Goal: Task Accomplishment & Management: Manage account settings

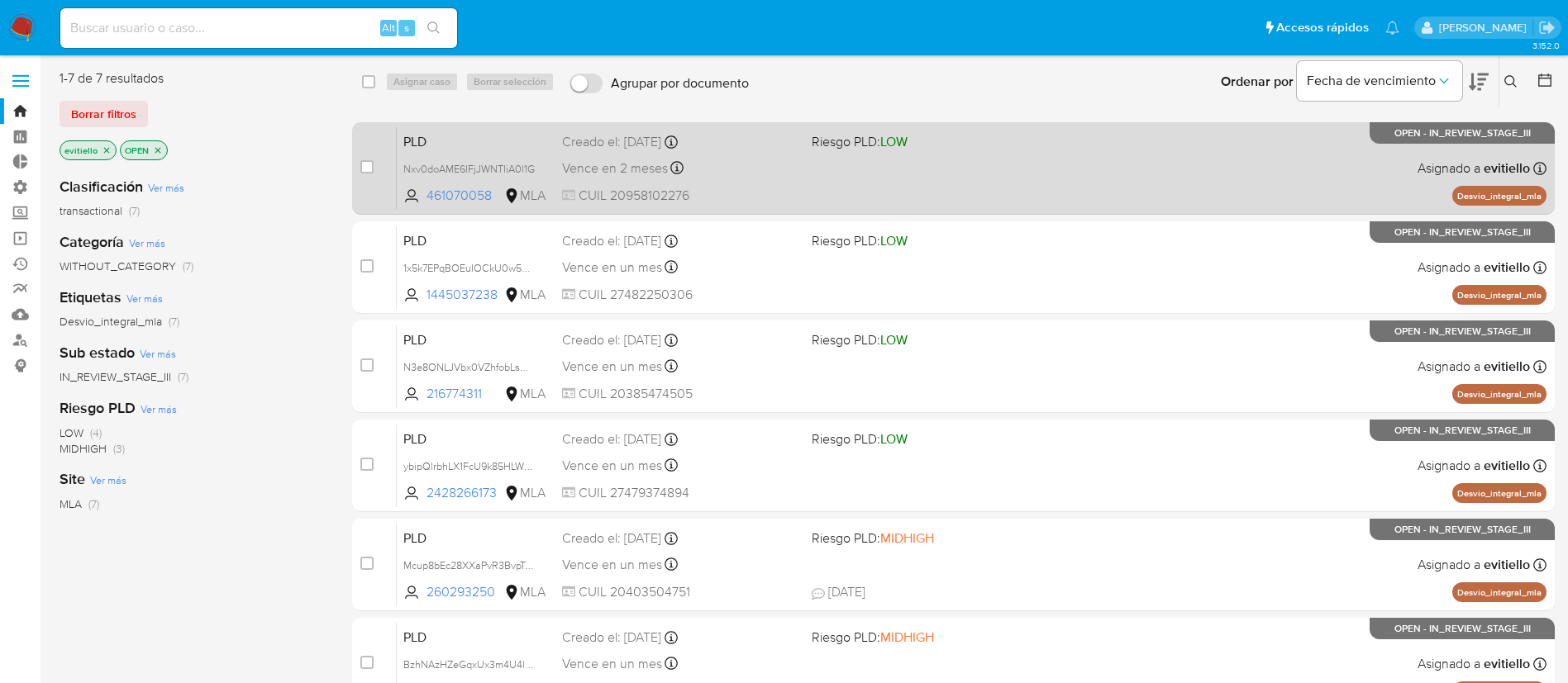
click at [1048, 170] on div "PLD Nxv0doAME6IFjJWNTIiA0l1G 461070058 MLA Riesgo PLD: LOW Creado el: 12/07/202…" at bounding box center [972, 168] width 1149 height 83
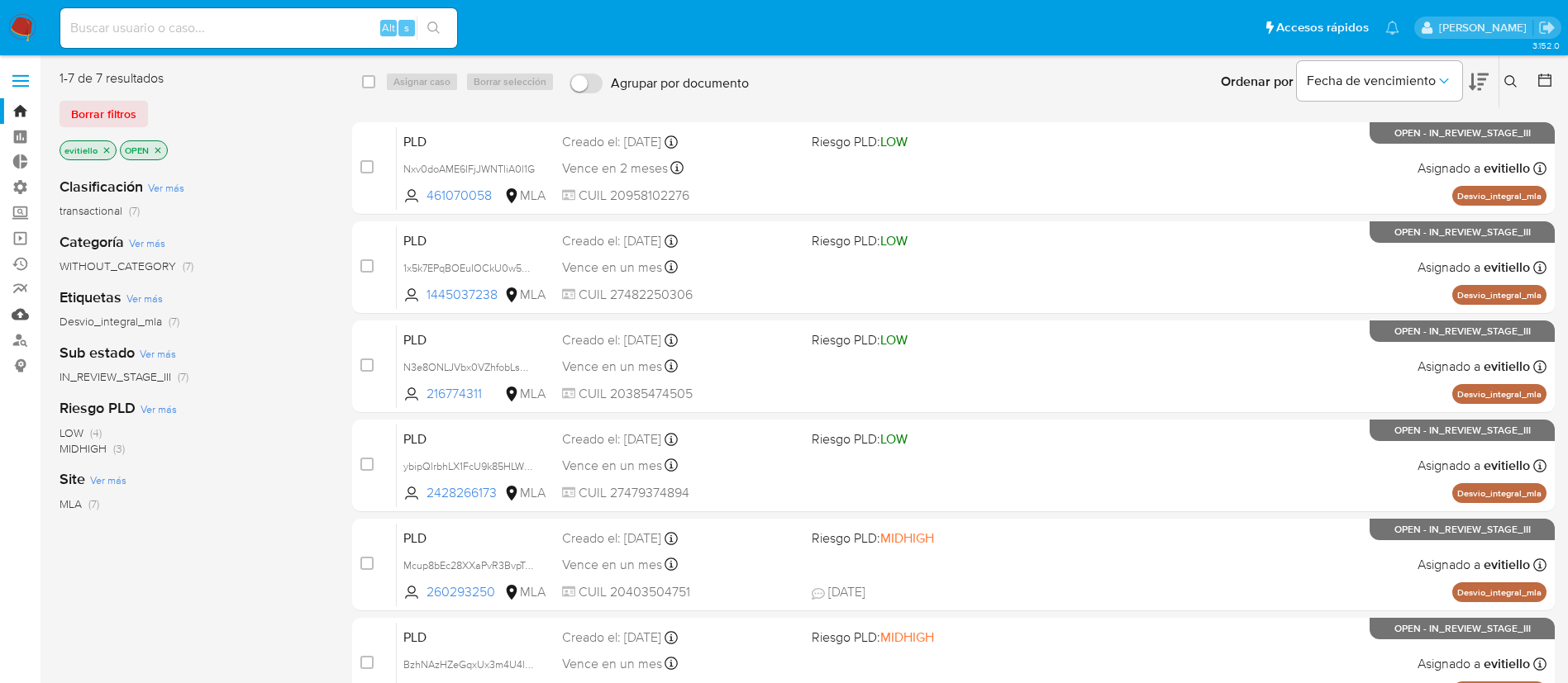
click at [14, 308] on link "Mulan" at bounding box center [98, 314] width 196 height 26
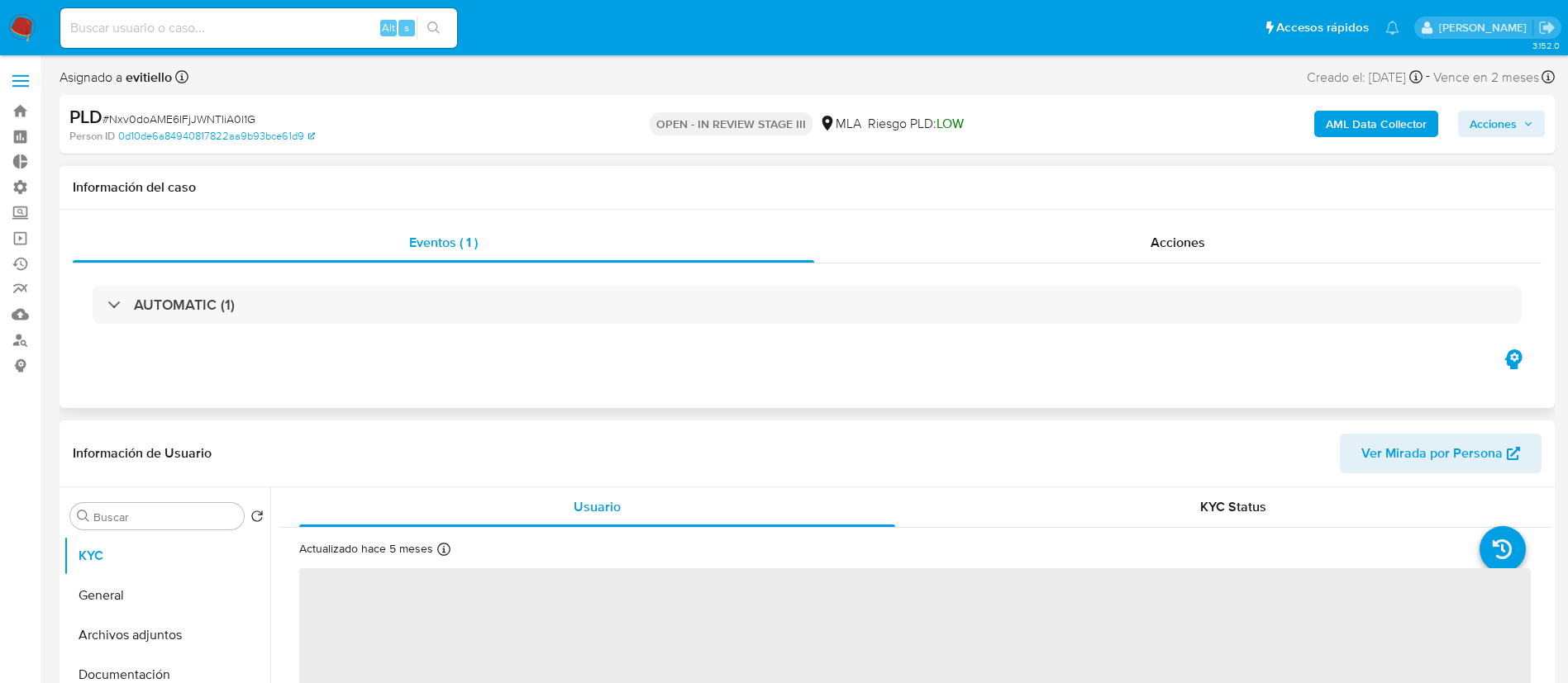
click at [1089, 268] on div "AUTOMATIC (1)" at bounding box center [807, 305] width 1469 height 83
click at [1090, 254] on div "Acciones" at bounding box center [1178, 242] width 728 height 39
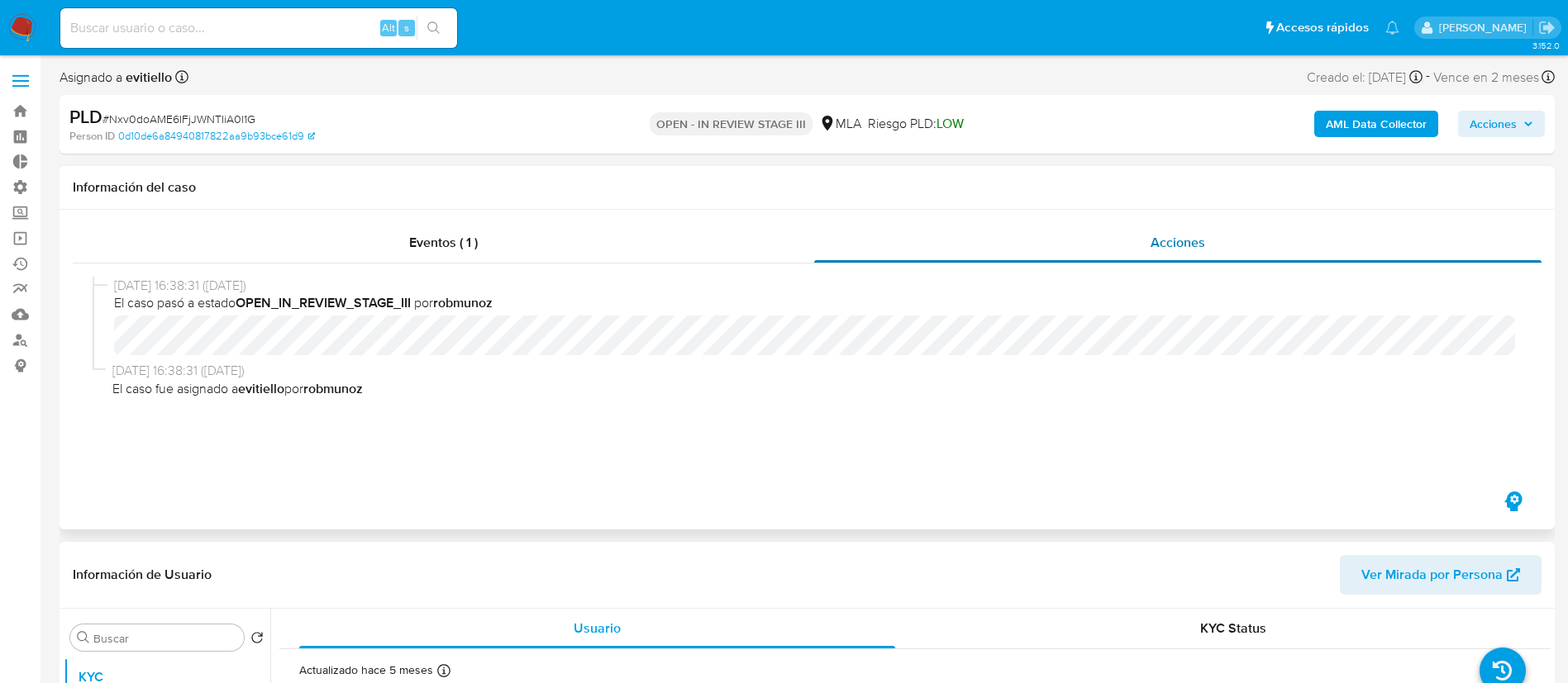
select select "10"
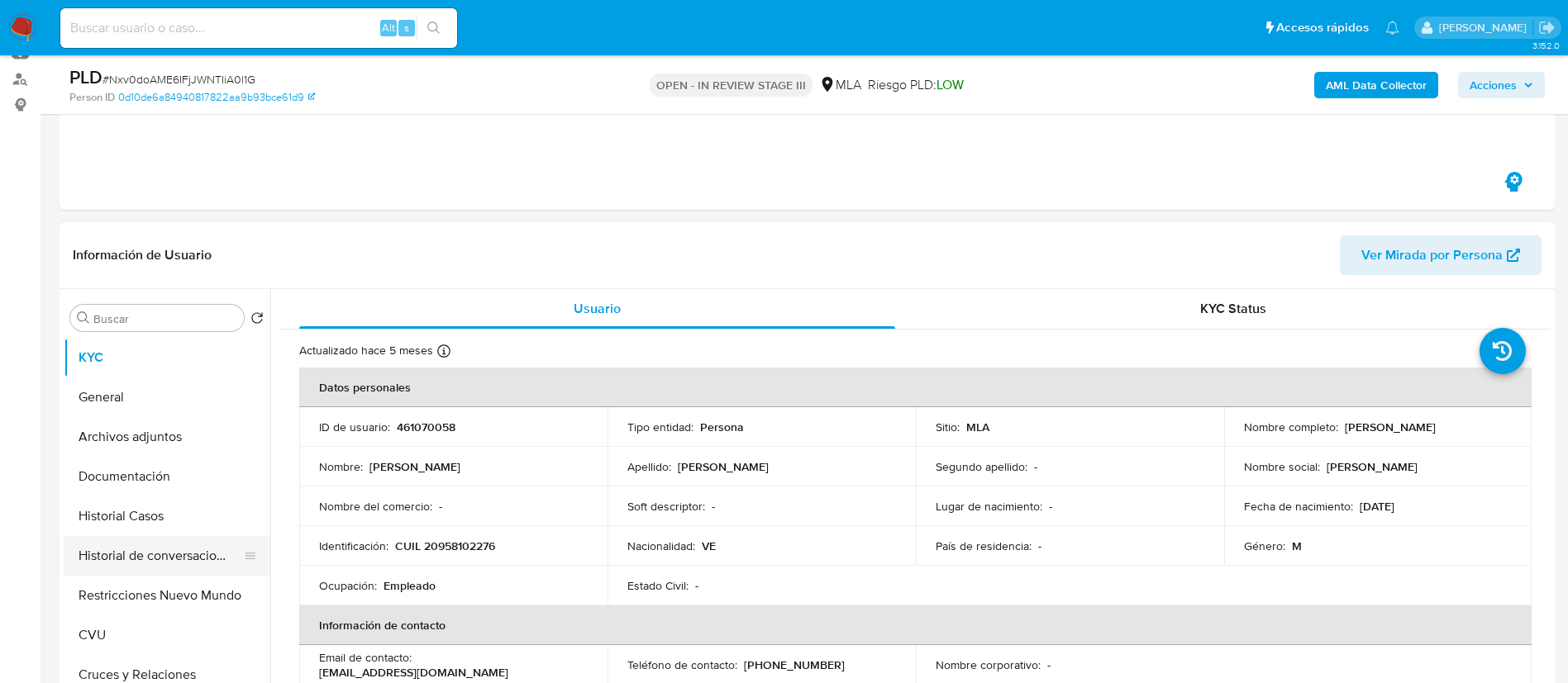
scroll to position [372, 0]
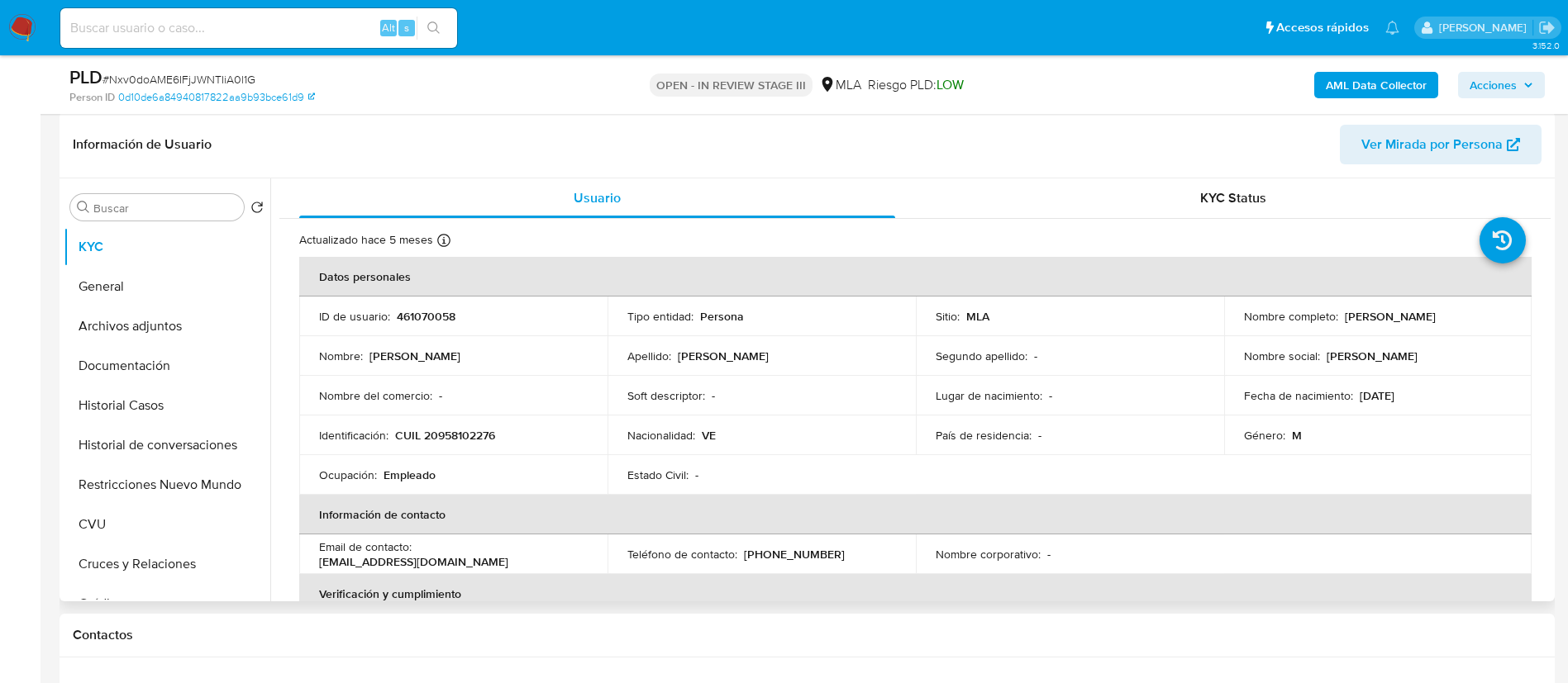
click at [411, 329] on td "ID de usuario : 461070058" at bounding box center [453, 316] width 308 height 39
click at [426, 316] on p "461070058" at bounding box center [426, 316] width 58 height 15
copy p "461070058"
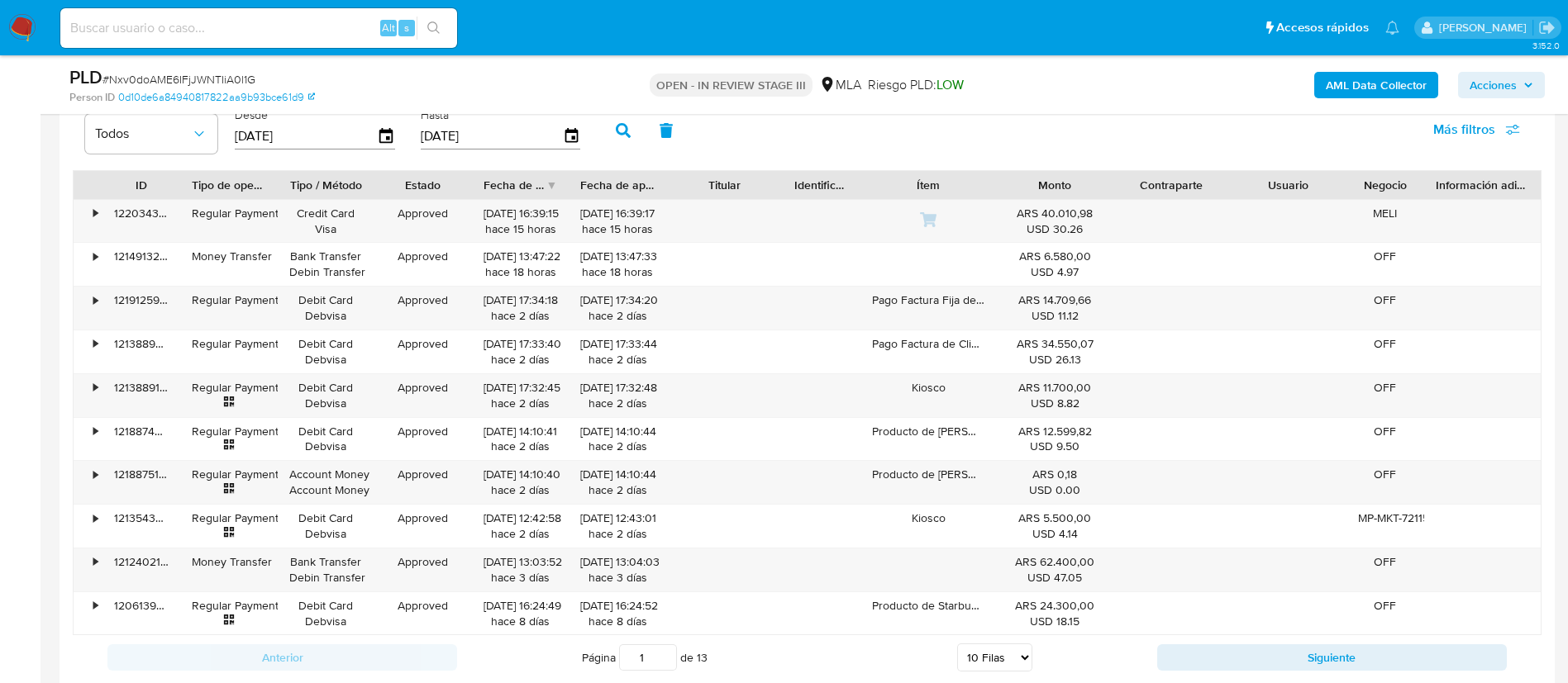
scroll to position [1815, 0]
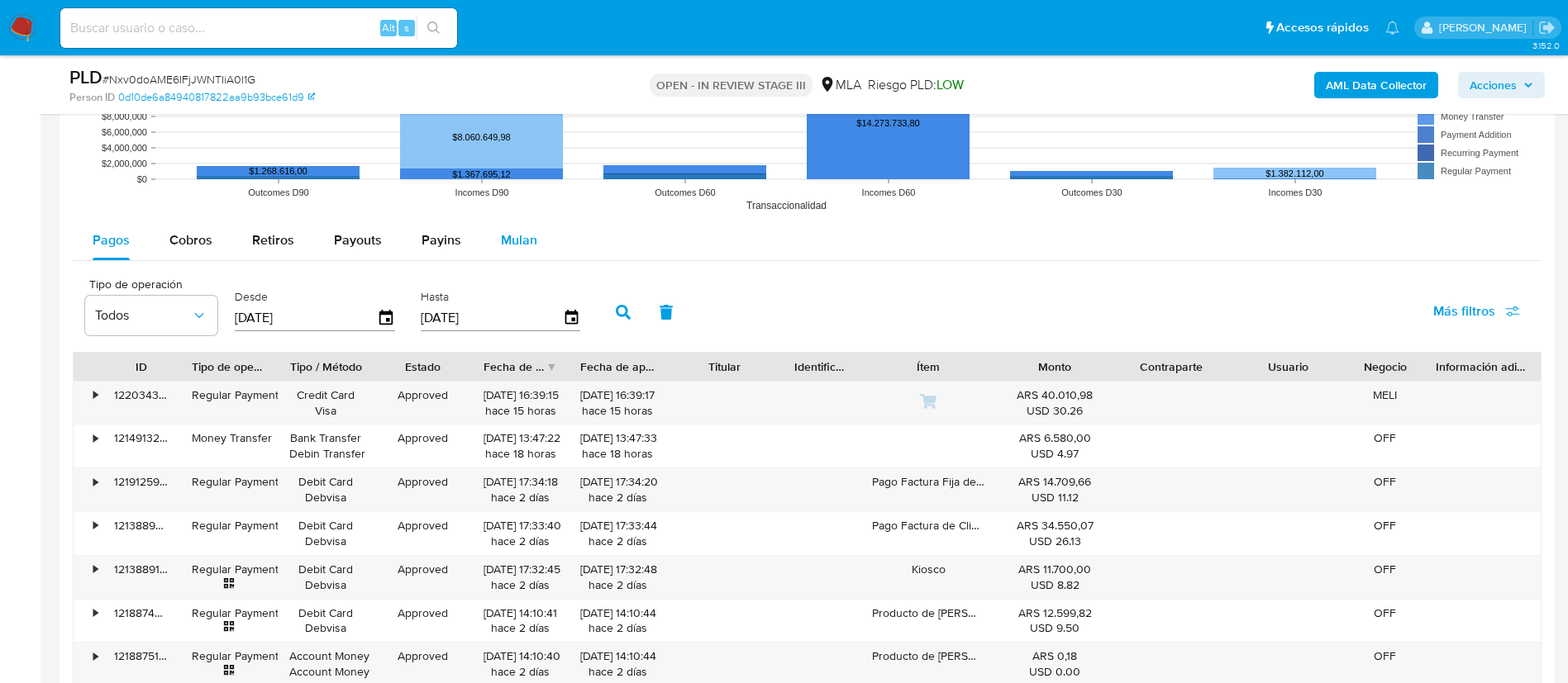
click at [521, 230] on span "Mulan" at bounding box center [520, 240] width 37 height 19
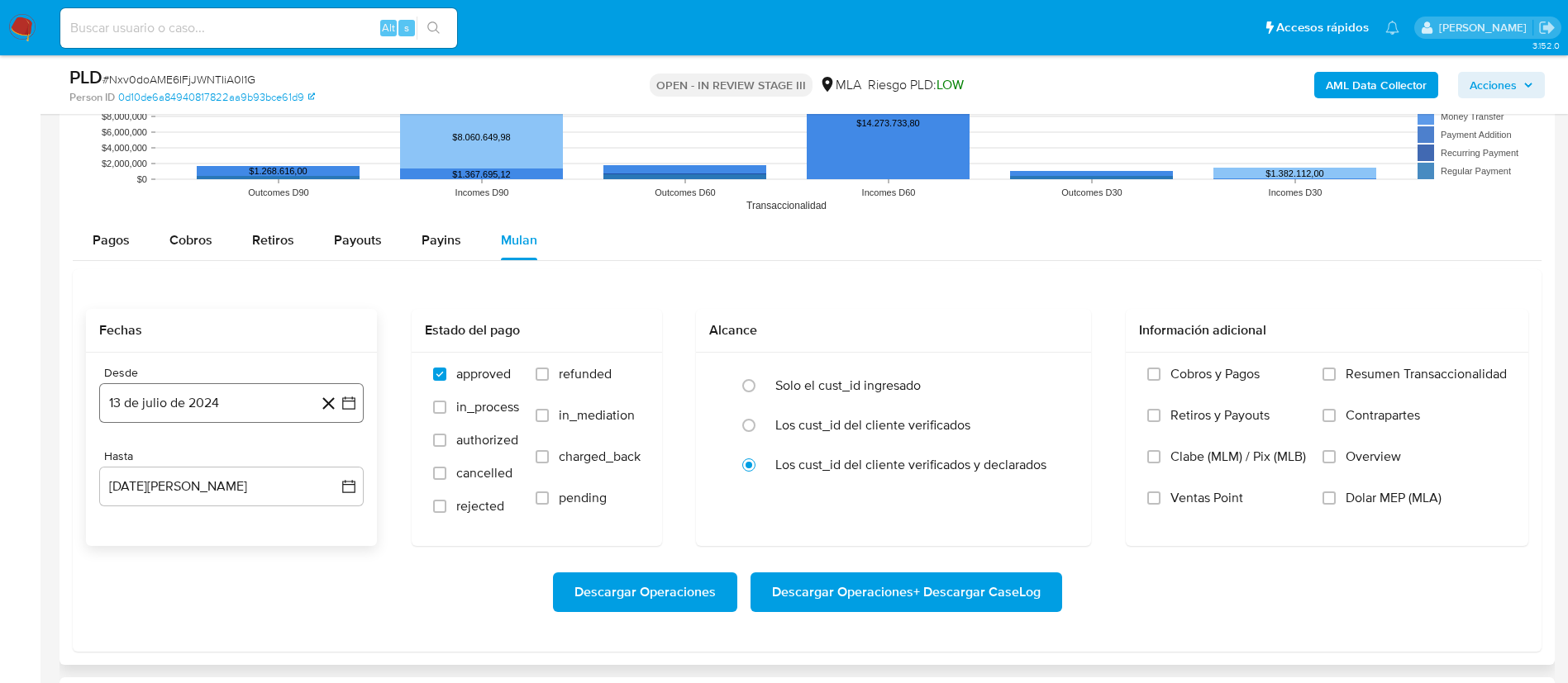
click at [165, 392] on button "13 de julio de 2024" at bounding box center [231, 402] width 265 height 39
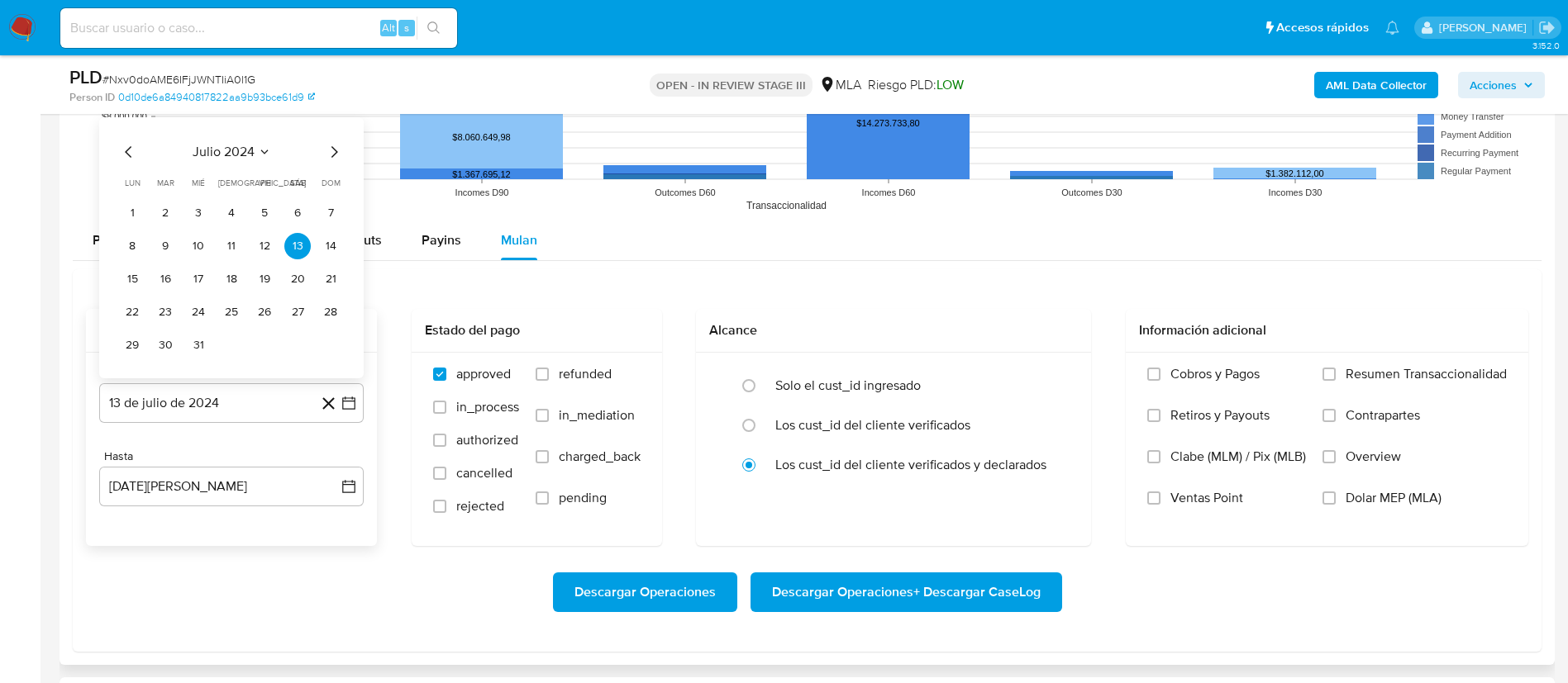
click at [325, 142] on icon "Mes siguiente" at bounding box center [334, 152] width 20 height 20
click at [327, 144] on icon "Mes siguiente" at bounding box center [334, 152] width 20 height 20
click at [327, 177] on span "dom" at bounding box center [331, 183] width 19 height 13
click at [327, 144] on span "dom" at bounding box center [331, 149] width 19 height 13
click at [331, 124] on icon "Mes siguiente" at bounding box center [334, 119] width 20 height 20
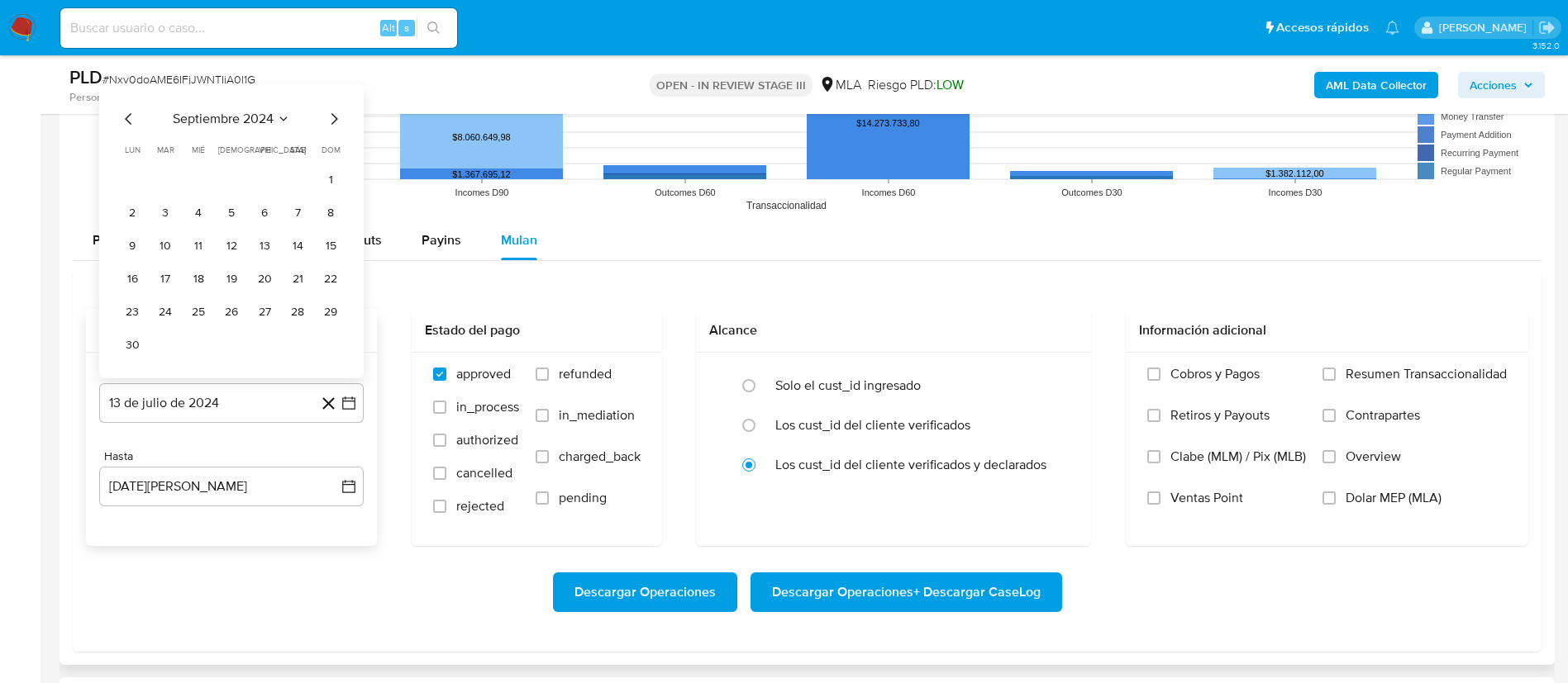
click at [331, 124] on div "septiembre 2024 septiembre 2024 lun lunes mar martes mié miércoles jue jueves v…" at bounding box center [231, 231] width 265 height 294
click at [331, 147] on icon "Mes siguiente" at bounding box center [334, 152] width 20 height 20
click at [331, 122] on icon "Mes siguiente" at bounding box center [334, 119] width 20 height 20
click at [333, 142] on icon "Mes siguiente" at bounding box center [334, 152] width 20 height 20
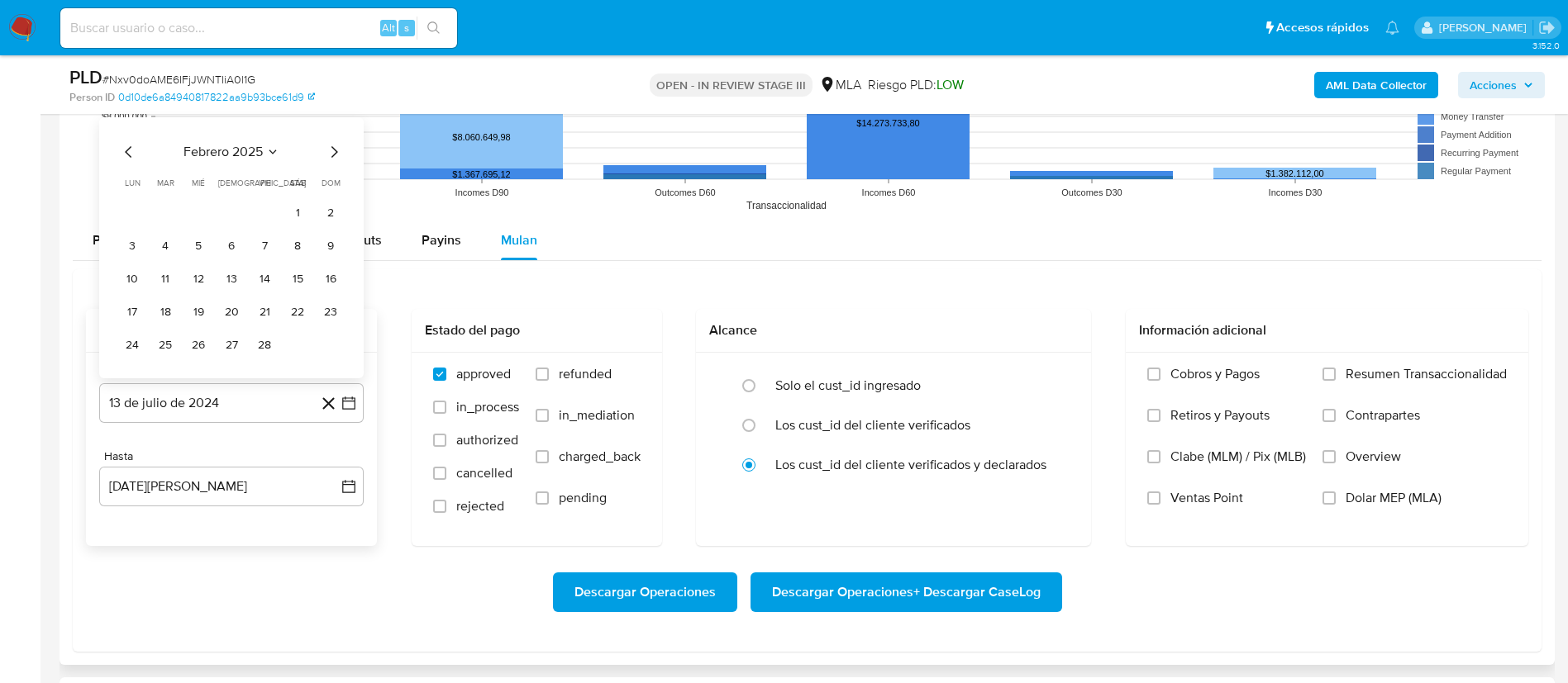
click at [333, 144] on icon "Mes siguiente" at bounding box center [334, 152] width 20 height 20
click at [296, 180] on button "1" at bounding box center [297, 180] width 27 height 27
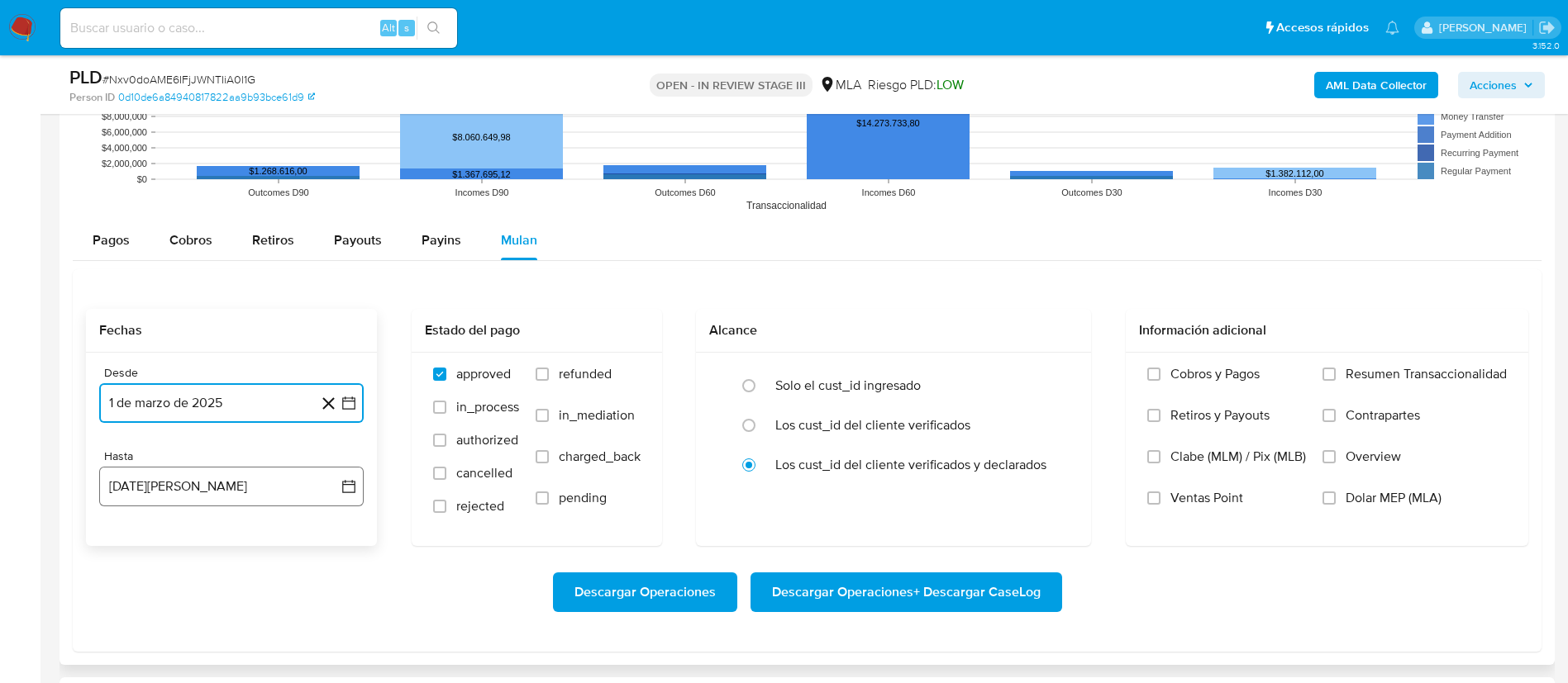
click at [201, 482] on button "13 de agosto de 2025" at bounding box center [231, 486] width 265 height 39
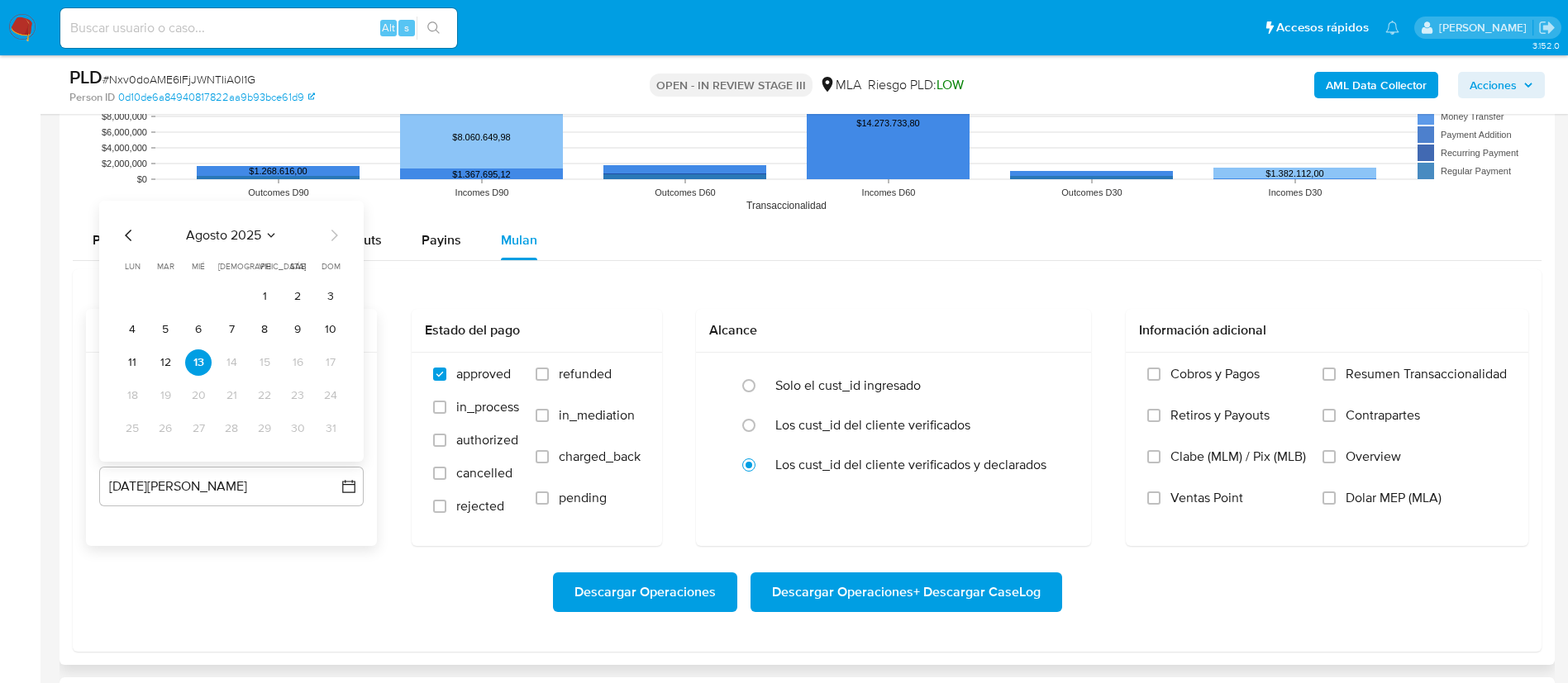
click at [129, 232] on icon "Mes anterior" at bounding box center [129, 235] width 20 height 20
click at [129, 235] on icon "Mes anterior" at bounding box center [129, 235] width 20 height 20
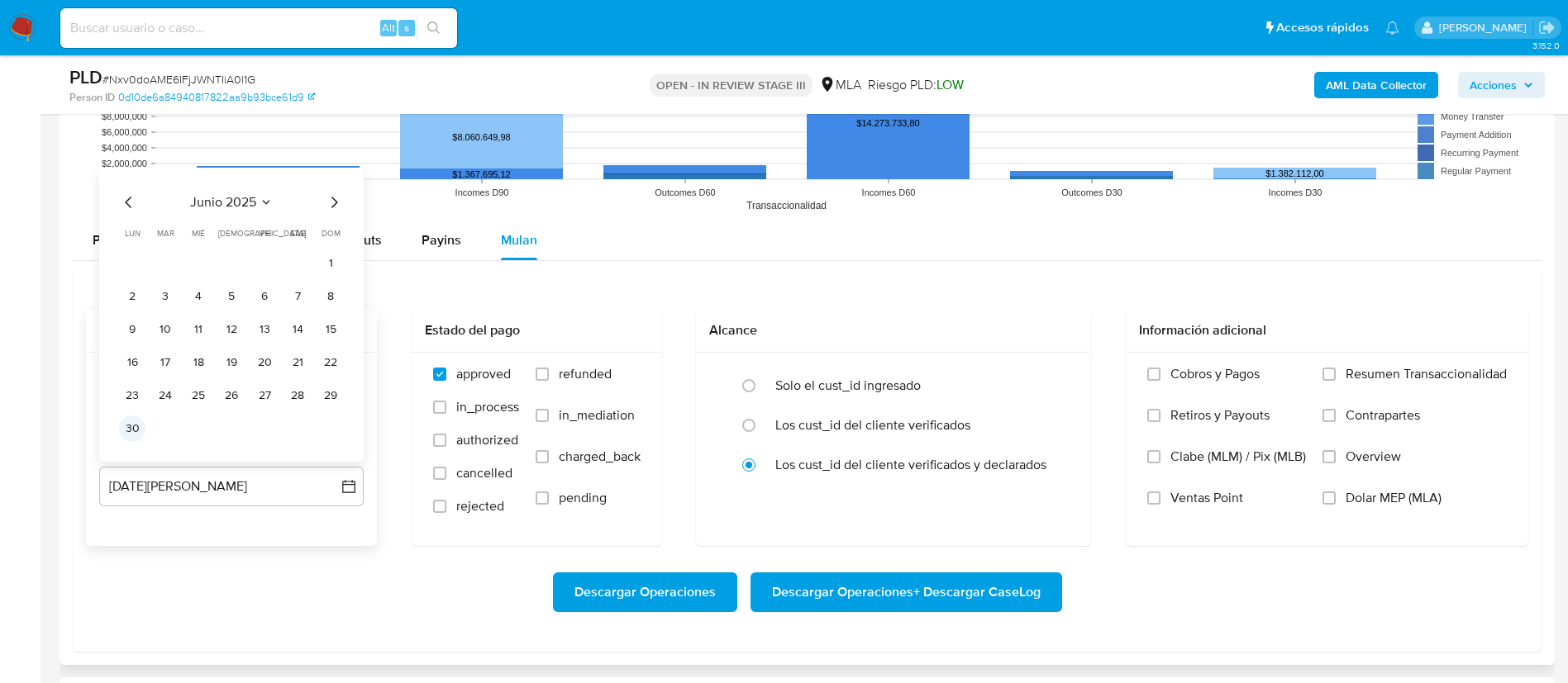
click at [142, 425] on button "30" at bounding box center [132, 429] width 27 height 27
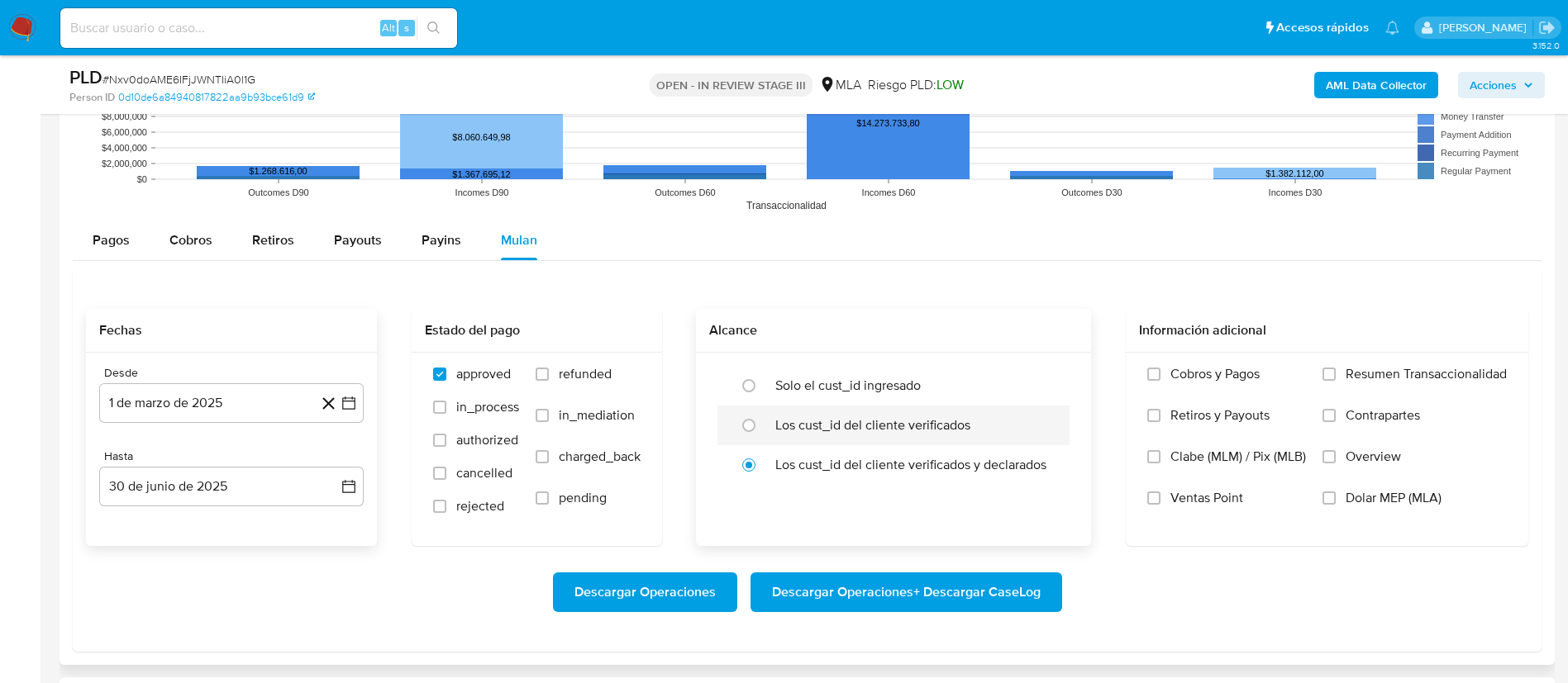
click at [790, 417] on label "Los cust_id del cliente verificados" at bounding box center [872, 426] width 195 height 17
click at [762, 415] on input "radio" at bounding box center [749, 426] width 27 height 27
radio input "true"
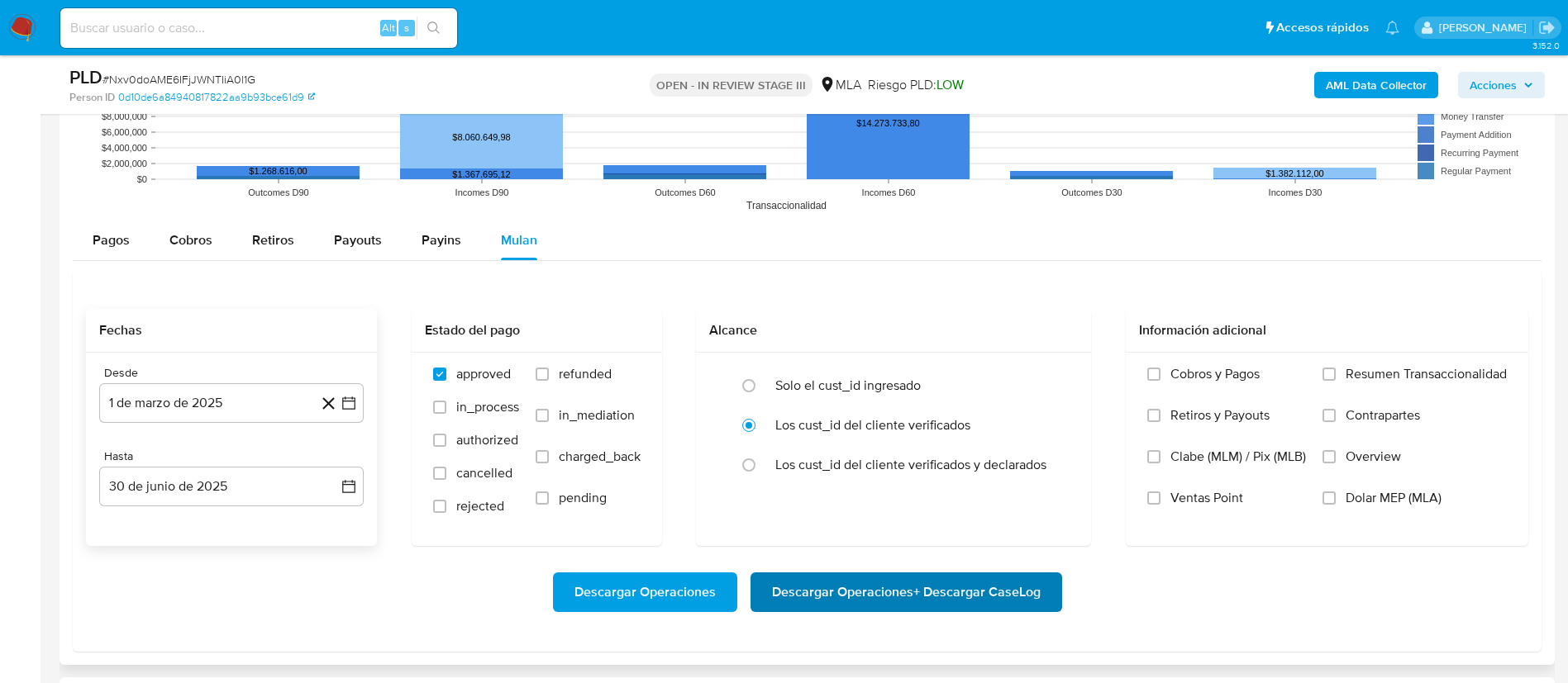
click at [816, 590] on span "Descargar Operaciones + Descargar CaseLog" at bounding box center [906, 593] width 269 height 37
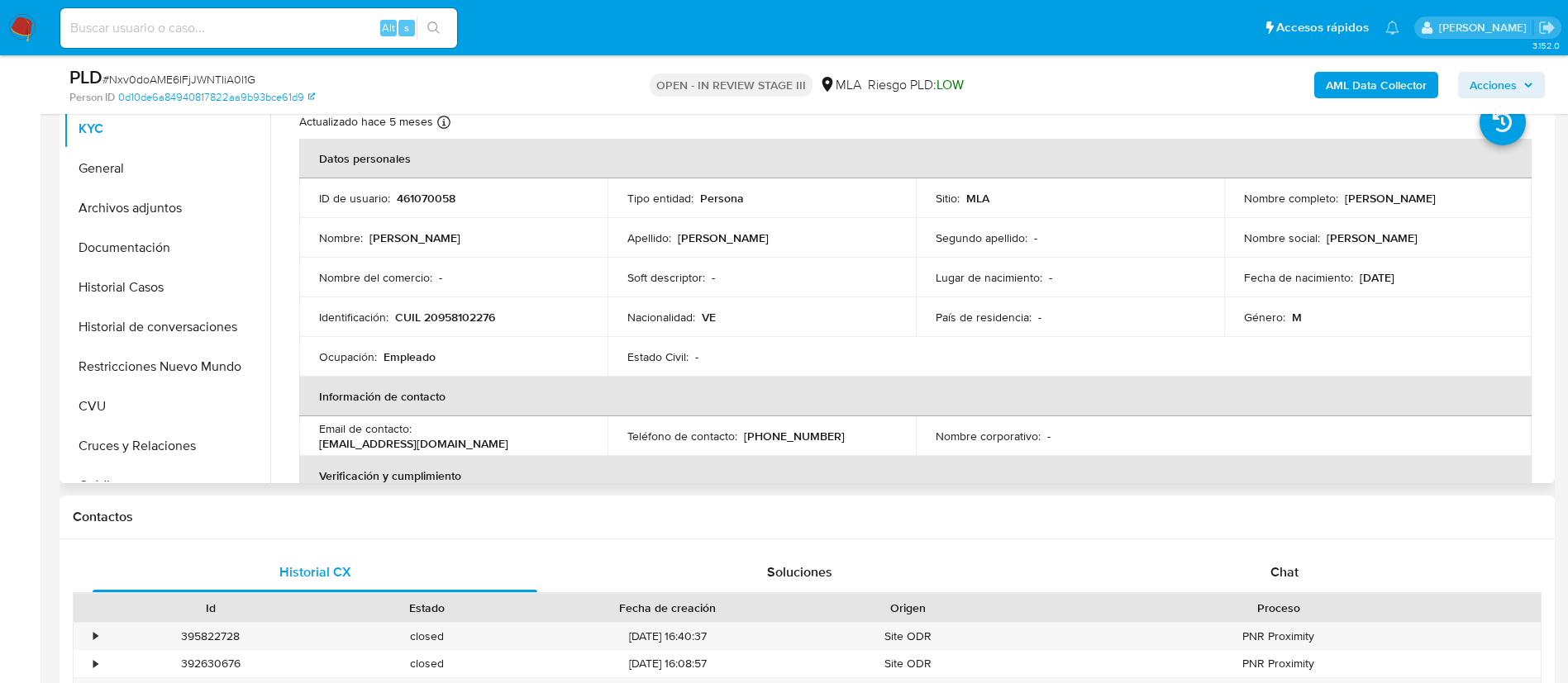
scroll to position [452, 0]
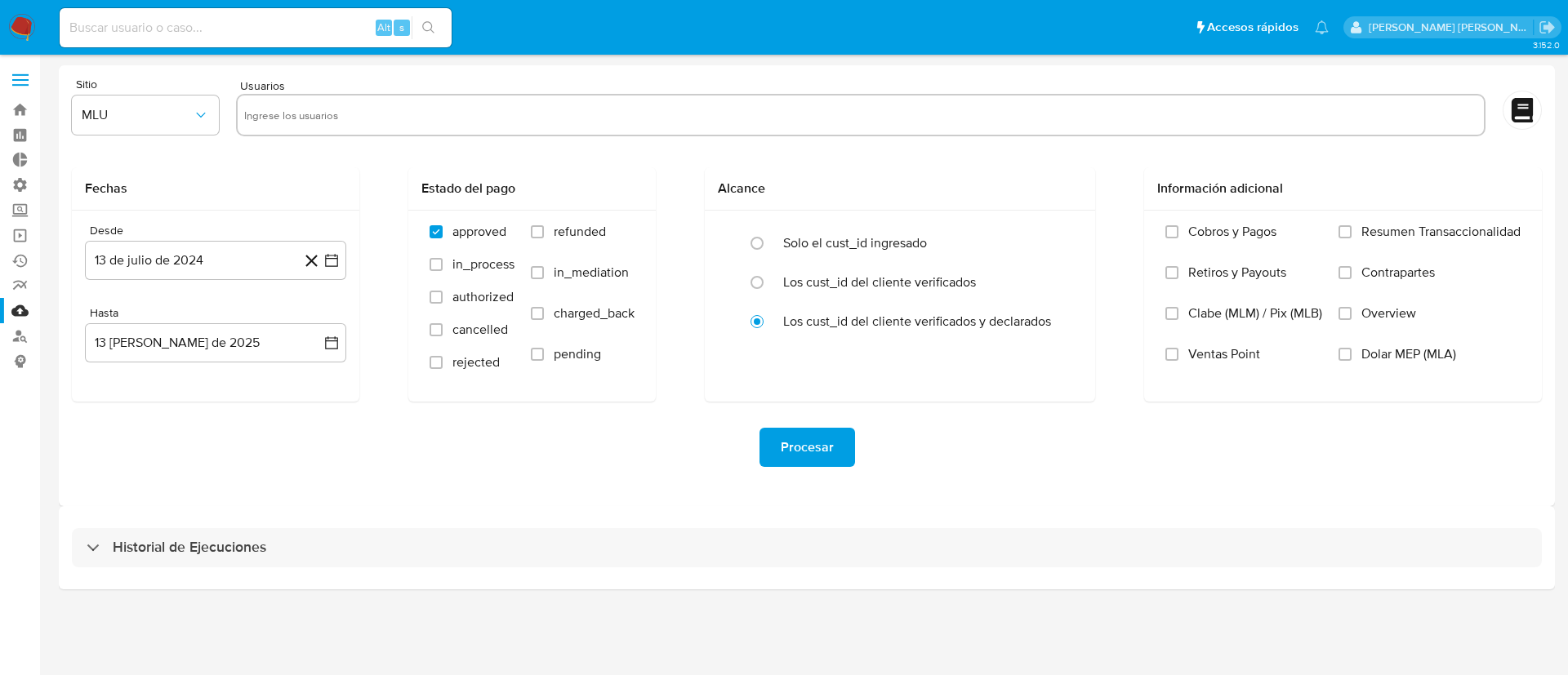
click at [262, 526] on div "Historial de Ejecuciones" at bounding box center [806, 547] width 1496 height 83
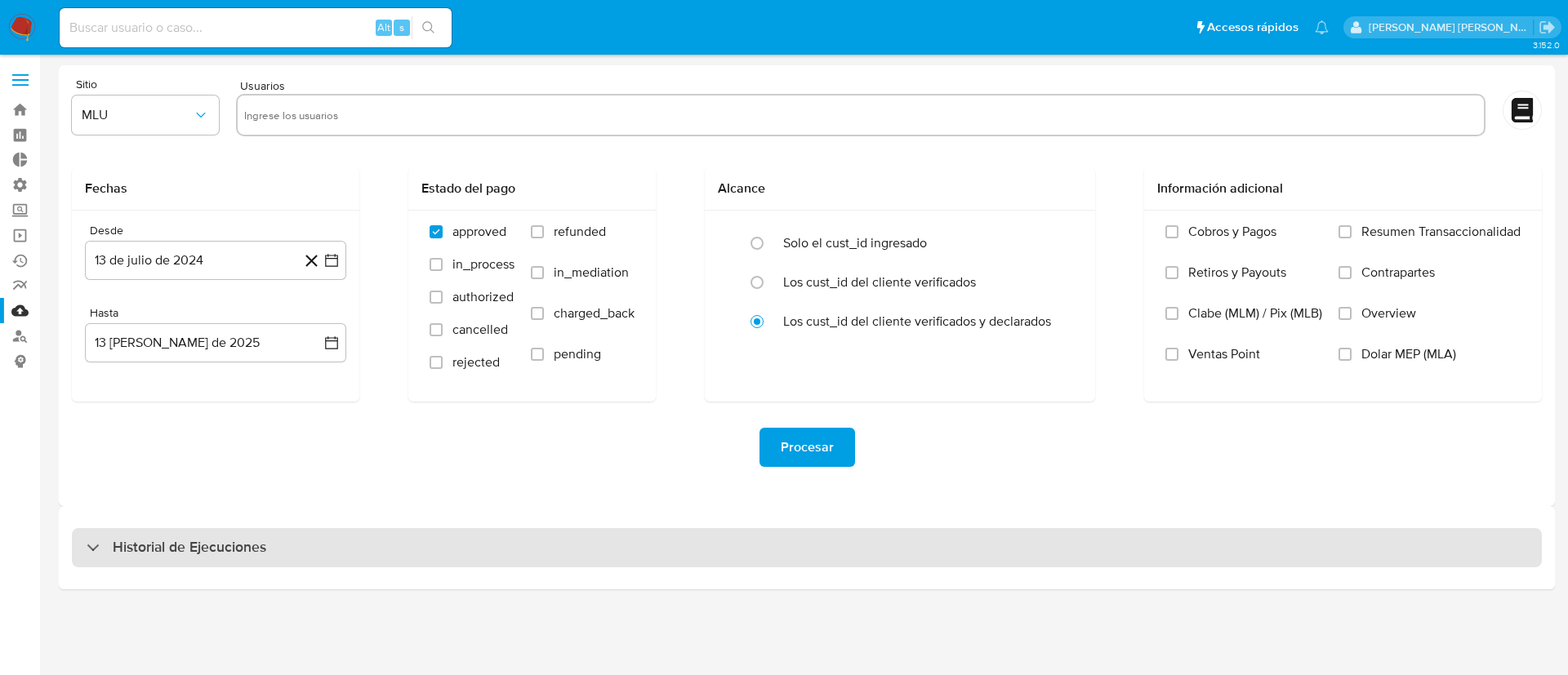
click at [259, 528] on div "Historial de Ejecuciones" at bounding box center [806, 547] width 1470 height 39
select select "10"
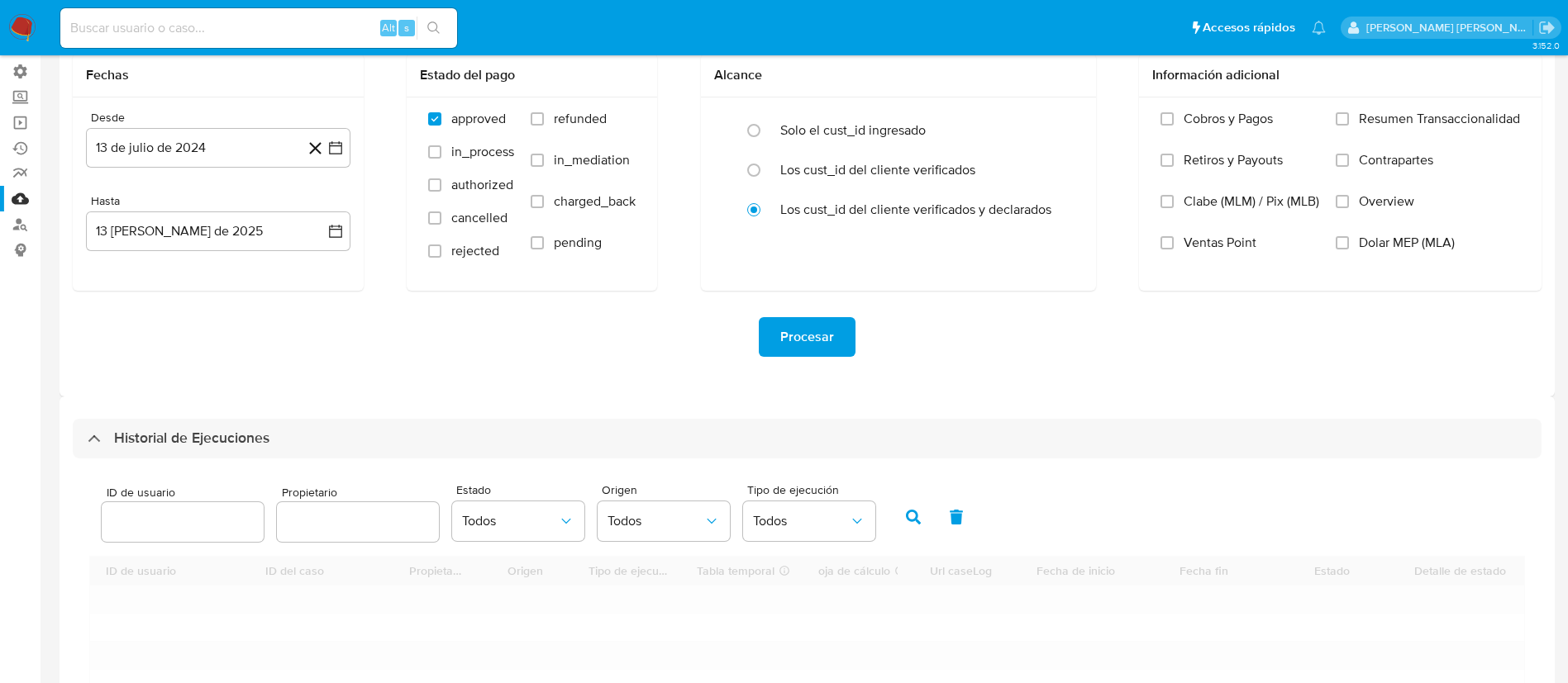
scroll to position [248, 0]
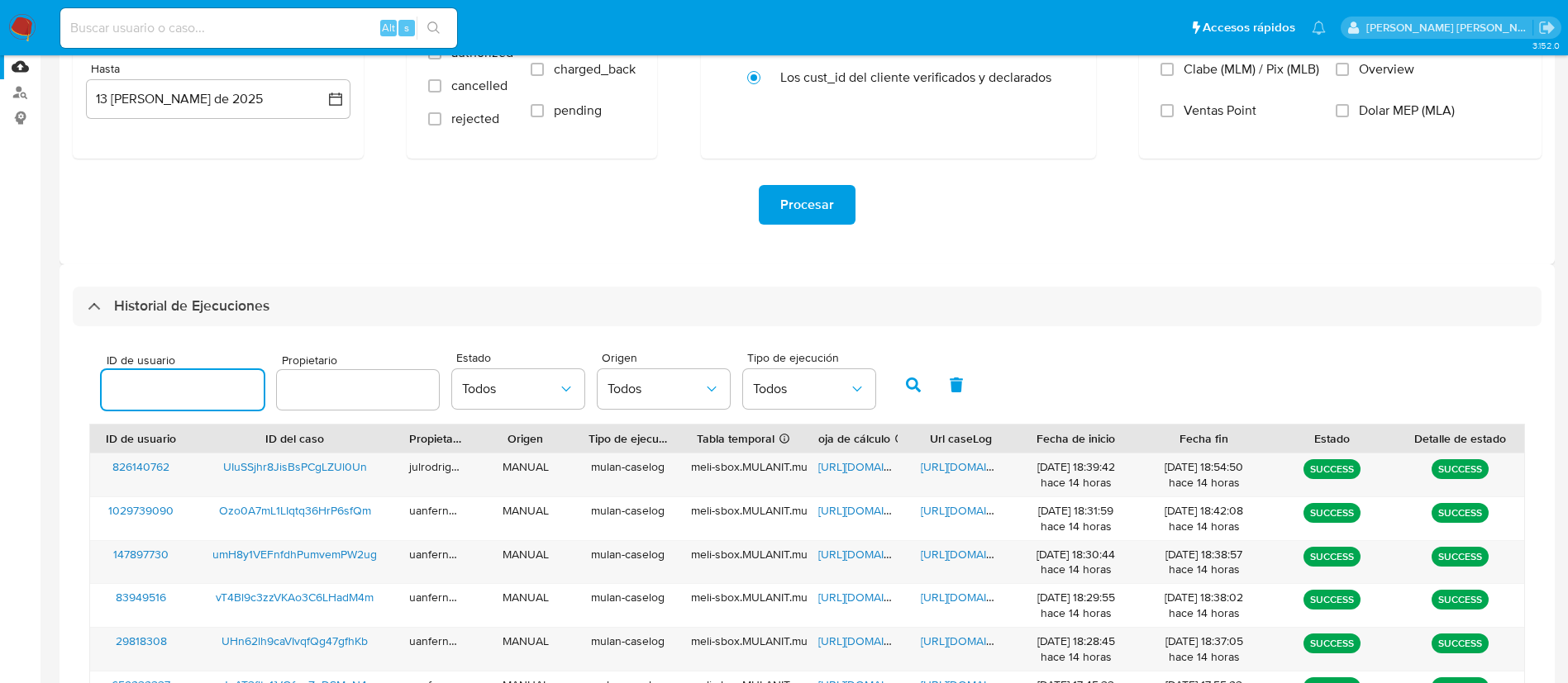
click at [194, 397] on input "number" at bounding box center [183, 390] width 162 height 22
type input "461070058"
click at [906, 385] on icon "button" at bounding box center [913, 385] width 15 height 15
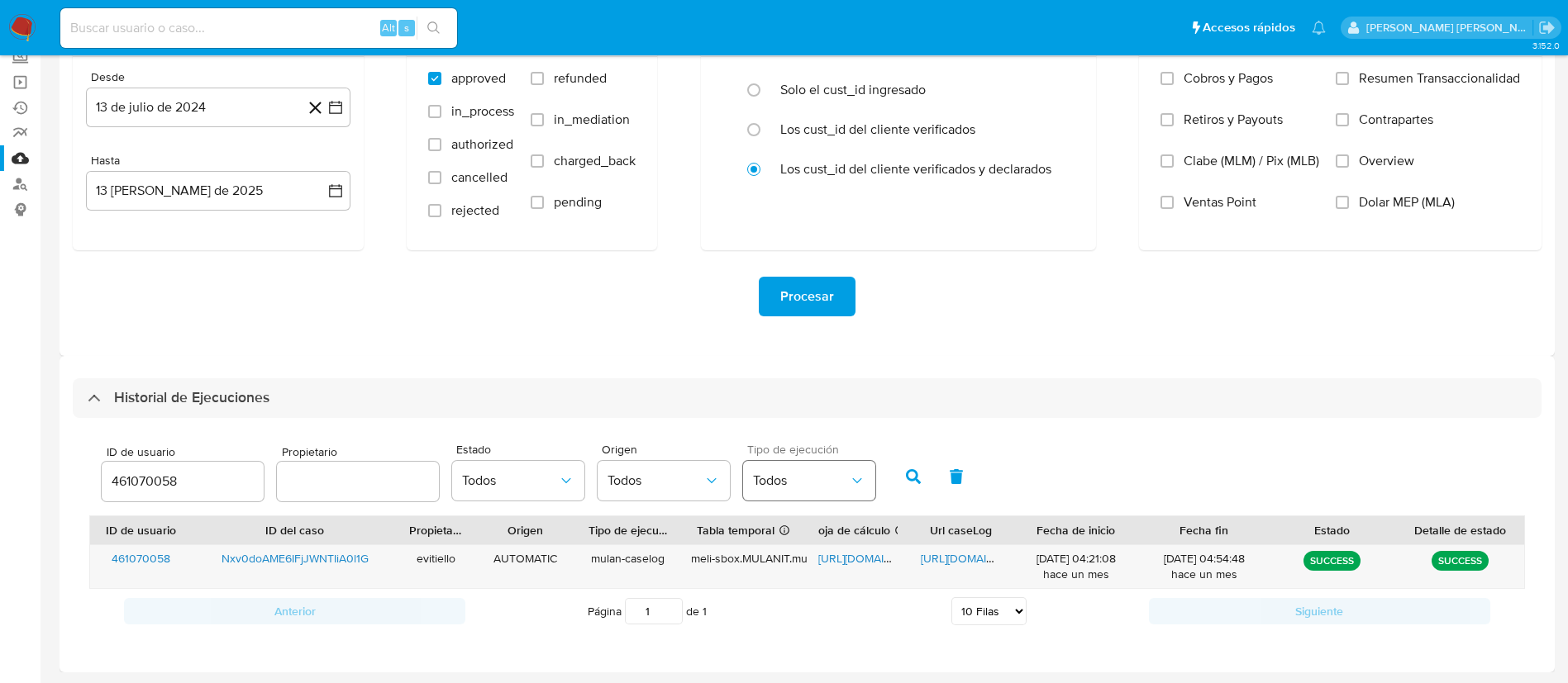
scroll to position [156, 0]
click at [972, 559] on span "https://docs.google.com/document/d/1bW5lPAESxPN6EMkyrH7ZPd13hdVVgC6RBy_uWxLbcBs…" at bounding box center [977, 559] width 114 height 17
click at [301, 30] on input at bounding box center [258, 28] width 397 height 22
paste input "wn0g6Fd3Db56nJwRyeqrqEqd"
type input "wn0g6Fd3Db56nJwRyeqrqEqd"
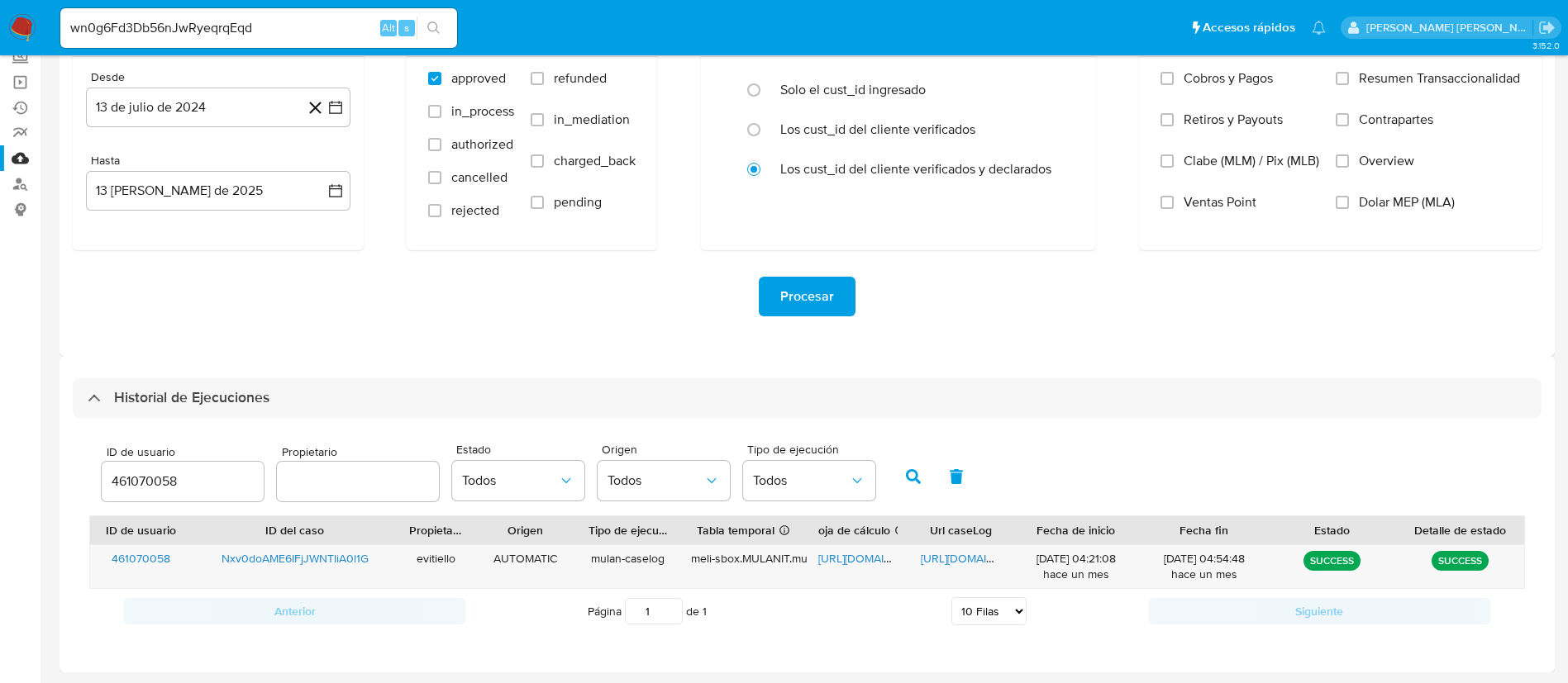
click at [426, 27] on button "search-icon" at bounding box center [434, 28] width 34 height 23
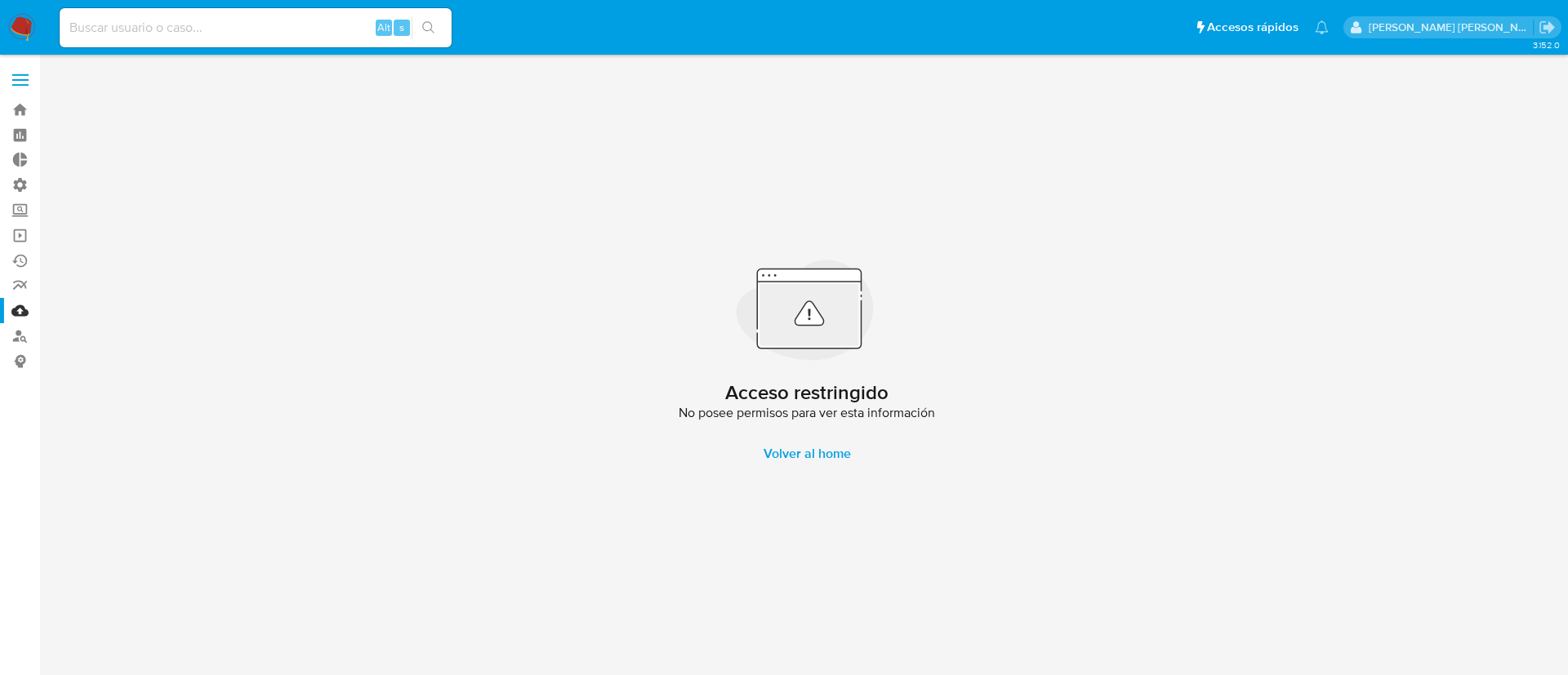
click at [25, 21] on img at bounding box center [22, 28] width 28 height 28
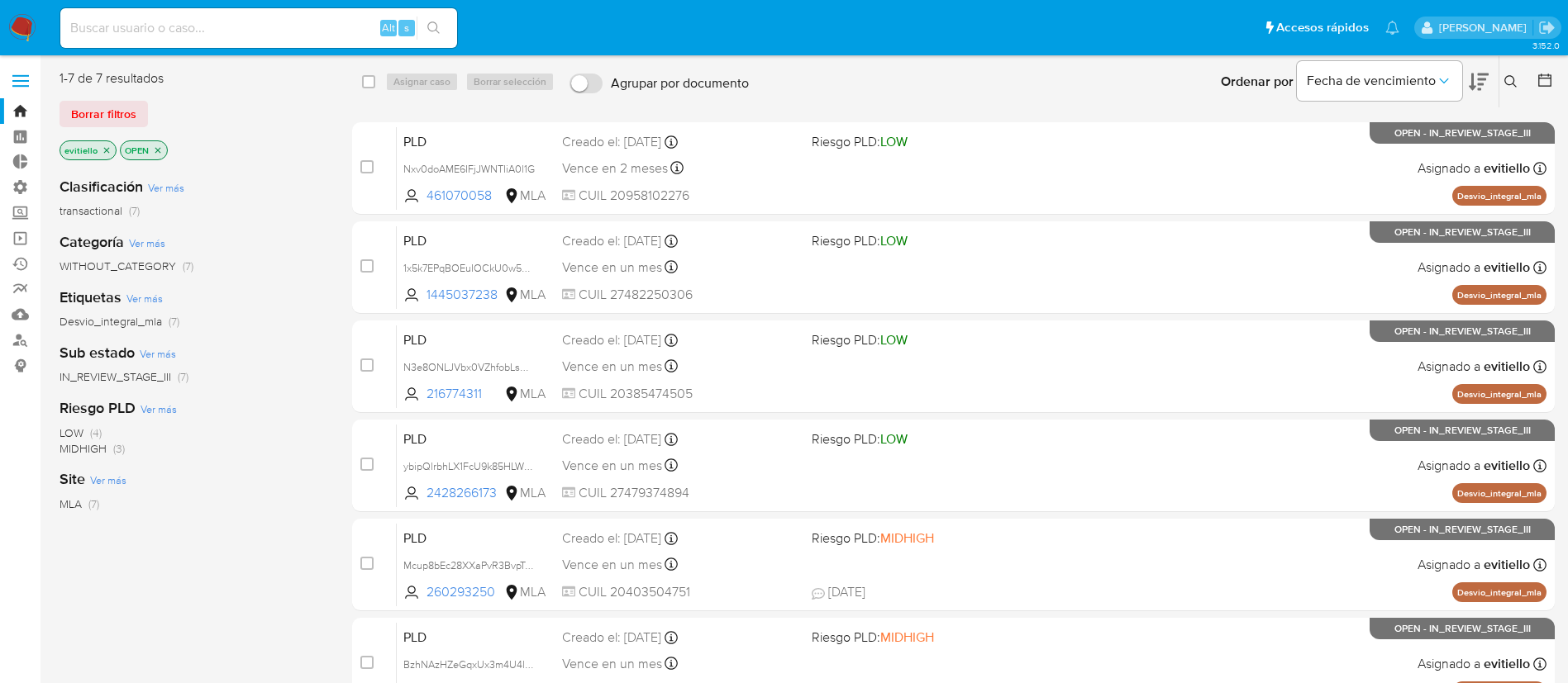
click at [283, 31] on input at bounding box center [258, 28] width 397 height 22
paste input "ZzZkJscoVfyry3IDhWy6AirM"
type input "ZzZkJscoVfyry3IDhWy6AirM"
click at [436, 29] on icon "search-icon" at bounding box center [434, 28] width 13 height 13
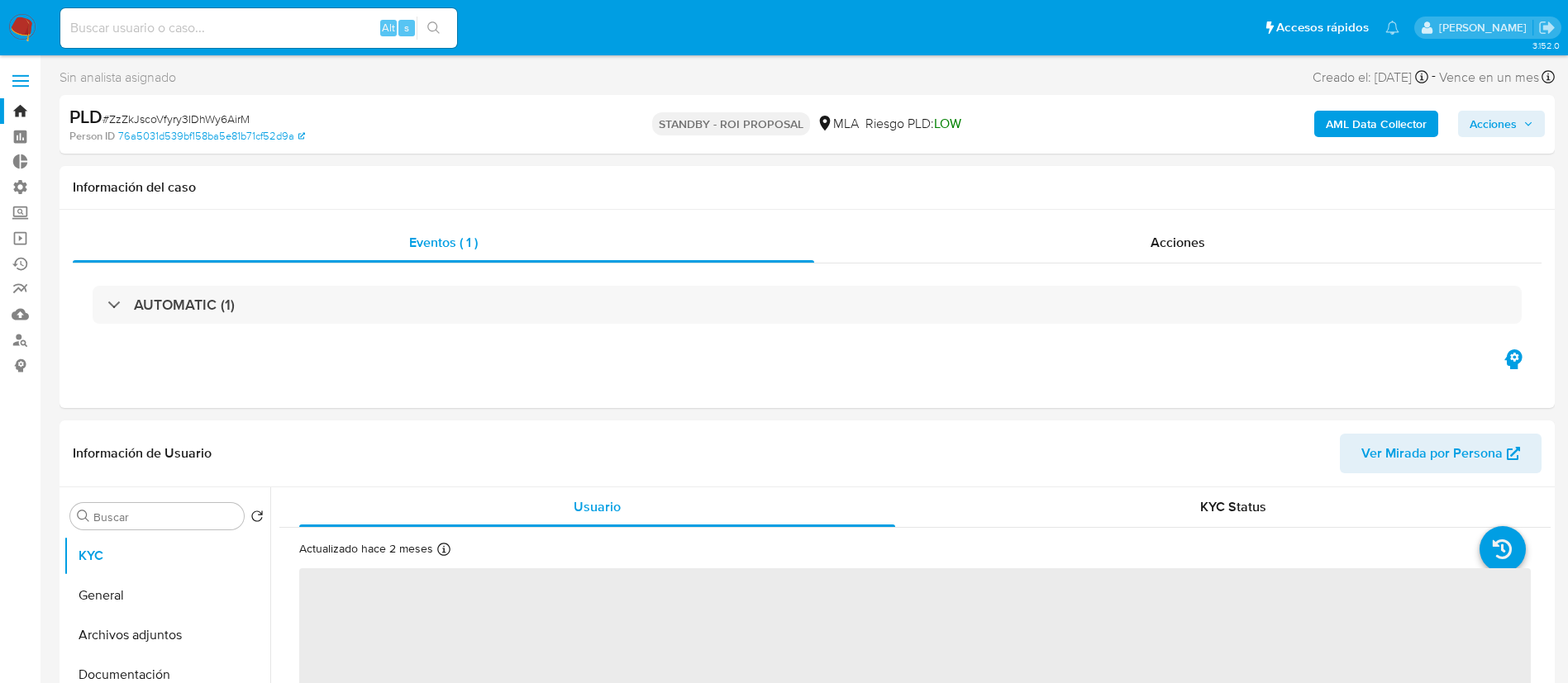
select select "10"
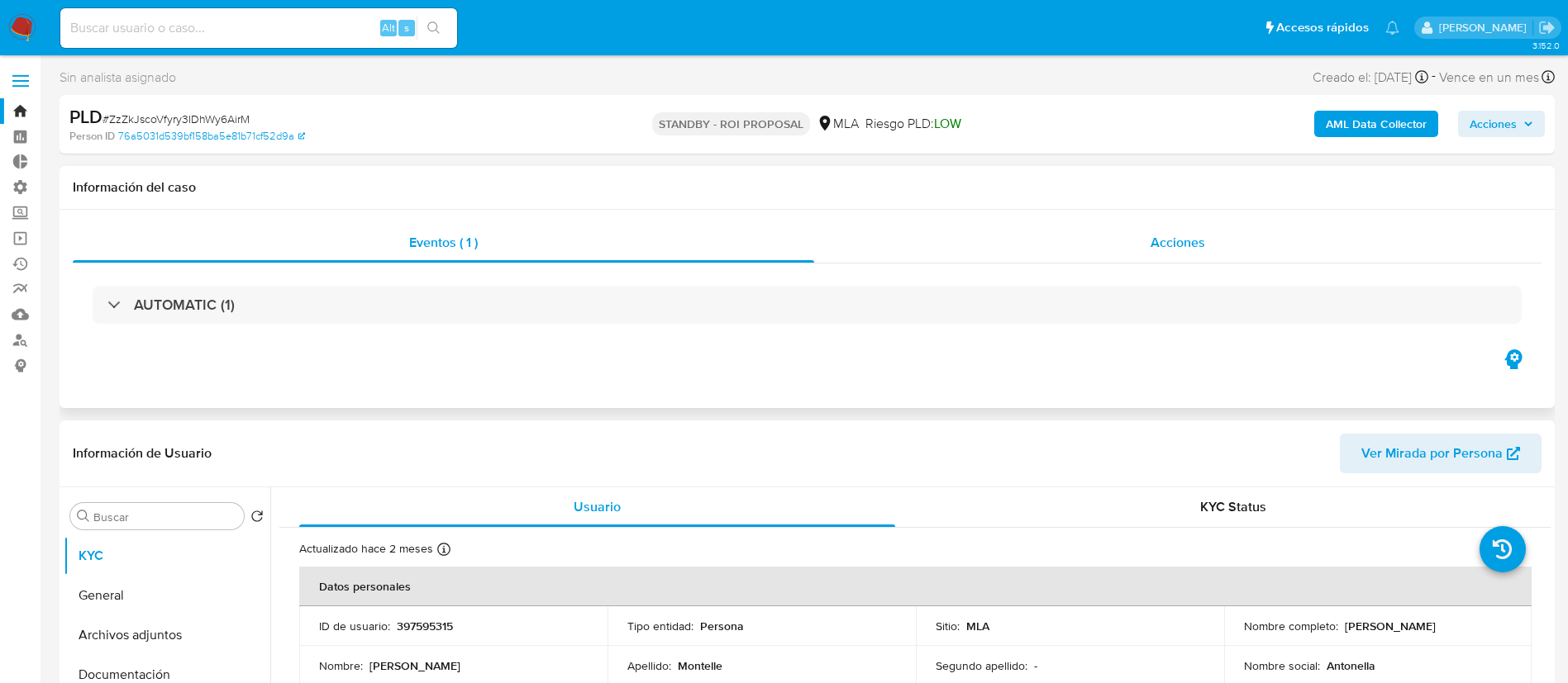
click at [1226, 255] on div "Acciones" at bounding box center [1178, 242] width 728 height 39
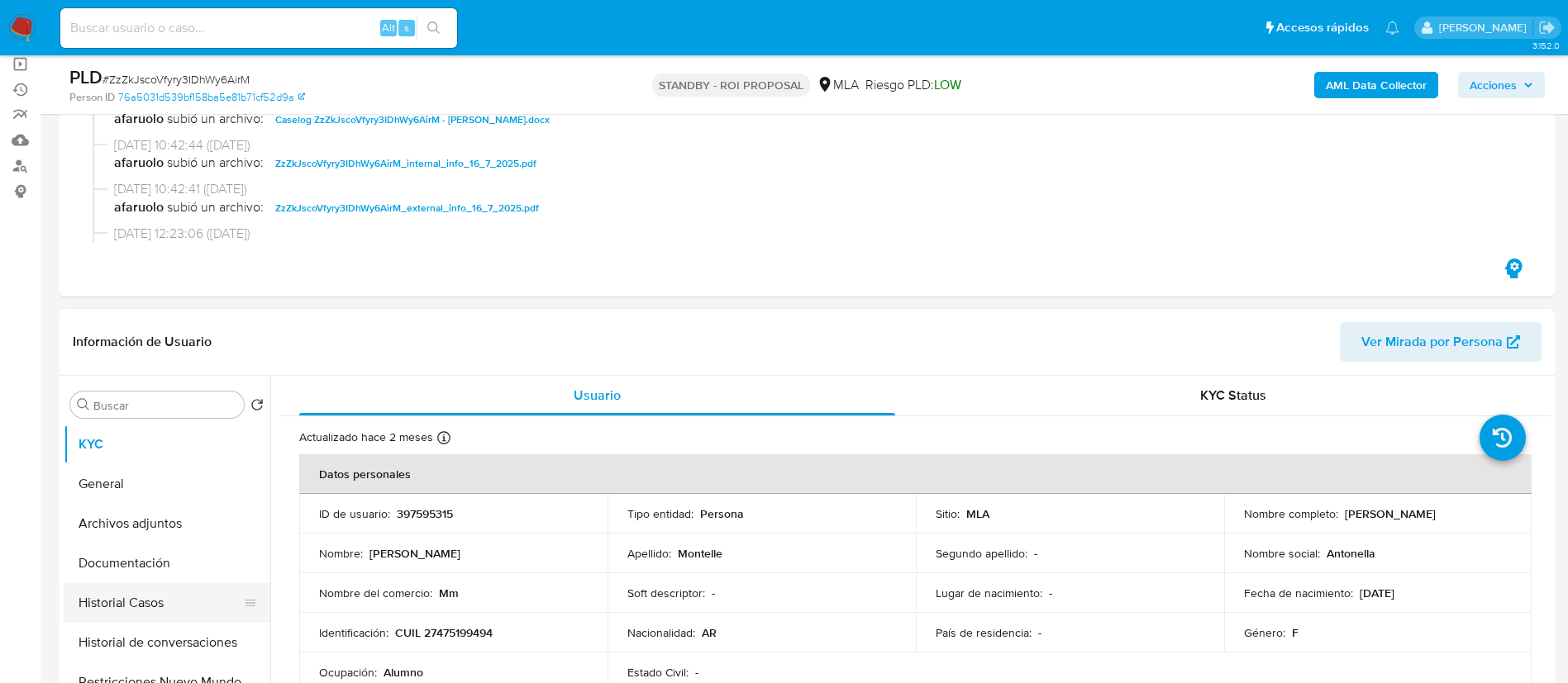
scroll to position [248, 0]
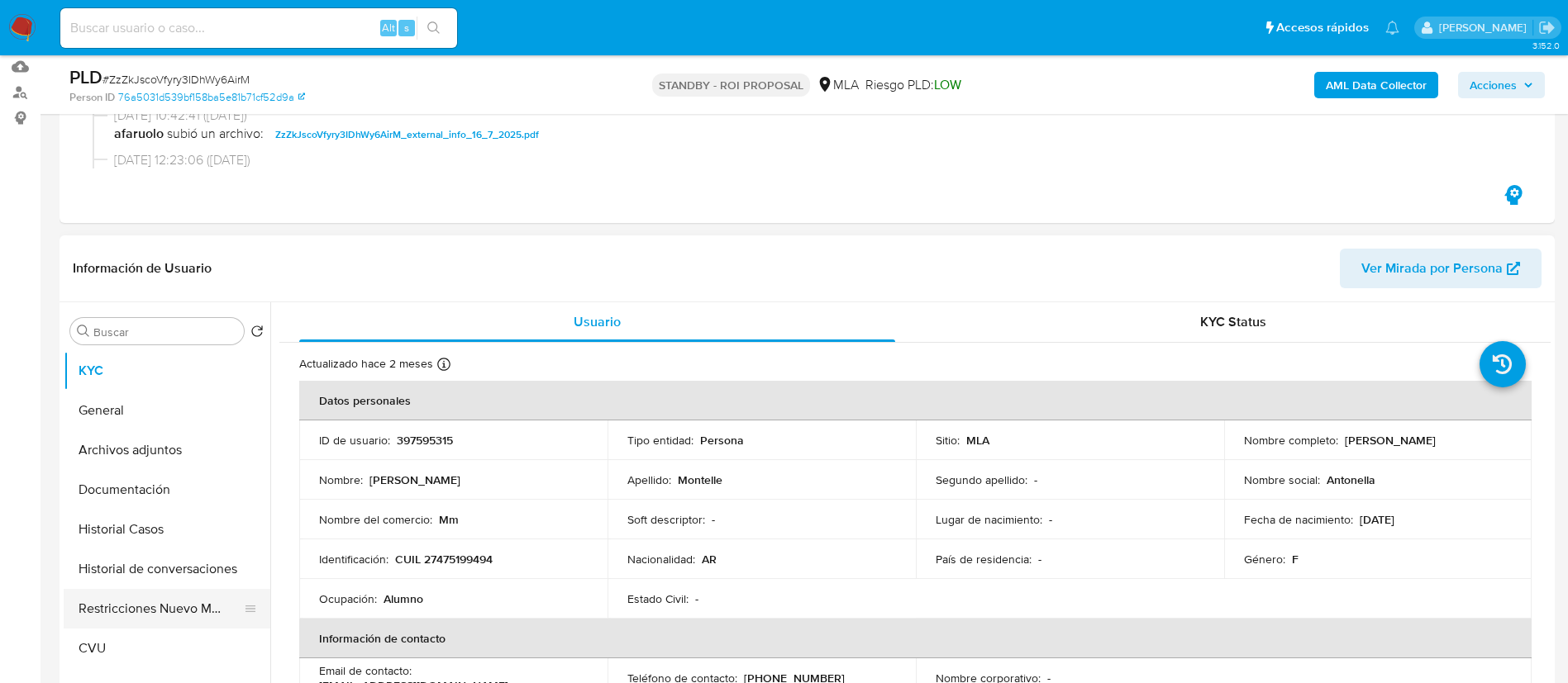
click at [199, 606] on button "Restricciones Nuevo Mundo" at bounding box center [160, 608] width 194 height 39
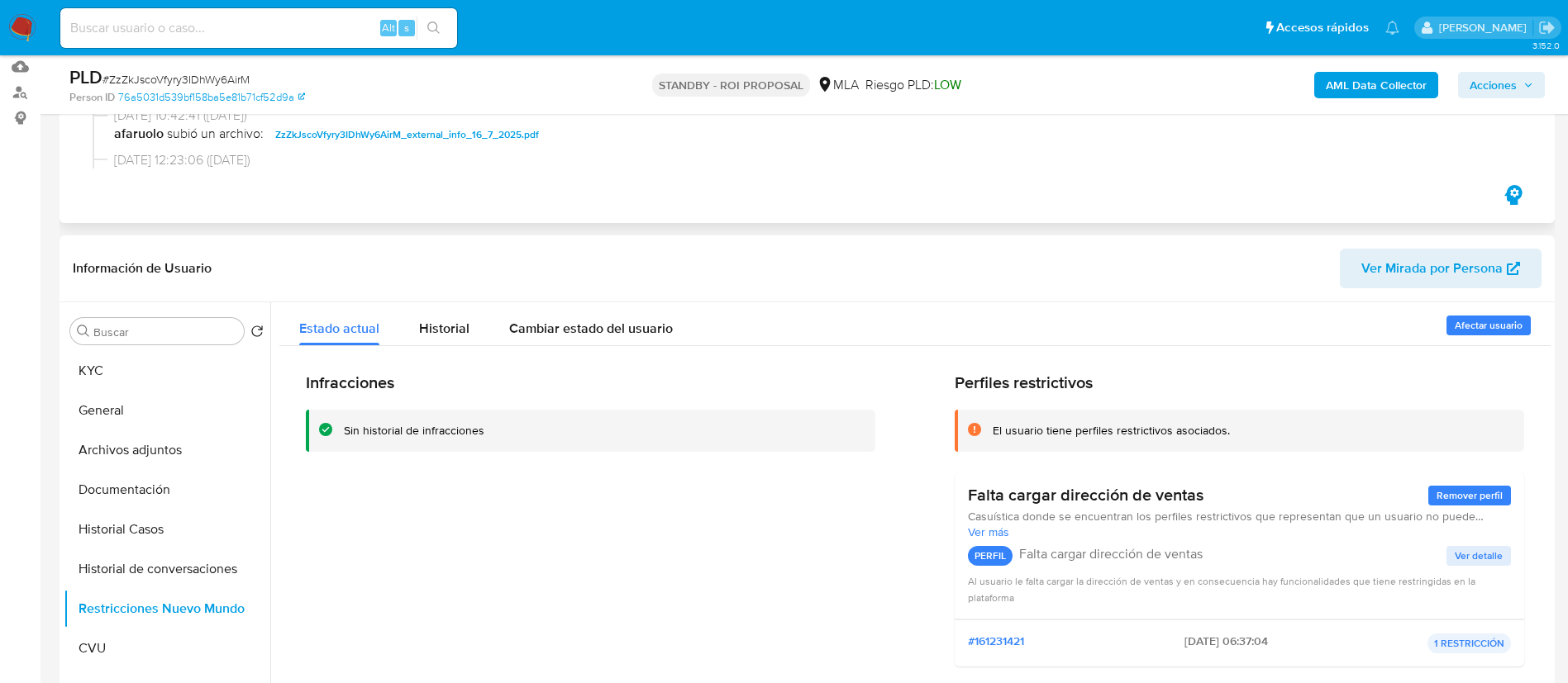
scroll to position [0, 0]
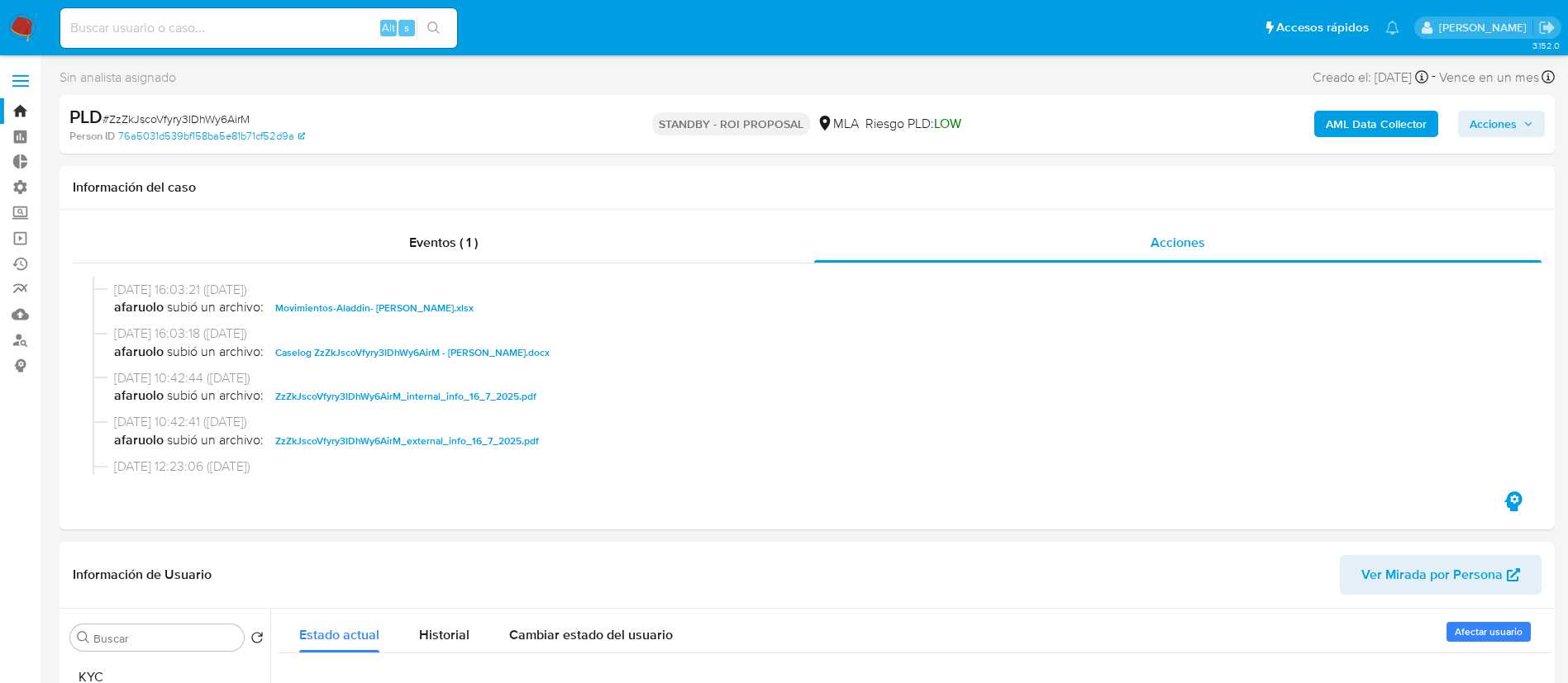
click at [287, 33] on input at bounding box center [258, 28] width 397 height 22
paste input "2k9vIoBoF4LnfUmrrdMuF4jv"
type input "2k9vIoBoF4LnfUmrrdMuF4jv"
click at [427, 37] on button "search-icon" at bounding box center [434, 28] width 34 height 23
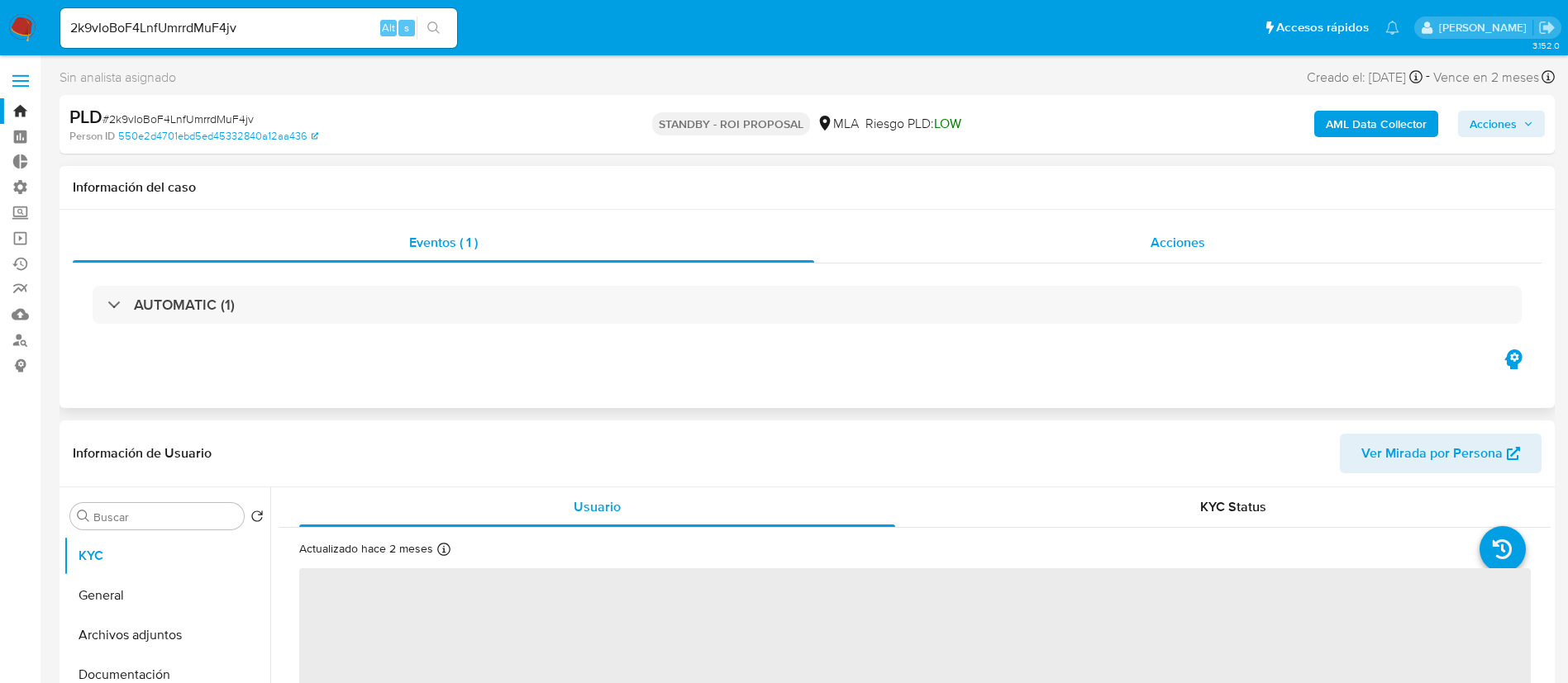
click at [1093, 240] on div "Acciones" at bounding box center [1178, 242] width 728 height 39
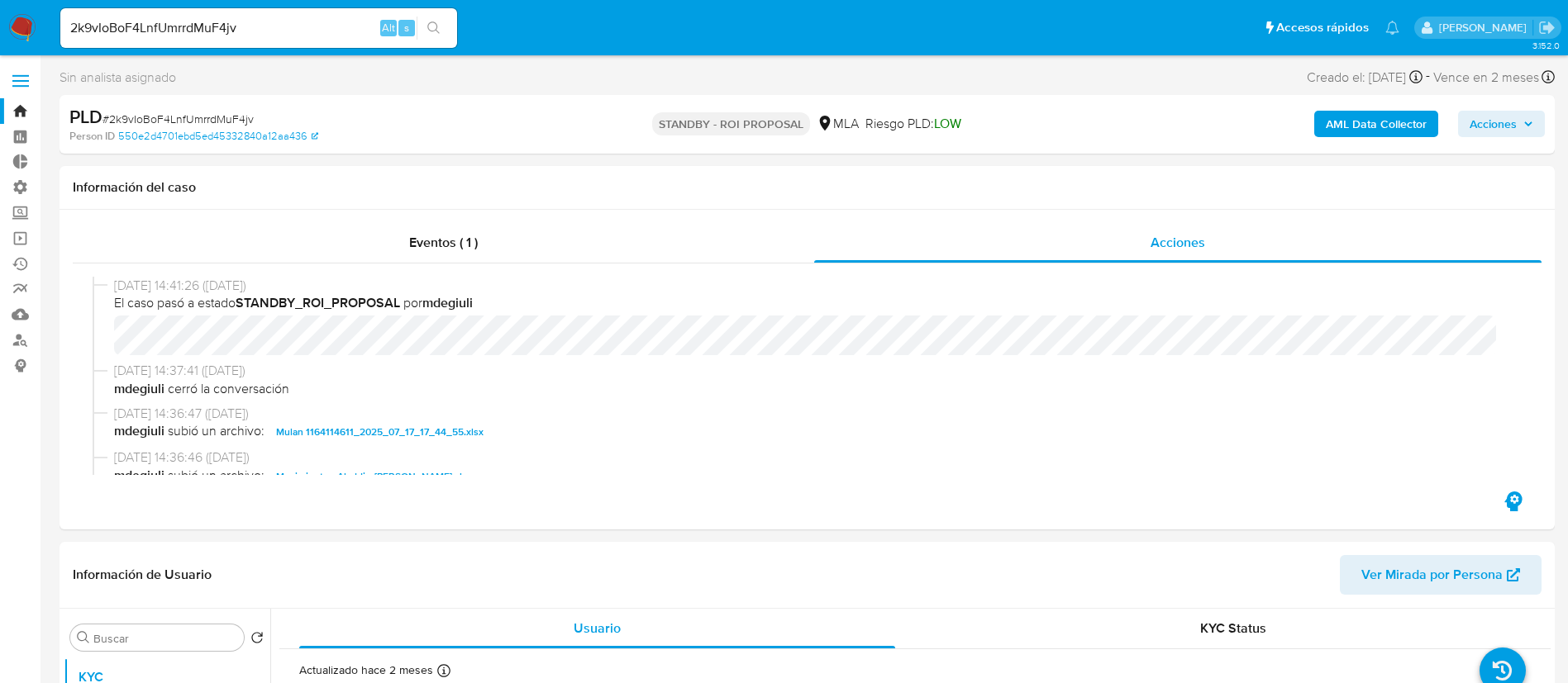
select select "10"
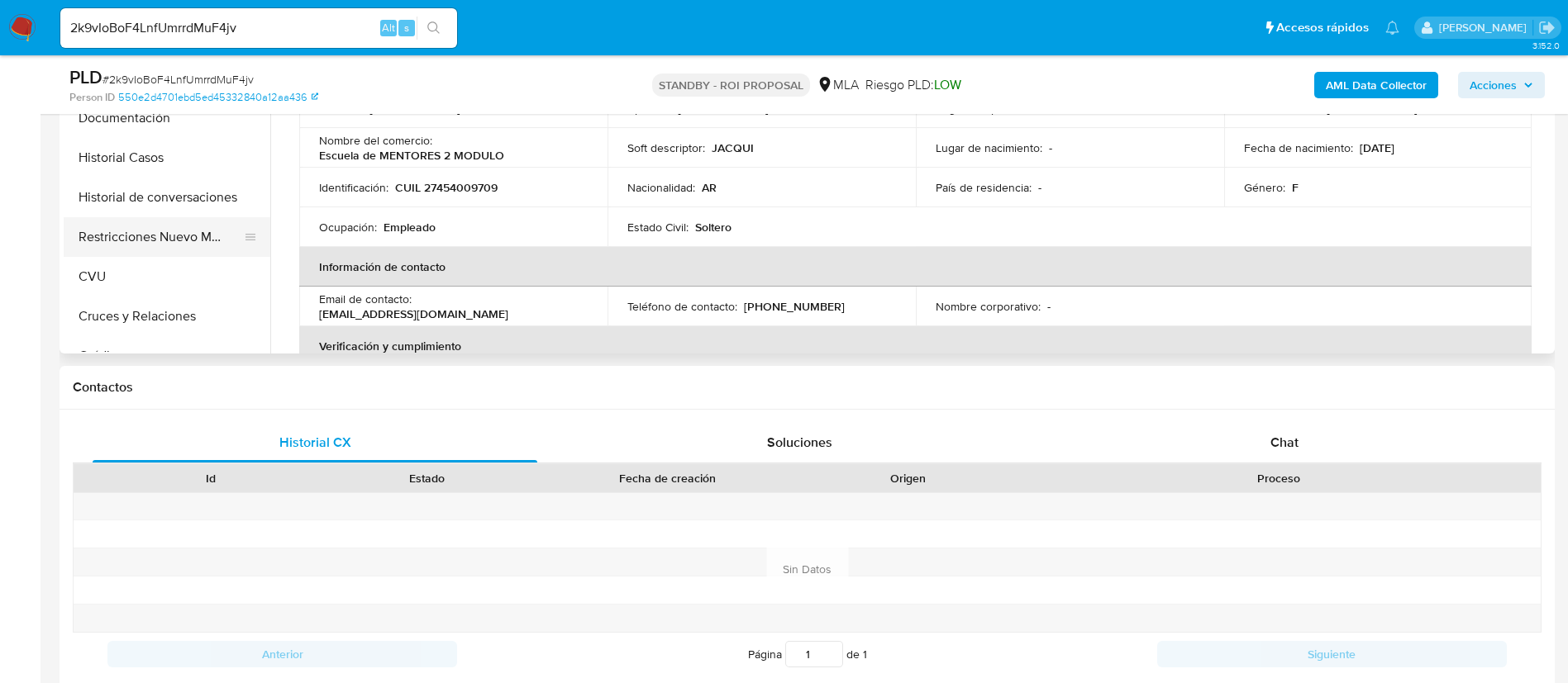
click at [160, 227] on button "Restricciones Nuevo Mundo" at bounding box center [160, 236] width 194 height 39
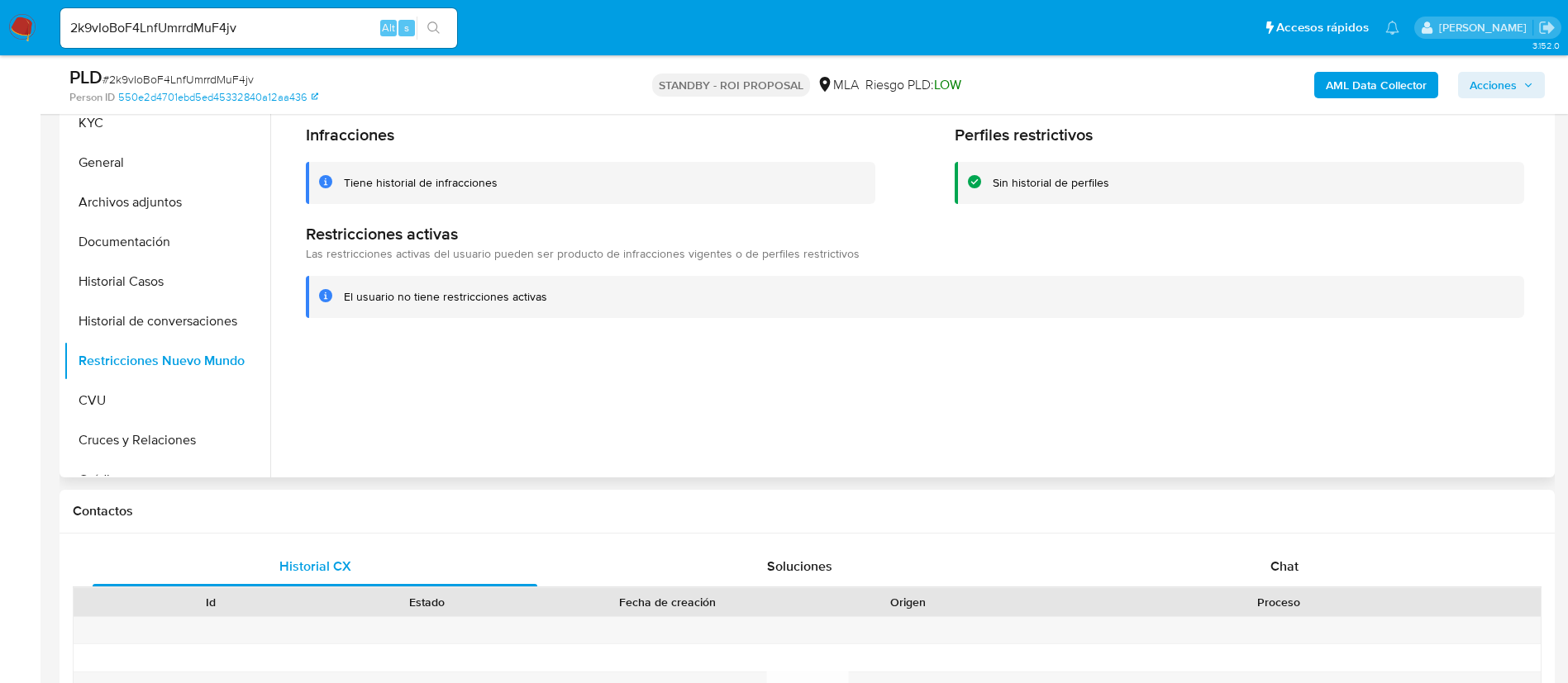
scroll to position [248, 0]
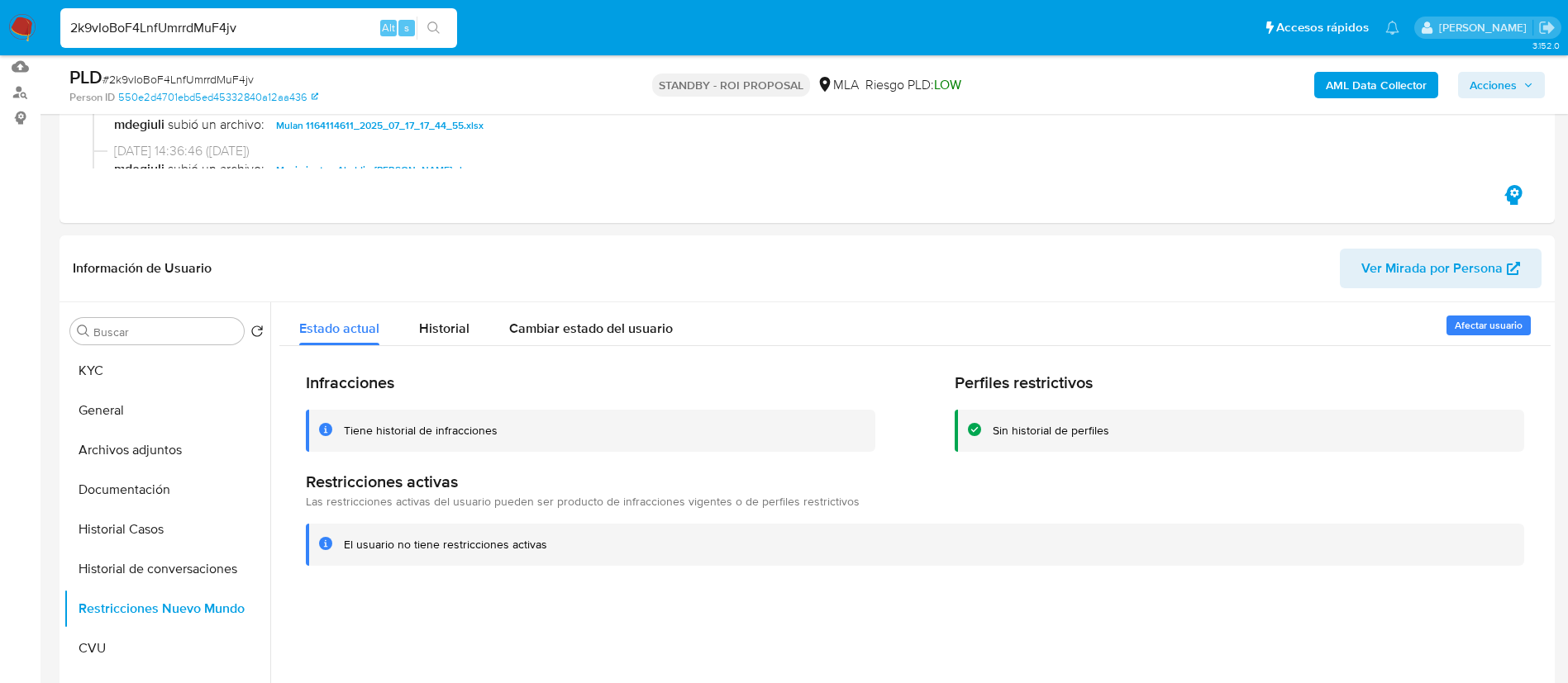
click at [323, 28] on input "2k9vIoBoF4LnfUmrrdMuF4jv" at bounding box center [258, 28] width 397 height 22
paste input "6NjKG6orCEl5mZ8NDn37YAQ8"
type input "6NjKG6orCEl5mZ8NDn37YAQ8"
click at [441, 30] on button "search-icon" at bounding box center [434, 28] width 34 height 23
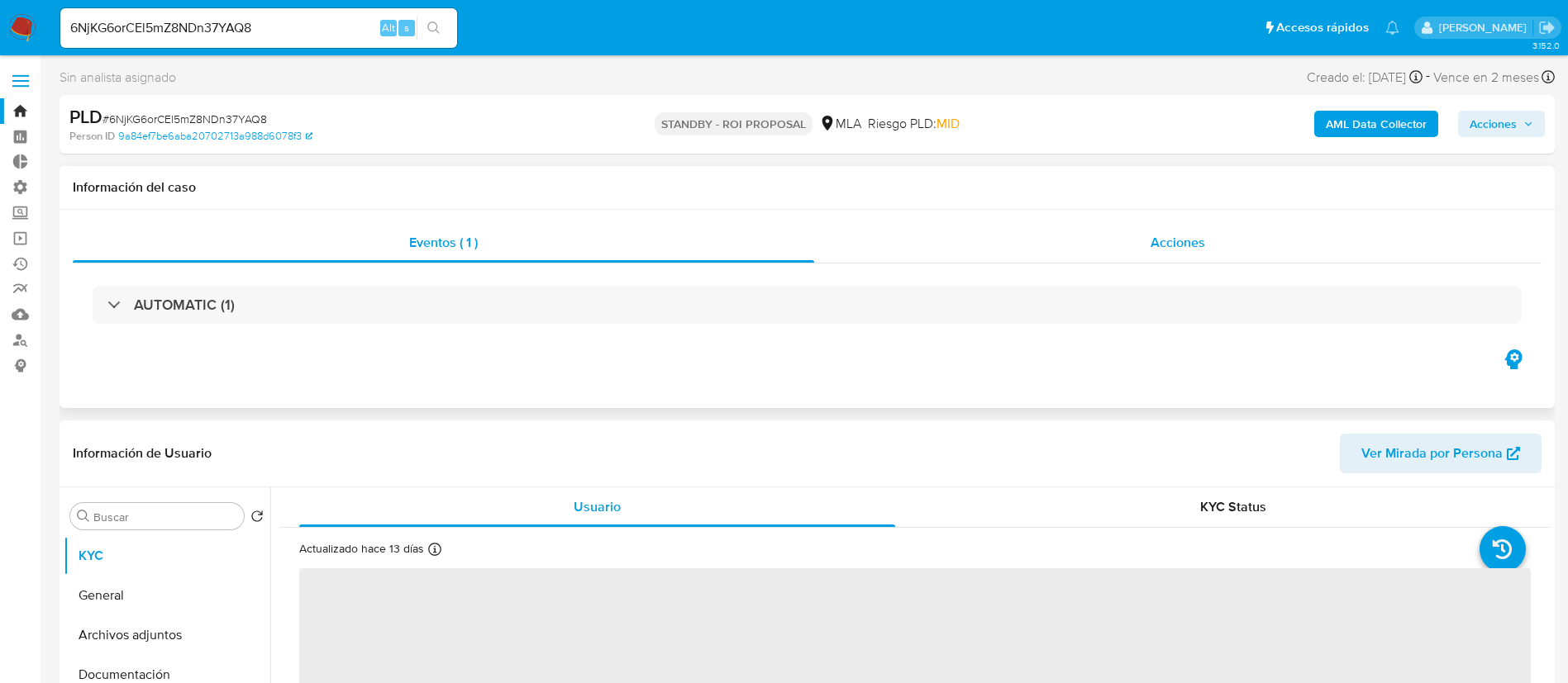
click at [1124, 254] on div "Acciones" at bounding box center [1178, 242] width 728 height 39
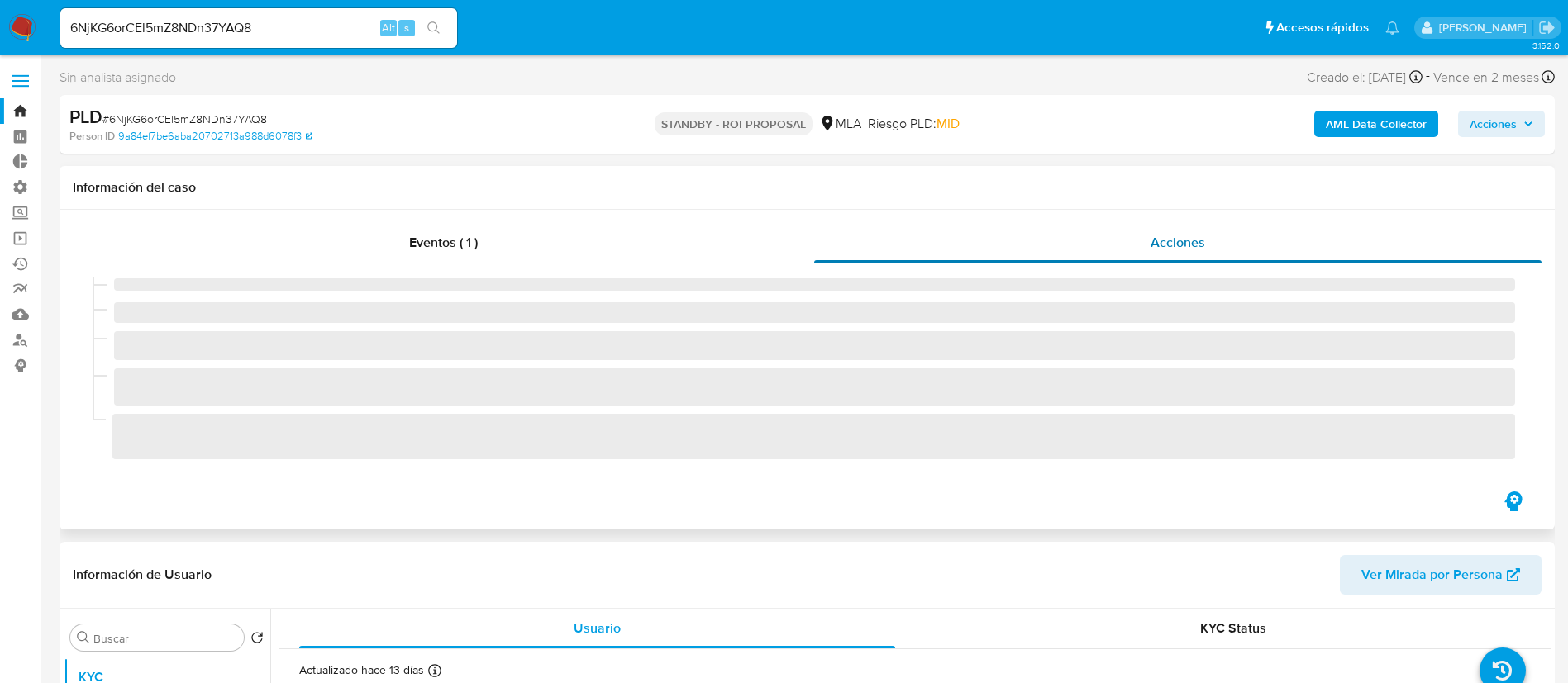
select select "10"
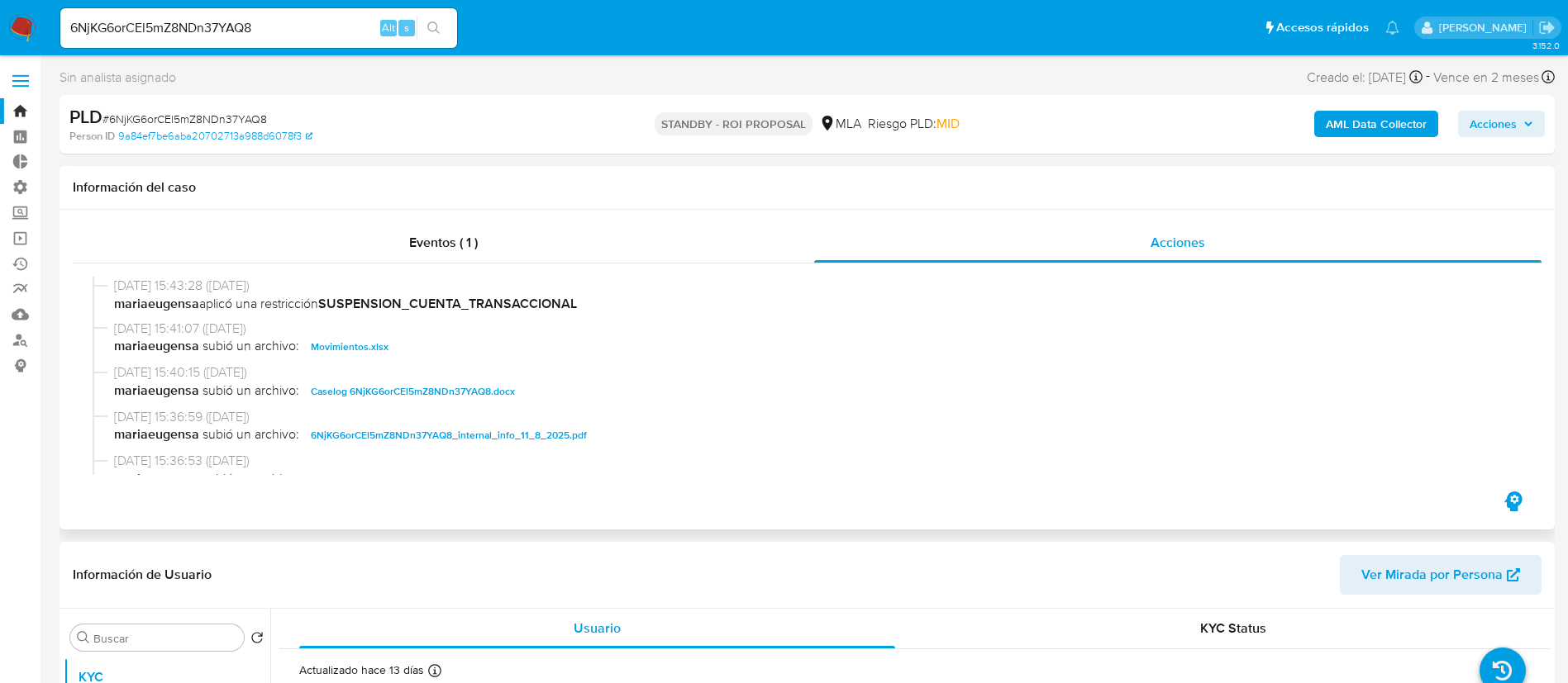
scroll to position [124, 0]
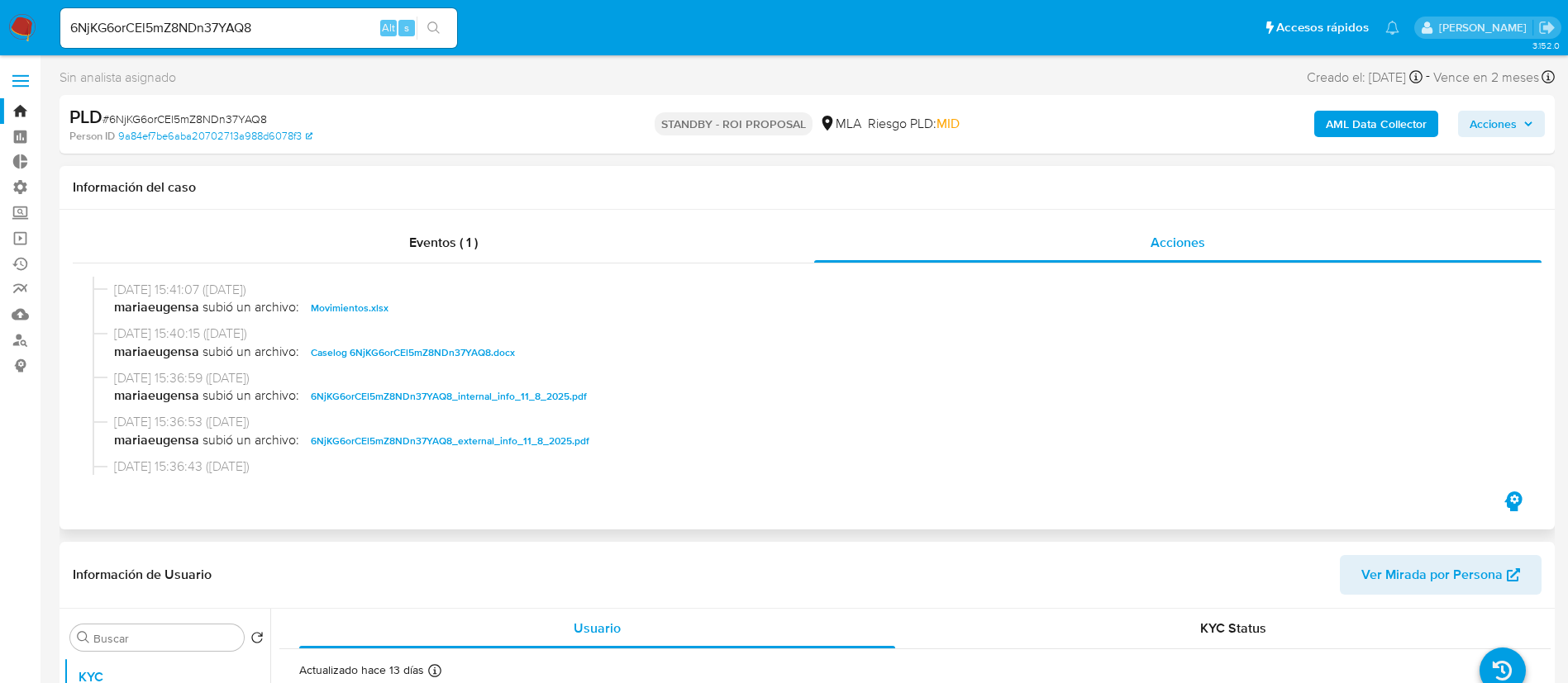
click at [458, 352] on span "Caselog 6NjKG6orCEl5mZ8NDn37YAQ8.docx" at bounding box center [413, 353] width 204 height 20
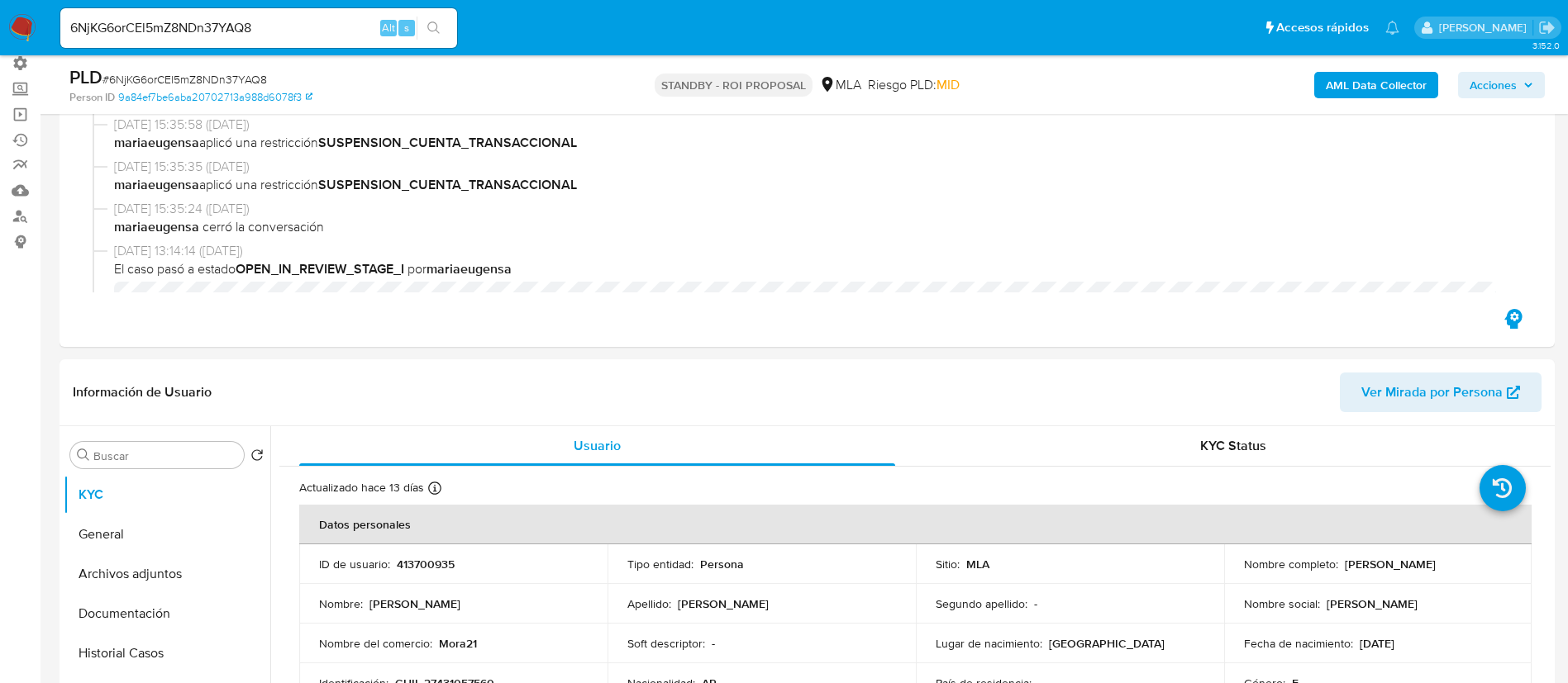
scroll to position [496, 0]
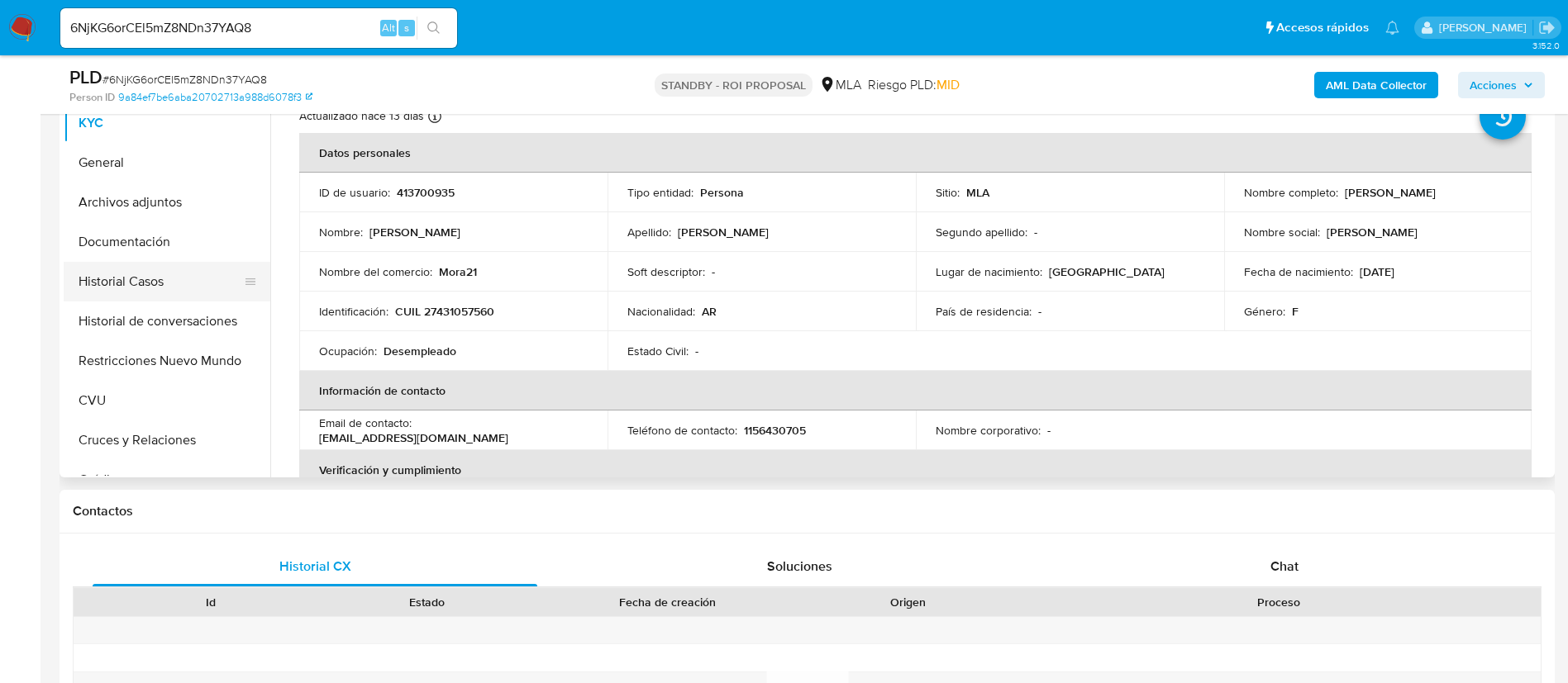
click at [150, 284] on button "Historial Casos" at bounding box center [160, 281] width 194 height 39
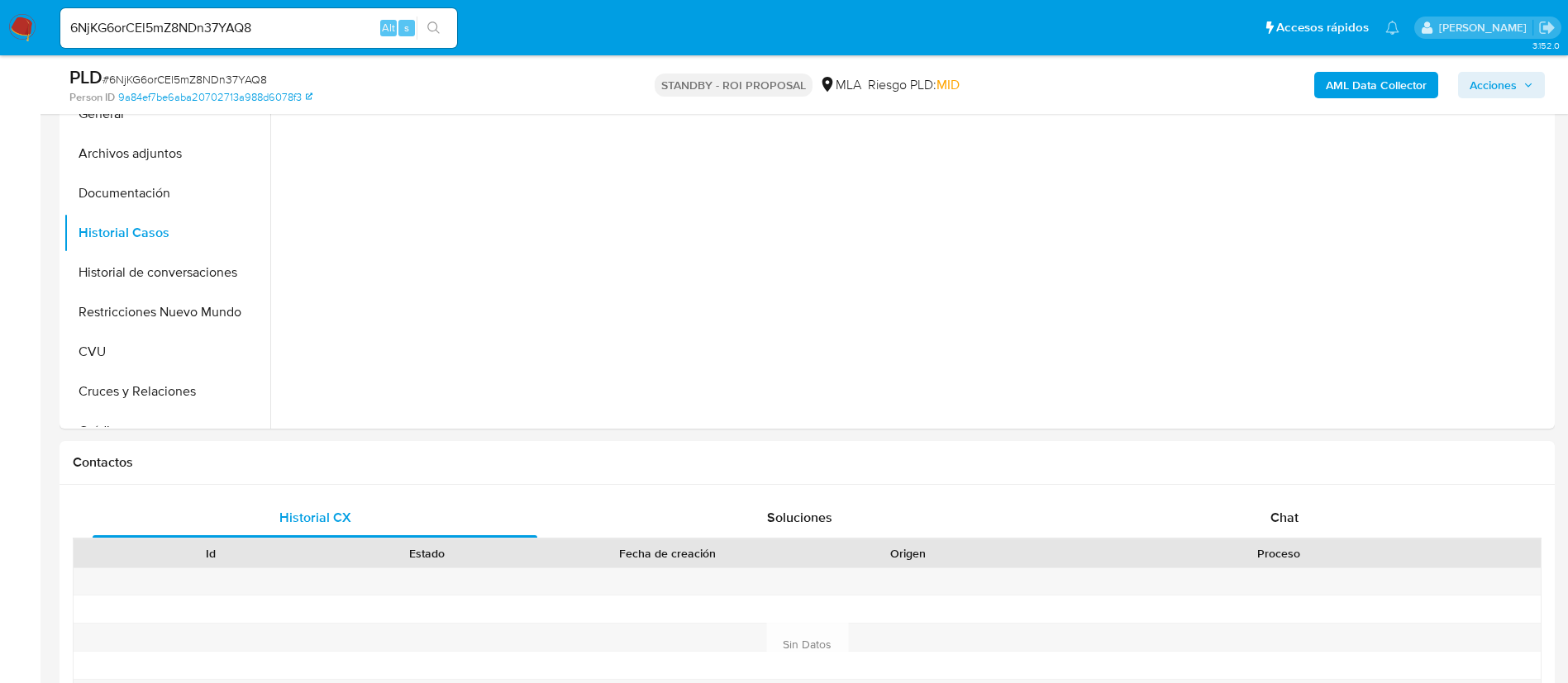
scroll to position [620, 0]
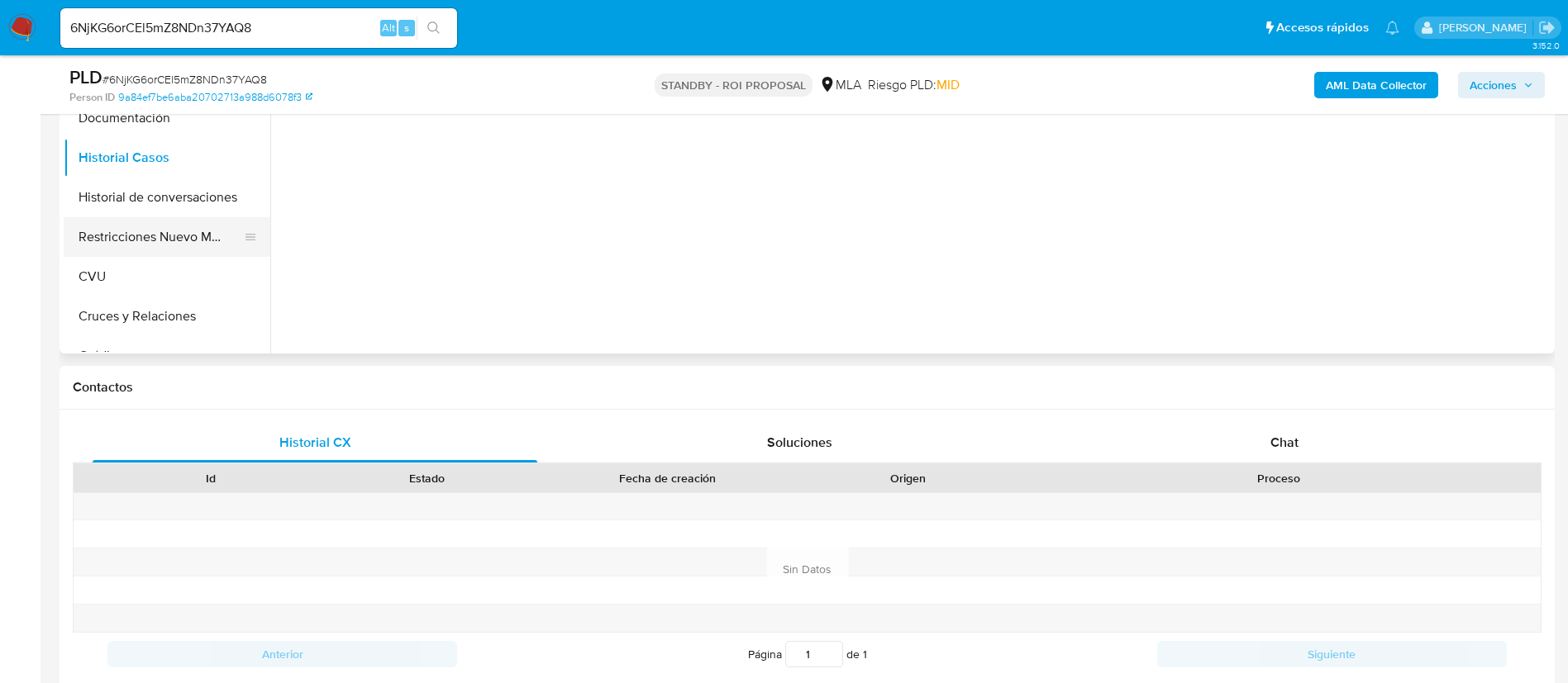
click at [194, 246] on button "Restricciones Nuevo Mundo" at bounding box center [160, 236] width 194 height 39
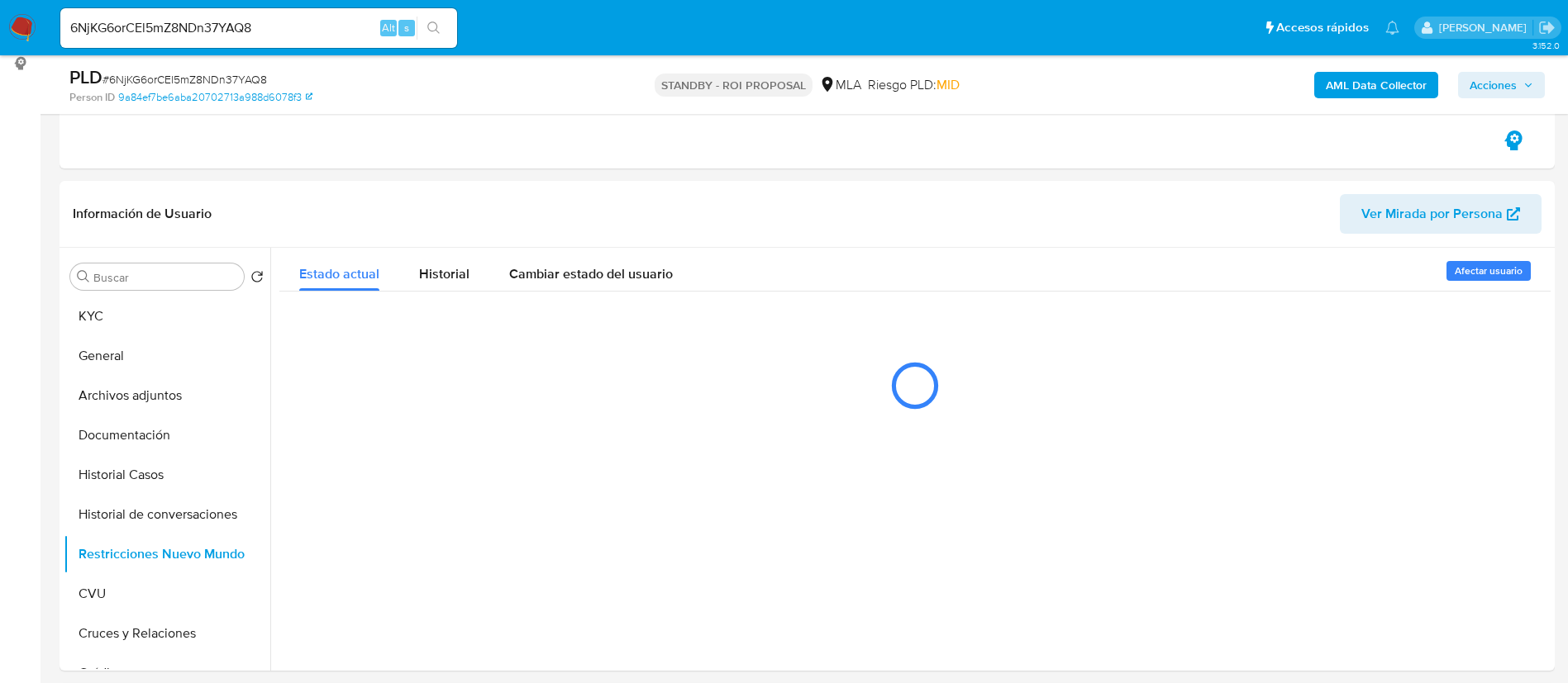
scroll to position [248, 0]
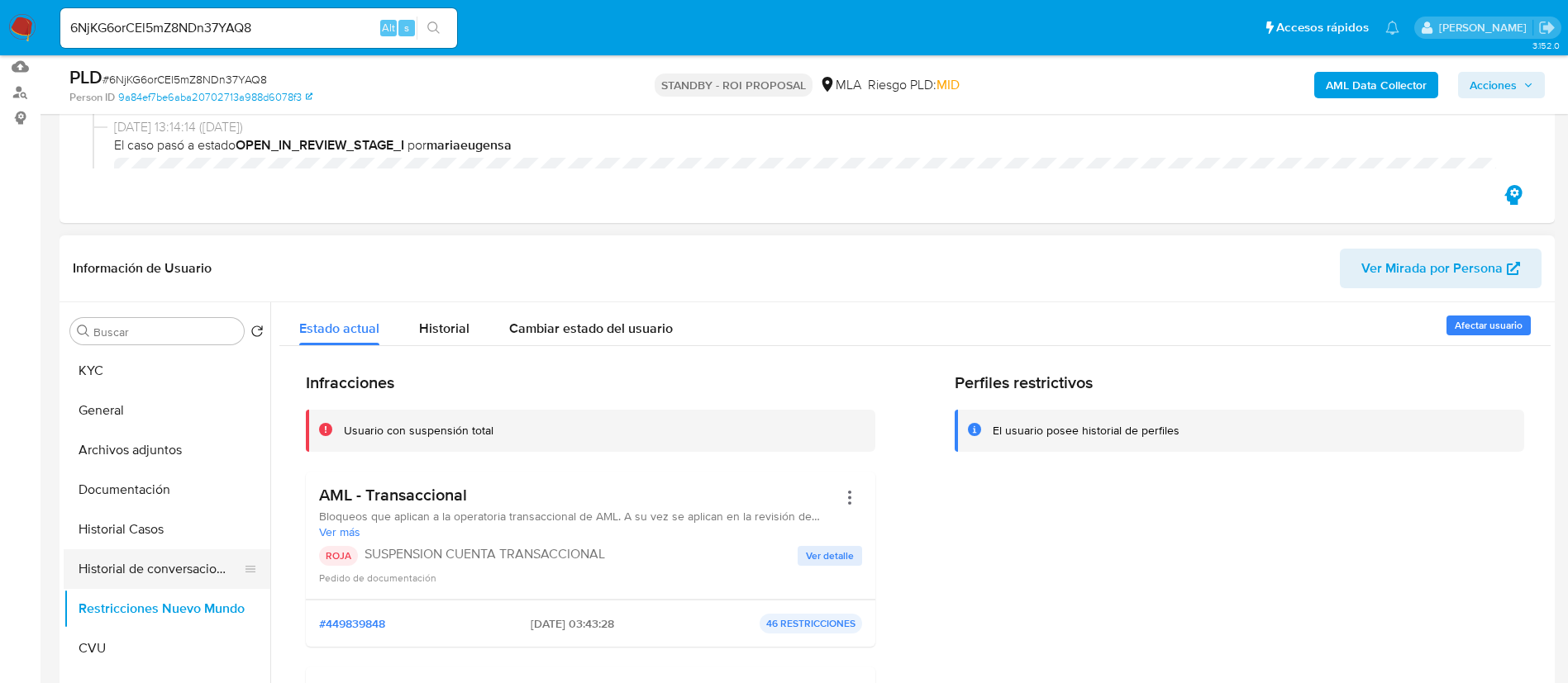
click at [195, 559] on button "Historial de conversaciones" at bounding box center [160, 569] width 194 height 39
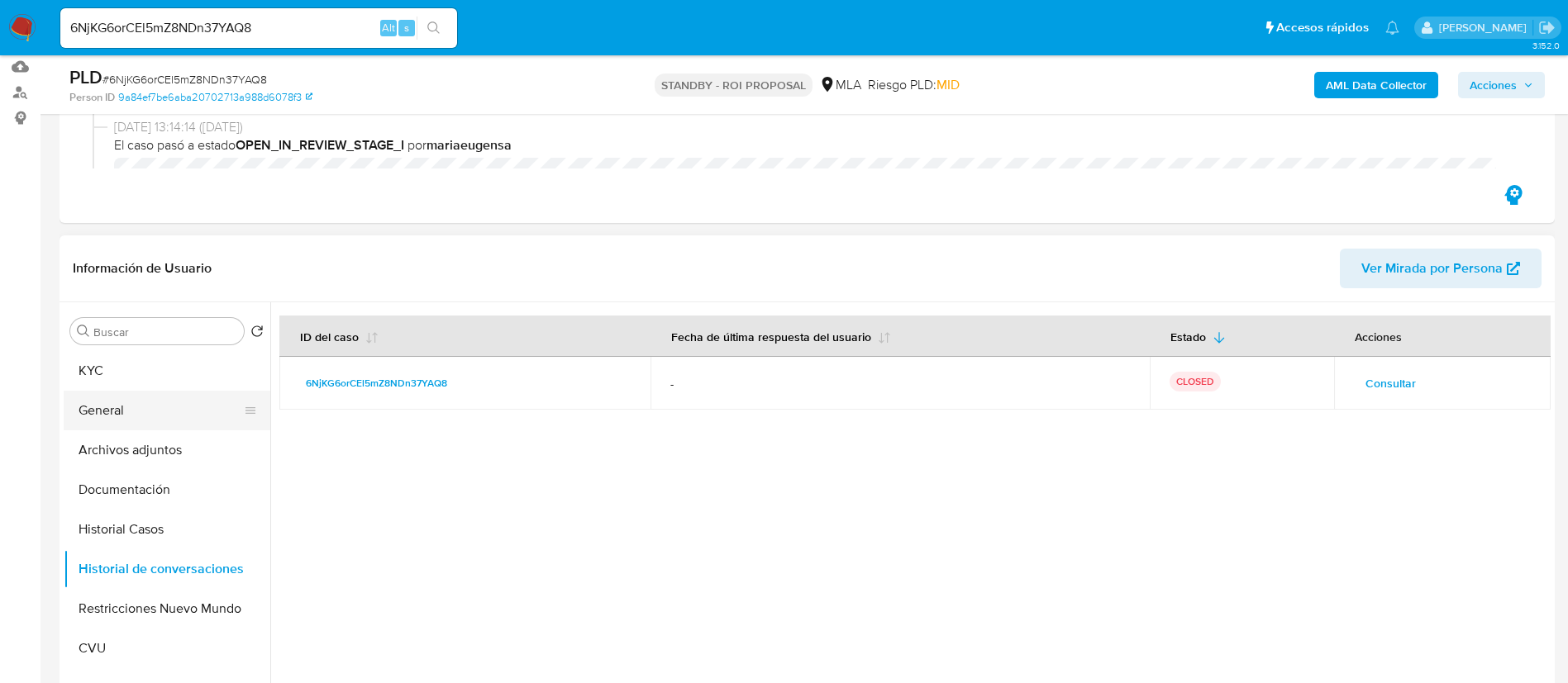
click at [198, 405] on button "General" at bounding box center [160, 410] width 194 height 39
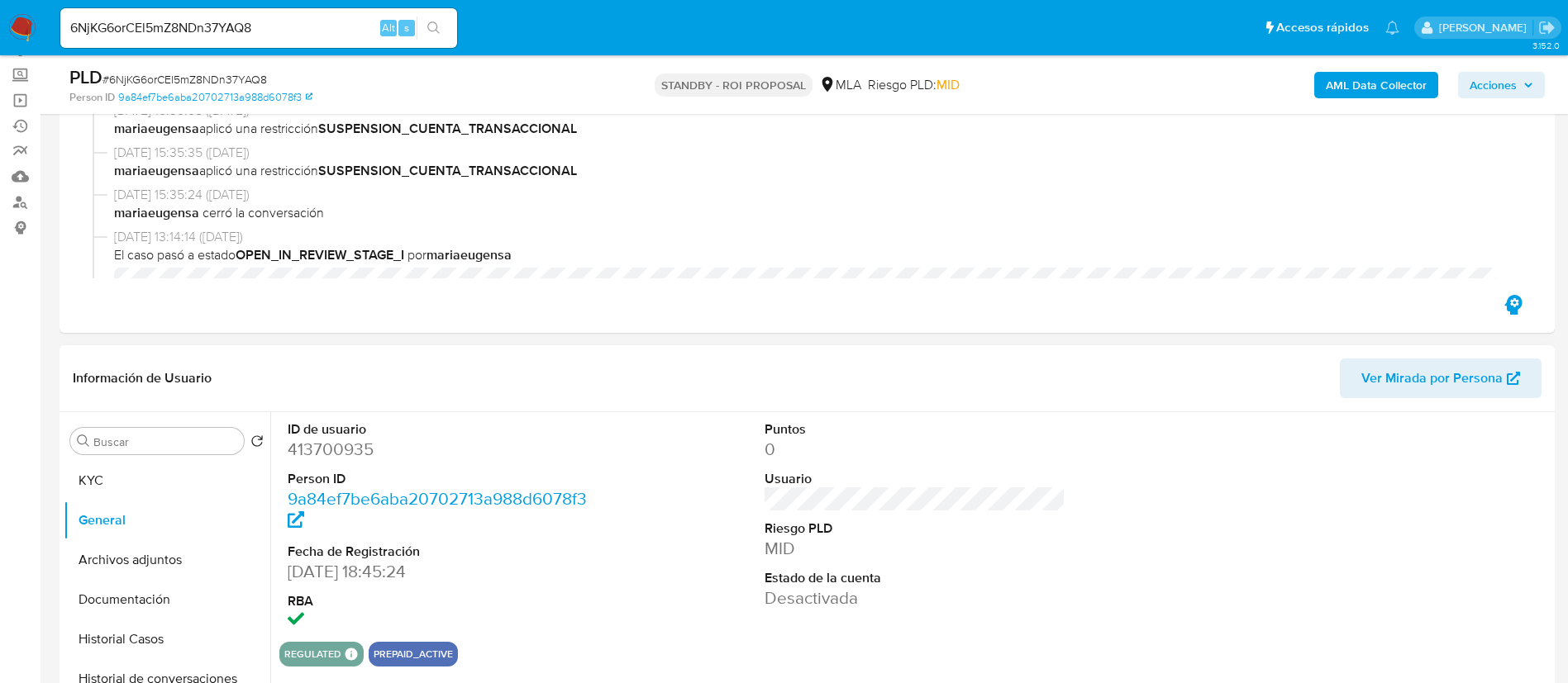
scroll to position [0, 0]
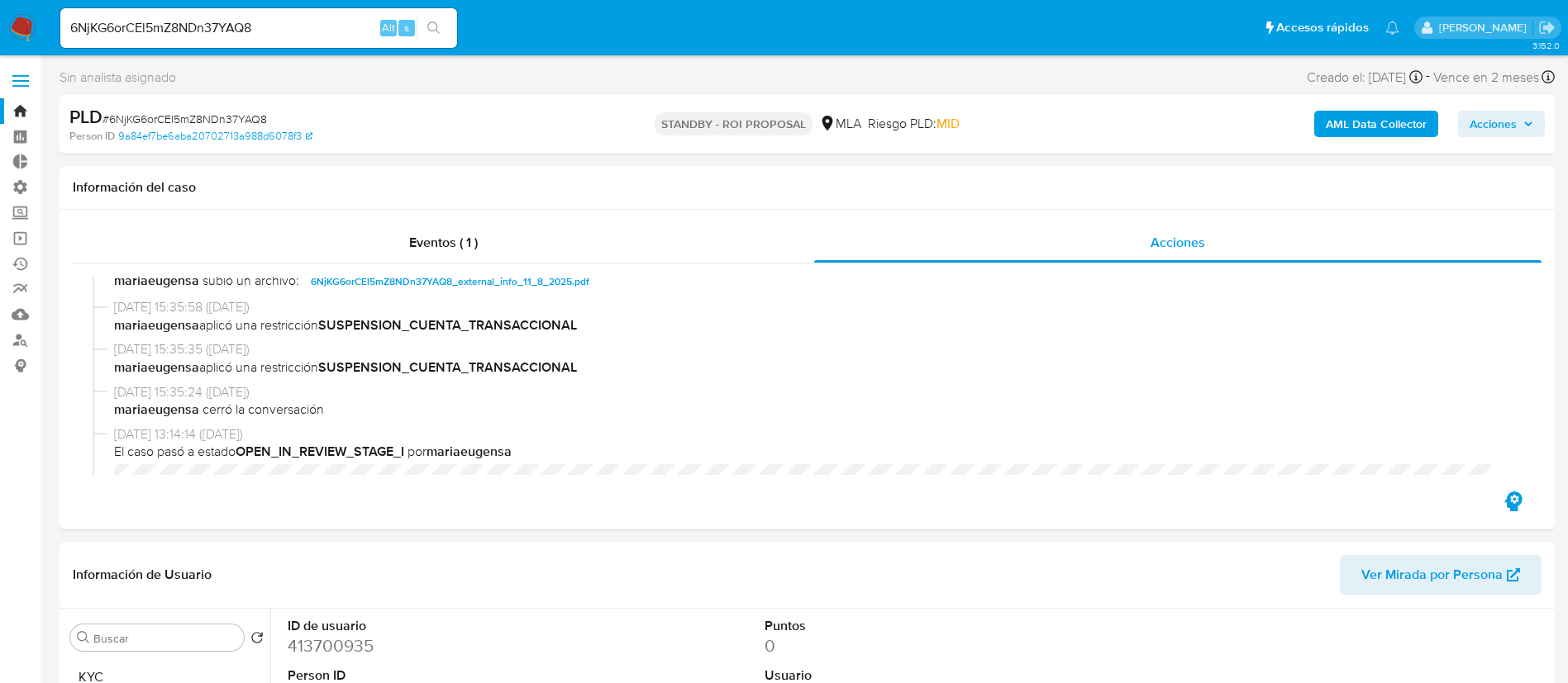
click at [272, 33] on input "6NjKG6orCEl5mZ8NDn37YAQ8" at bounding box center [258, 28] width 397 height 22
paste input "8269OJB8P3c1Co74kPxR0owy"
type input "8269OJB8P3c1Co74kPxR0owy"
click at [437, 24] on icon "search-icon" at bounding box center [434, 28] width 13 height 13
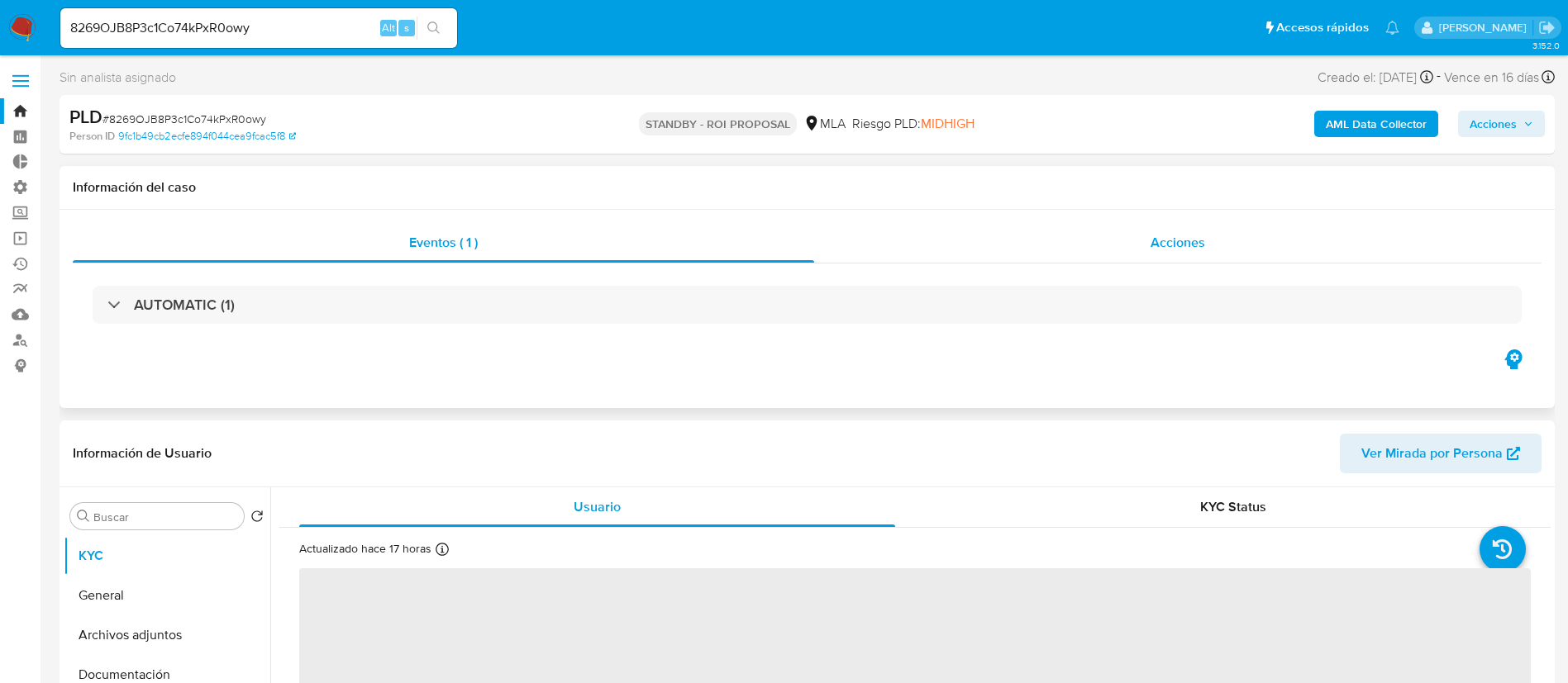
click at [1152, 238] on span "Acciones" at bounding box center [1177, 242] width 54 height 19
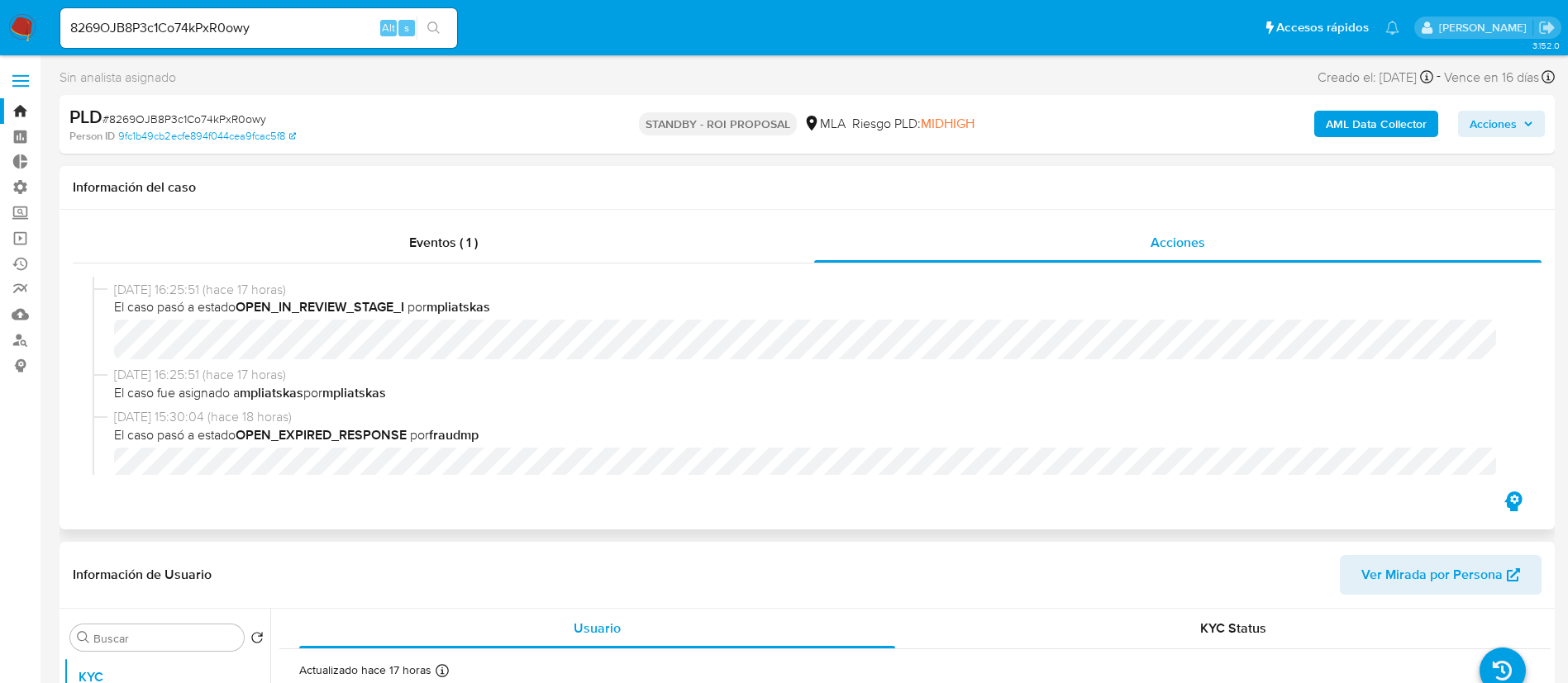
select select "10"
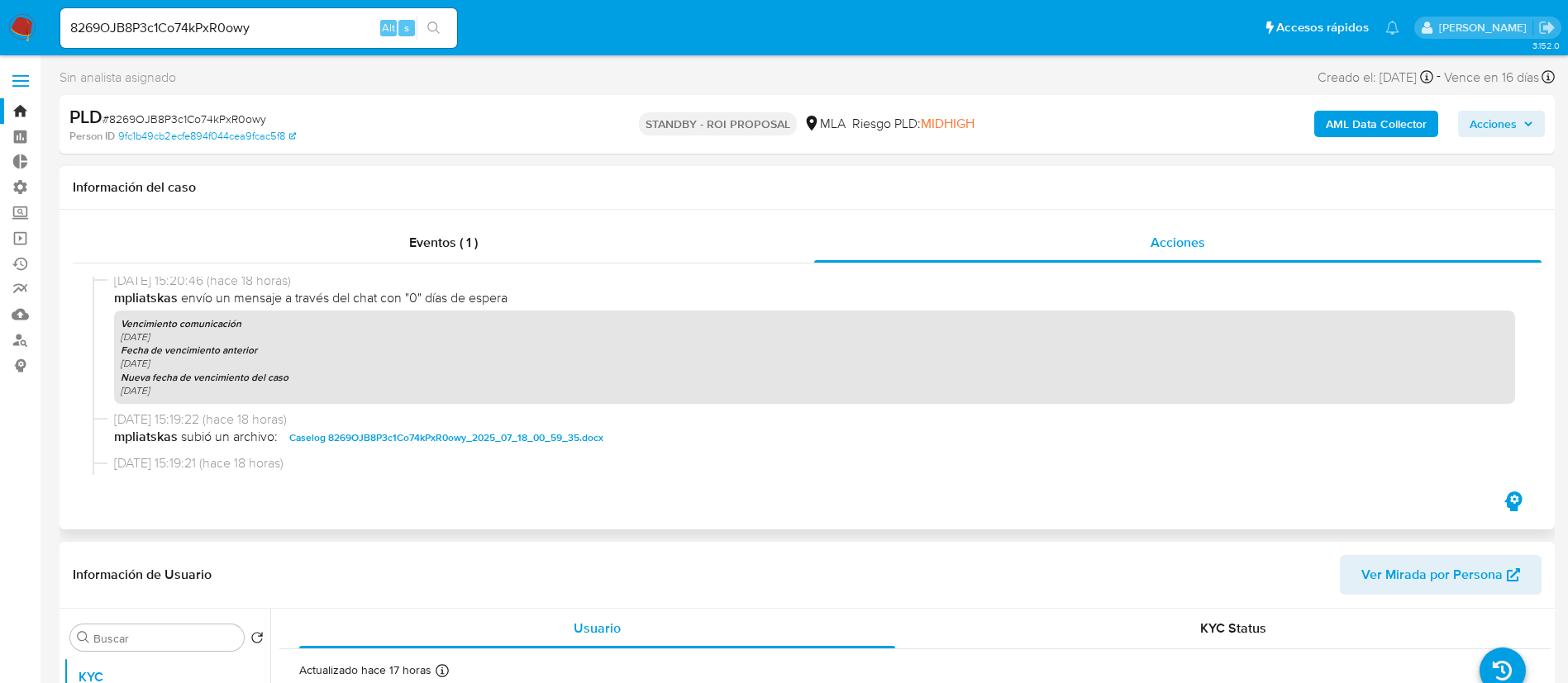
scroll to position [620, 0]
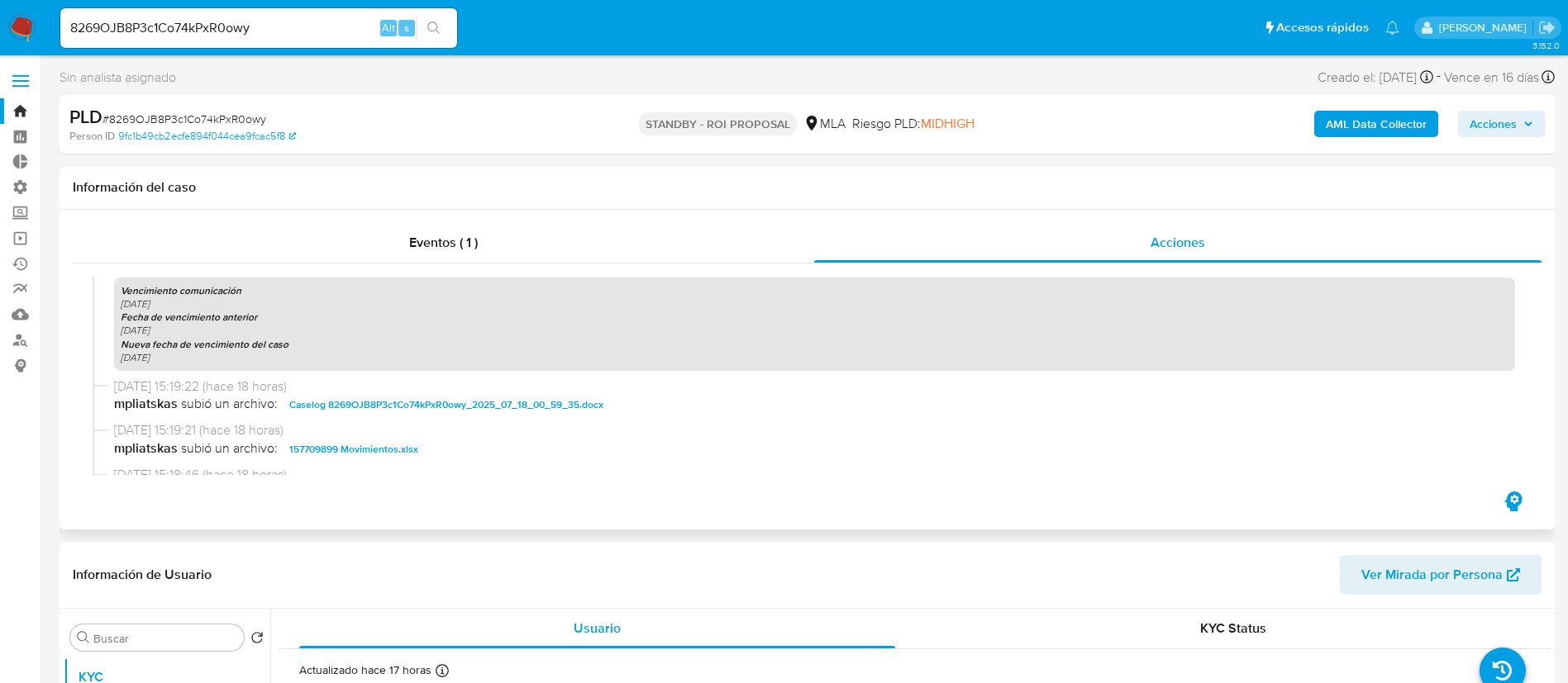
click at [402, 412] on span "Caselog 8269OJB8P3c1Co74kPxR0owy_2025_07_18_00_59_35.docx" at bounding box center [446, 405] width 314 height 20
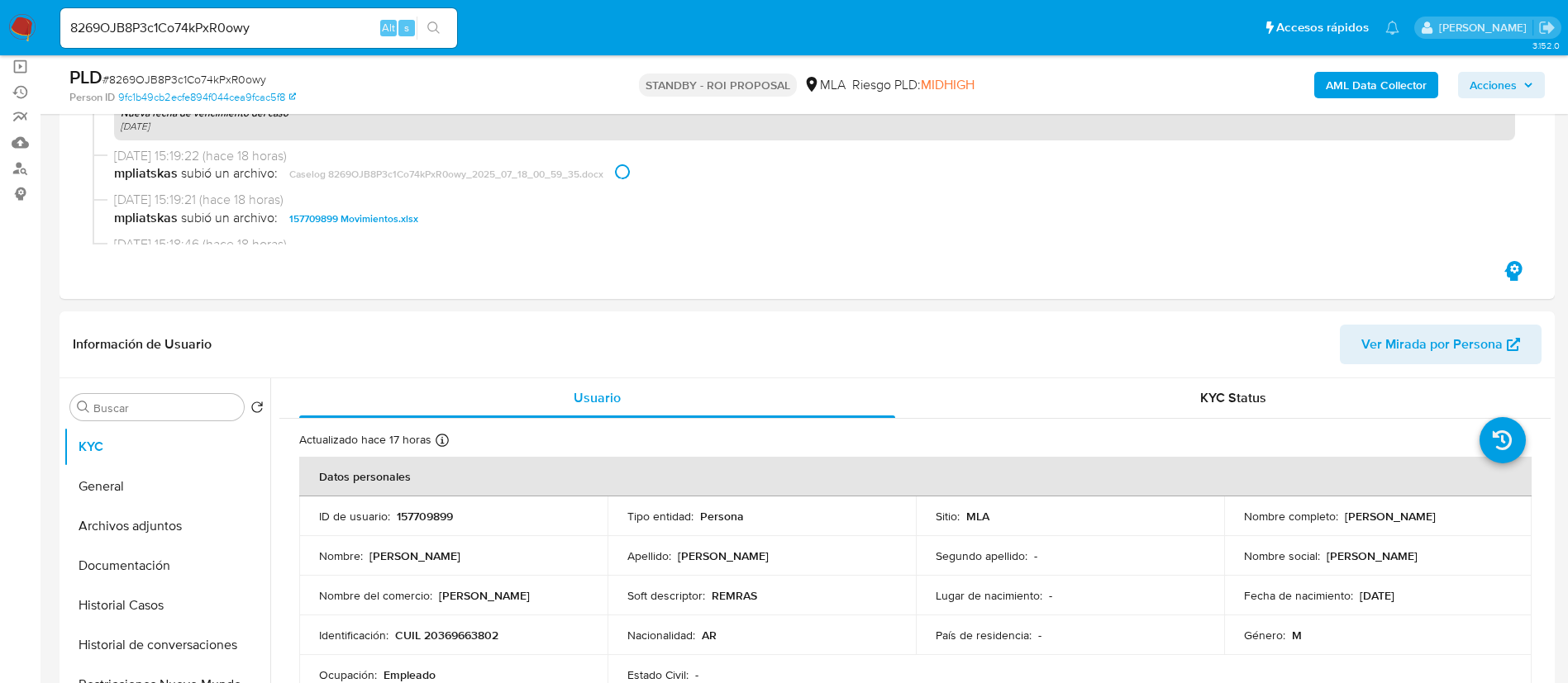
scroll to position [372, 0]
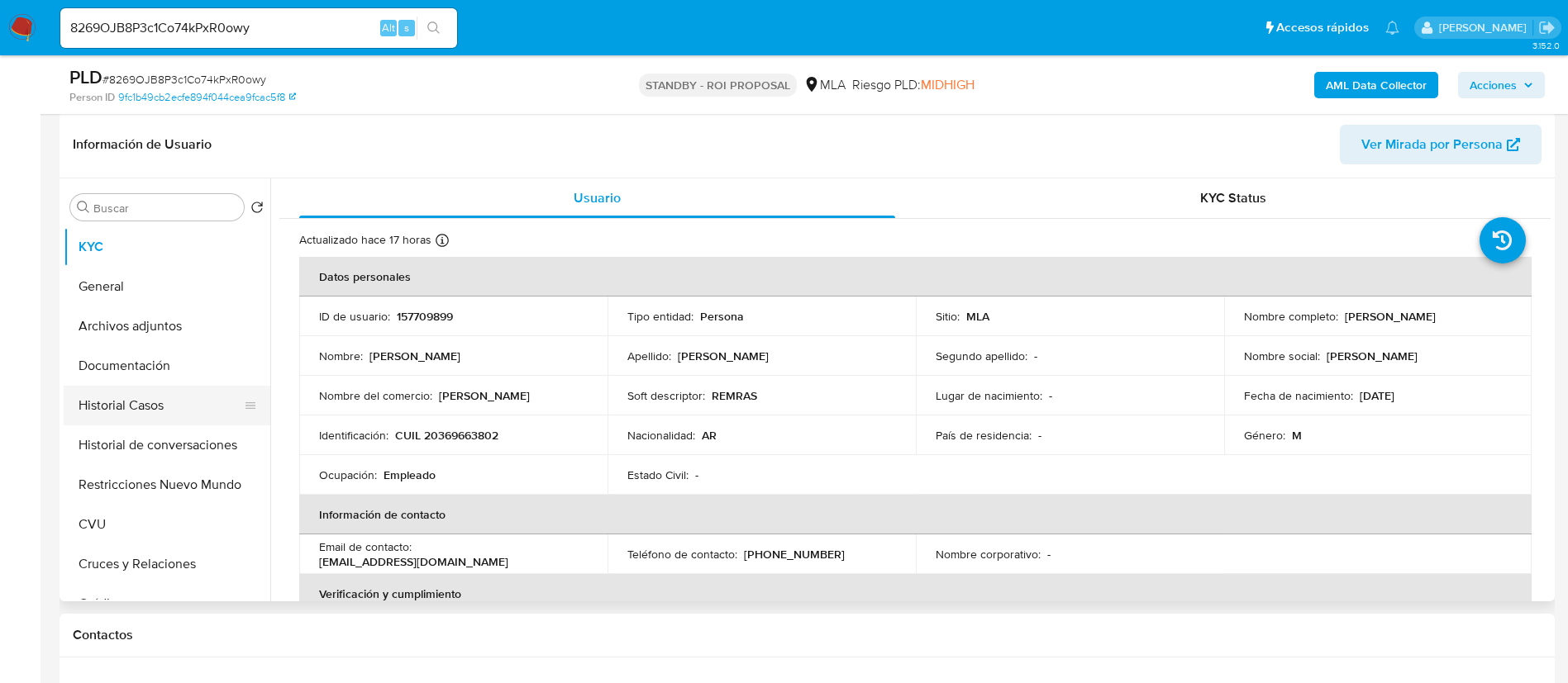
click at [166, 335] on button "Archivos adjuntos" at bounding box center [166, 326] width 206 height 39
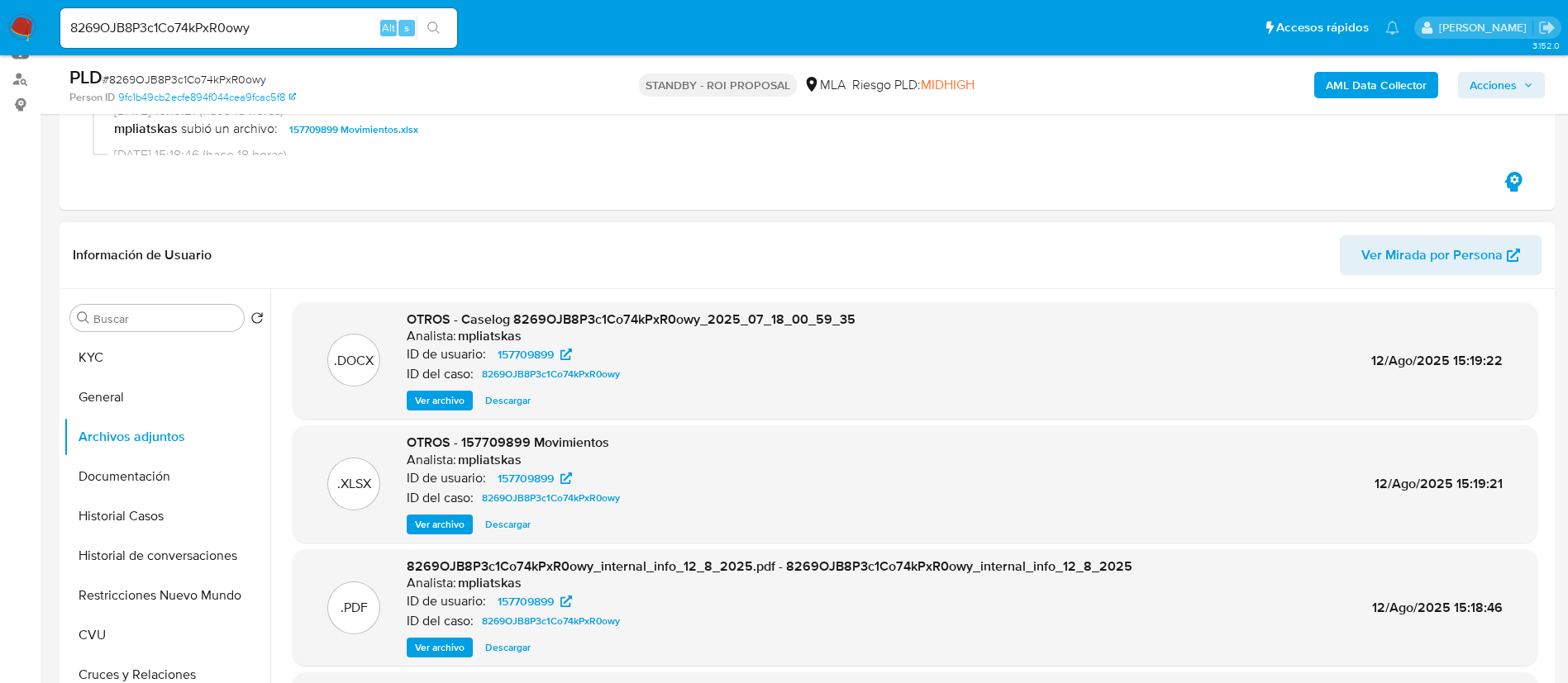
scroll to position [154, 0]
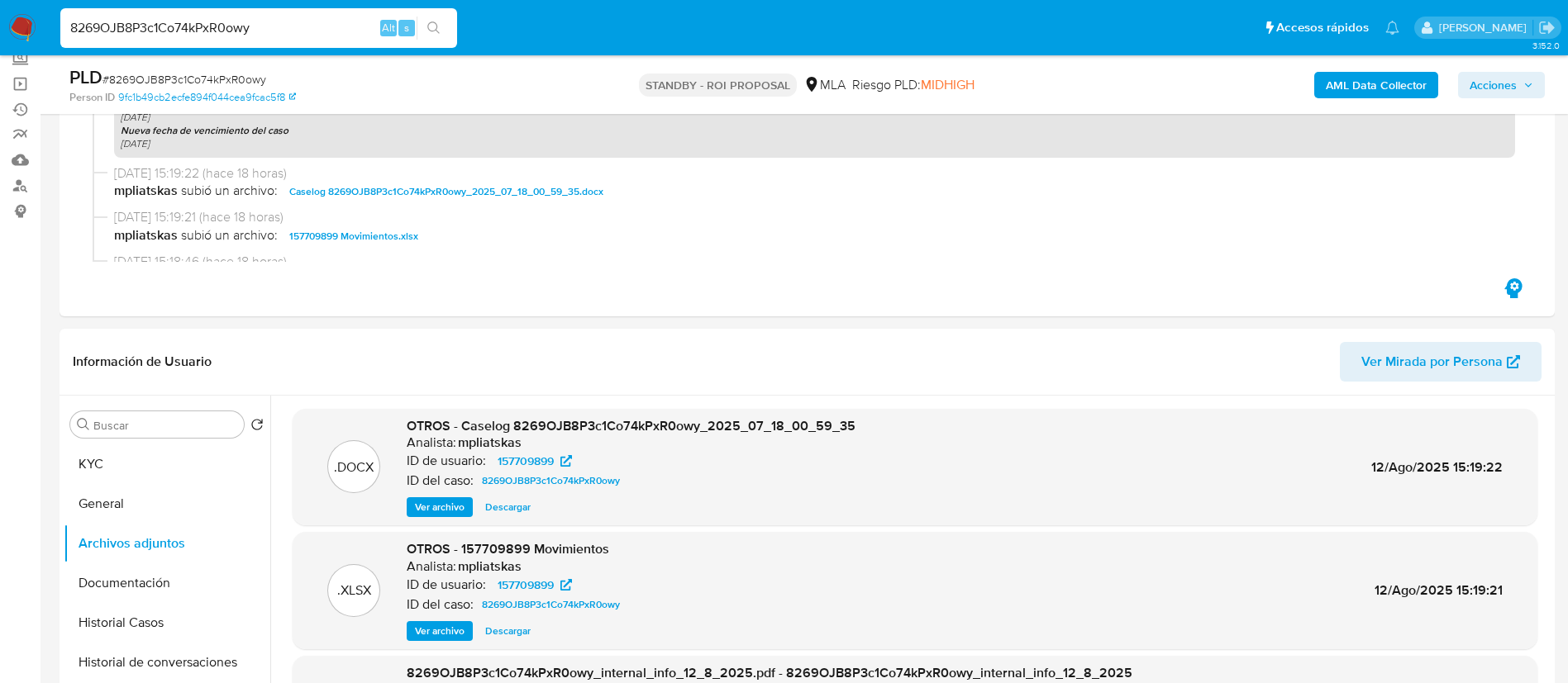
click at [305, 28] on input "8269OJB8P3c1Co74kPxR0owy" at bounding box center [258, 28] width 397 height 22
paste input "EWJLaGEMOGN9FMzwuyFPlGy7"
type input "EWJLaGEMOGN9FMzwuyFPlGy7"
click at [428, 37] on button "search-icon" at bounding box center [434, 28] width 34 height 23
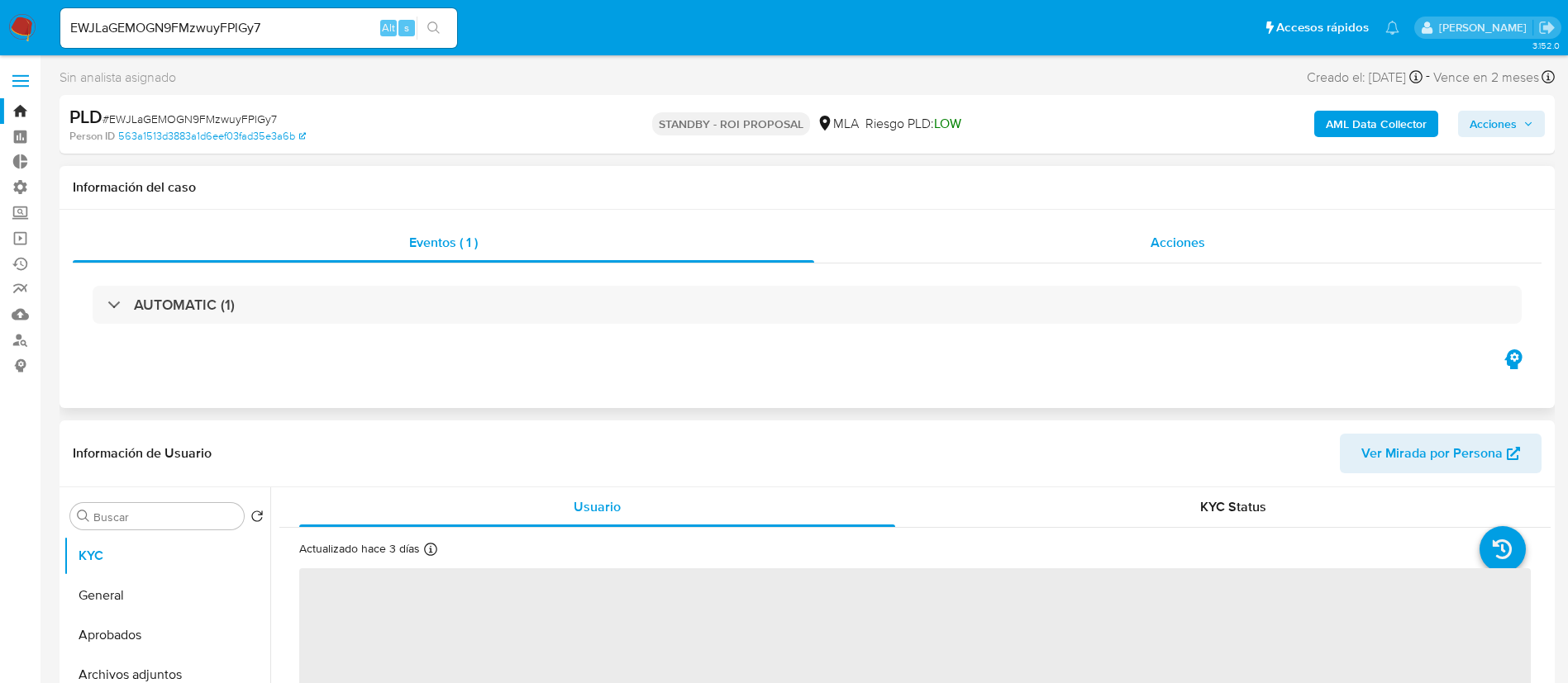
click at [1066, 235] on div "Acciones" at bounding box center [1178, 242] width 728 height 39
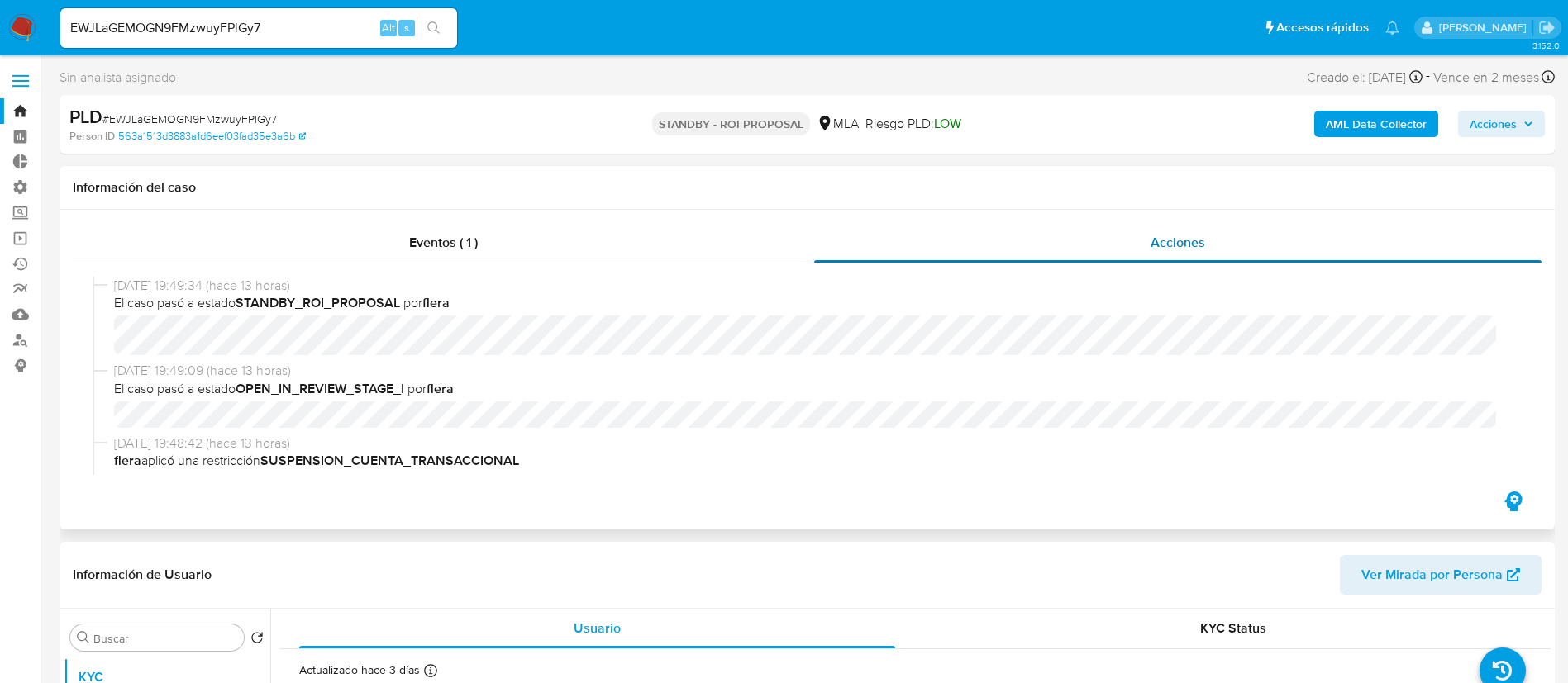
select select "10"
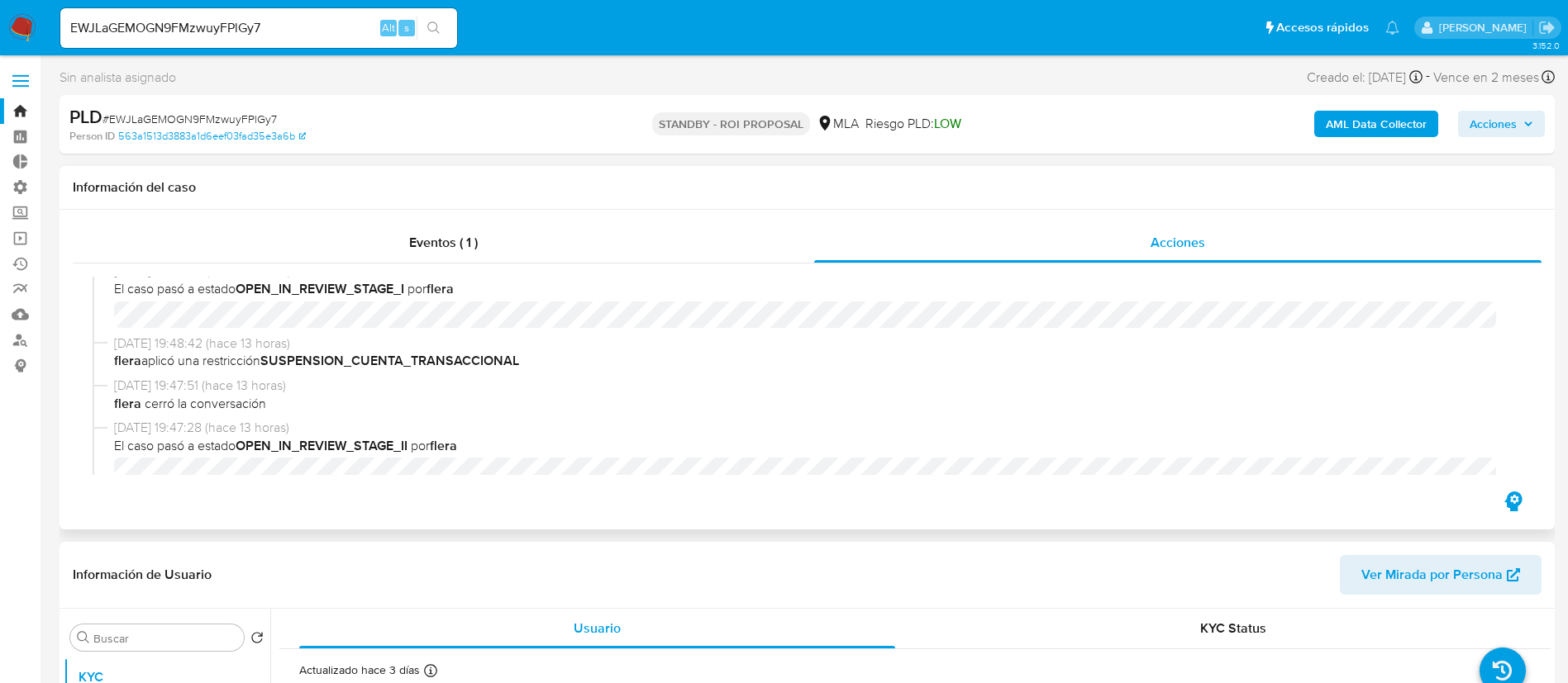
scroll to position [248, 0]
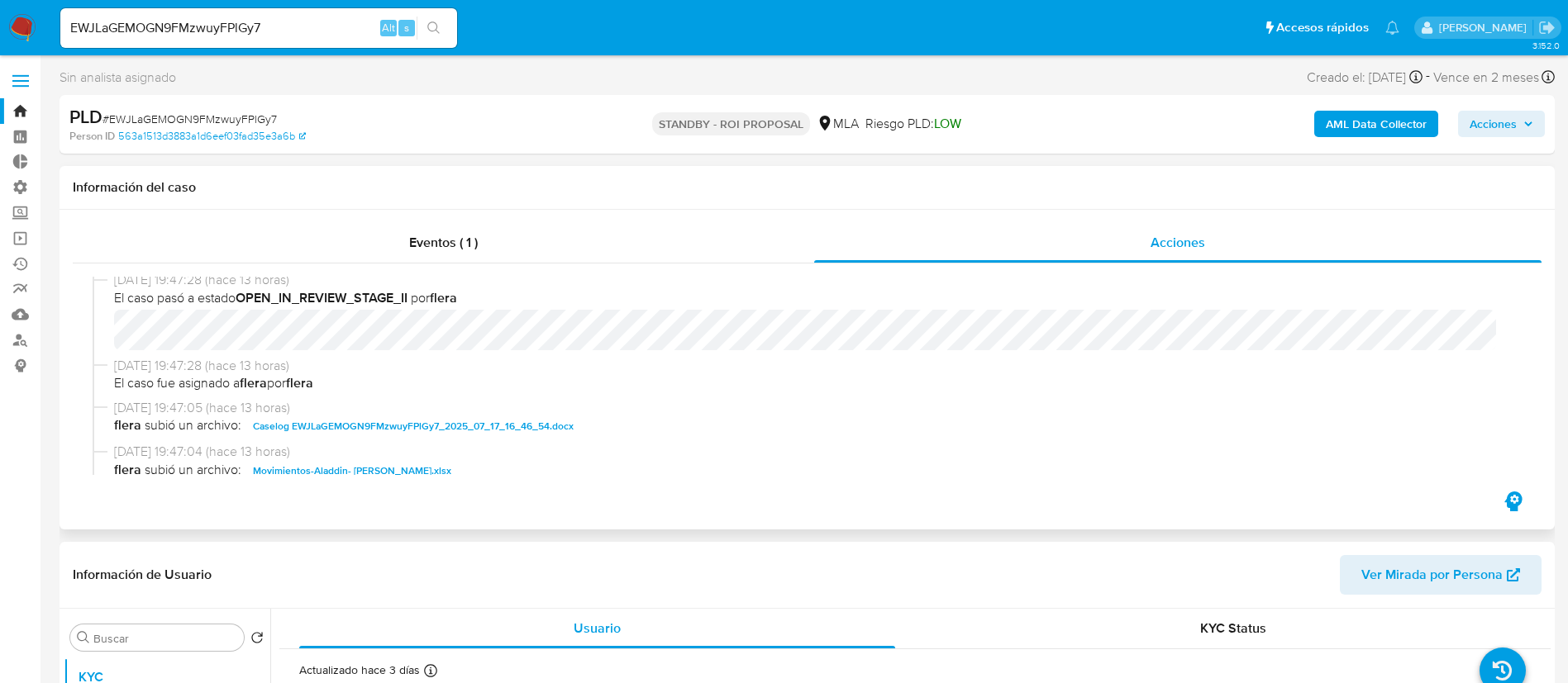
click at [479, 418] on span "Caselog EWJLaGEMOGN9FMzwuyFPlGy7_2025_07_17_16_46_54.docx" at bounding box center [414, 427] width 321 height 20
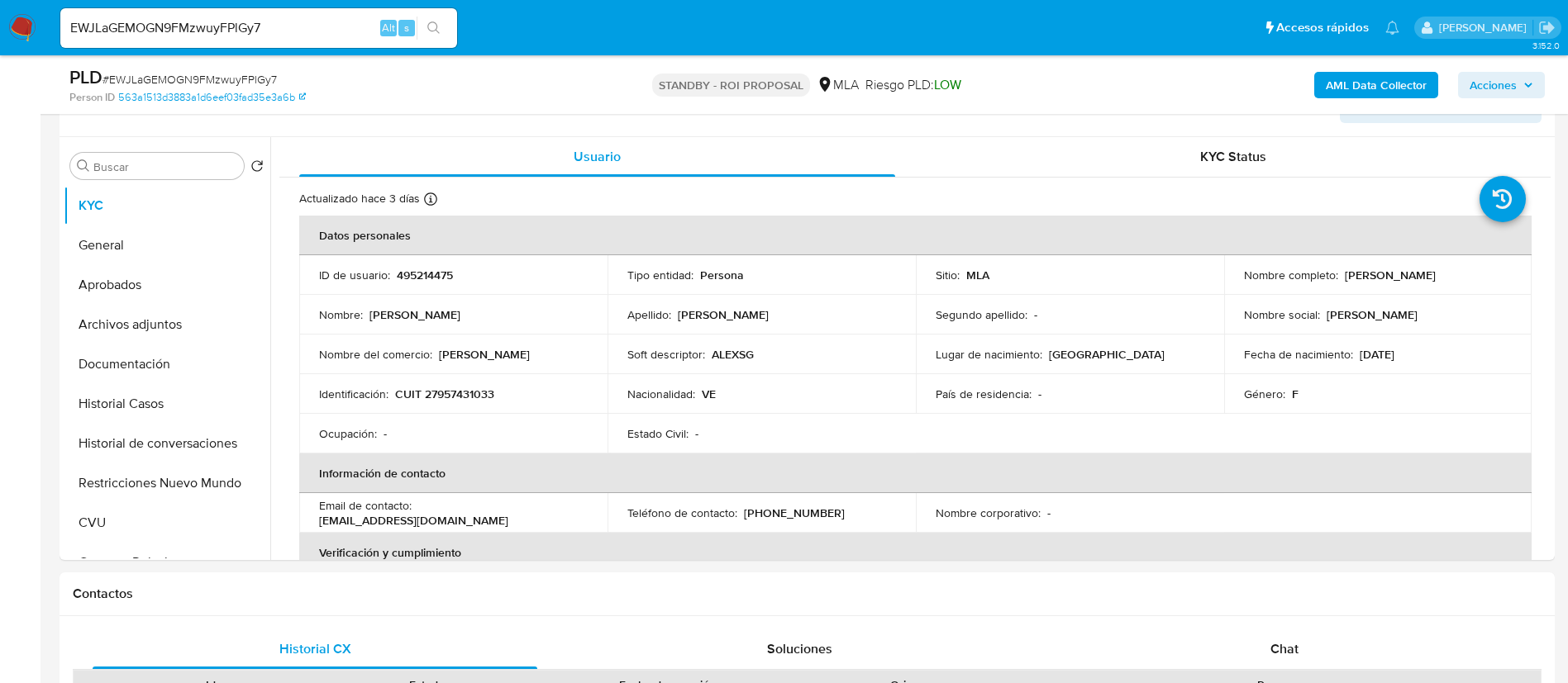
scroll to position [496, 0]
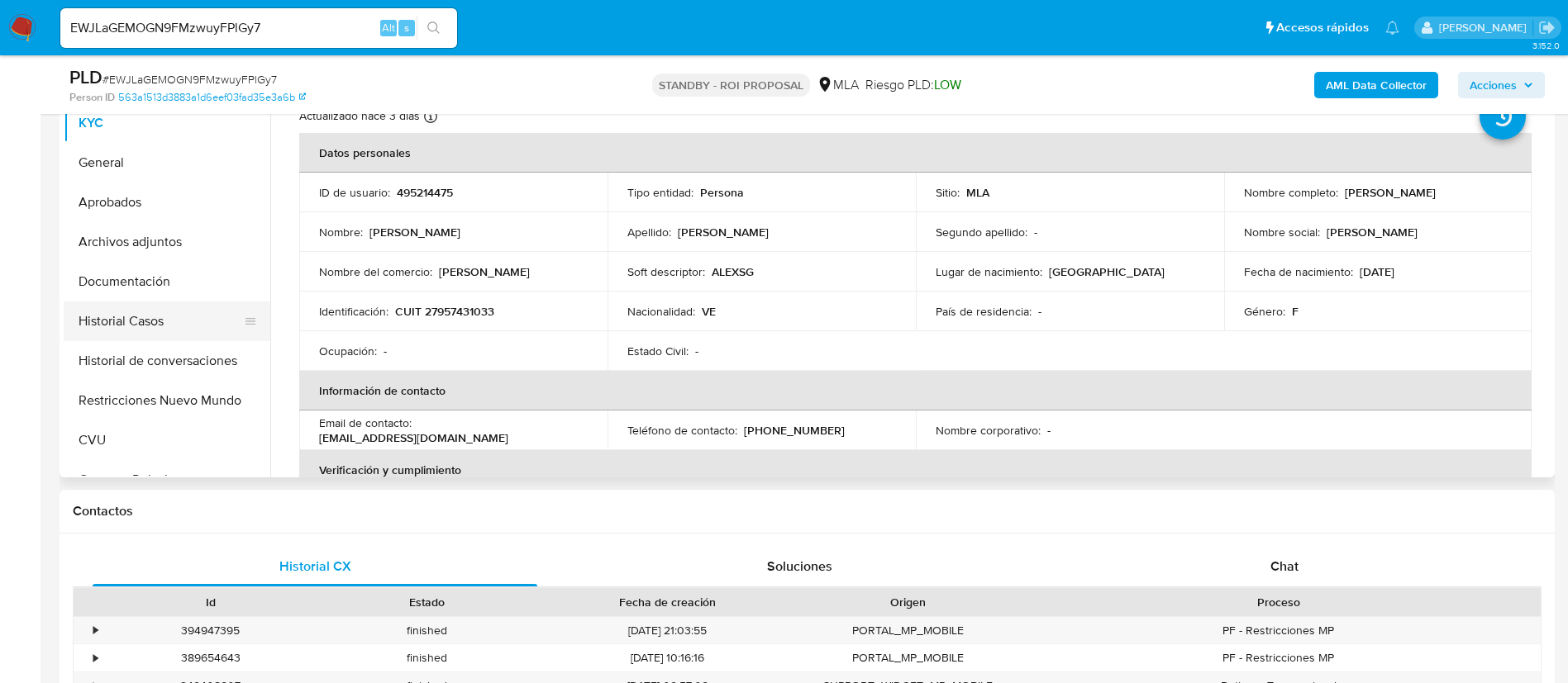
click at [153, 316] on button "Historial Casos" at bounding box center [160, 321] width 194 height 39
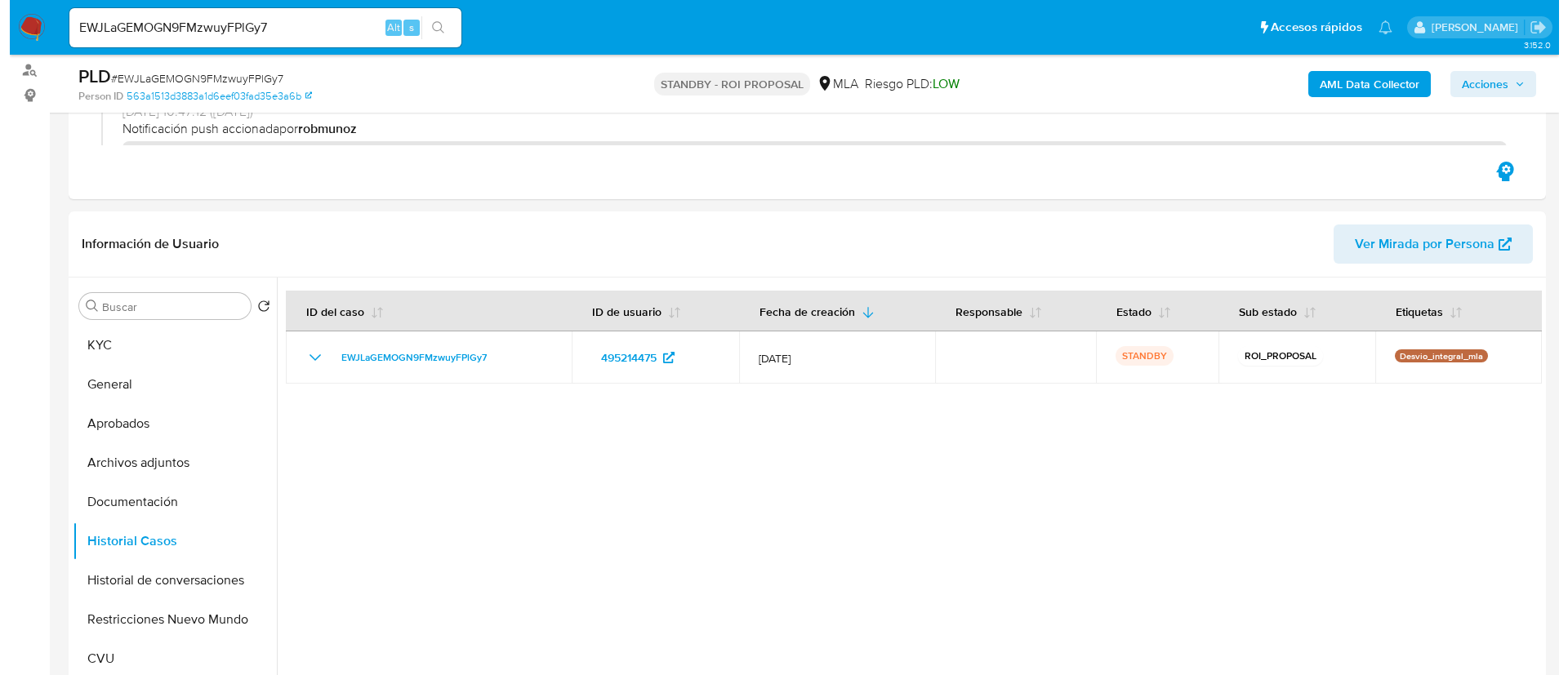
scroll to position [367, 0]
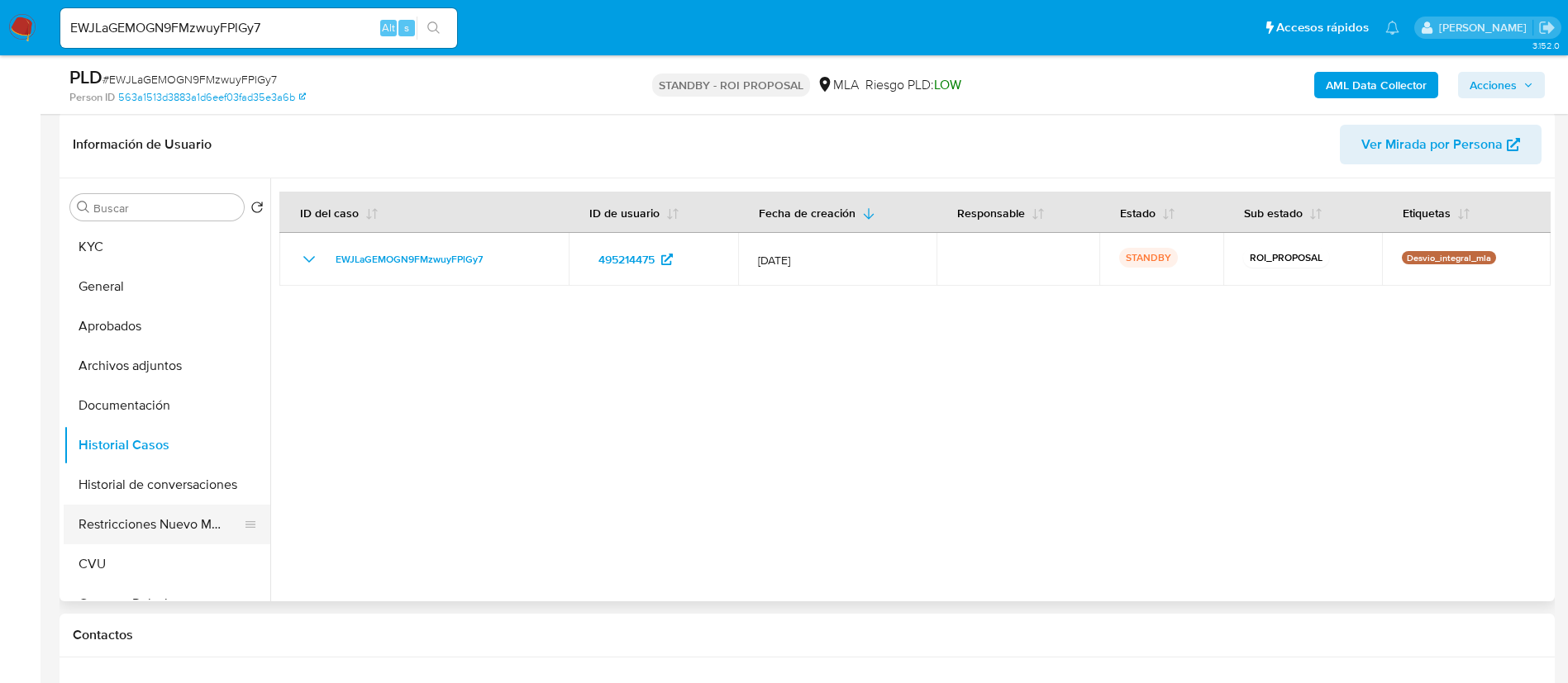
click at [161, 516] on button "Restricciones Nuevo Mundo" at bounding box center [160, 524] width 194 height 39
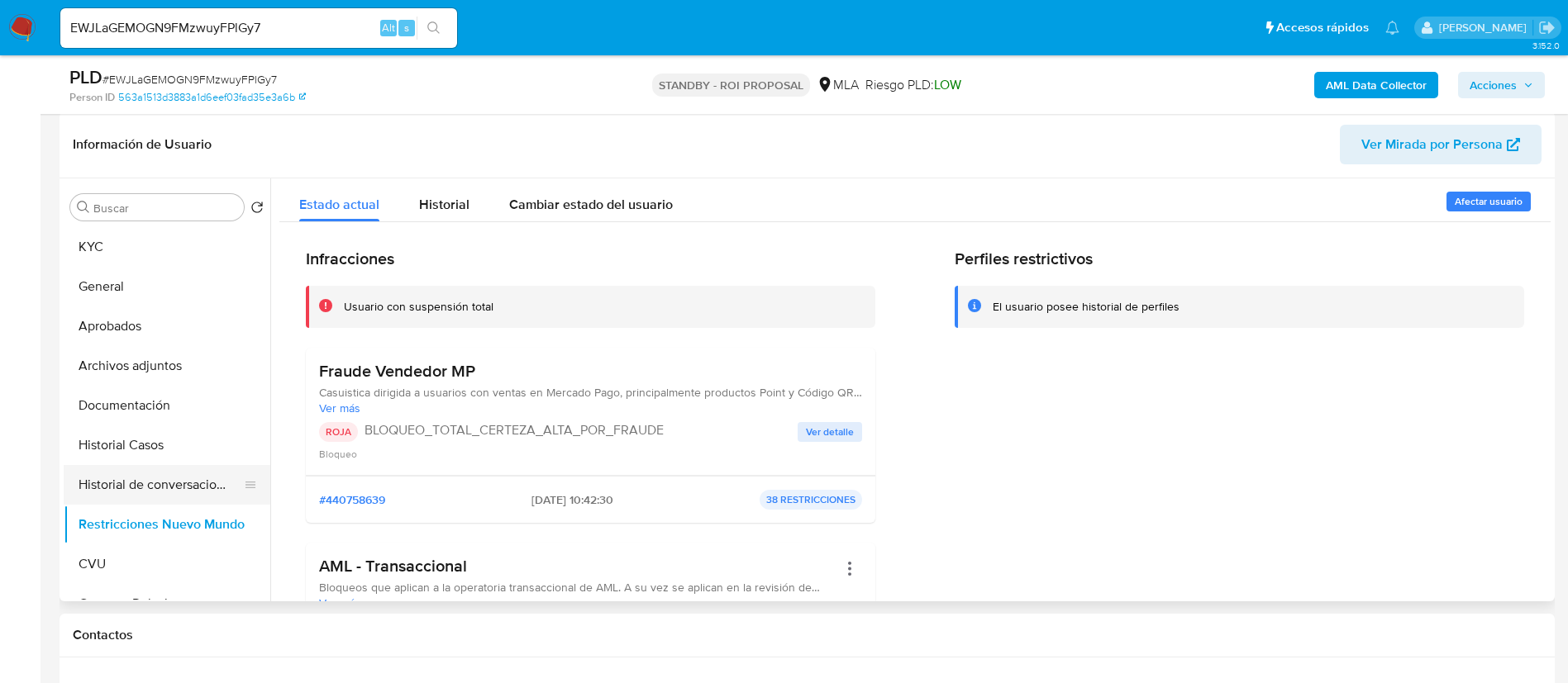
click at [162, 480] on button "Historial de conversaciones" at bounding box center [160, 484] width 194 height 39
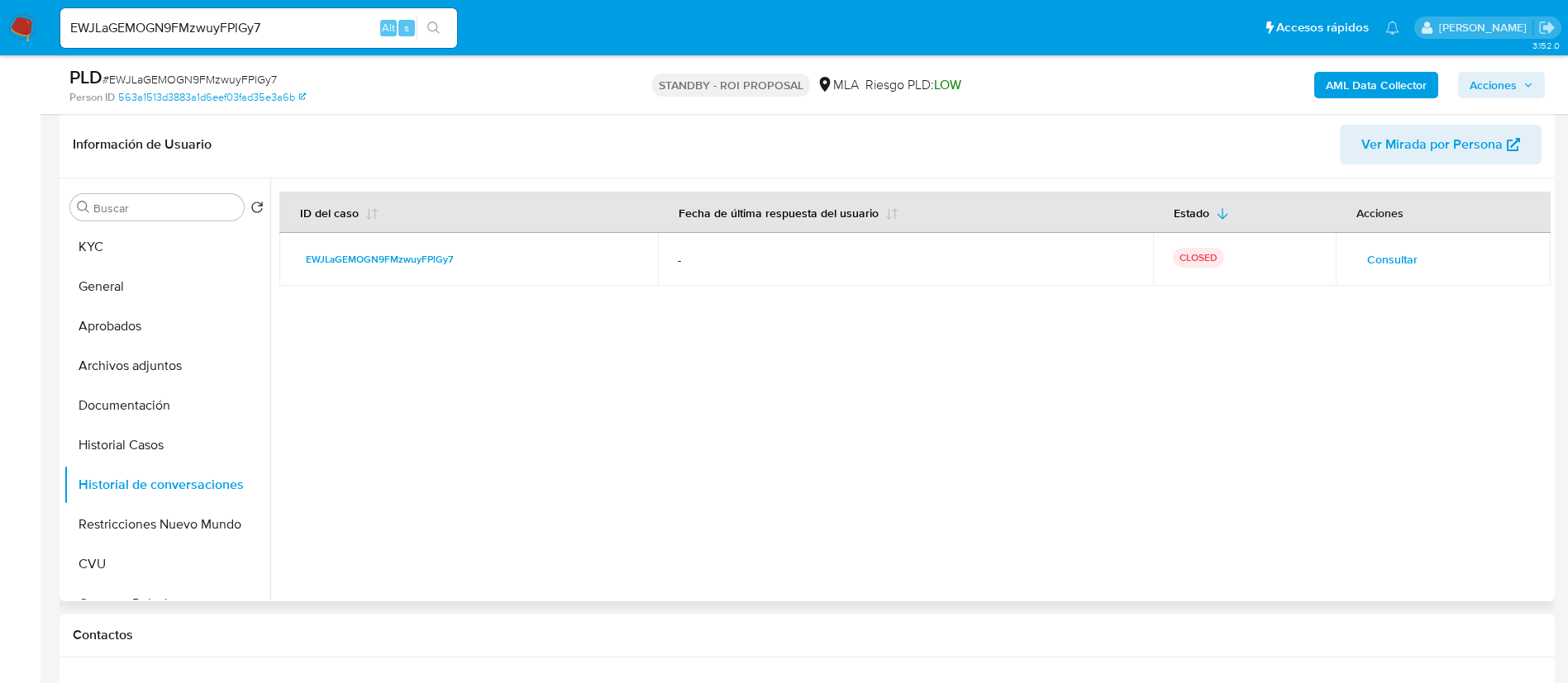
click at [1372, 255] on span "Consultar" at bounding box center [1392, 260] width 50 height 23
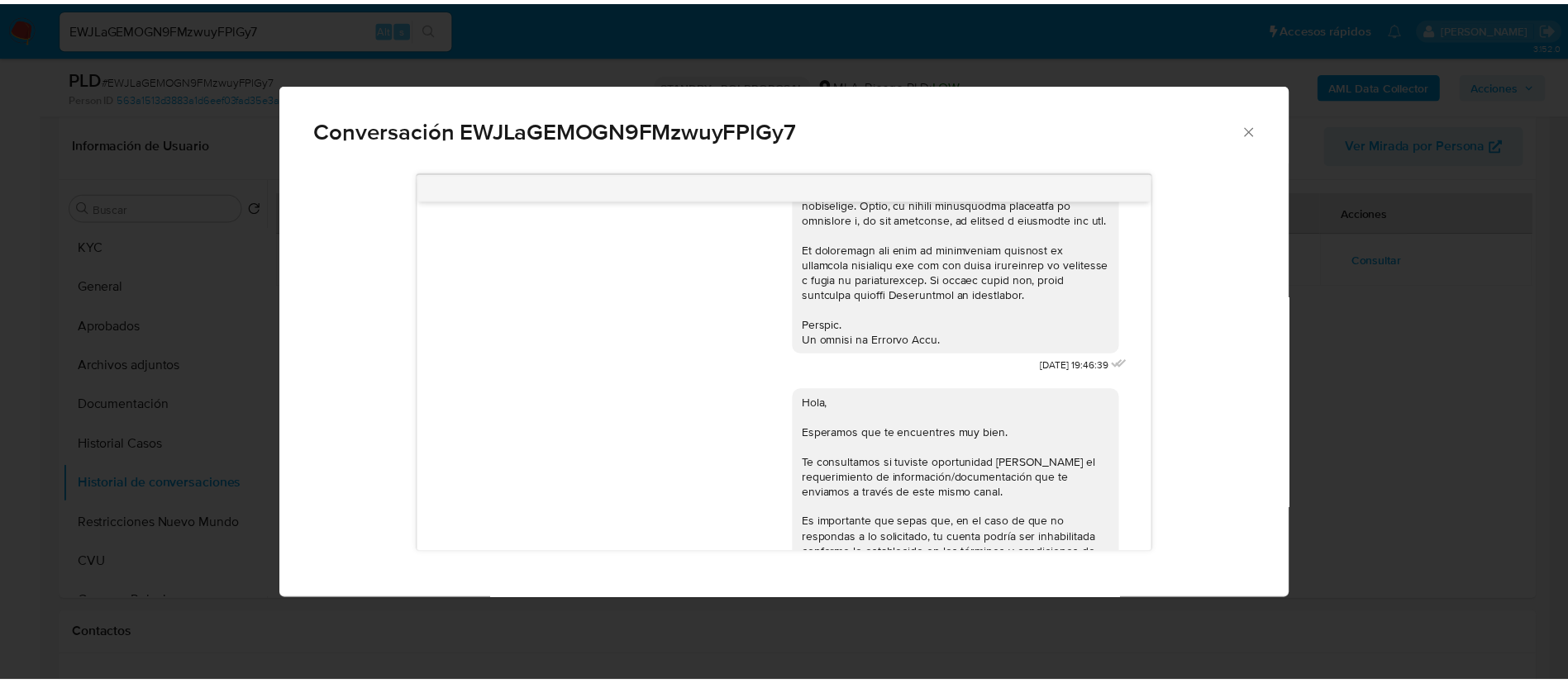
scroll to position [459, 0]
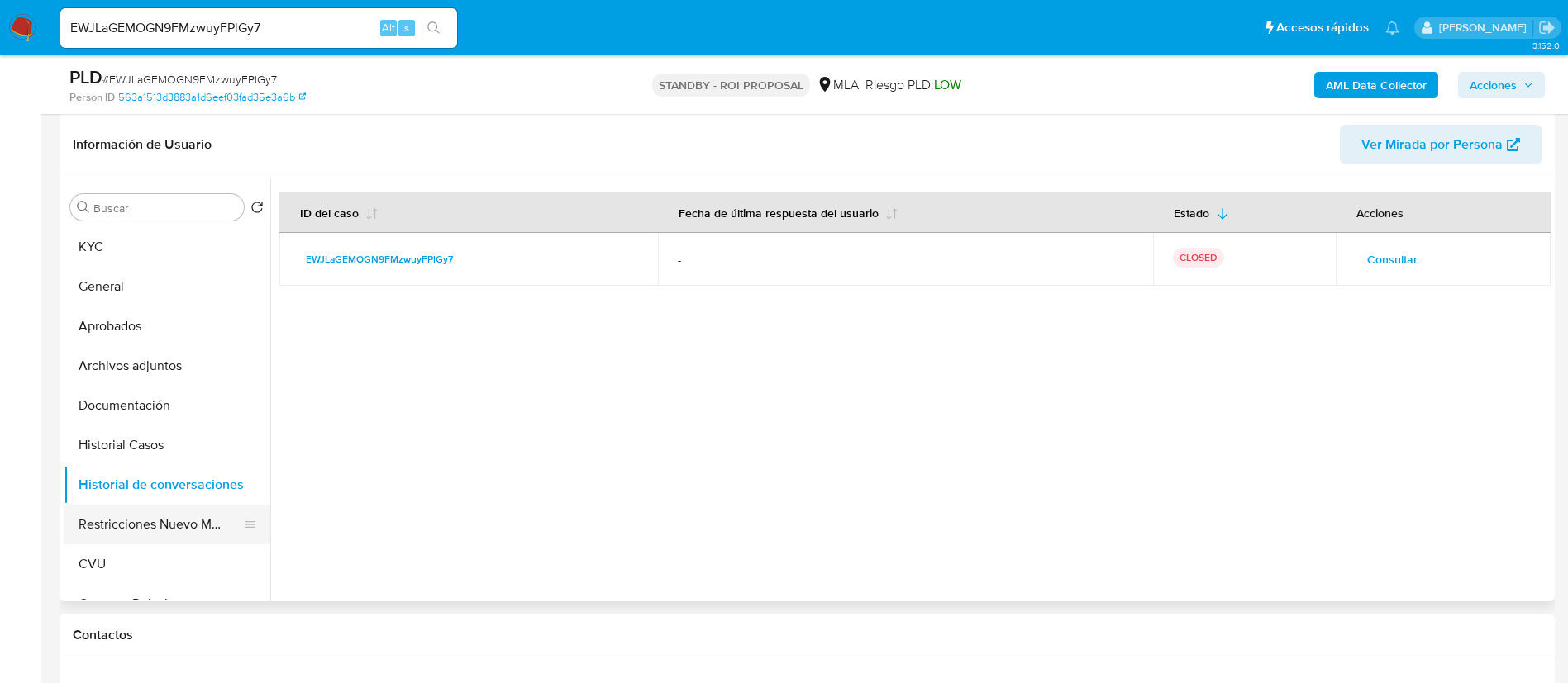
click at [206, 525] on button "Restricciones Nuevo Mundo" at bounding box center [160, 524] width 194 height 39
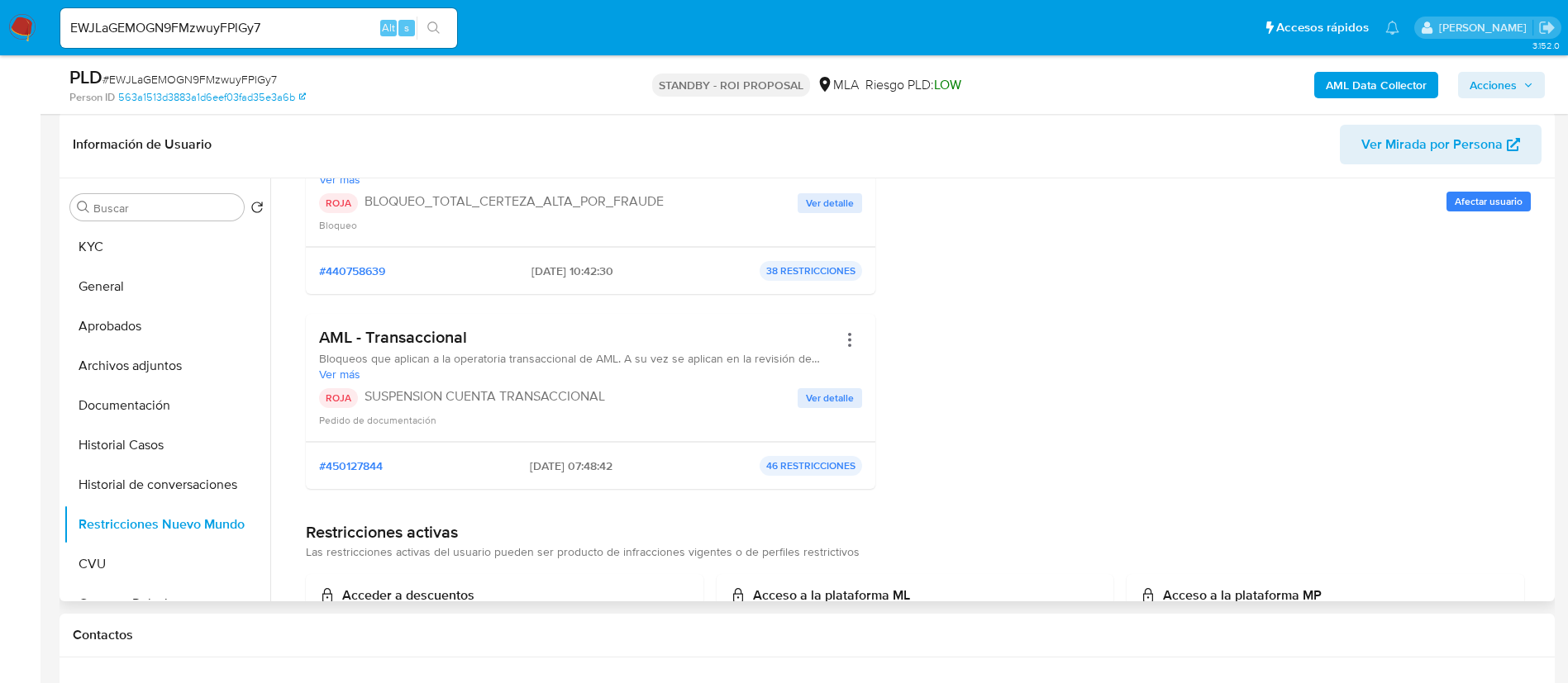
scroll to position [248, 0]
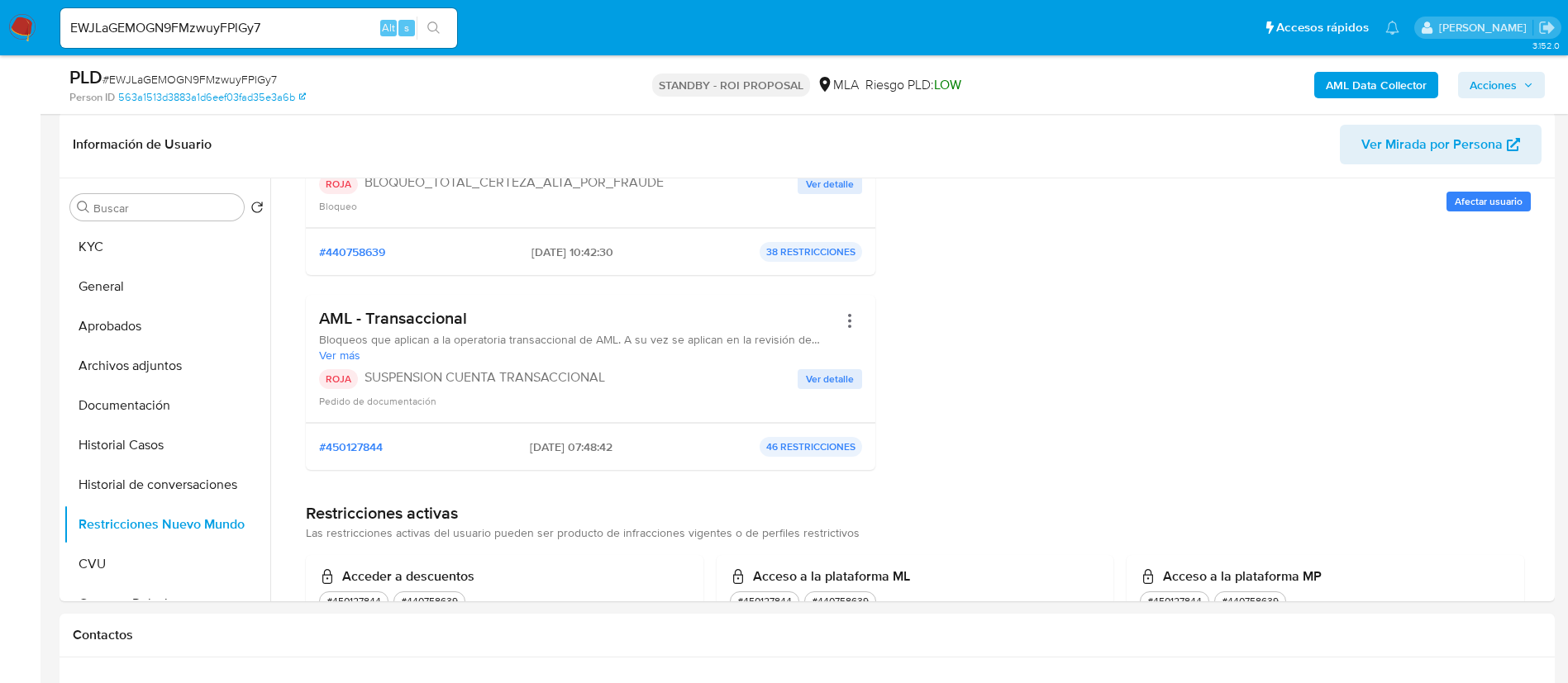
click at [311, 37] on input "EWJLaGEMOGN9FMzwuyFPlGy7" at bounding box center [258, 28] width 397 height 22
paste input "FPbKfphqMVz3OfVI1lUufuQ0"
type input "FPbKfphqMVz3OfVI1lUufuQ0"
click at [437, 27] on icon "search-icon" at bounding box center [434, 28] width 13 height 13
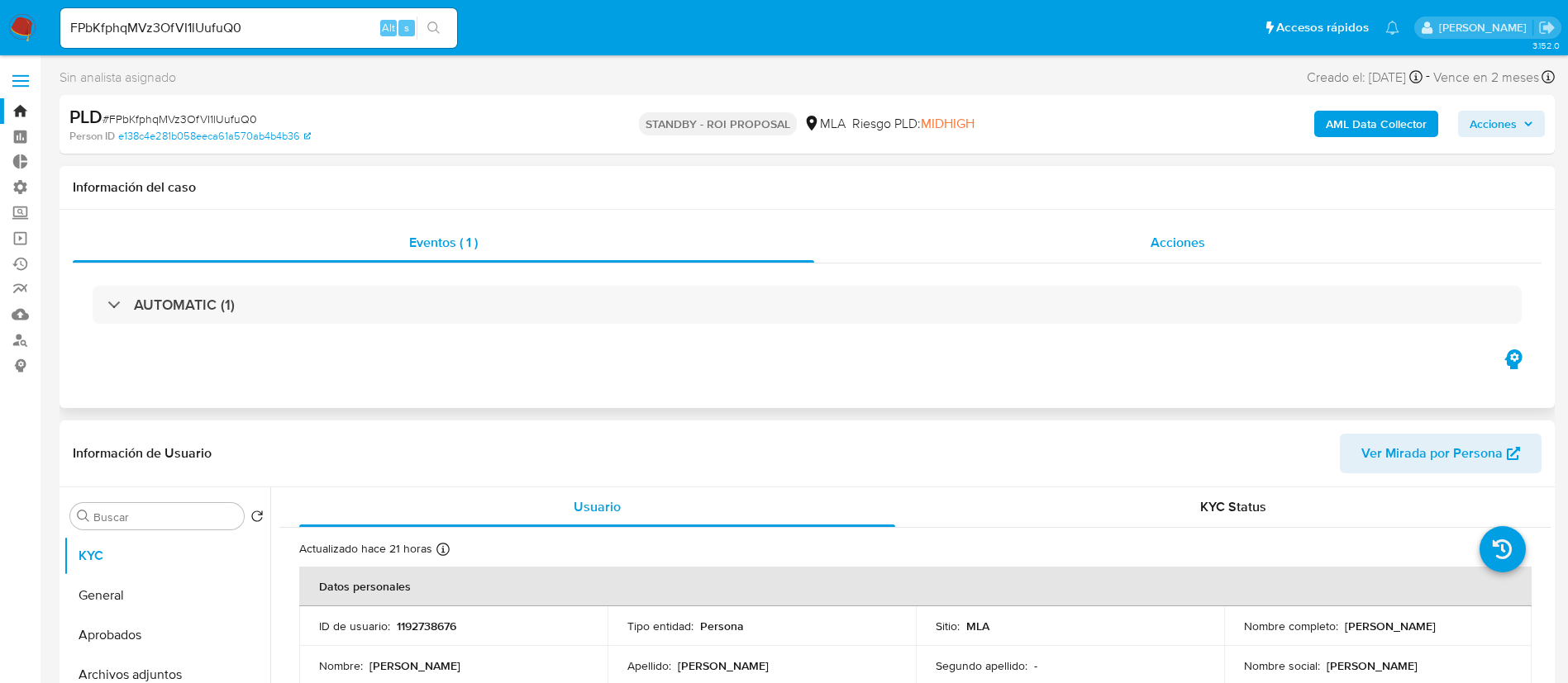
select select "10"
click at [1085, 242] on div "Acciones" at bounding box center [1178, 242] width 728 height 39
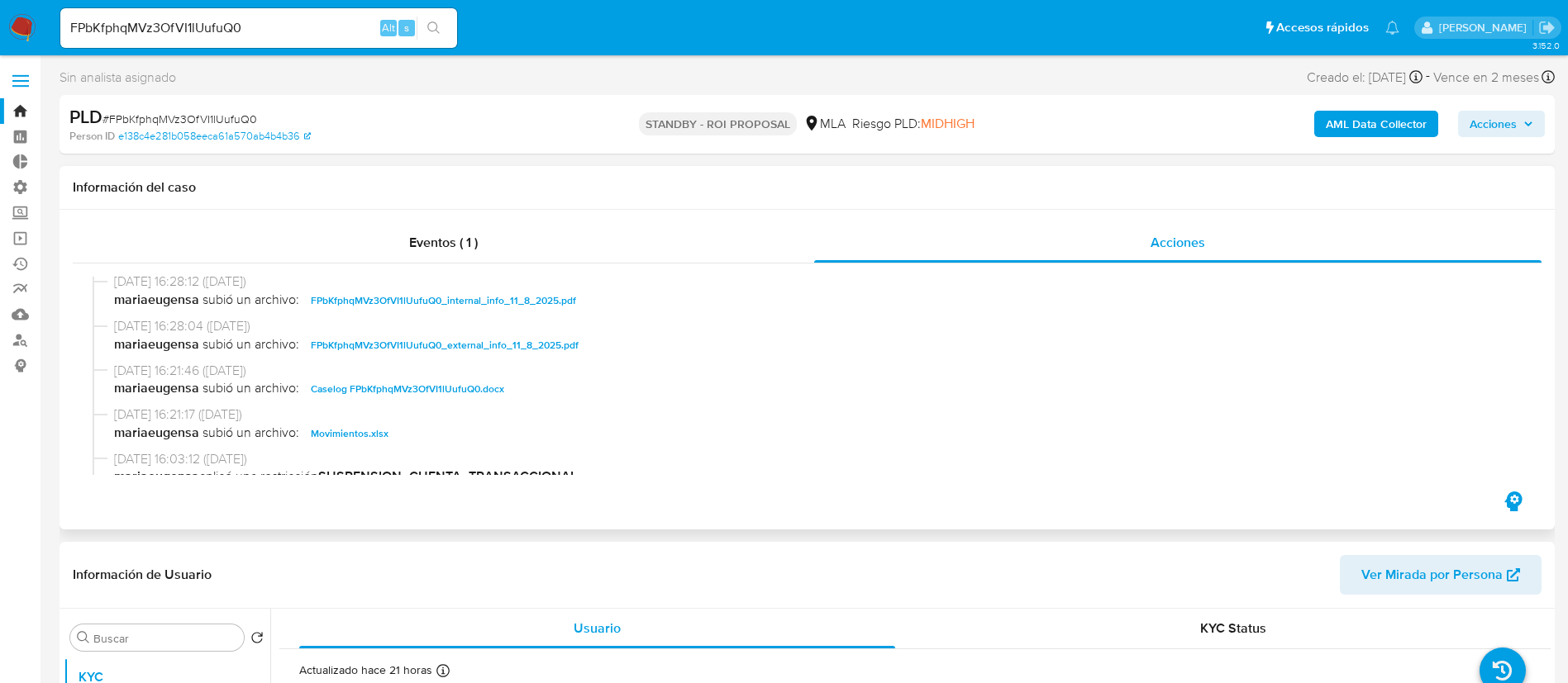
scroll to position [124, 0]
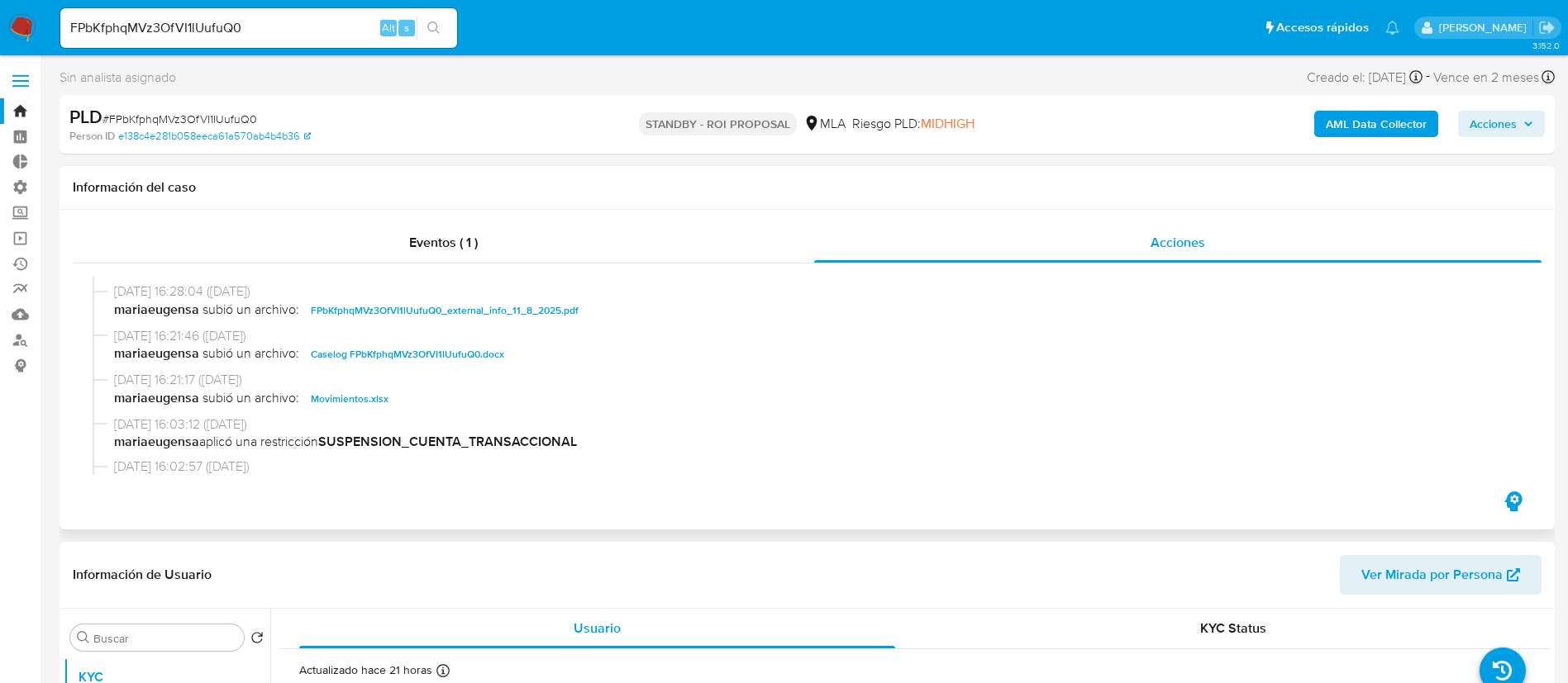
click at [442, 351] on span "Caselog FPbKfphqMVz3OfVI1lUufuQ0.docx" at bounding box center [408, 355] width 194 height 20
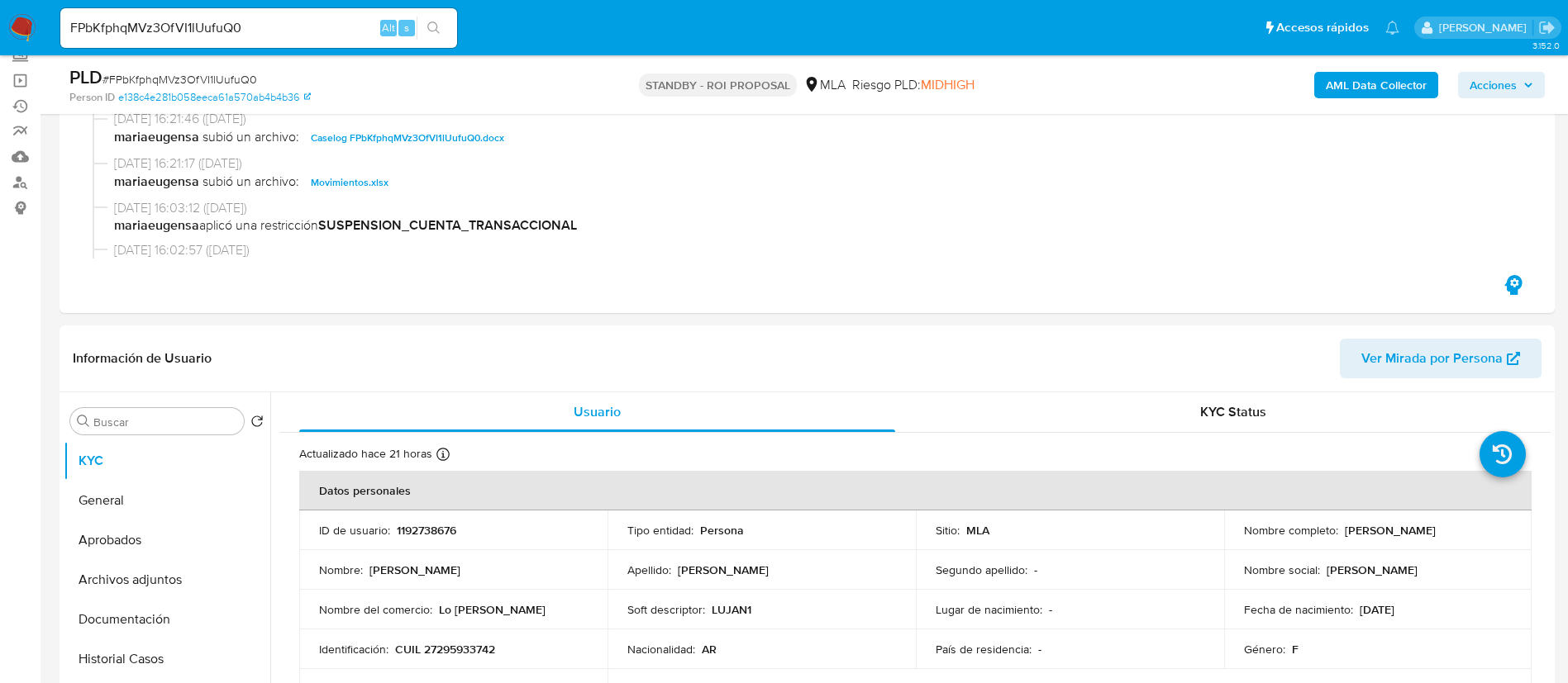
scroll to position [248, 0]
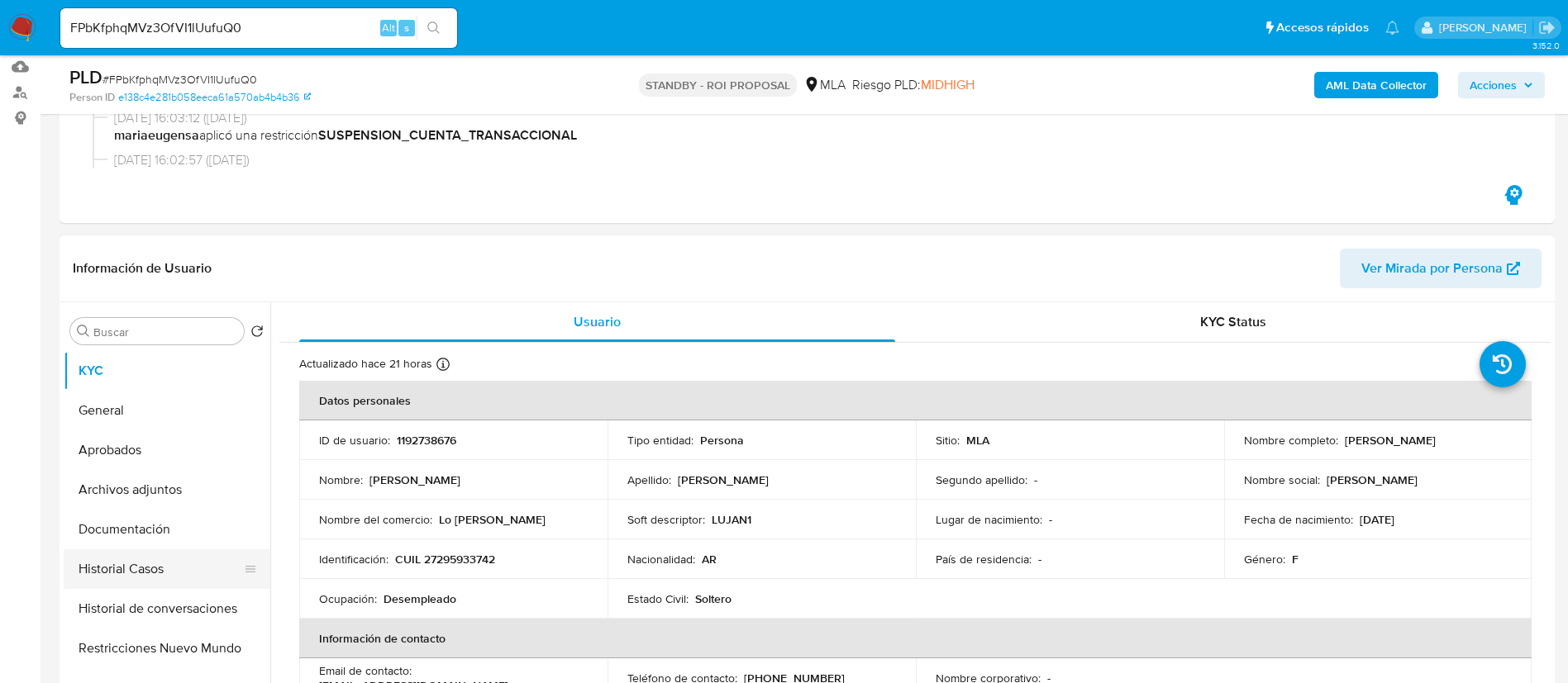
click at [165, 565] on button "Historial Casos" at bounding box center [160, 569] width 194 height 39
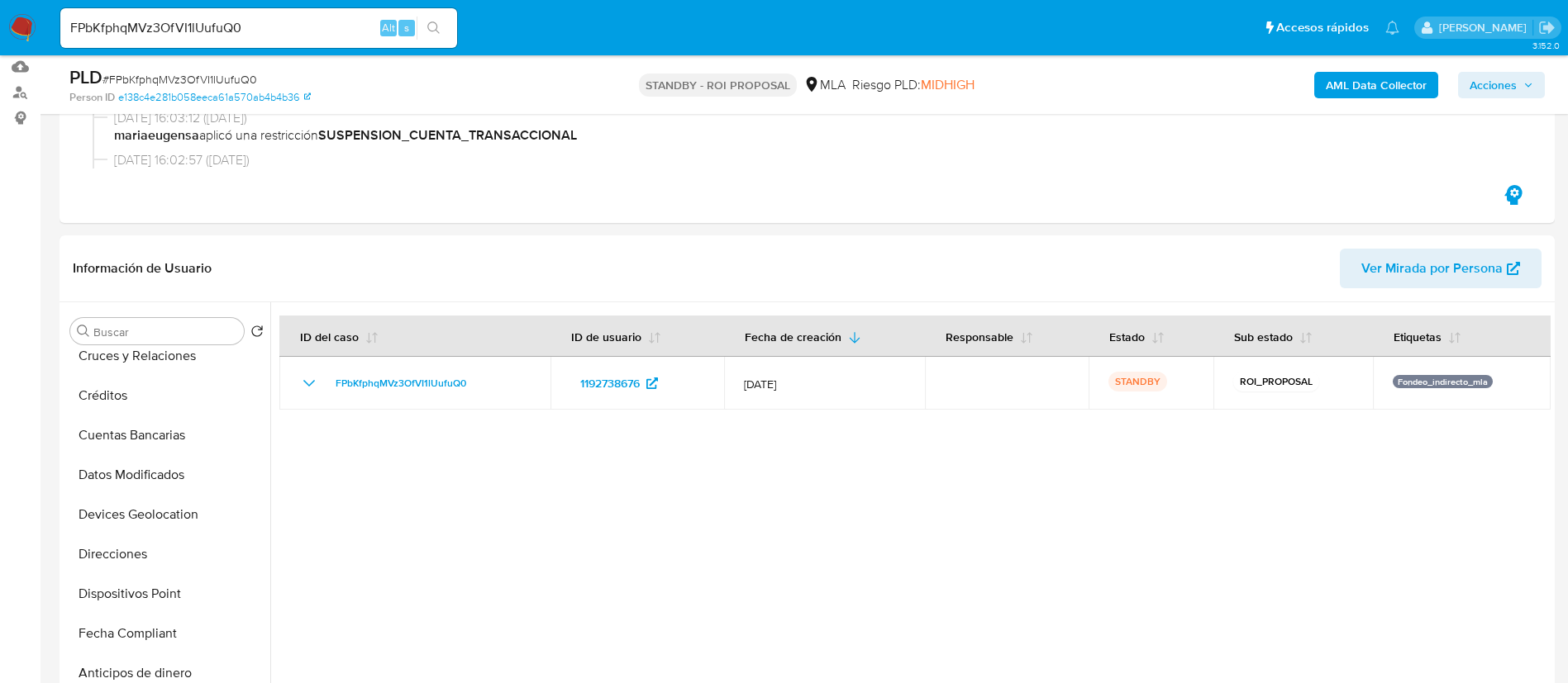
click at [323, 28] on input "FPbKfphqMVz3OfVI1lUufuQ0" at bounding box center [258, 28] width 397 height 22
paste input "hcdcxED5Lk2ffQ01oYp19tdP"
type input "hcdcxED5Lk2ffQ01oYp19tdP"
click at [428, 25] on icon "search-icon" at bounding box center [434, 28] width 13 height 13
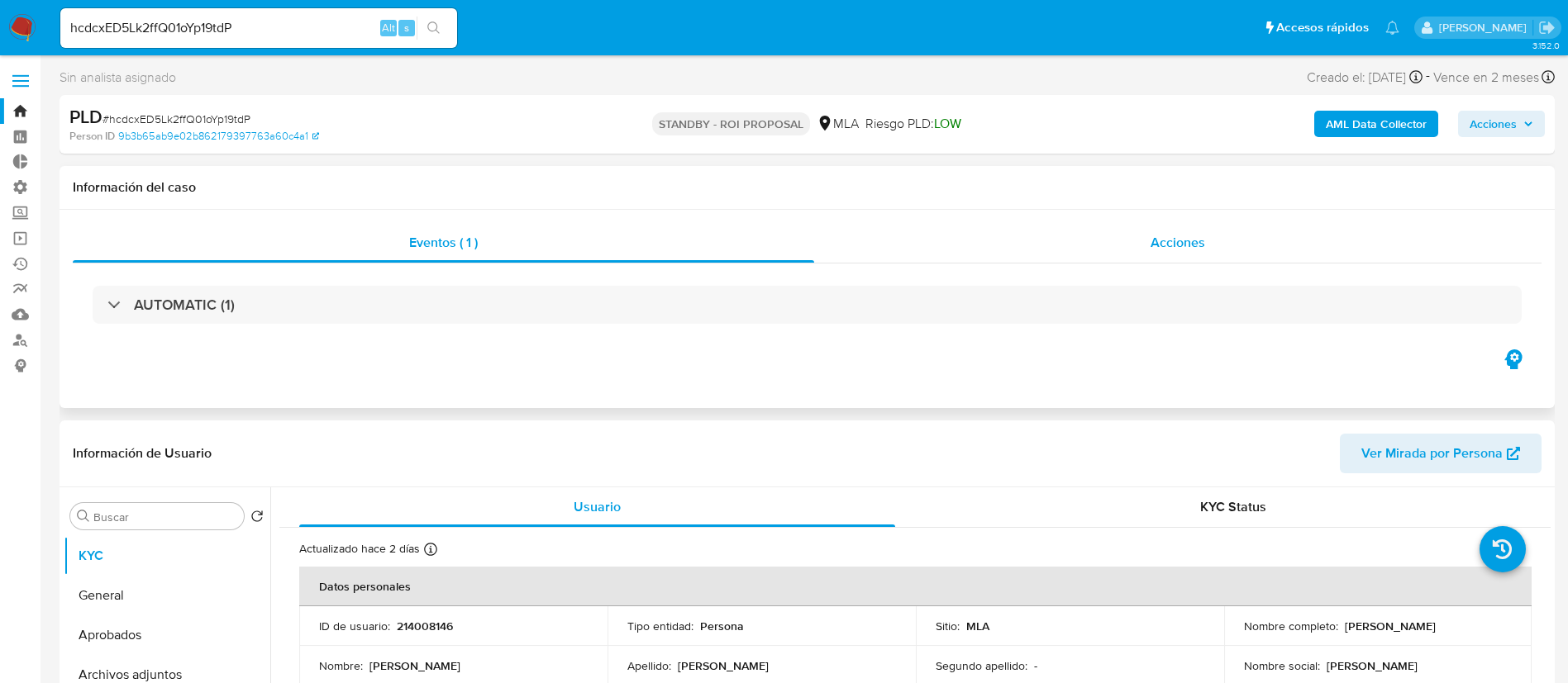
click at [1112, 231] on div "Acciones" at bounding box center [1178, 242] width 728 height 39
select select "10"
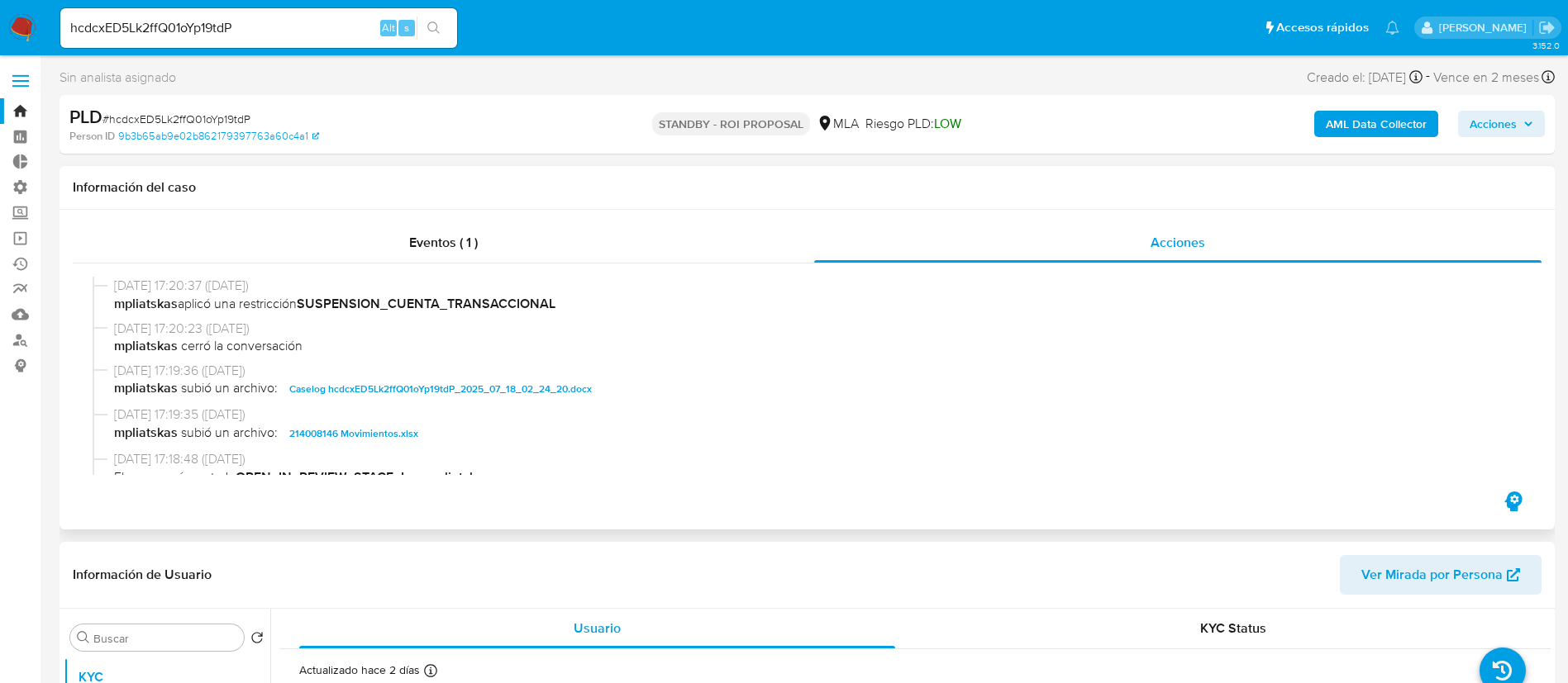
scroll to position [124, 0]
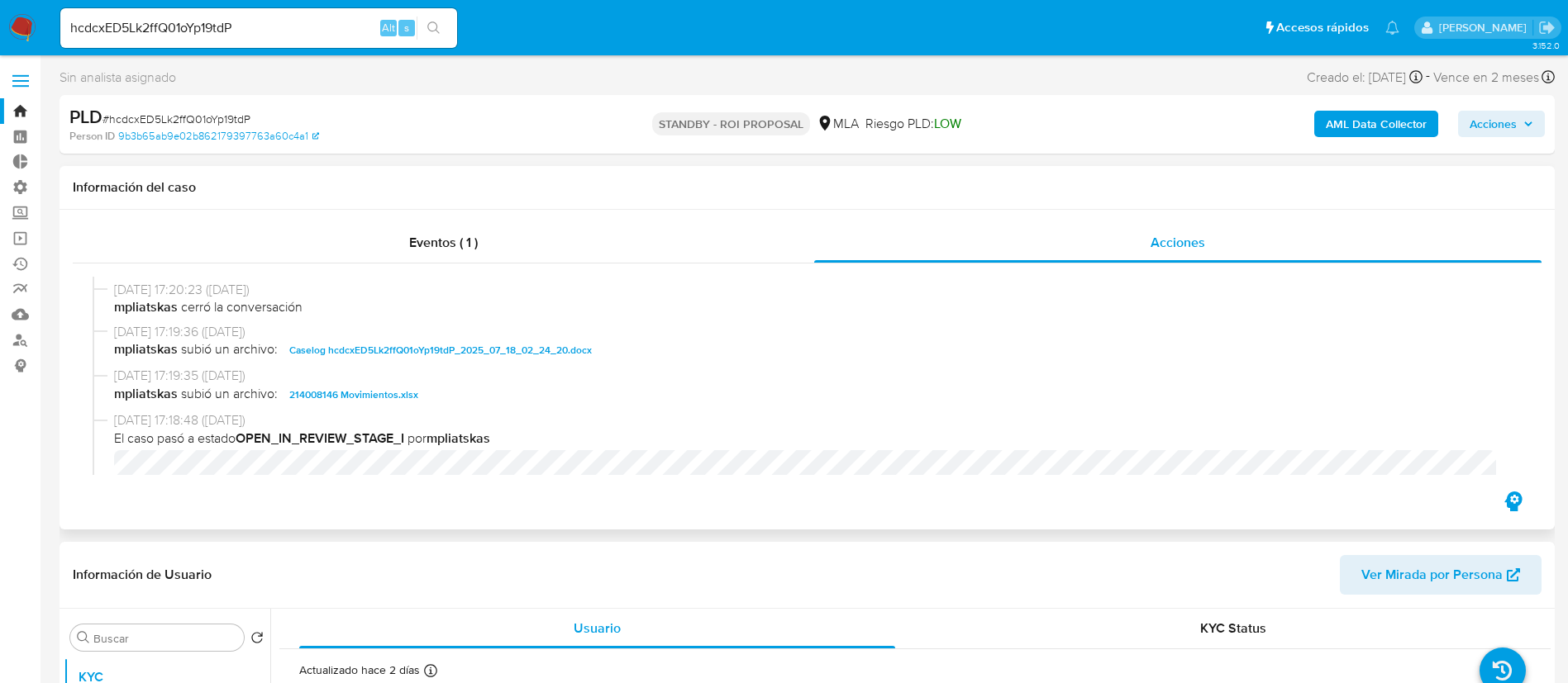
click at [488, 357] on span "Caselog hcdcxED5Lk2ffQ01oYp19tdP_2025_07_18_02_24_20.docx" at bounding box center [440, 351] width 302 height 20
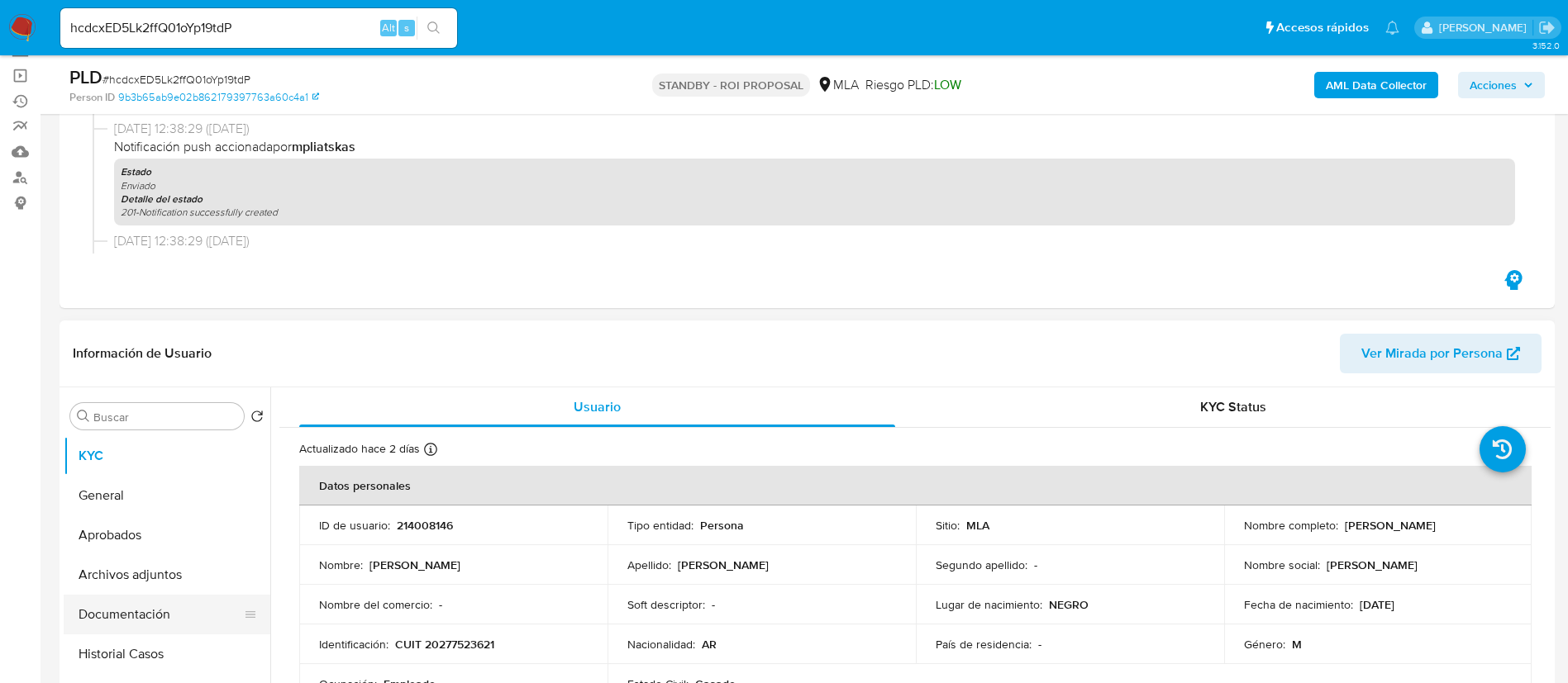
scroll to position [248, 0]
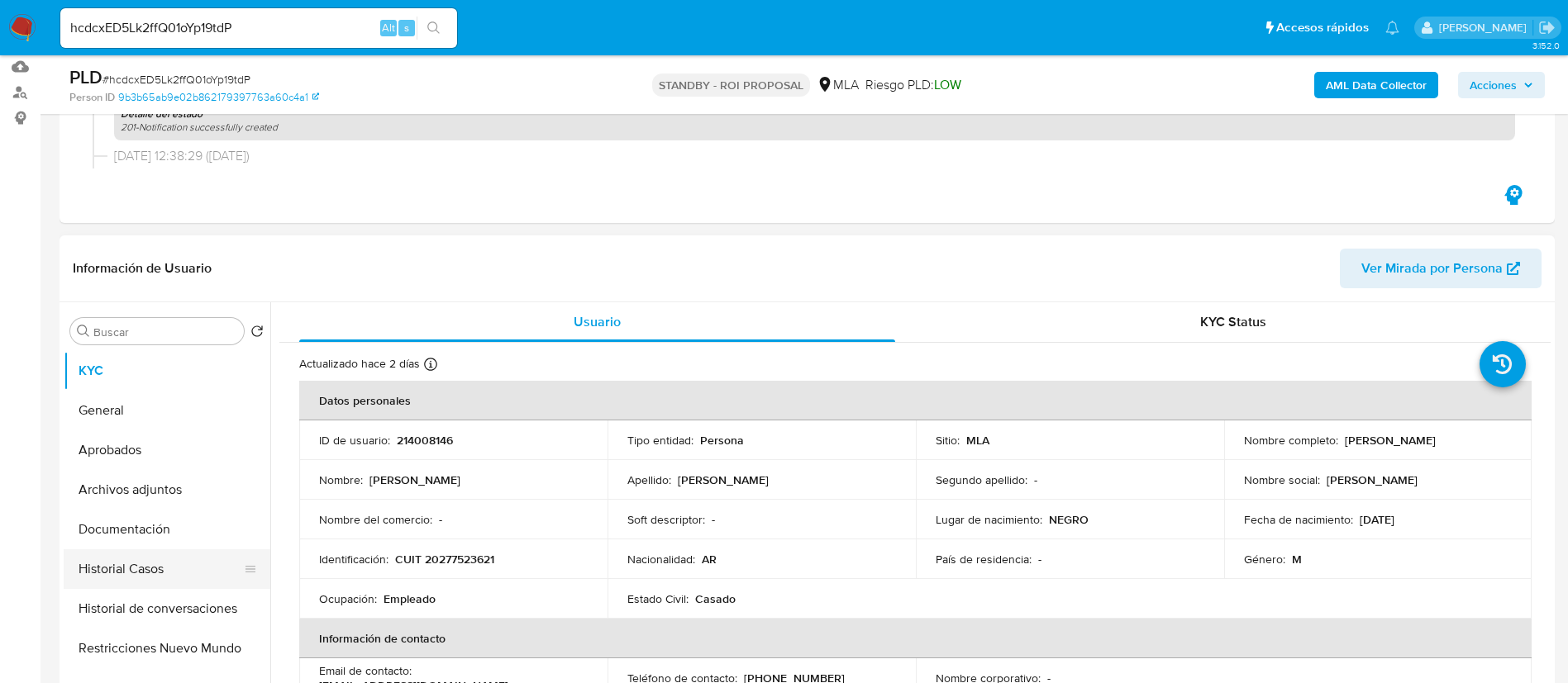
click at [171, 558] on button "Historial Casos" at bounding box center [160, 569] width 194 height 39
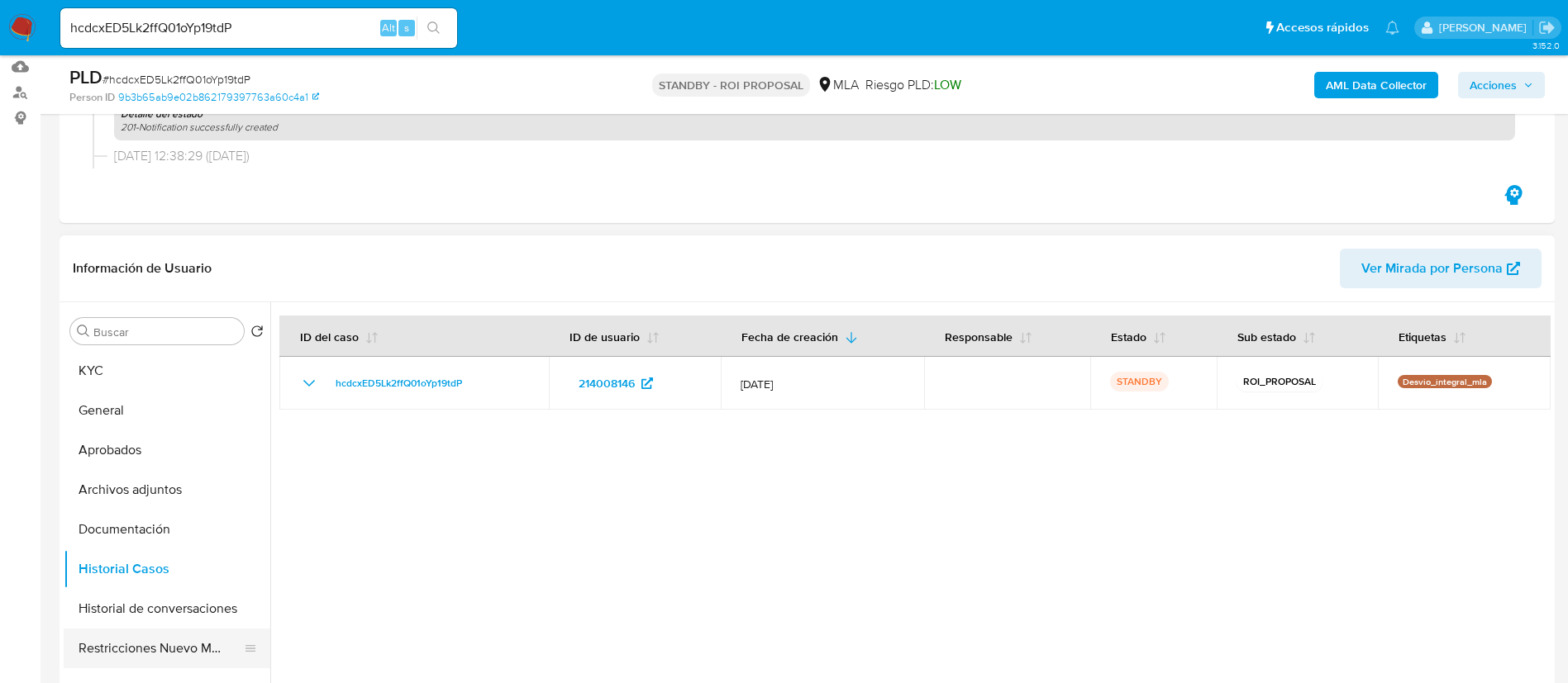
click at [176, 636] on button "Restricciones Nuevo Mundo" at bounding box center [160, 648] width 194 height 39
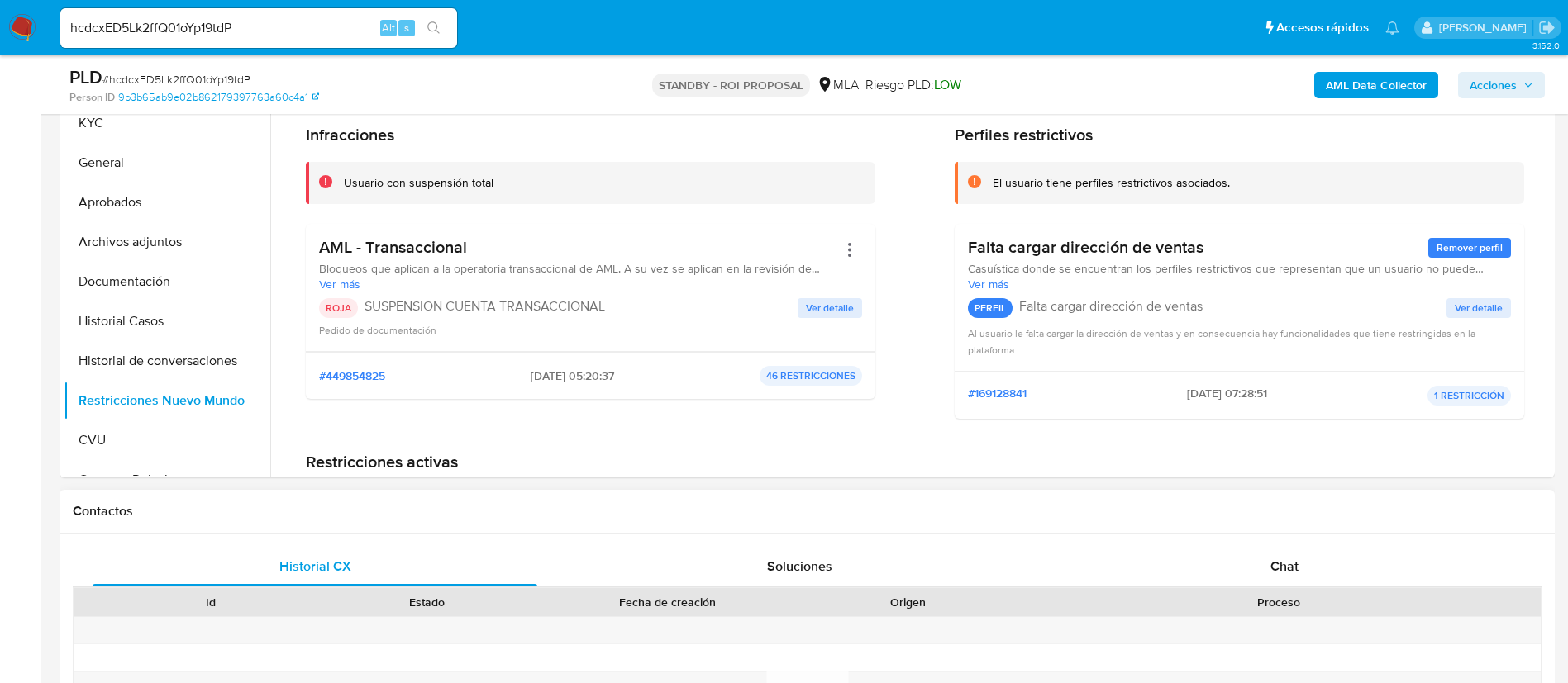
scroll to position [372, 0]
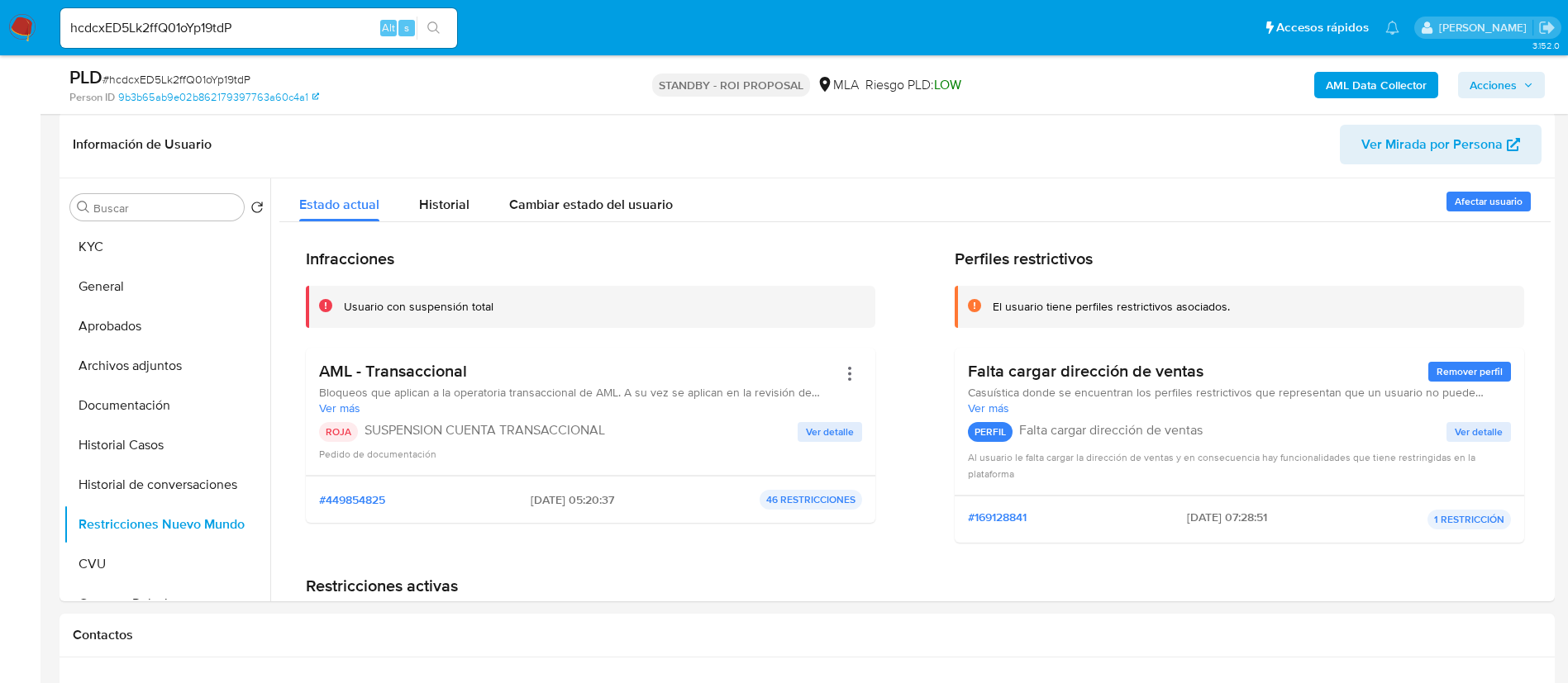
click at [254, 36] on input "hcdcxED5Lk2ffQ01oYp19tdP" at bounding box center [258, 28] width 397 height 22
paste input "u7ojwruhzeWXSnQUBG5OqSmS"
type input "u7ojwruhzeWXSnQUBG5OqSmS"
click at [446, 30] on button "search-icon" at bounding box center [434, 28] width 34 height 23
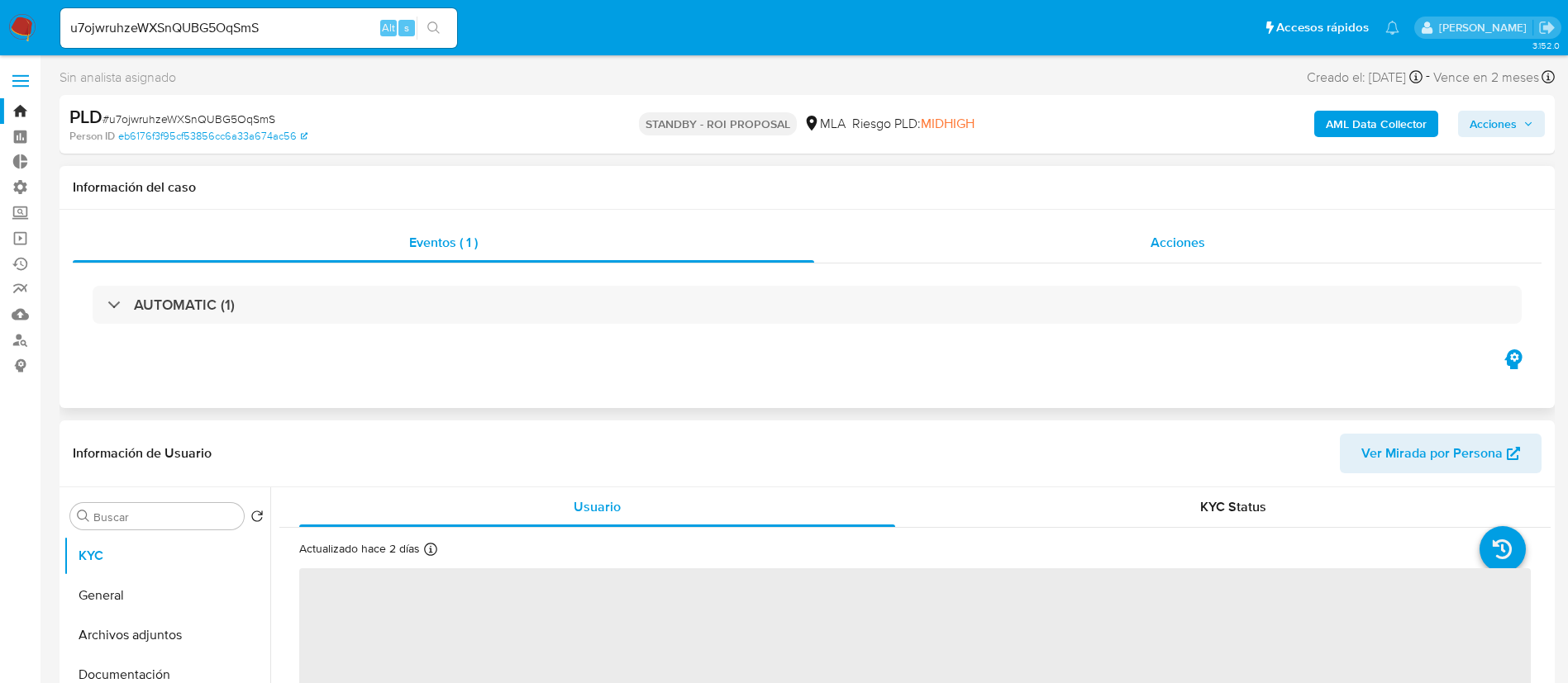
click at [1135, 230] on div "Acciones" at bounding box center [1178, 242] width 728 height 39
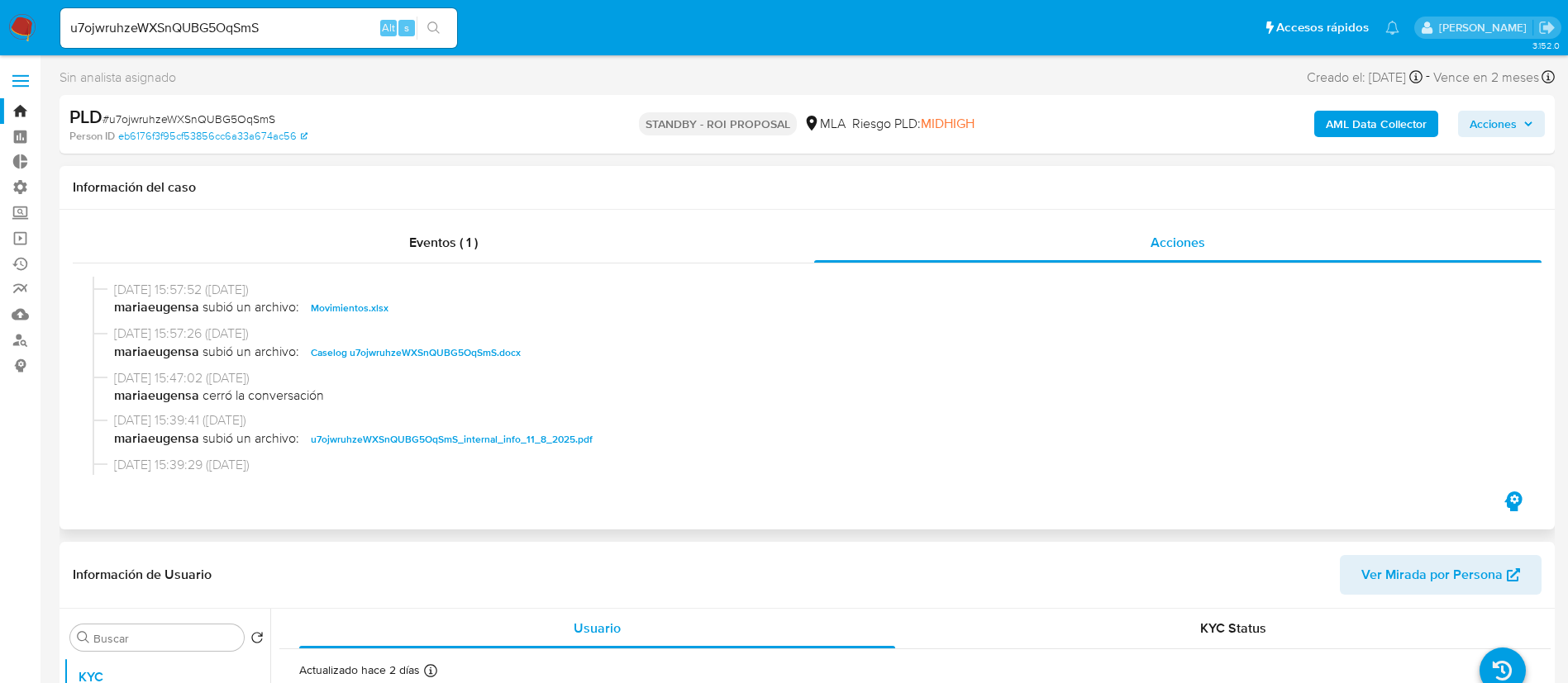
select select "10"
click at [390, 342] on span "11/08/2025 15:57:26 (hace 2 días)" at bounding box center [814, 334] width 1401 height 18
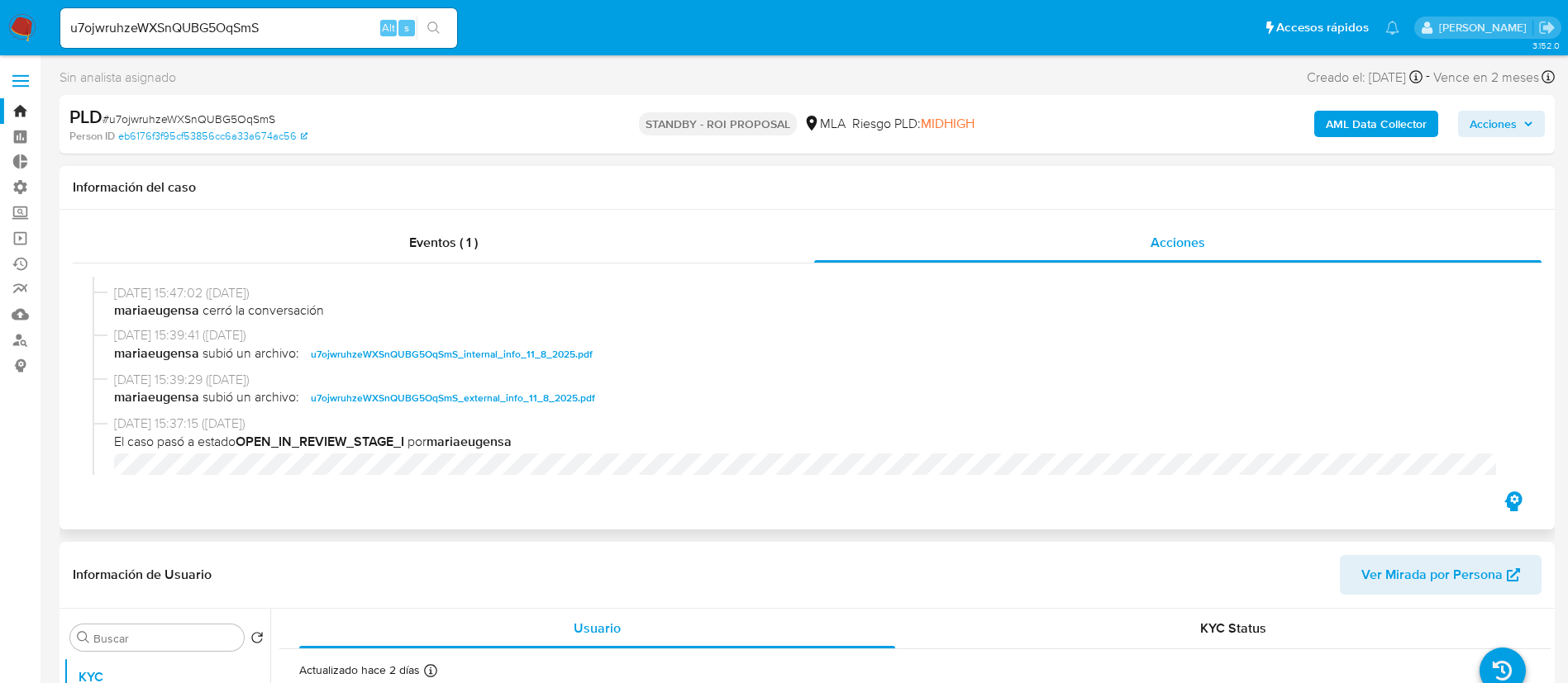
scroll to position [248, 0]
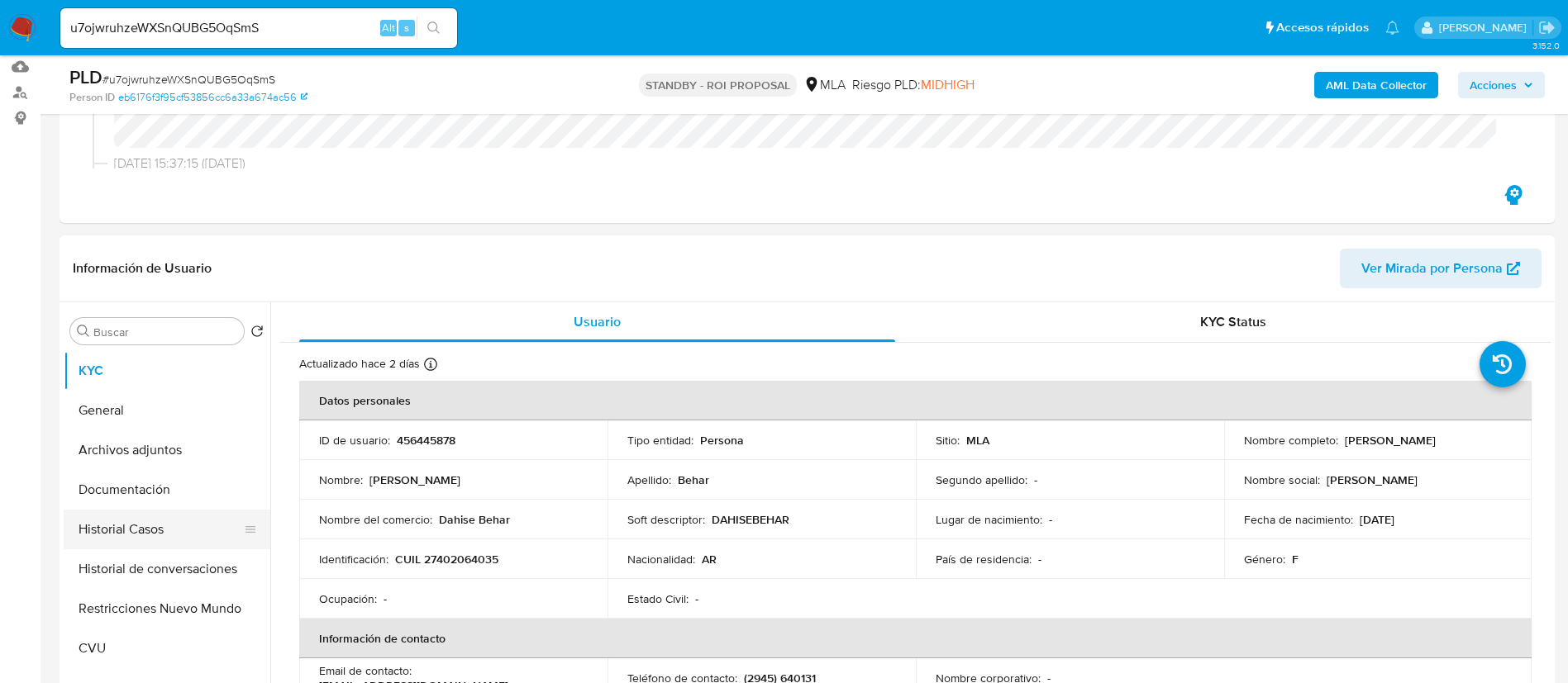
click at [203, 531] on button "Historial Casos" at bounding box center [160, 529] width 194 height 39
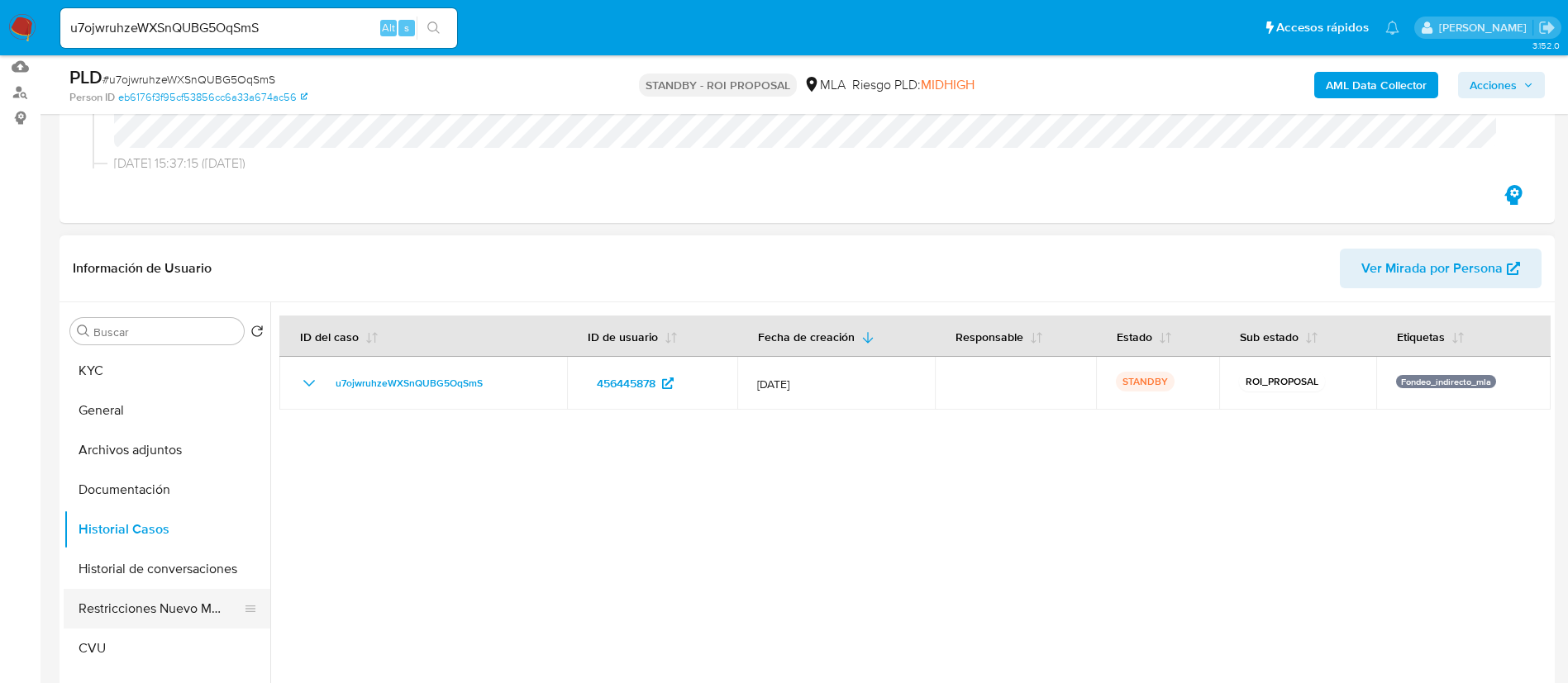
click at [178, 613] on button "Restricciones Nuevo Mundo" at bounding box center [160, 608] width 194 height 39
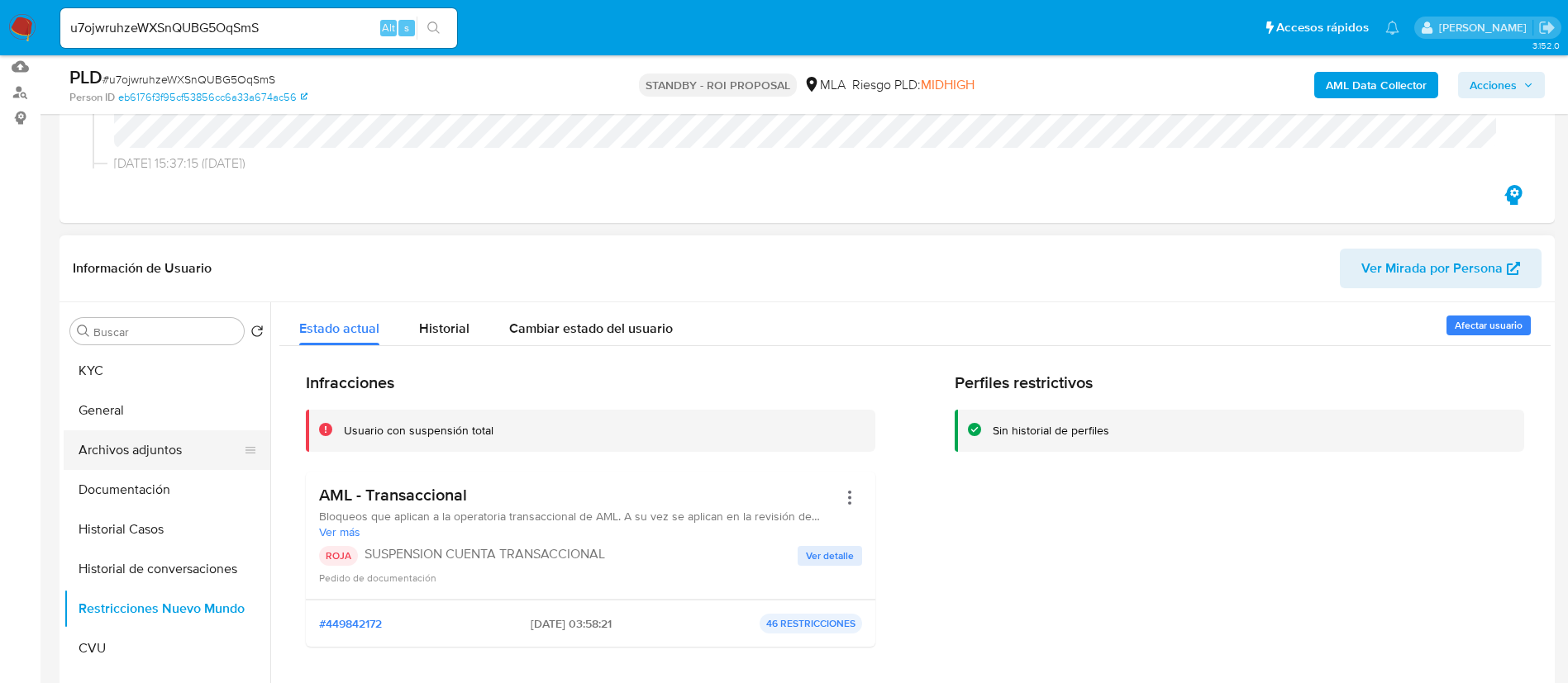
click at [163, 437] on button "Archivos adjuntos" at bounding box center [160, 449] width 194 height 39
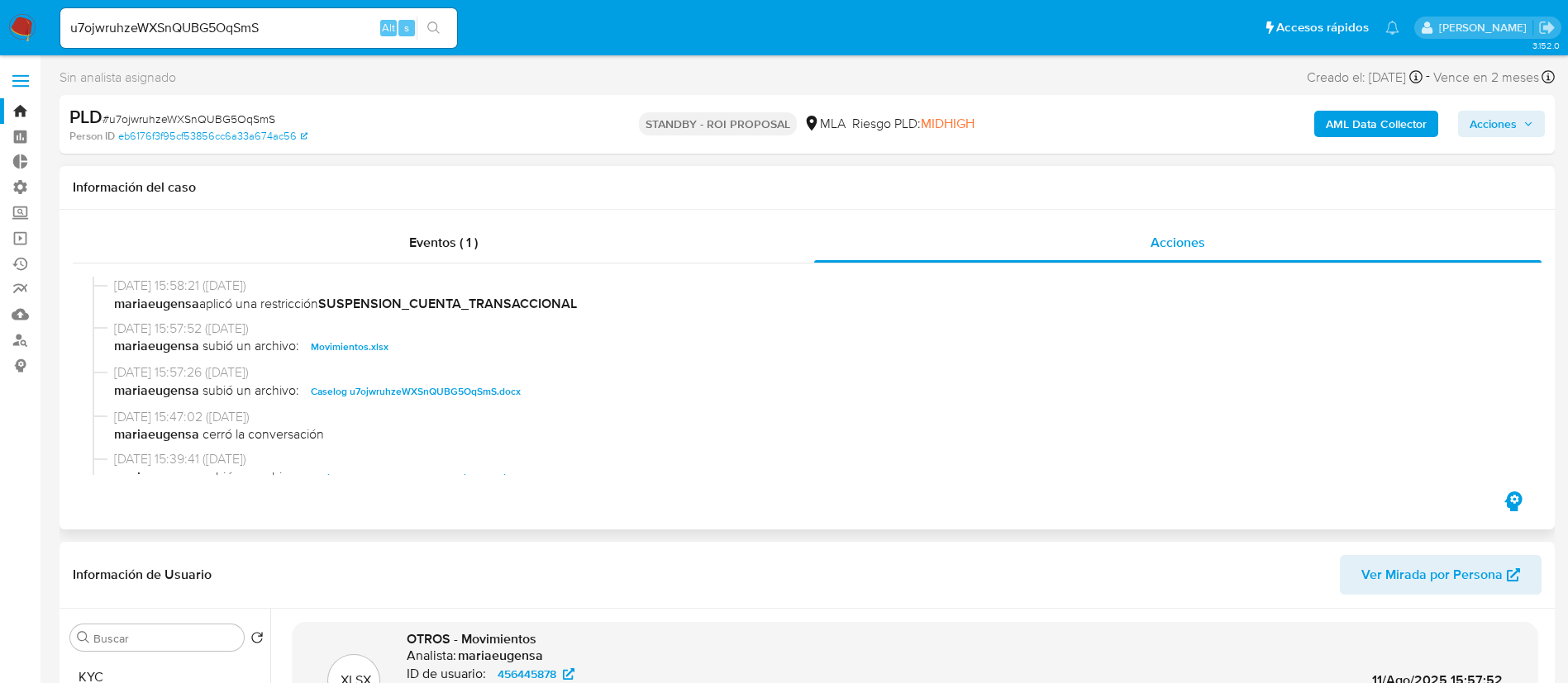
scroll to position [124, 0]
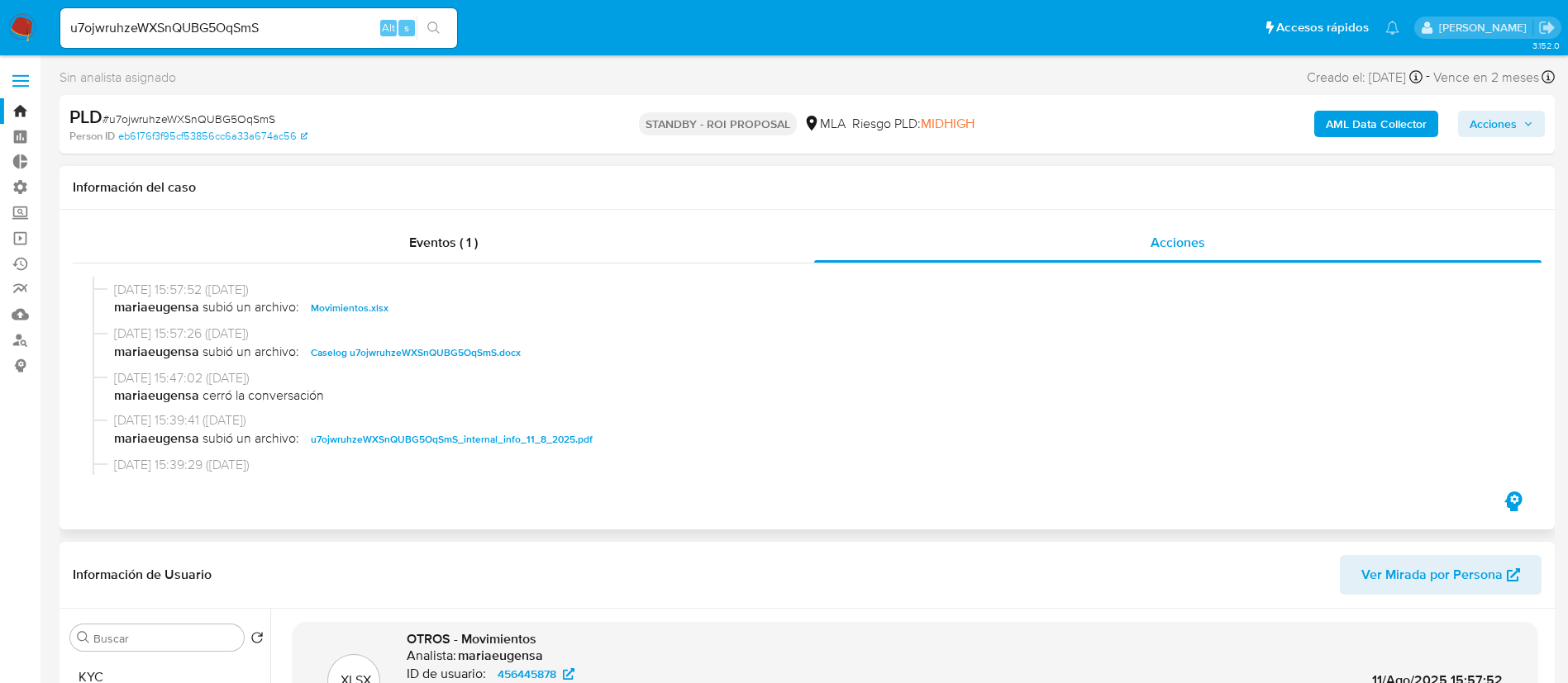
click at [416, 353] on span "Caselog u7ojwruhzeWXSnQUBG5OqSmS.docx" at bounding box center [415, 353] width 210 height 20
click at [272, 29] on input "u7ojwruhzeWXSnQUBG5OqSmS" at bounding box center [258, 28] width 397 height 22
paste input "ZzZkJscoVfyry3IDhWy6AirM"
type input "ZzZkJscoVfyry3IDhWy6AirM"
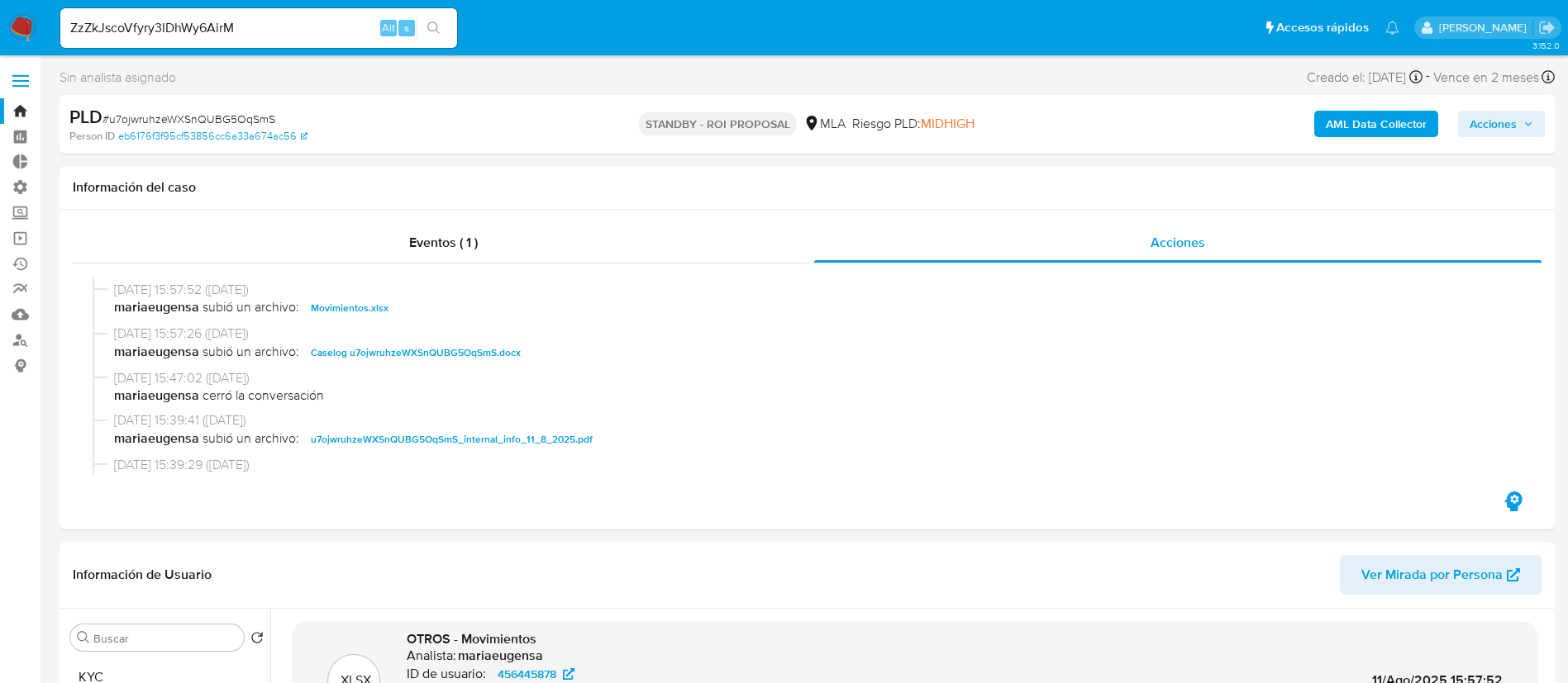
click at [434, 27] on icon "search-icon" at bounding box center [434, 28] width 13 height 13
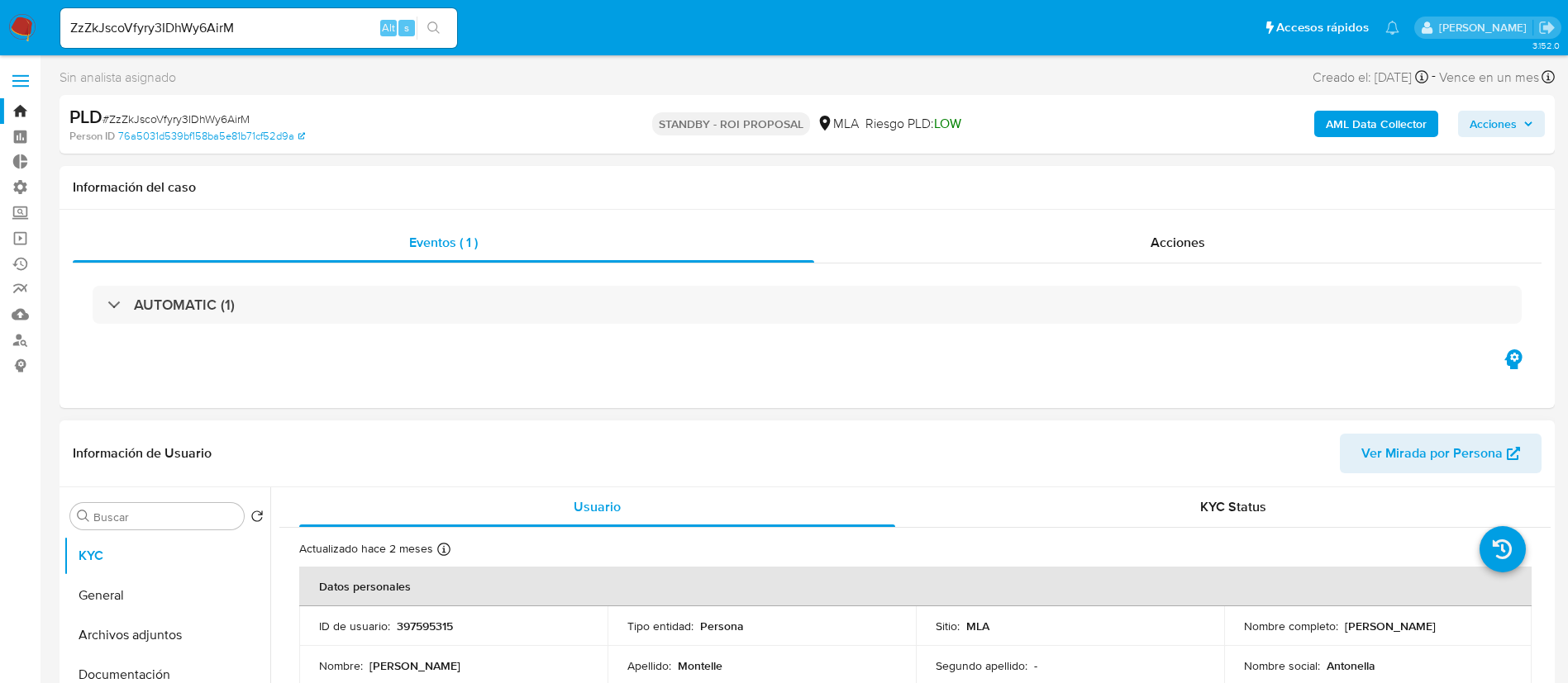
select select "10"
click at [1116, 250] on div "Acciones" at bounding box center [1178, 242] width 728 height 39
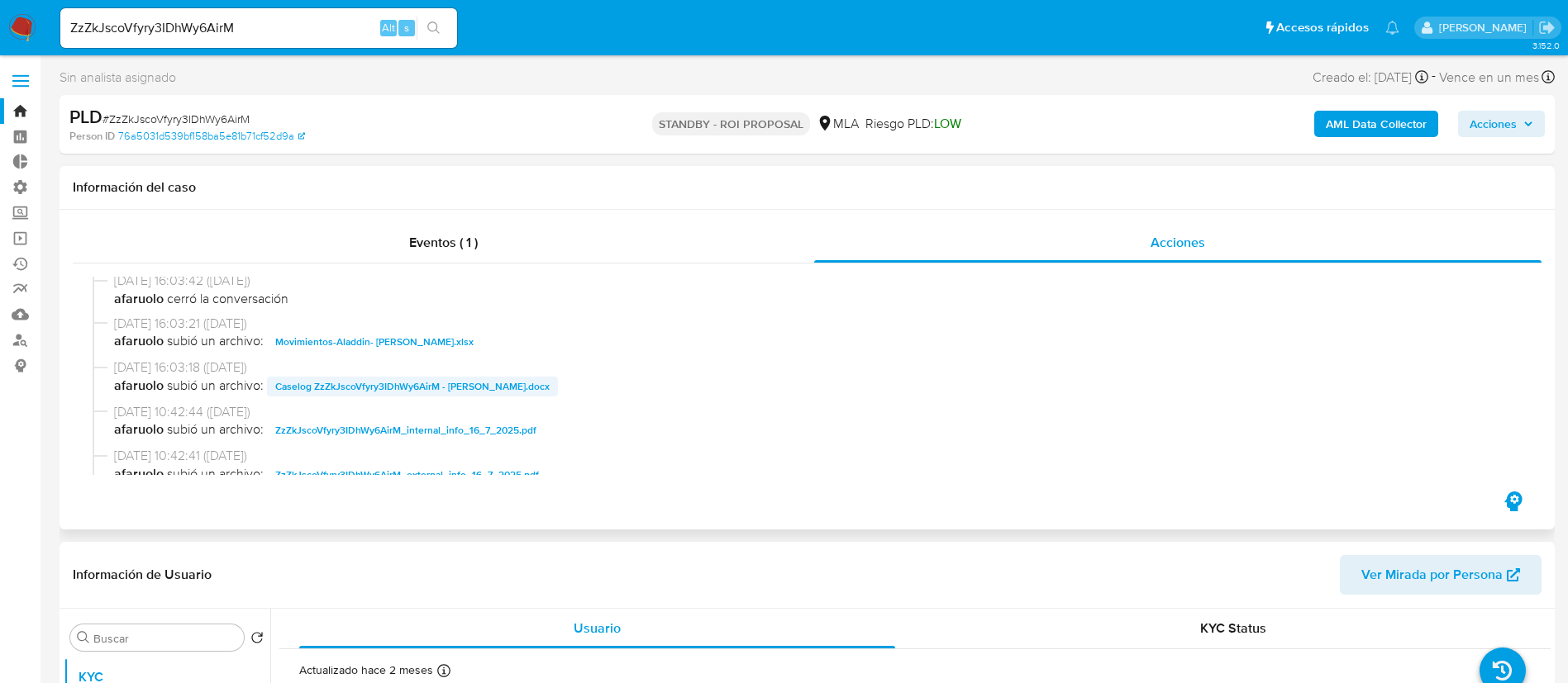
scroll to position [124, 0]
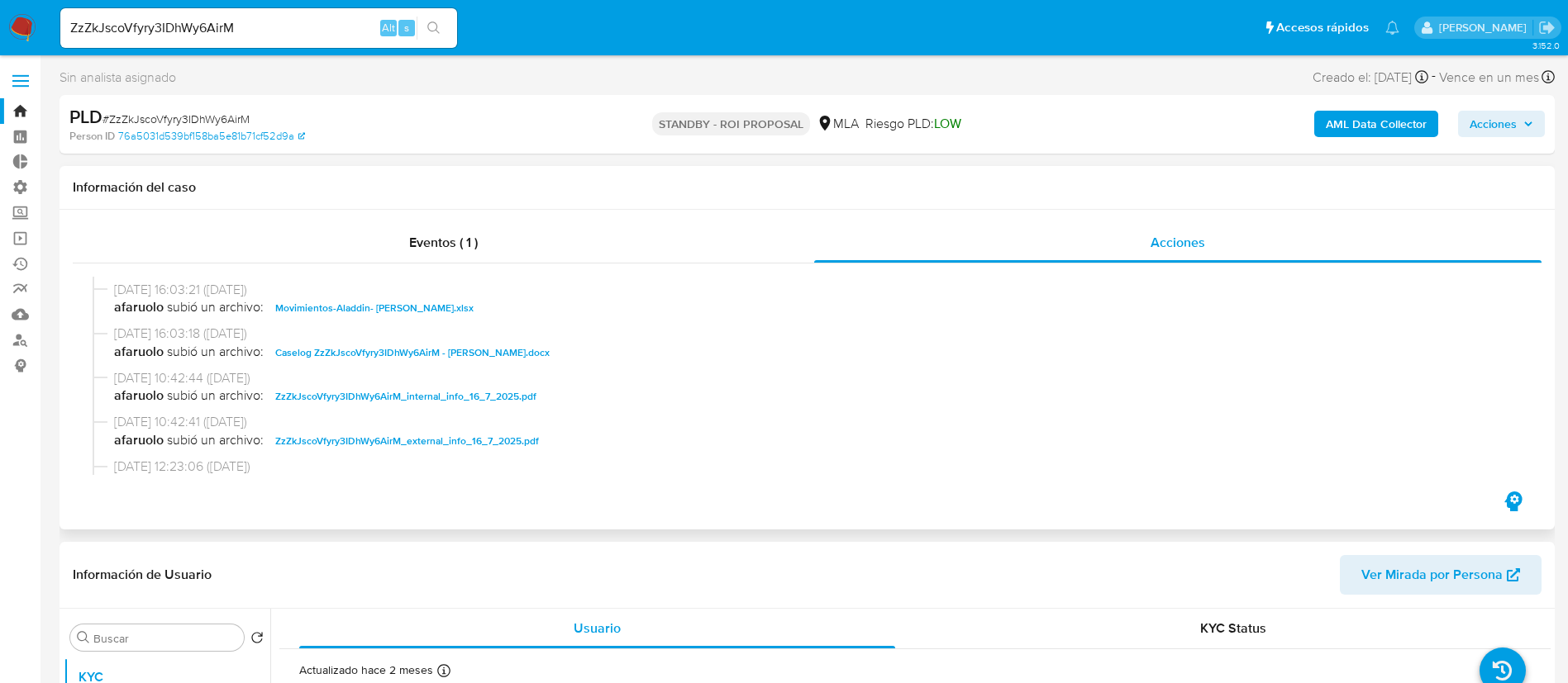
click at [388, 300] on span "Movimientos-Aladdin- Antonella Mayra Montelle.xlsx" at bounding box center [373, 308] width 198 height 20
click at [388, 334] on span "16/07/2025 16:03:18 (hace un mes)" at bounding box center [814, 334] width 1401 height 18
click at [393, 347] on span "Caselog ZzZkJscoVfyry3IDhWy6AirM - Antonella Montelle.docx" at bounding box center [412, 353] width 274 height 20
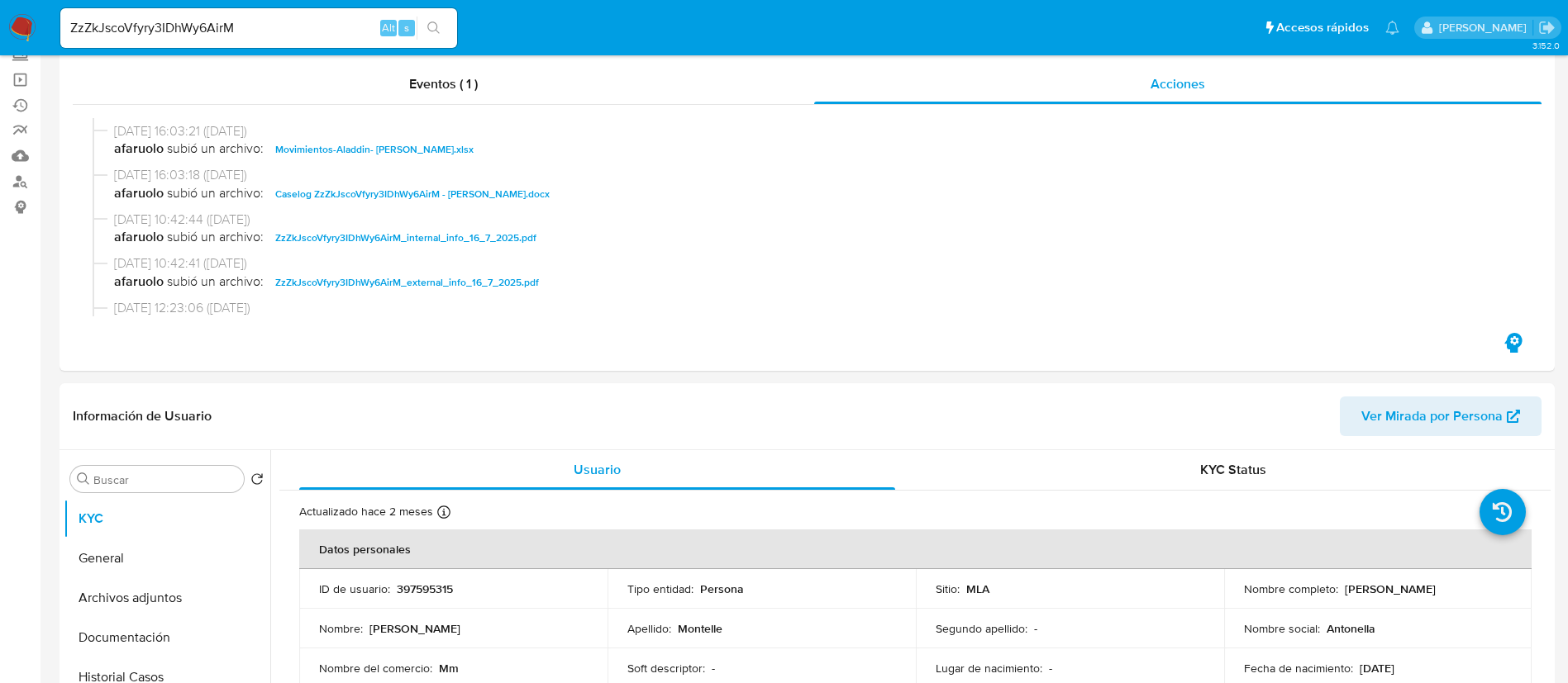
scroll to position [372, 0]
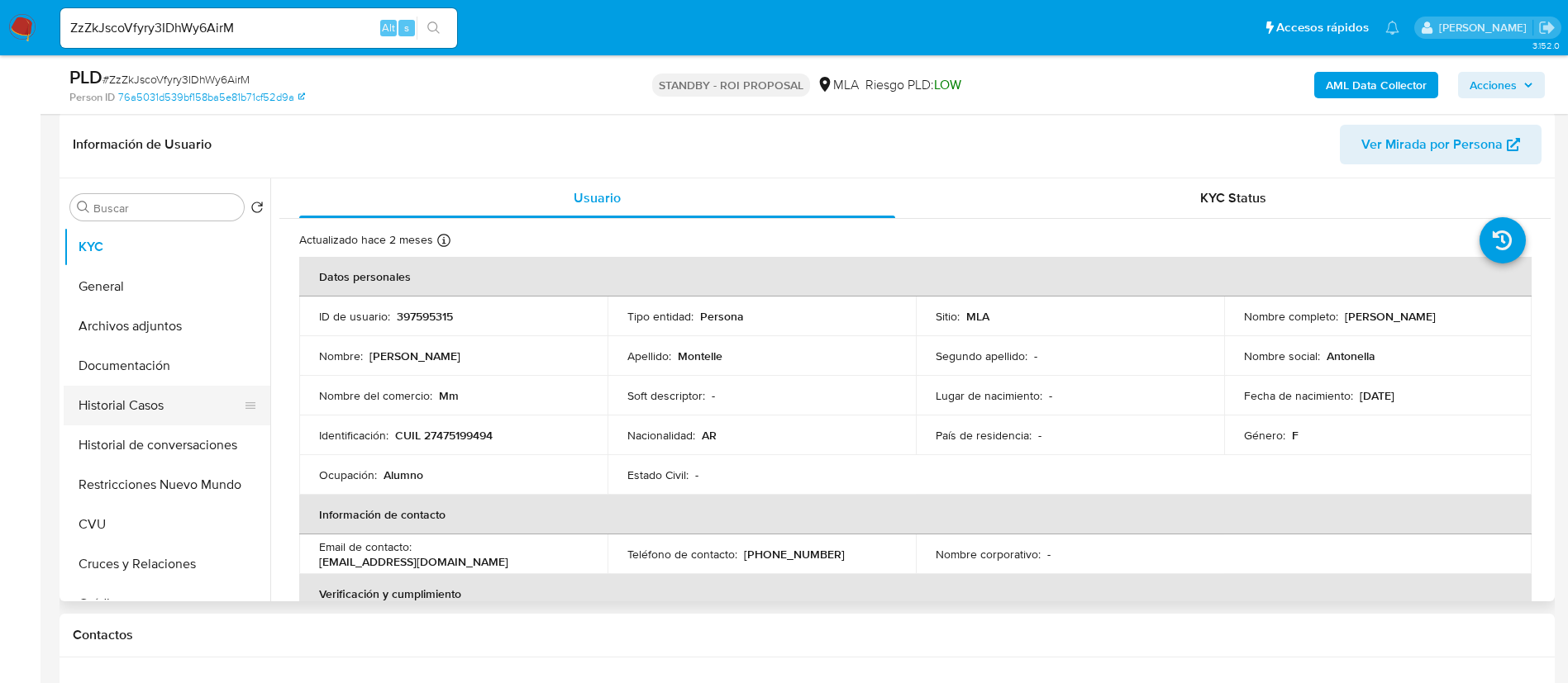
click at [157, 406] on button "Historial Casos" at bounding box center [160, 405] width 194 height 39
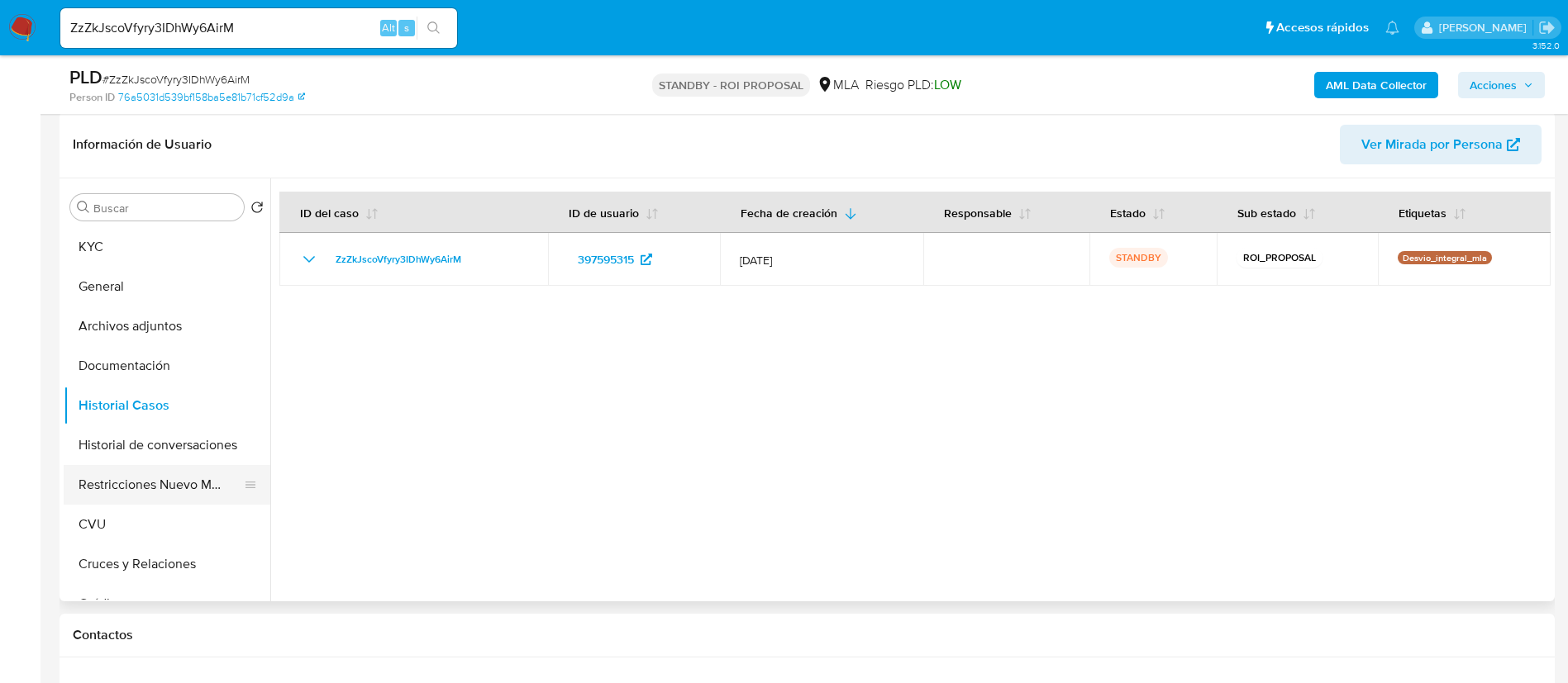
click at [184, 485] on button "Restricciones Nuevo Mundo" at bounding box center [160, 484] width 194 height 39
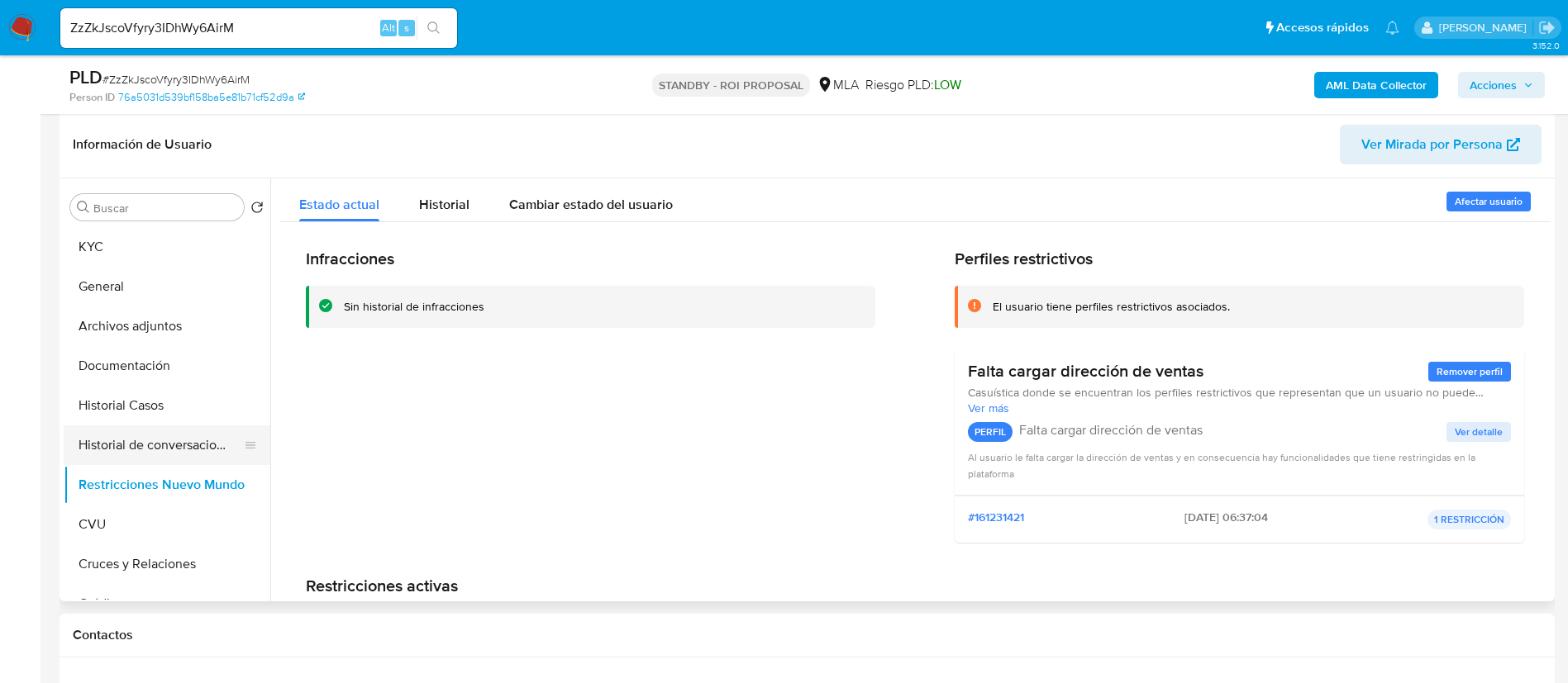
click at [177, 454] on button "Historial de conversaciones" at bounding box center [160, 445] width 194 height 39
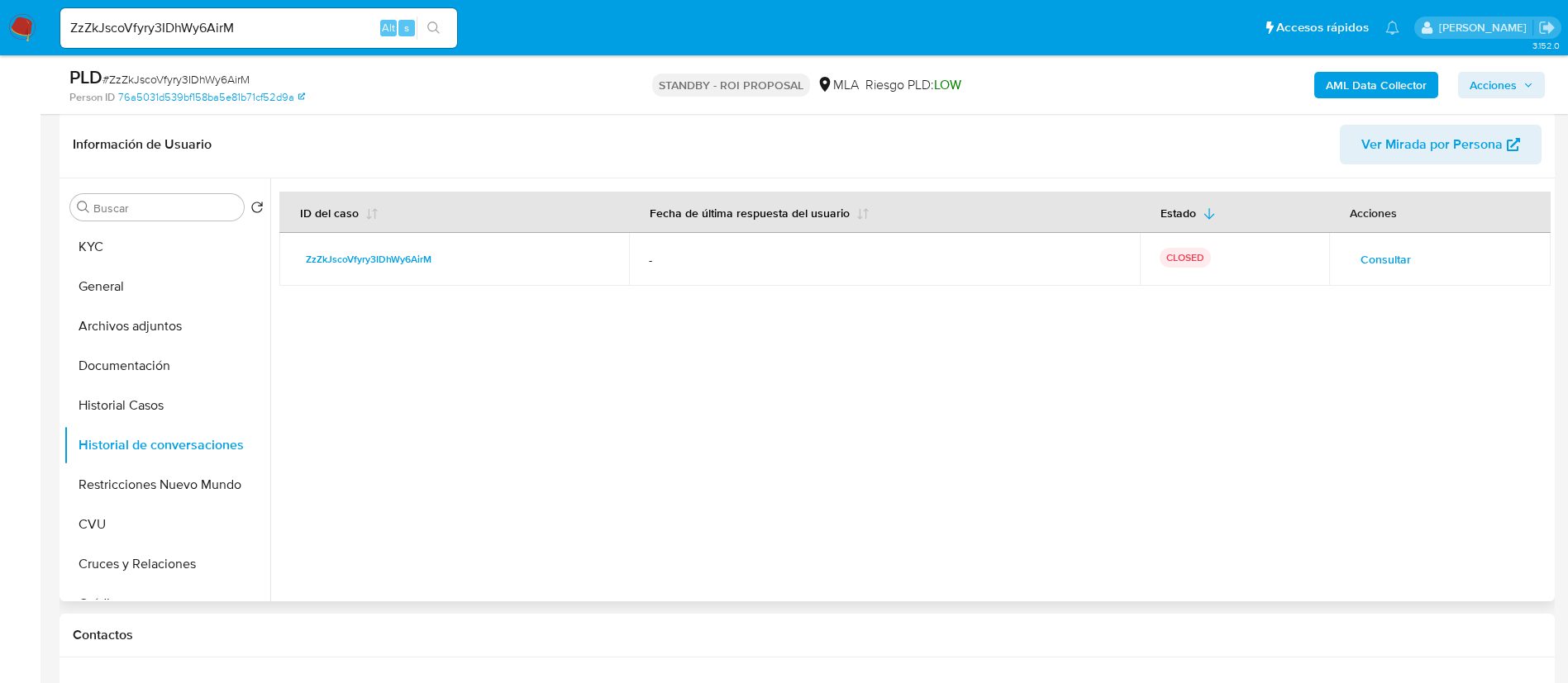
click at [1361, 260] on span "Consultar" at bounding box center [1386, 260] width 50 height 23
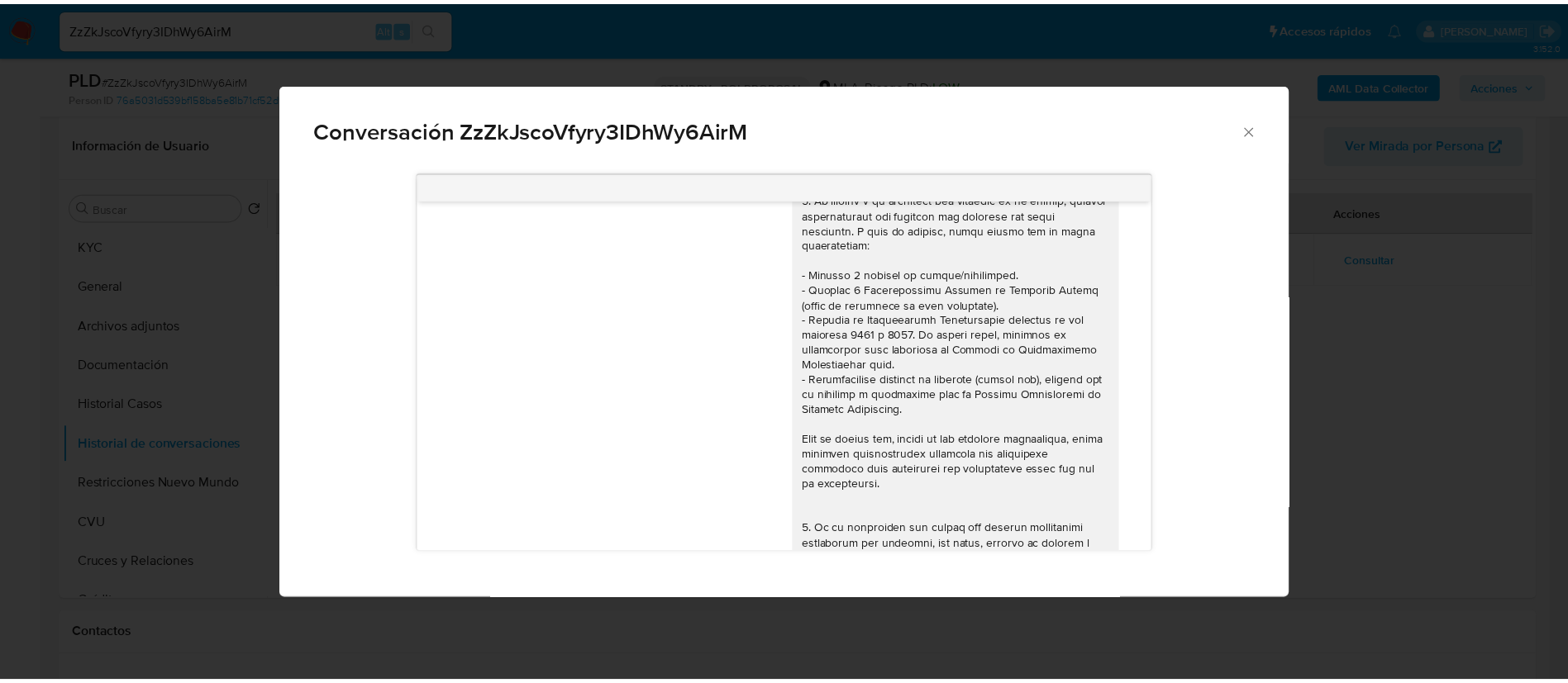
scroll to position [0, 0]
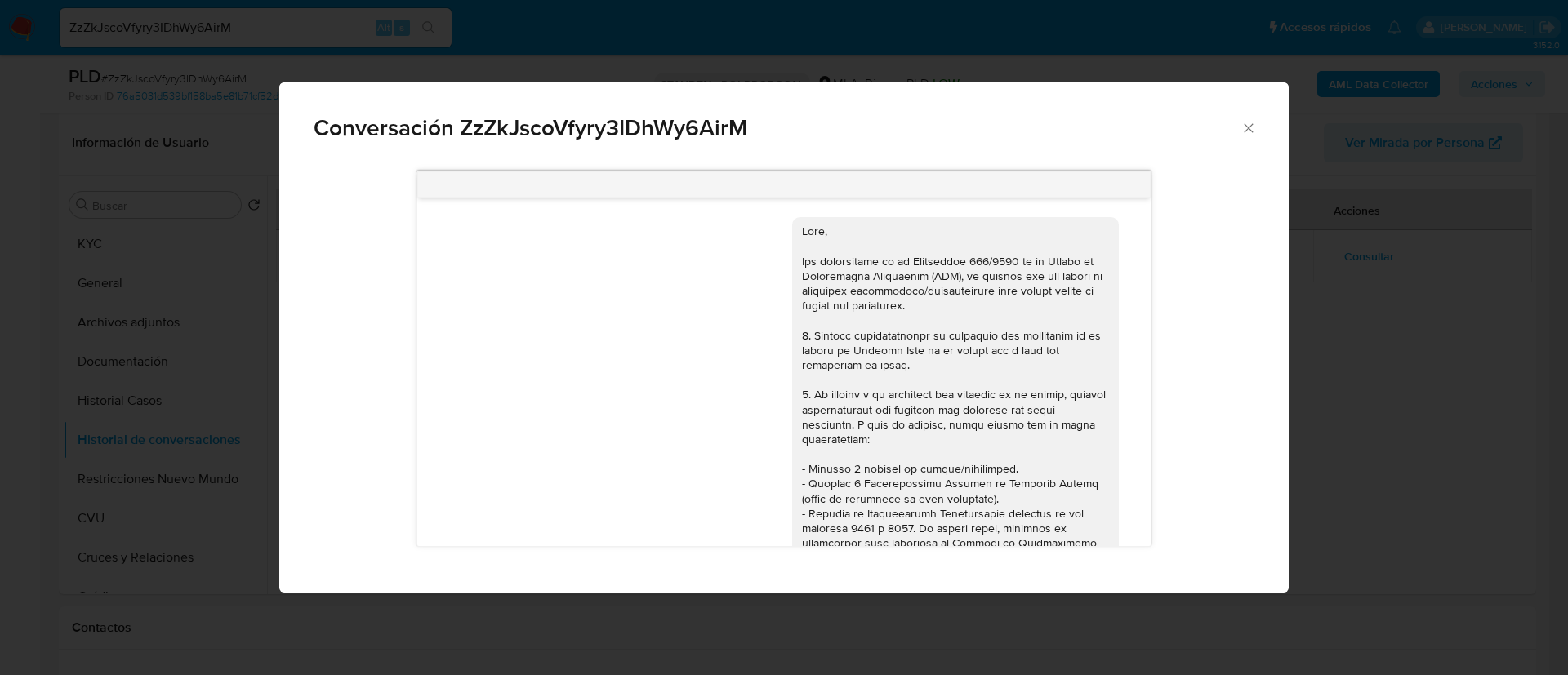
click at [125, 394] on div "Conversación ZzZkJscoVfyry3IDhWy6AirM 18/06/2025 17:57:01 Hola, Esperamos que t…" at bounding box center [784, 338] width 1568 height 675
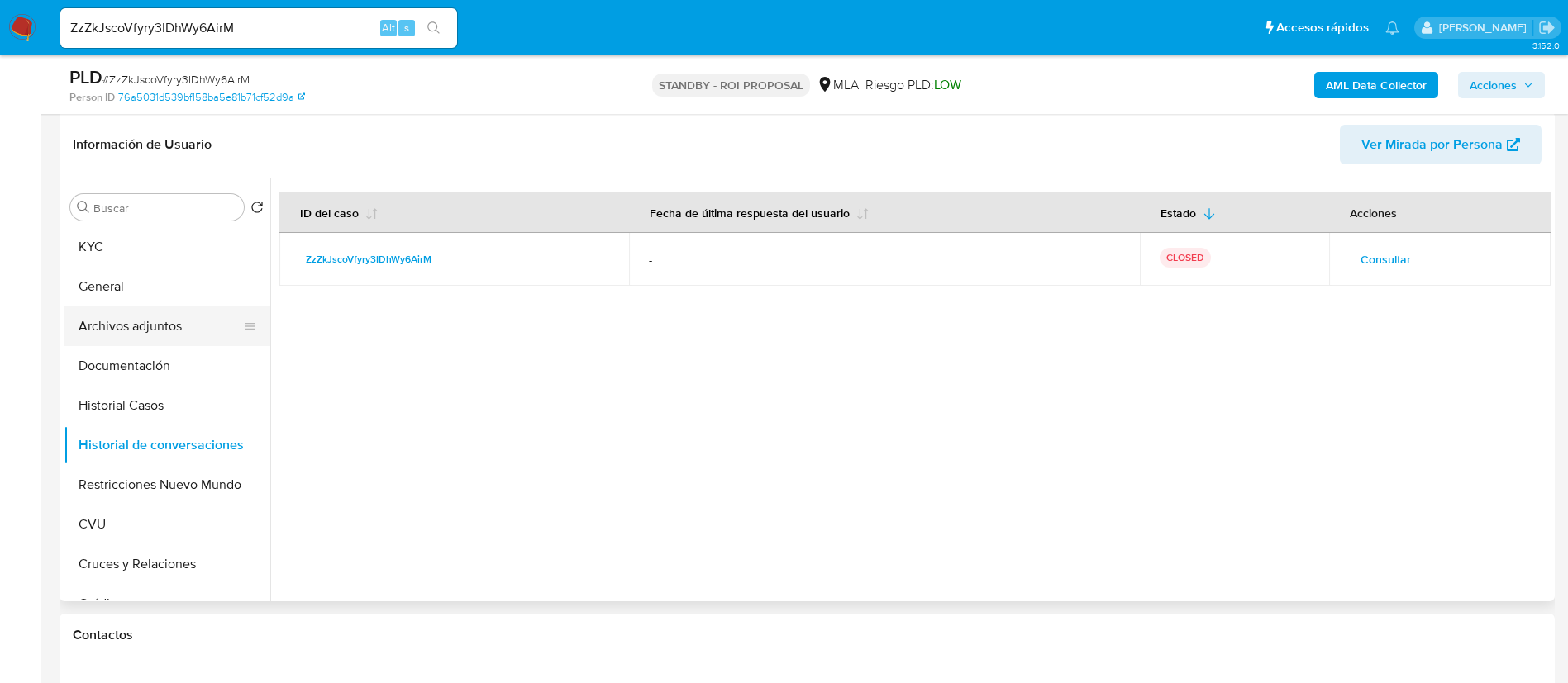
click at [161, 317] on button "Archivos adjuntos" at bounding box center [160, 326] width 194 height 39
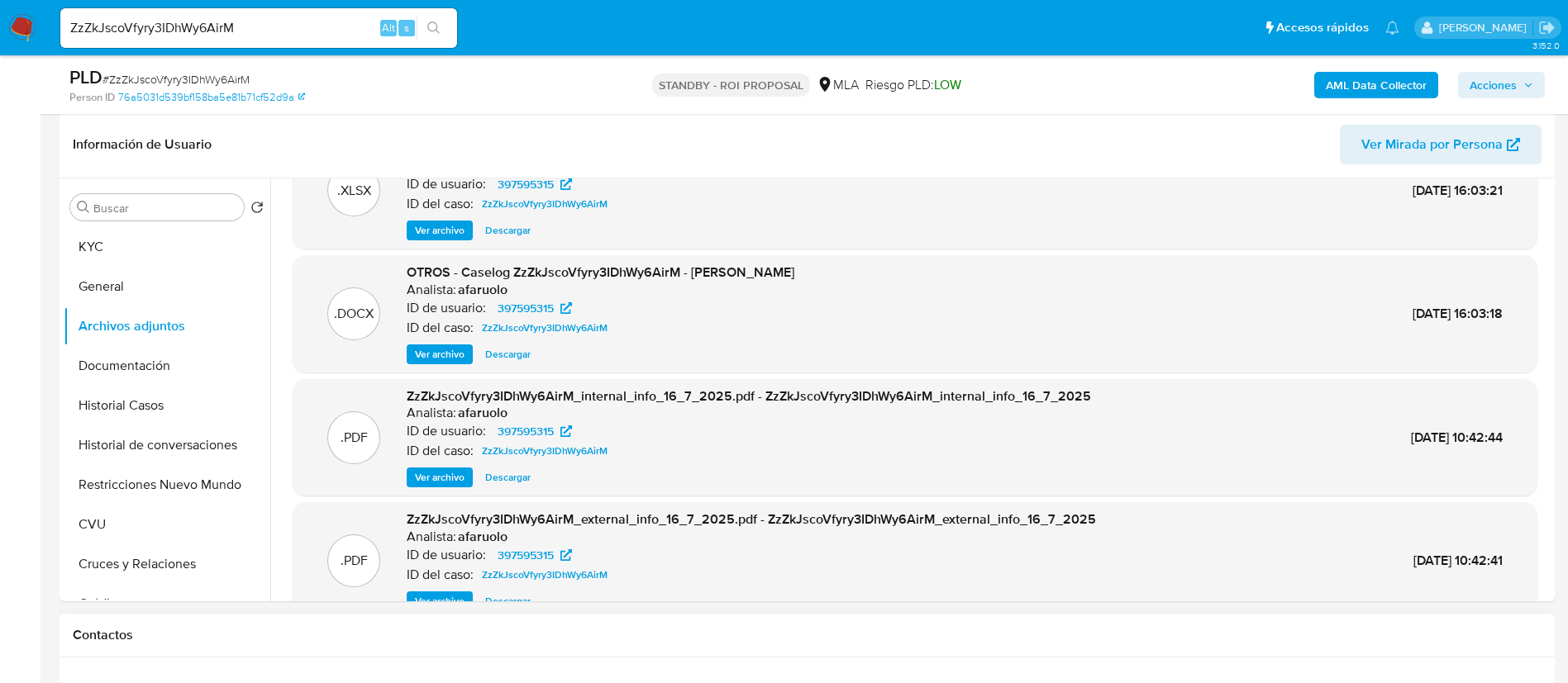
scroll to position [93, 0]
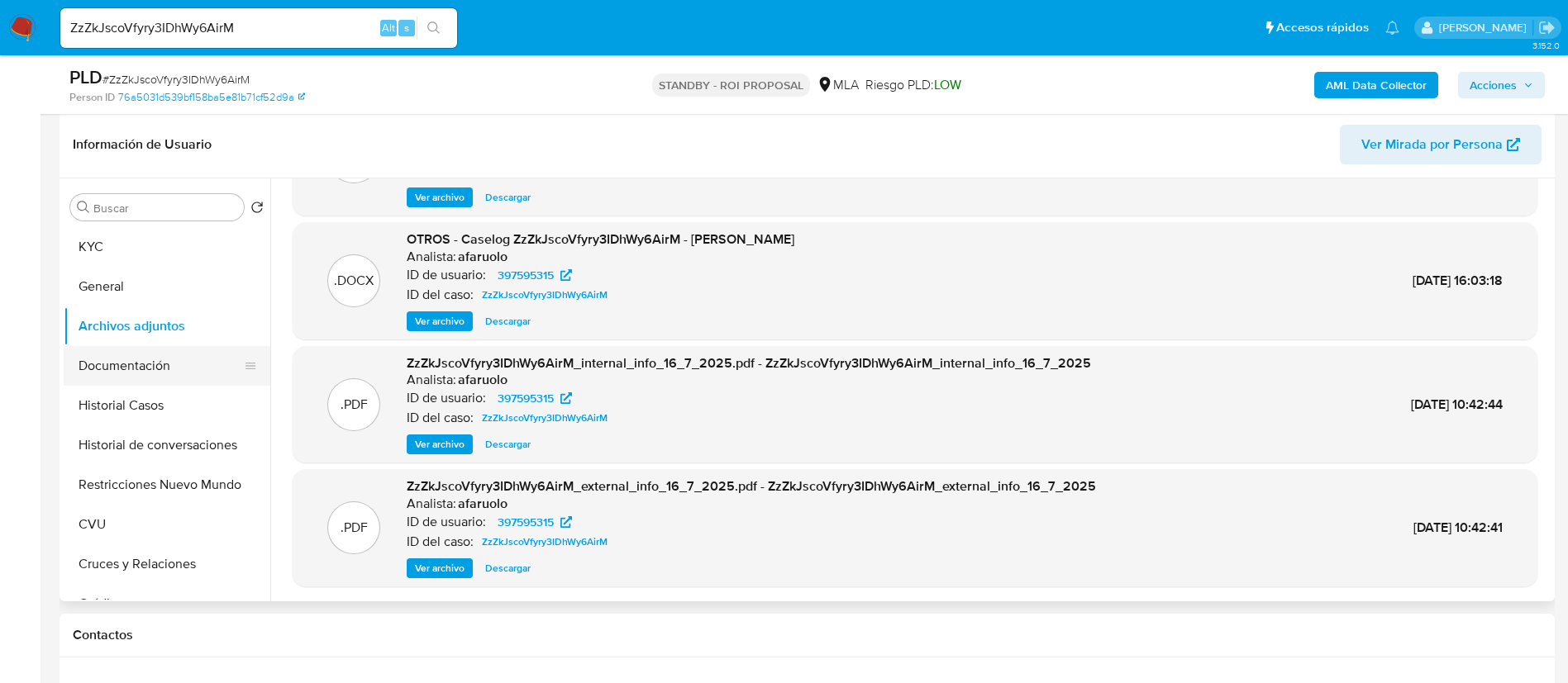
click at [174, 366] on button "Documentación" at bounding box center [160, 366] width 194 height 39
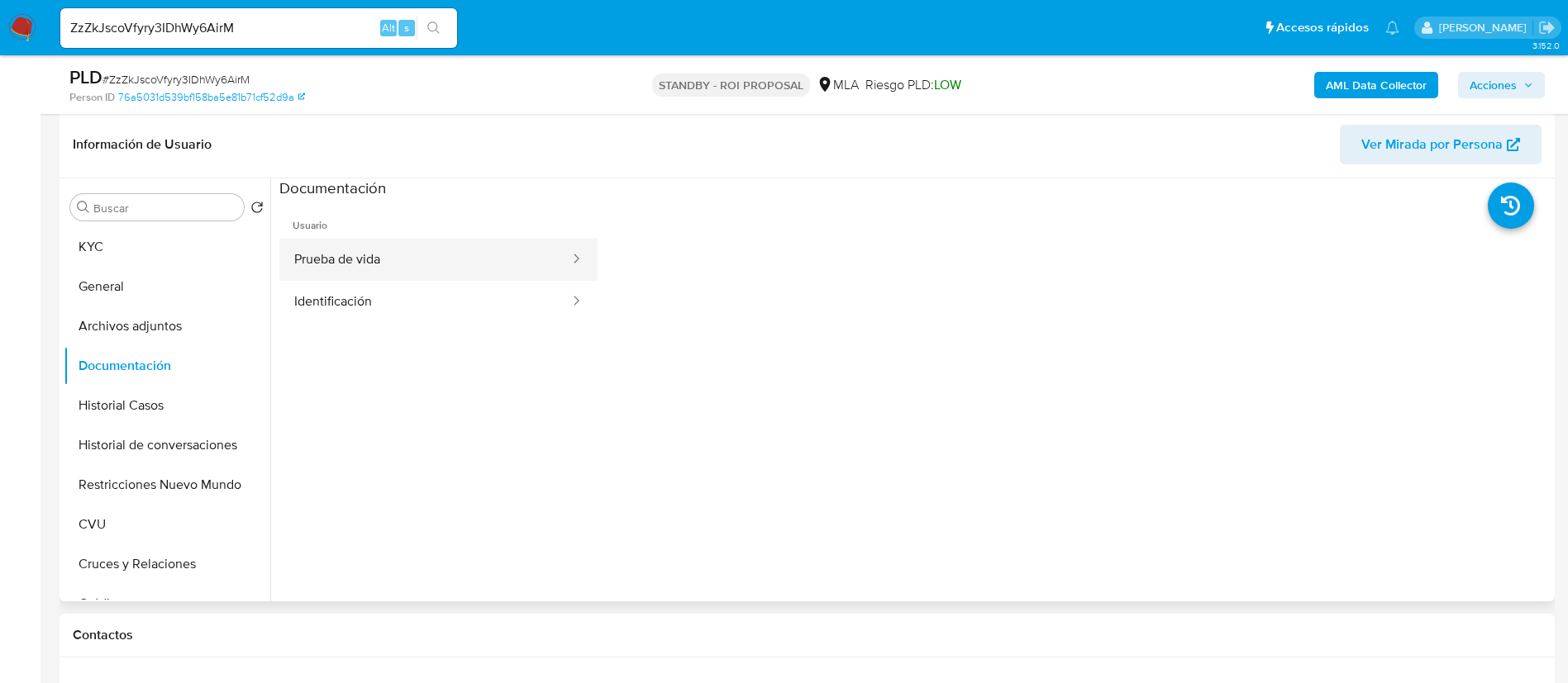
click at [406, 271] on button "Prueba de vida" at bounding box center [424, 260] width 292 height 42
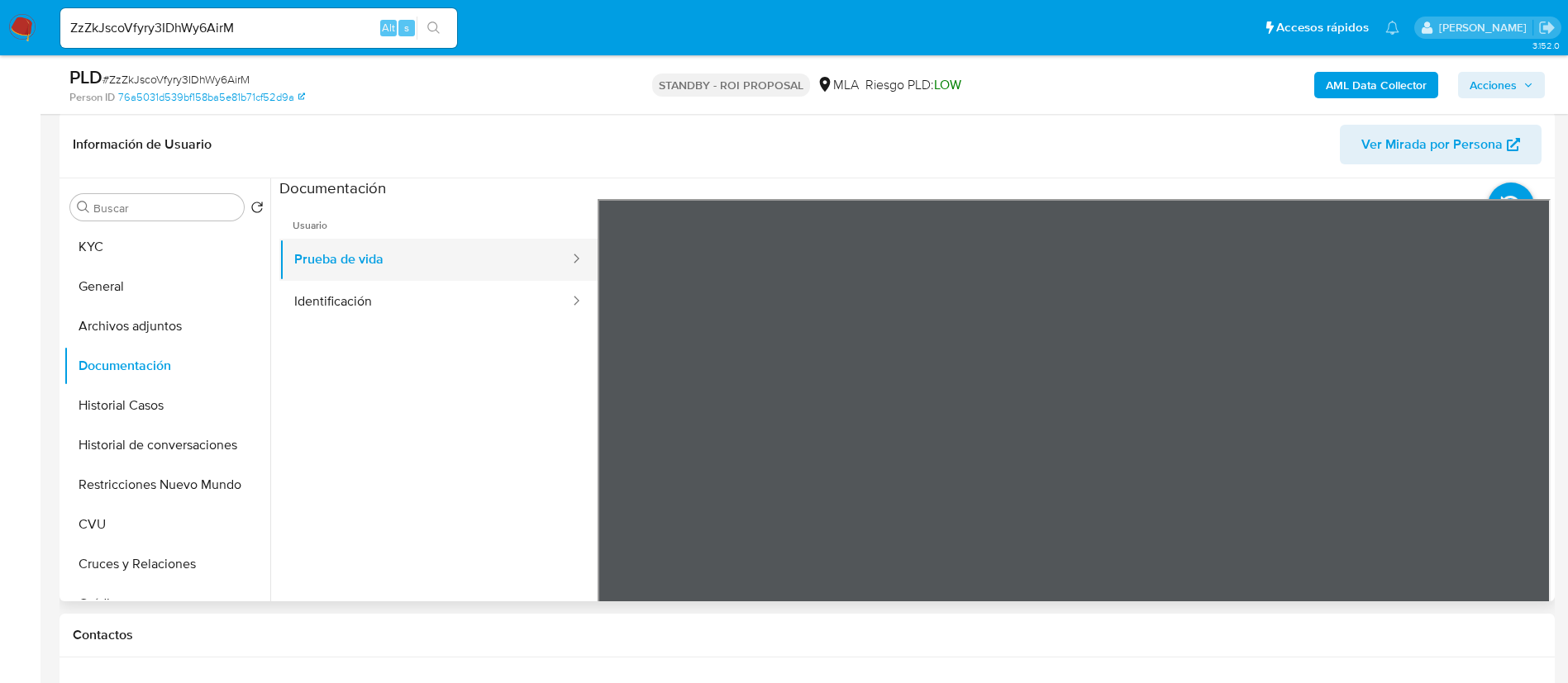
click at [502, 271] on button "Prueba de vida" at bounding box center [424, 260] width 292 height 42
click at [494, 282] on button "Identificación" at bounding box center [424, 301] width 292 height 42
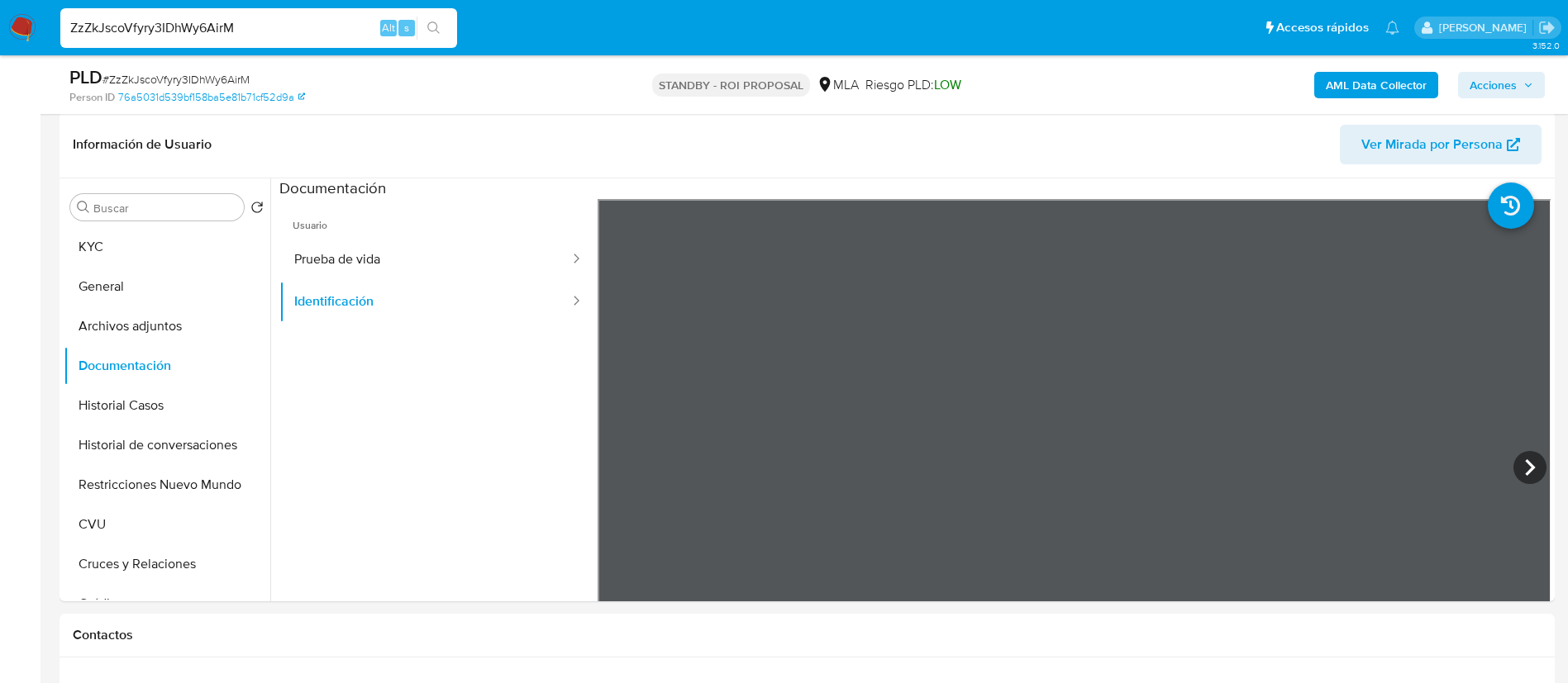
click at [230, 21] on input "ZzZkJscoVfyry3IDhWy6AirM" at bounding box center [258, 28] width 397 height 22
paste input "5GroWHjJASUmpkMt0RjxCX8A"
type input "5GroWHjJASUmpkMt0RjxCX8A"
click at [444, 22] on button "search-icon" at bounding box center [434, 28] width 34 height 23
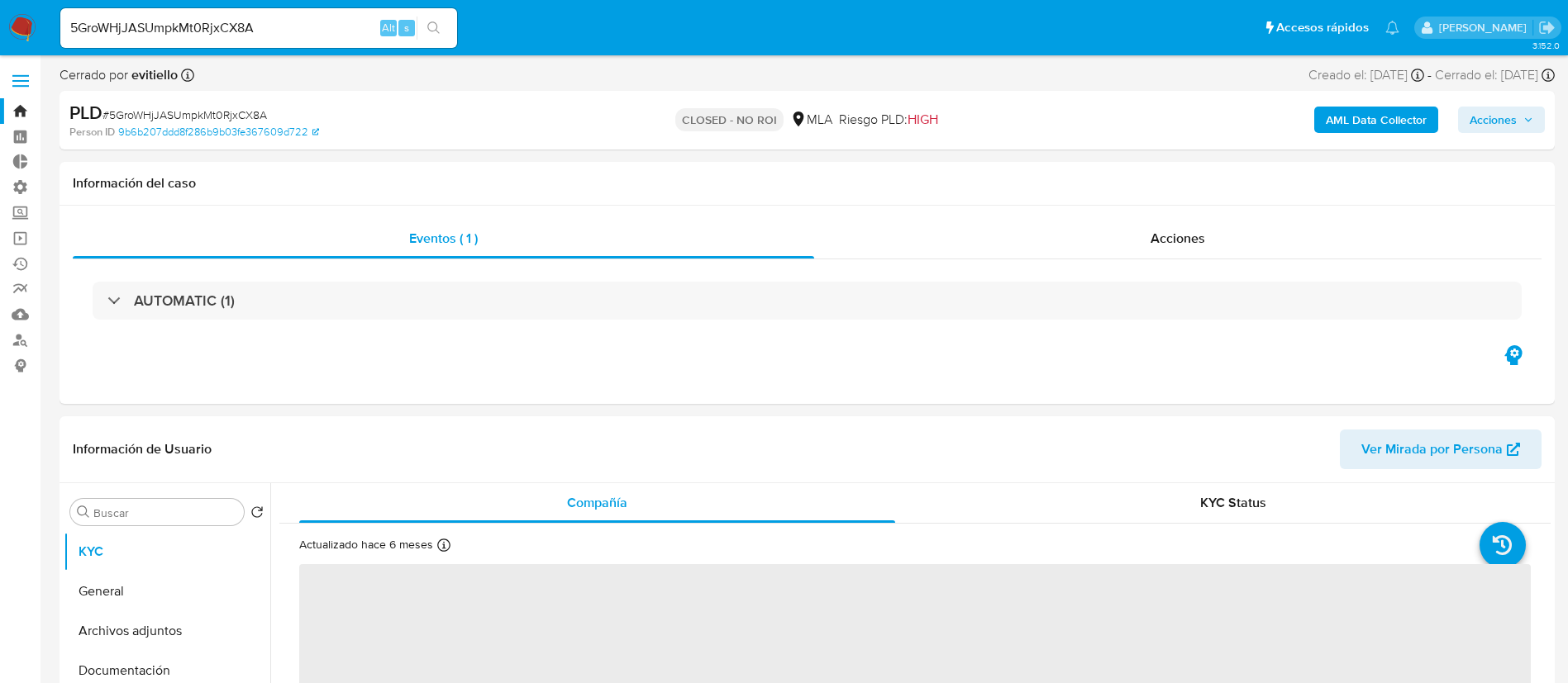
click at [1357, 121] on b "AML Data Collector" at bounding box center [1376, 120] width 101 height 27
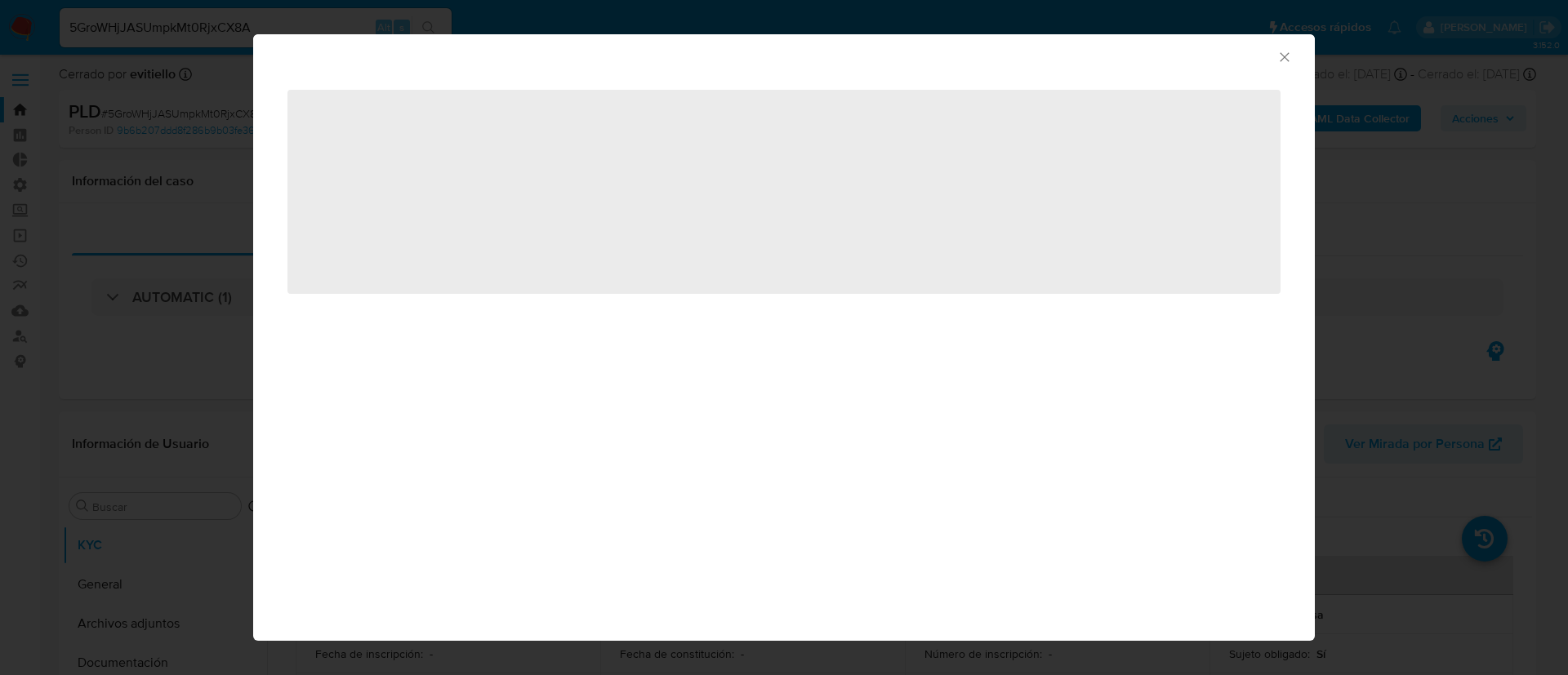
select select "10"
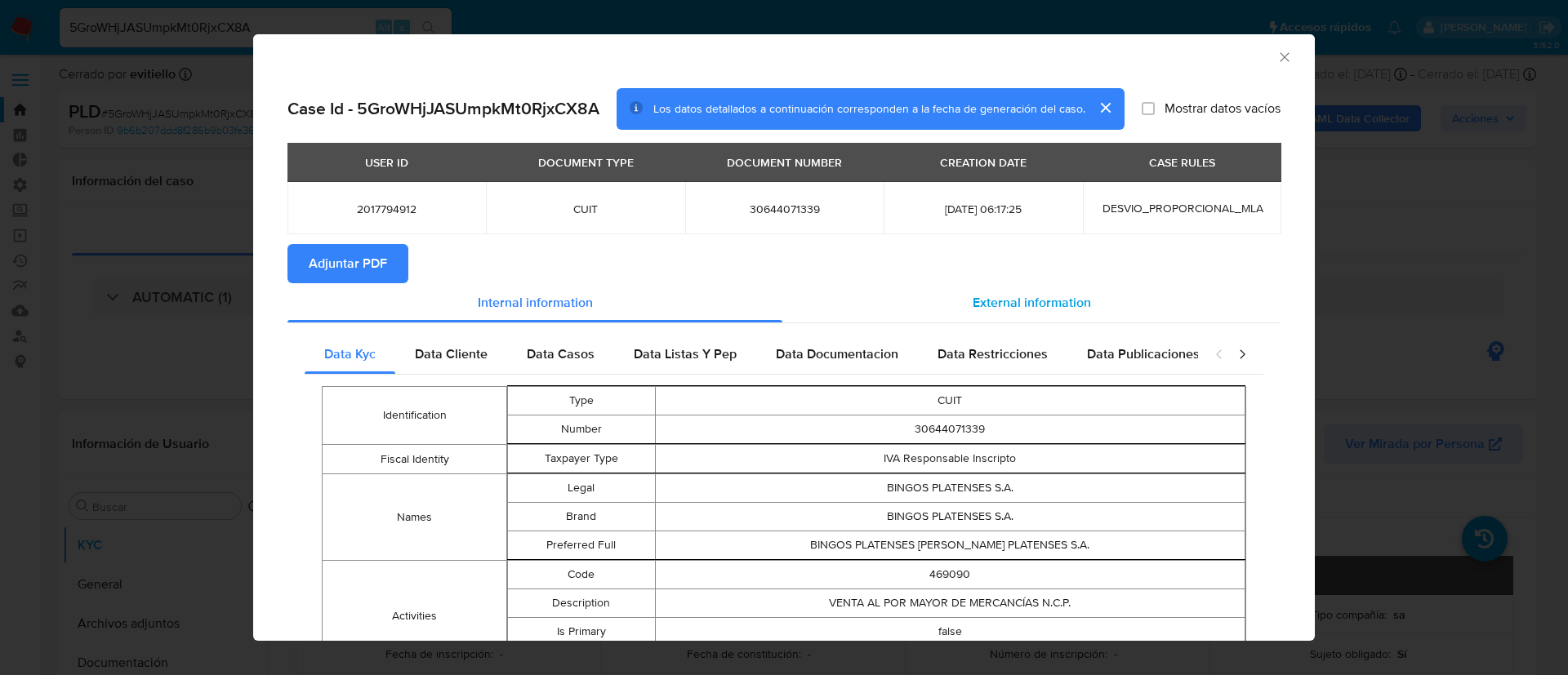
click at [1080, 306] on div "External information" at bounding box center [1032, 302] width 498 height 39
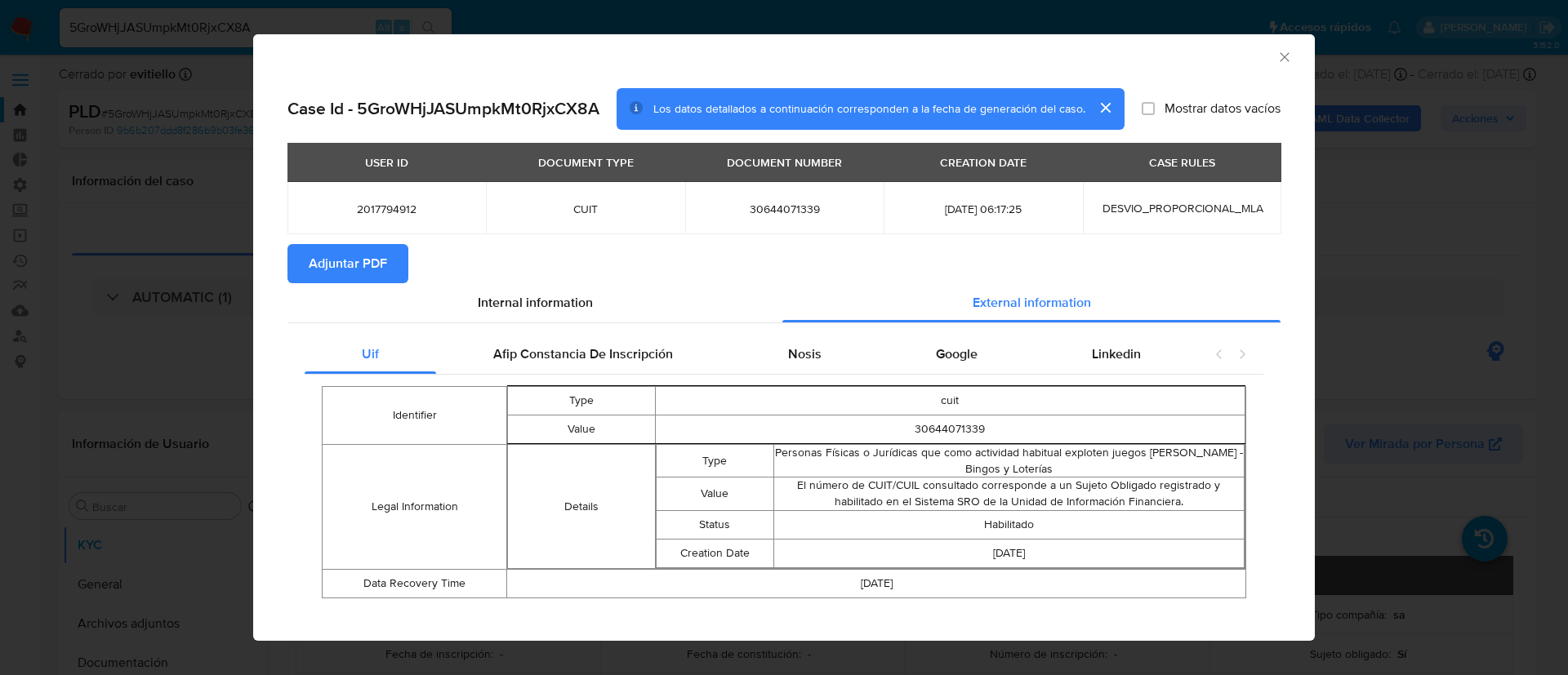
click at [1255, 59] on div "AML Data Collector" at bounding box center [771, 54] width 1012 height 18
click at [601, 314] on div "Internal information" at bounding box center [535, 302] width 495 height 39
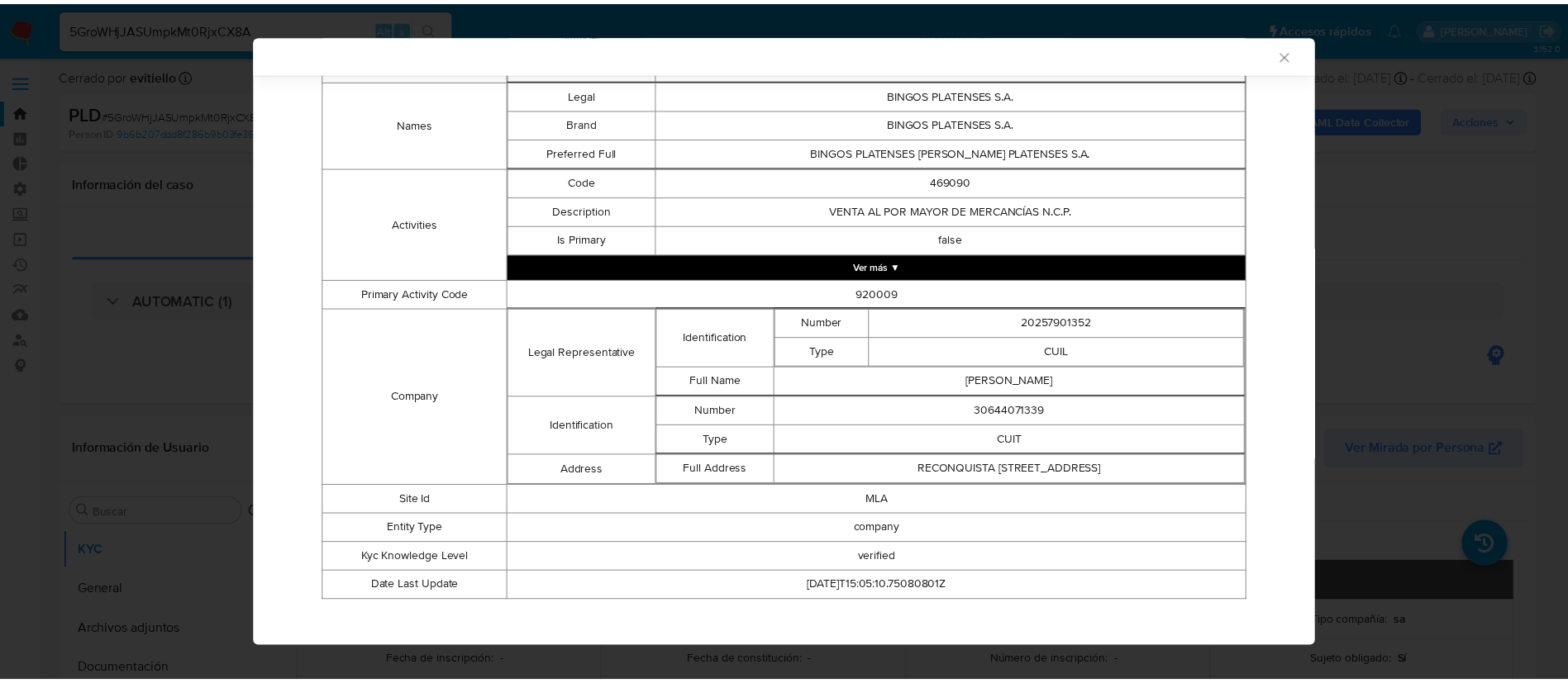
scroll to position [412, 0]
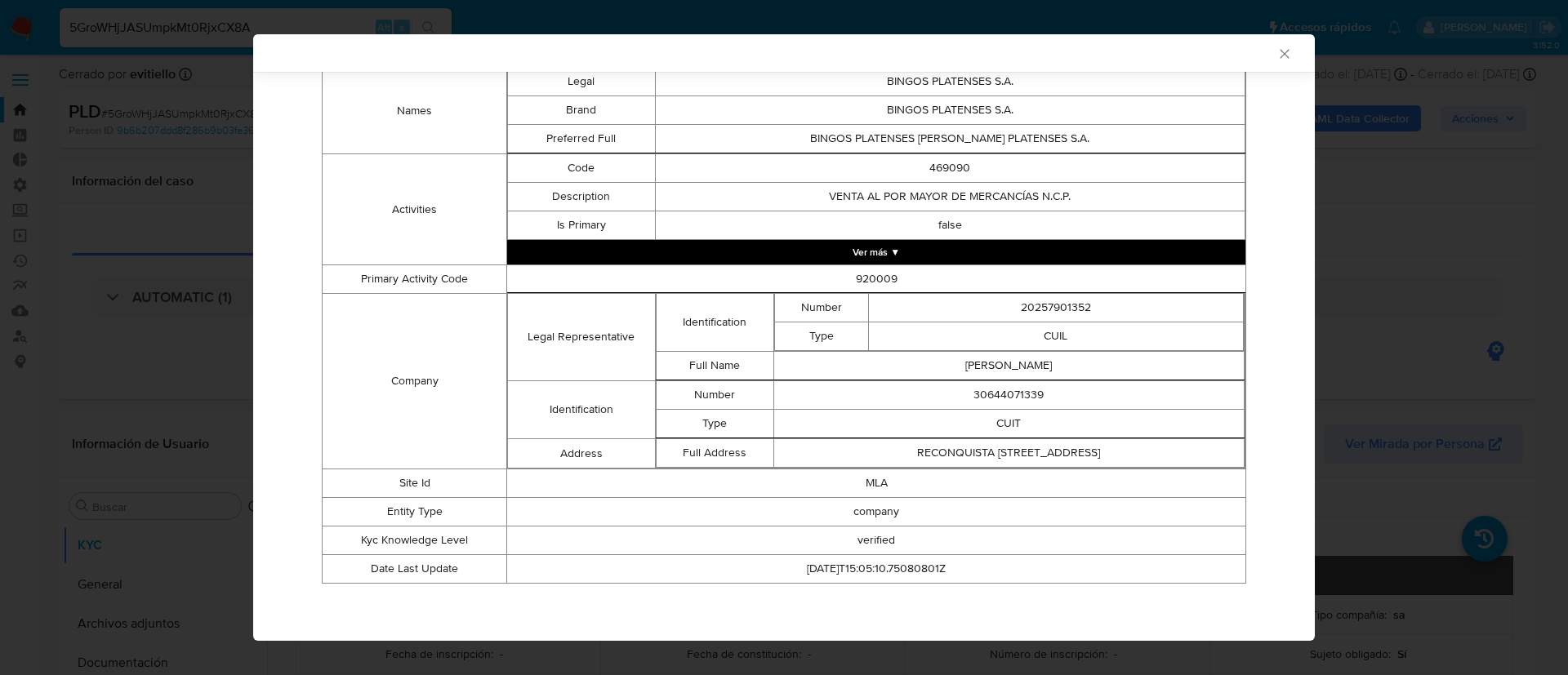
click at [1276, 56] on icon "Cerrar ventana" at bounding box center [1284, 54] width 17 height 17
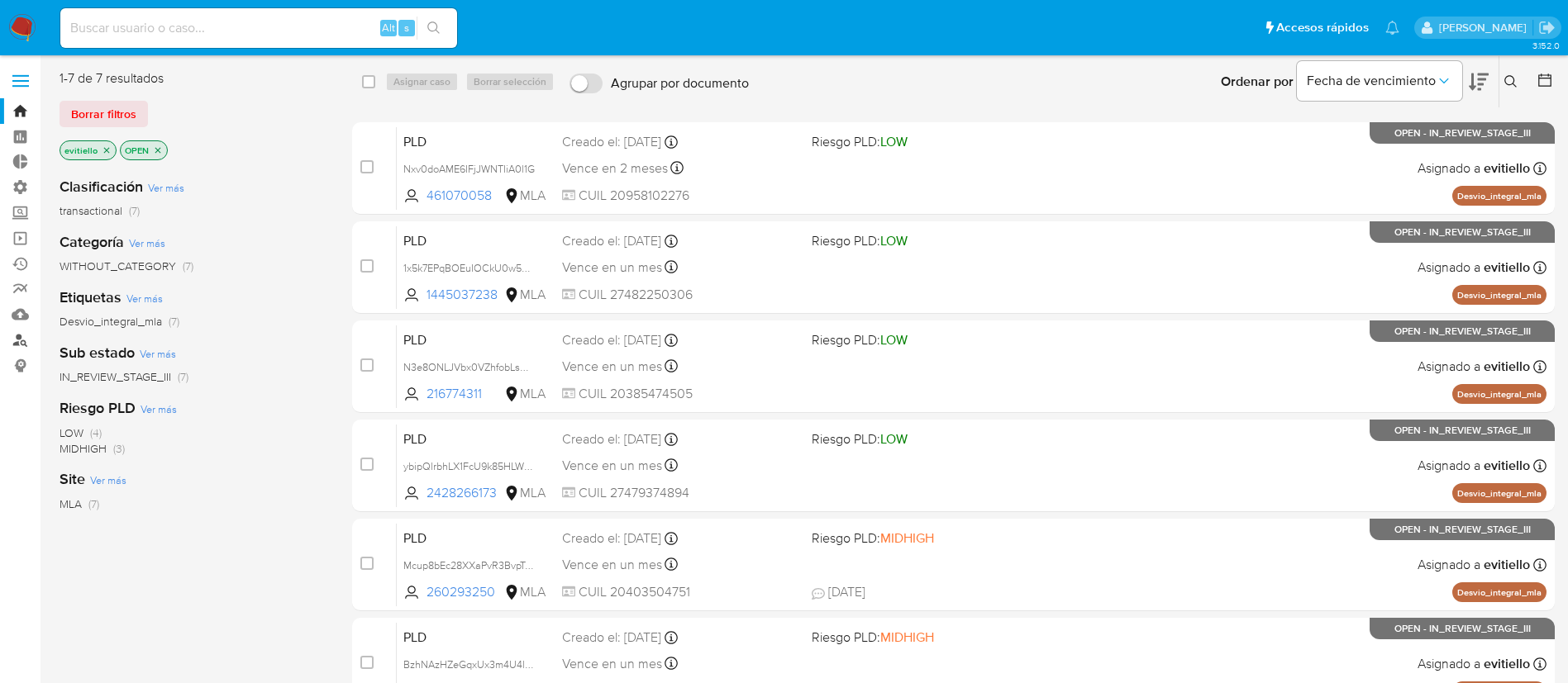
click at [17, 343] on link "Buscador de personas" at bounding box center [98, 340] width 196 height 26
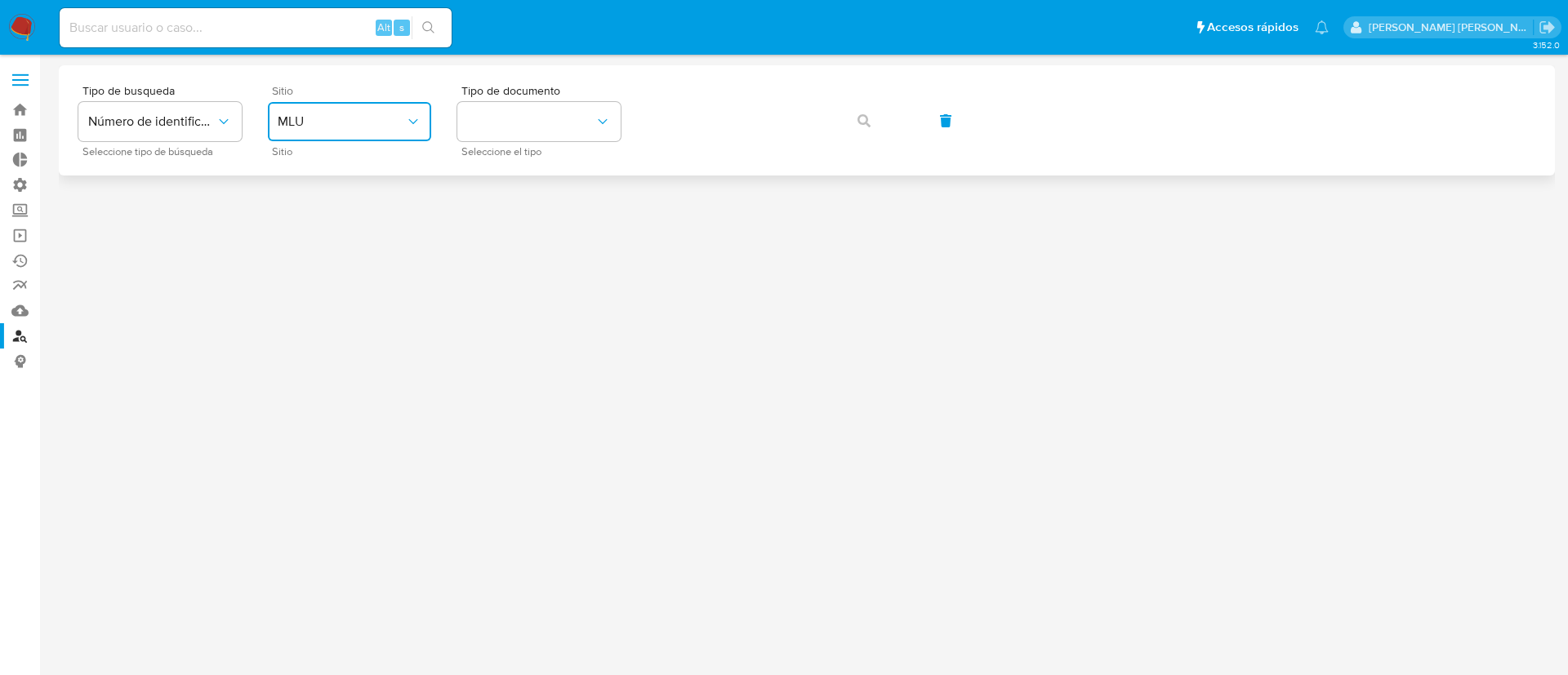
click at [379, 130] on button "MLU" at bounding box center [350, 121] width 163 height 39
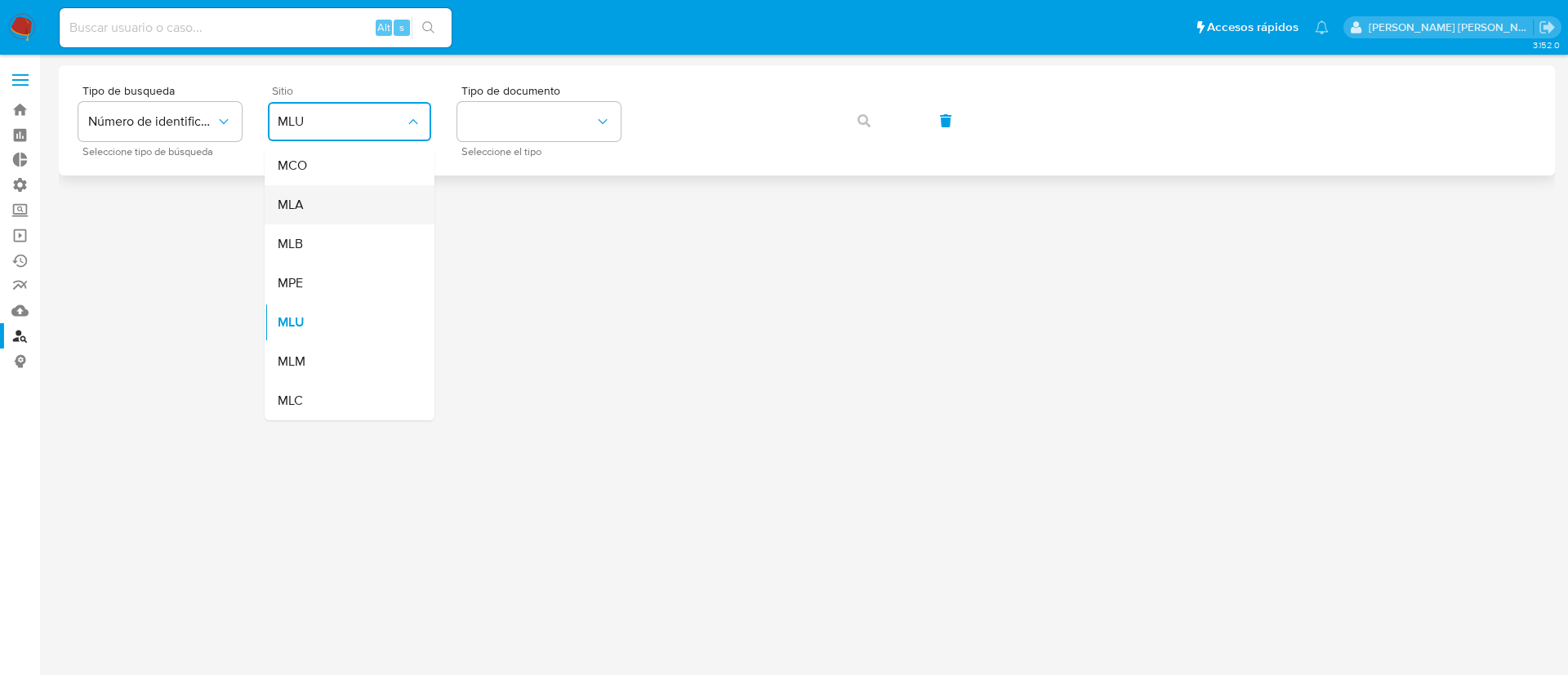
click at [368, 187] on div "MLA" at bounding box center [344, 205] width 134 height 39
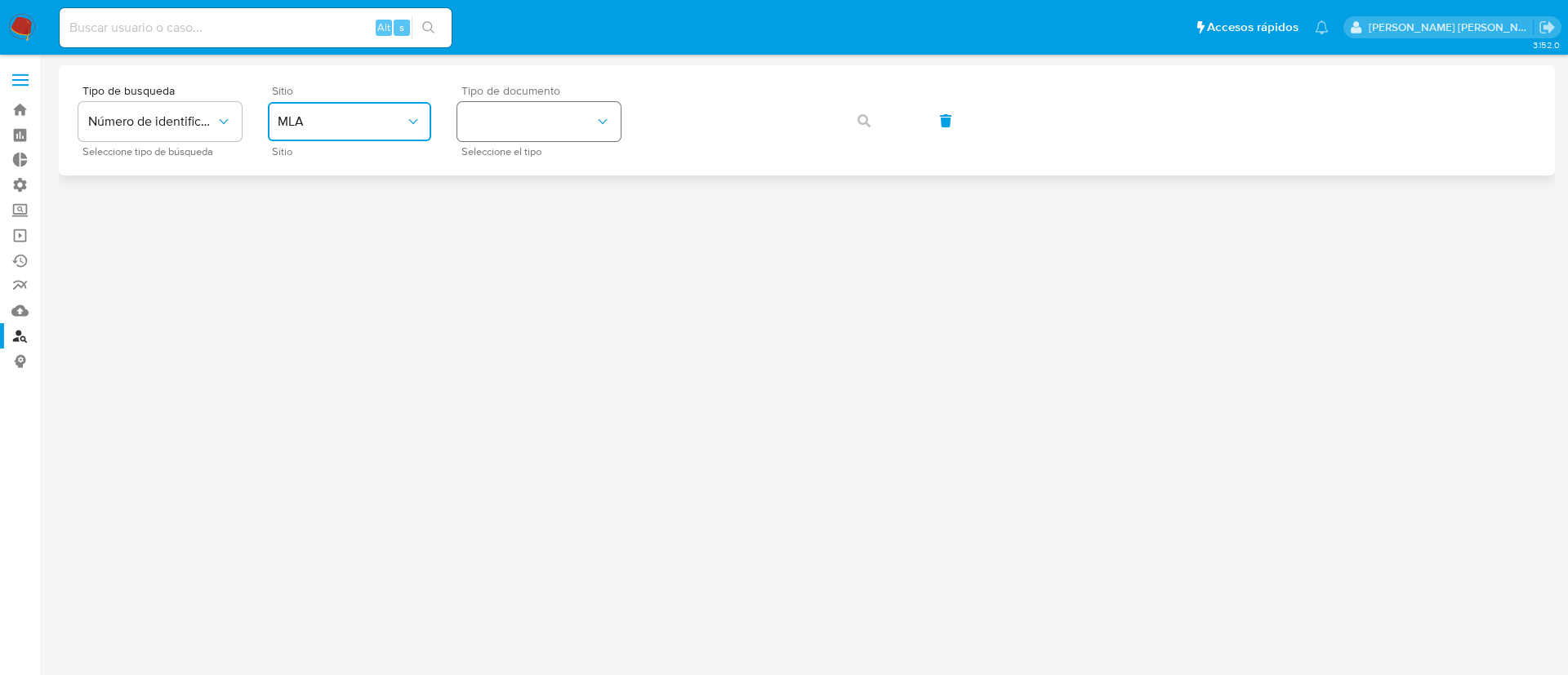
click at [520, 116] on button "identificationType" at bounding box center [539, 121] width 163 height 39
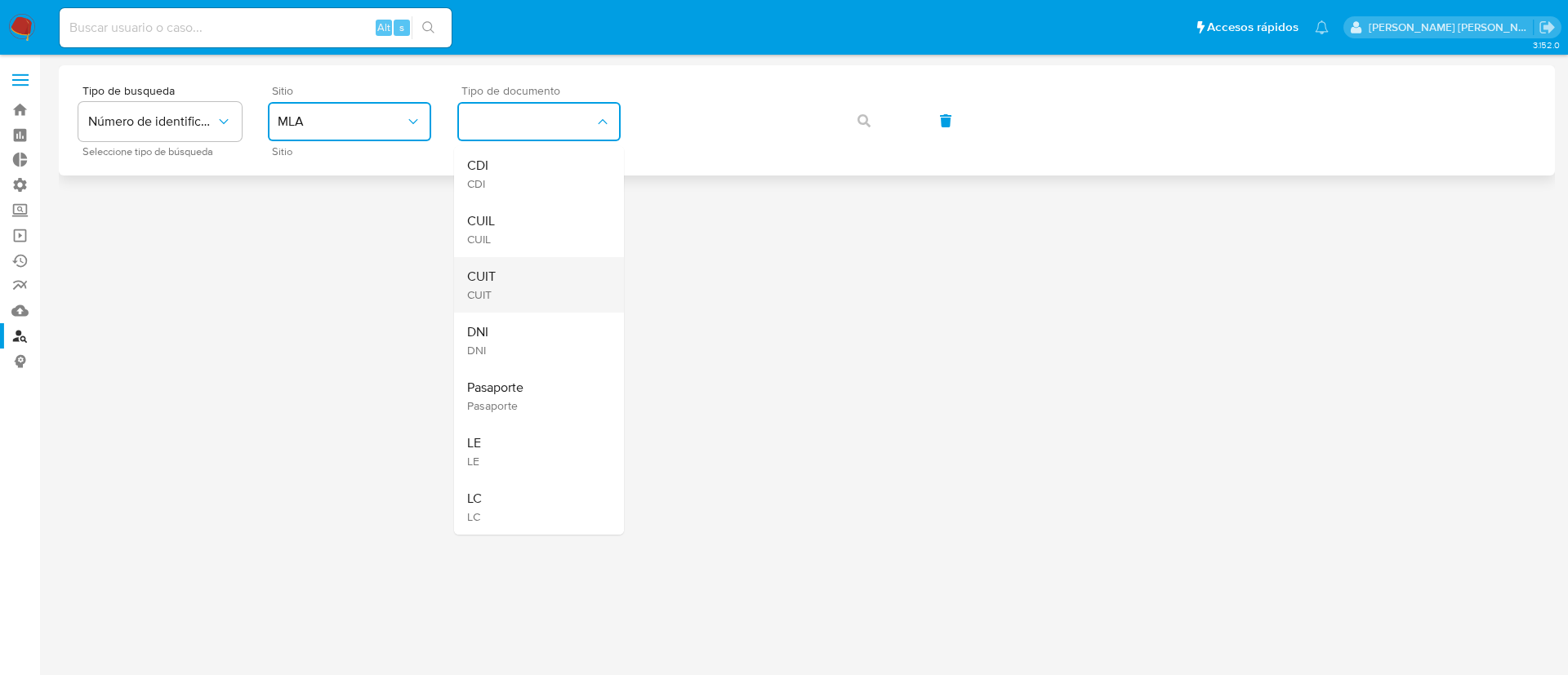
click at [567, 280] on div "CUIT CUIT" at bounding box center [534, 285] width 134 height 55
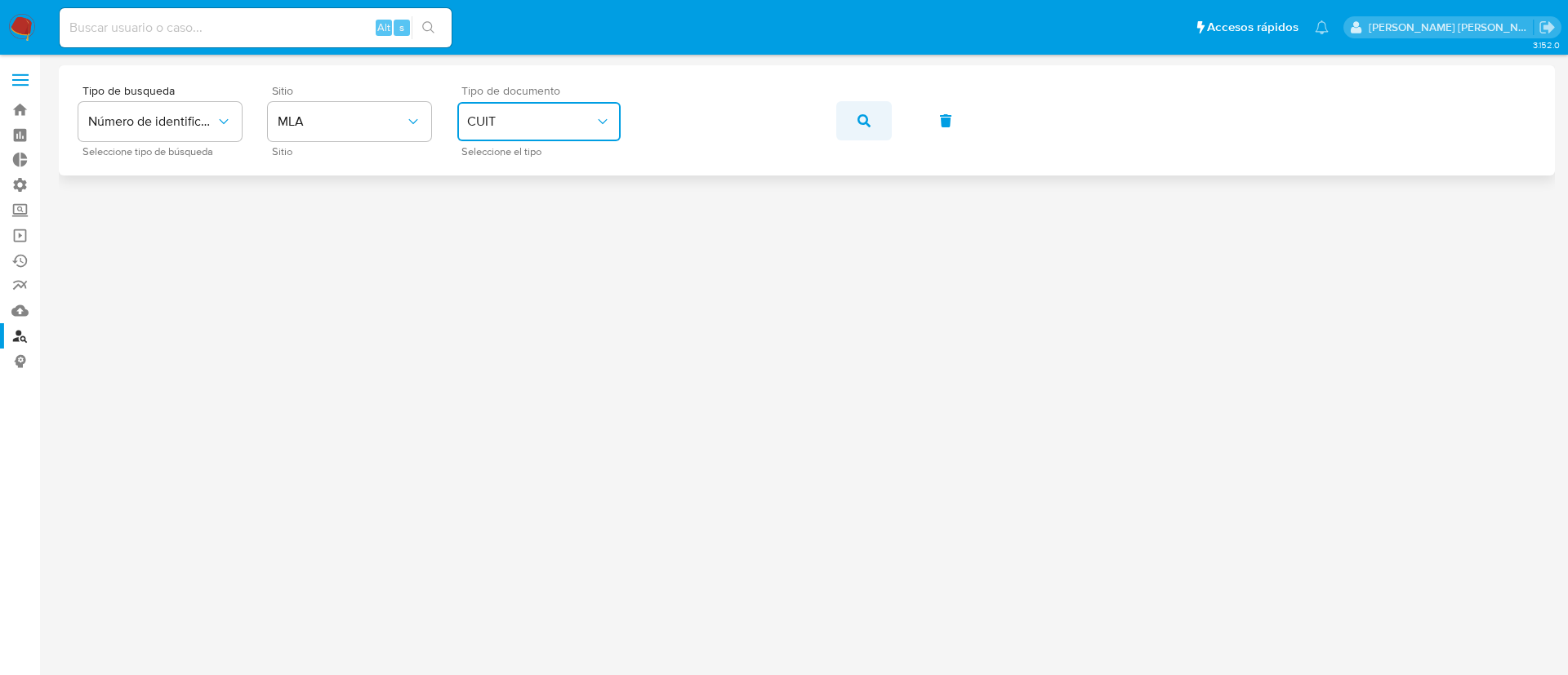
click at [869, 120] on icon "button" at bounding box center [864, 121] width 13 height 13
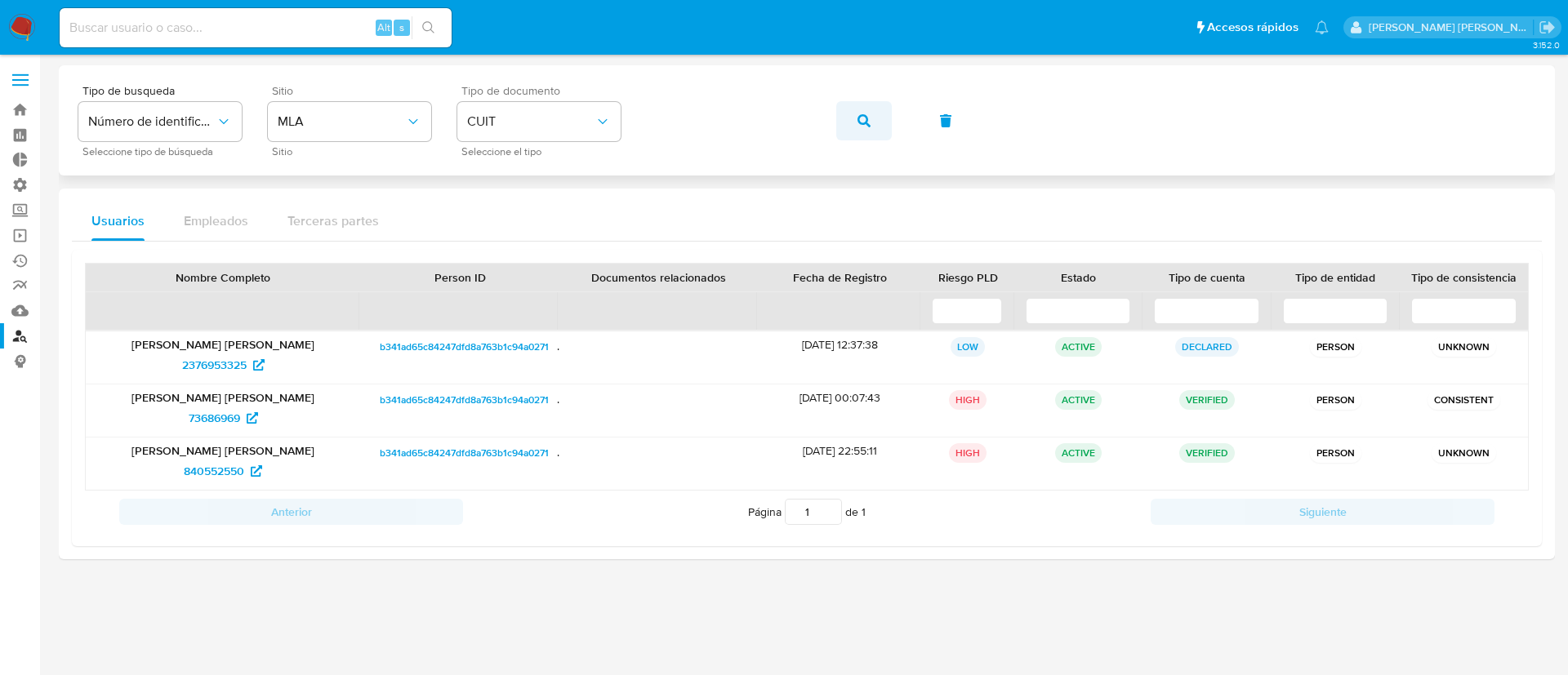
click at [870, 115] on icon "button" at bounding box center [864, 121] width 13 height 13
click at [218, 469] on span "840552550" at bounding box center [214, 471] width 60 height 26
click at [225, 408] on span "73686969" at bounding box center [215, 418] width 51 height 26
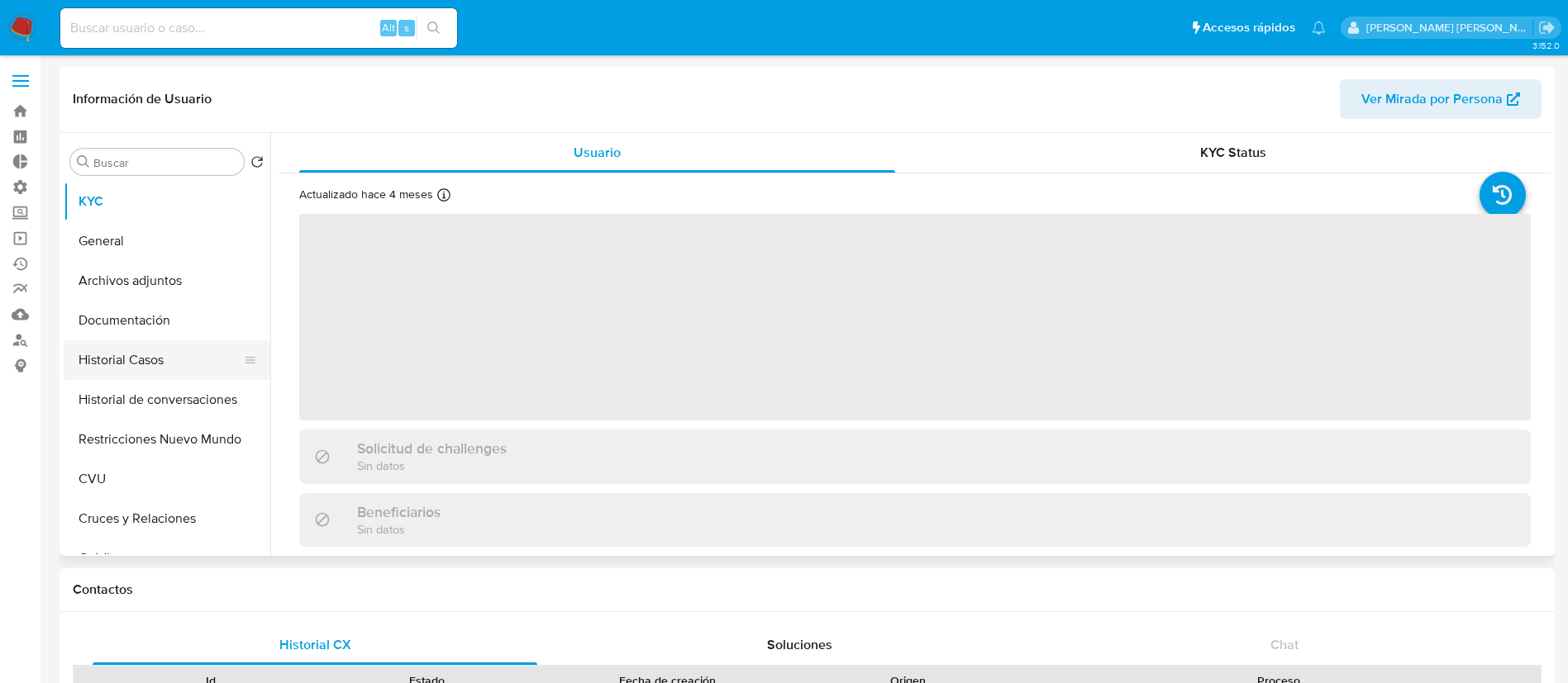
click at [150, 367] on button "Historial Casos" at bounding box center [160, 360] width 194 height 39
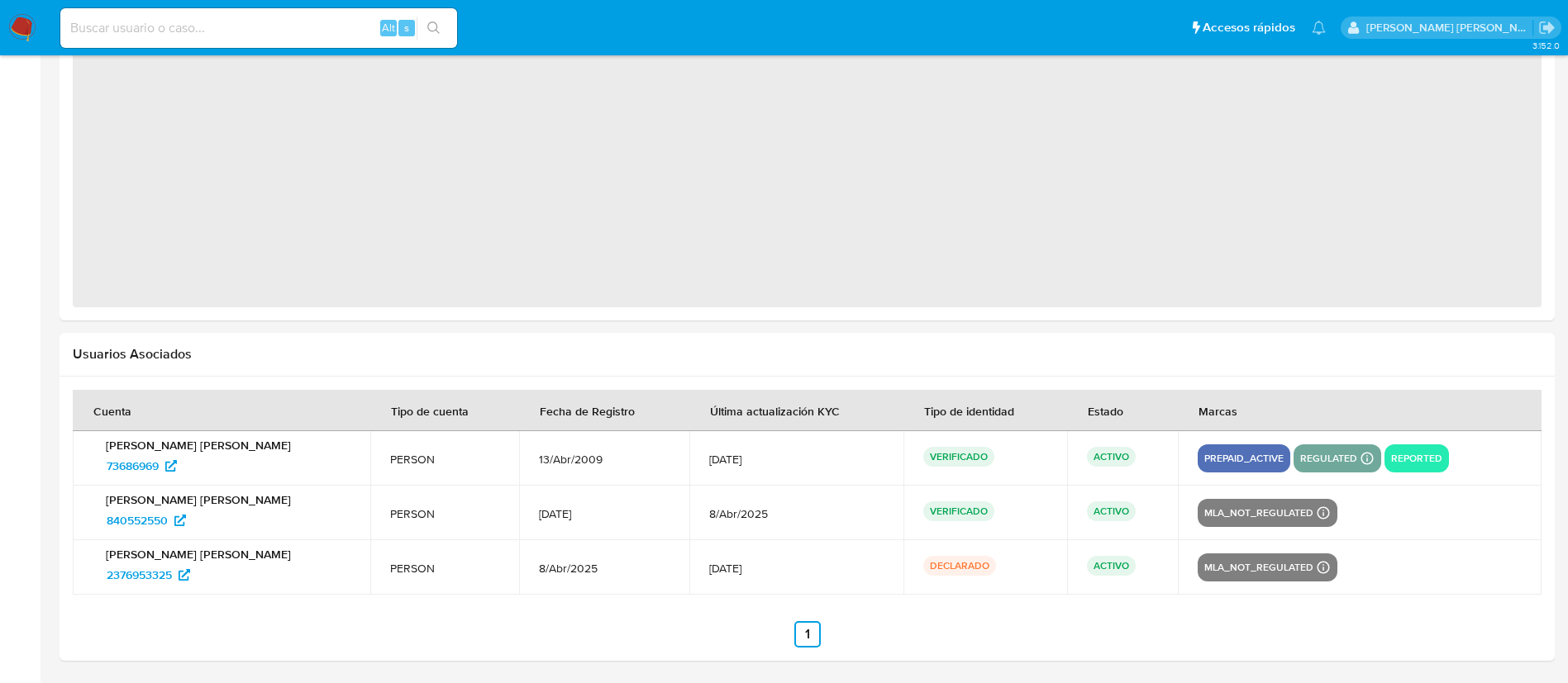
select select "10"
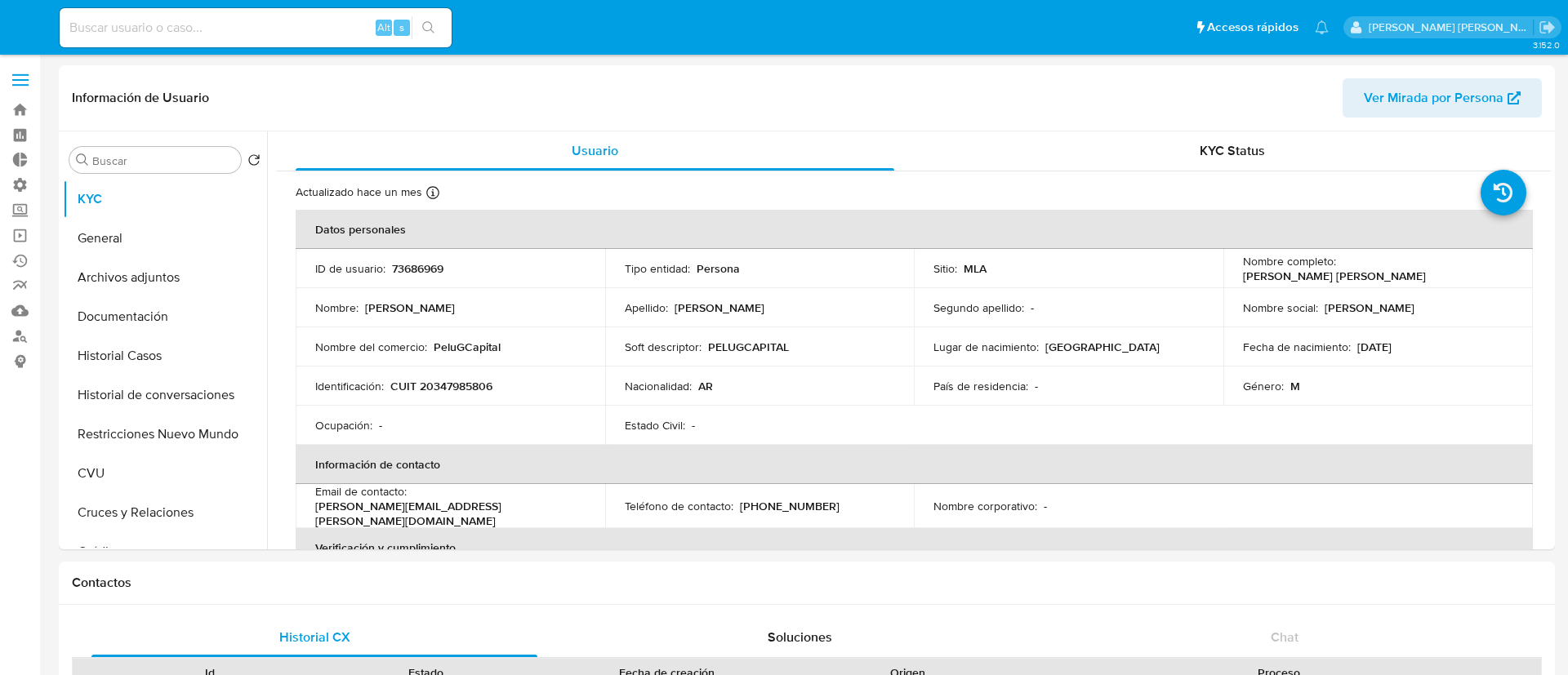
select select "10"
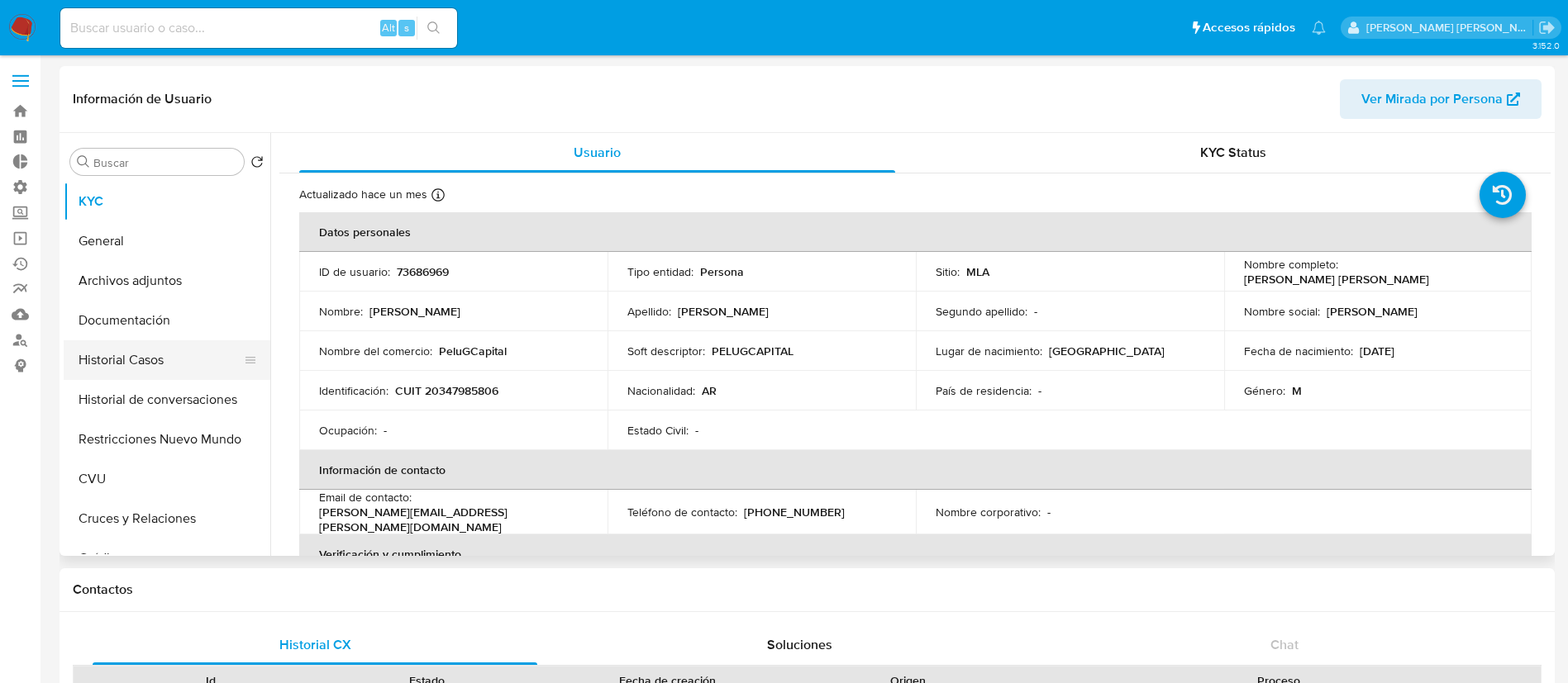
click at [189, 360] on button "Historial Casos" at bounding box center [160, 360] width 194 height 39
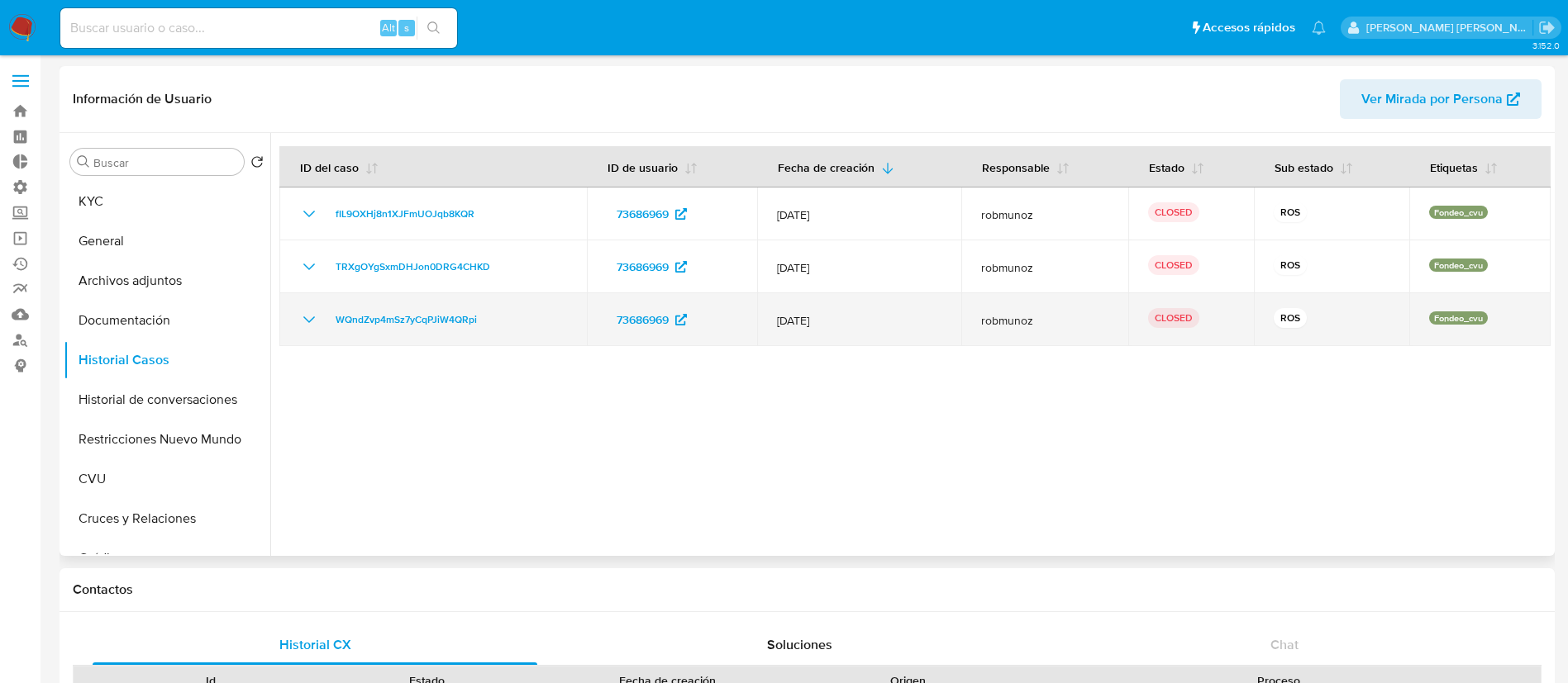
drag, startPoint x: 315, startPoint y: 322, endPoint x: 314, endPoint y: 292, distance: 30.0
click at [315, 322] on icon "Mostrar/Ocultar" at bounding box center [309, 320] width 20 height 20
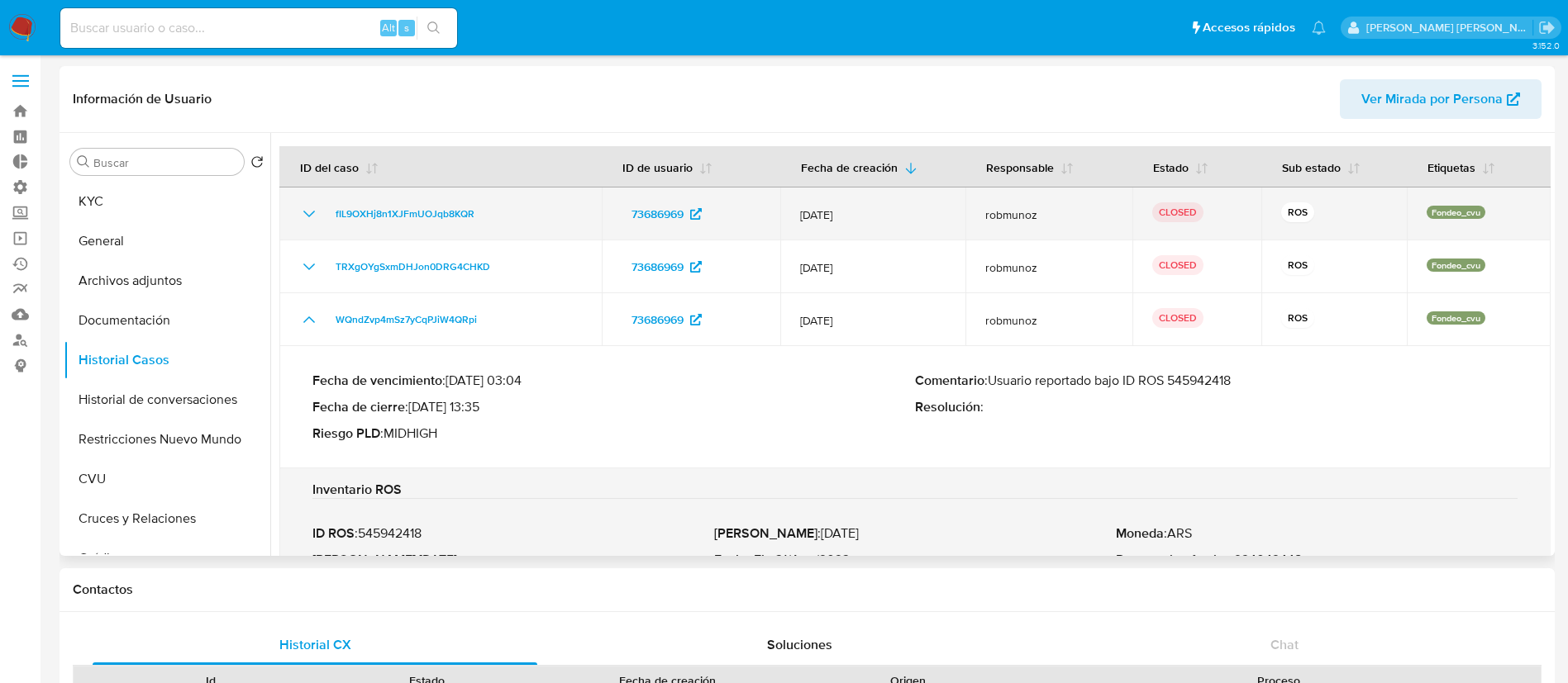
click at [308, 218] on icon "Mostrar/Ocultar" at bounding box center [309, 214] width 20 height 20
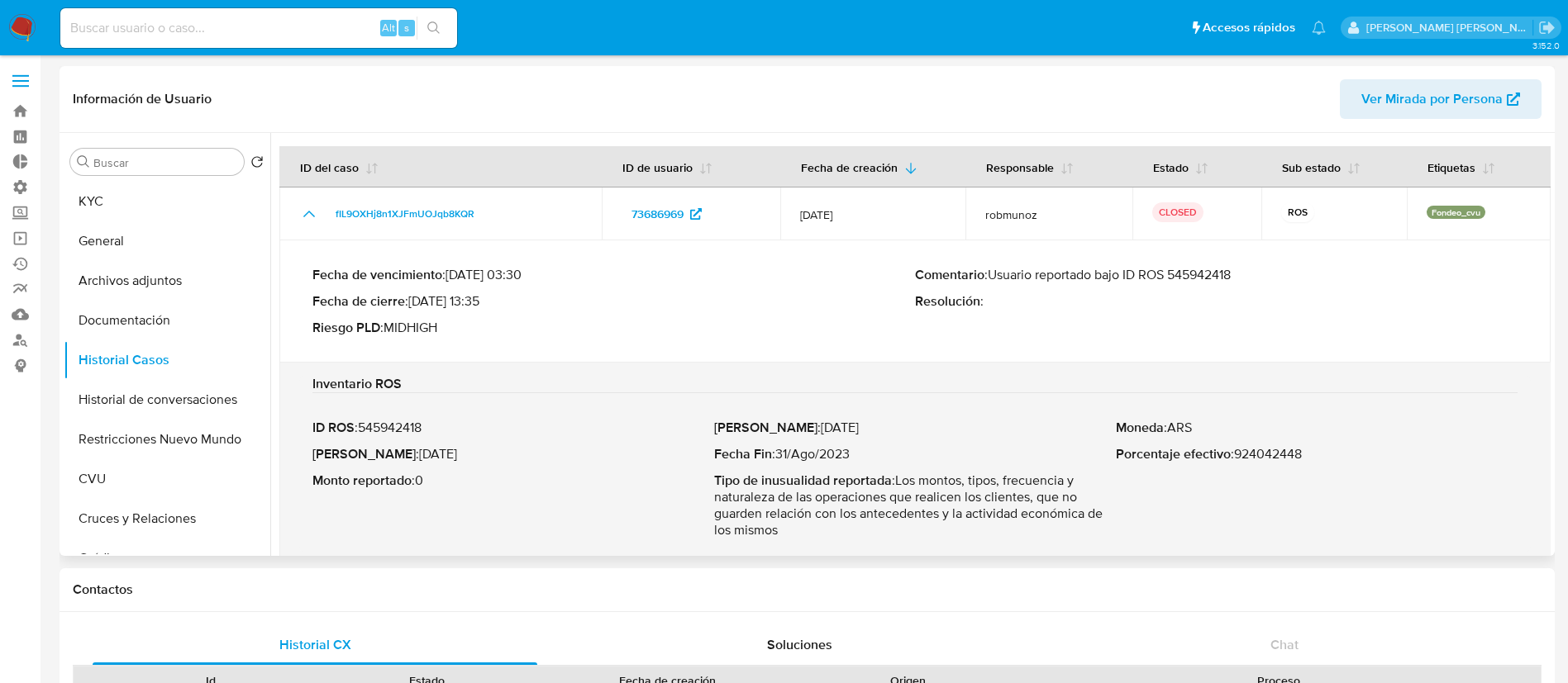
drag, startPoint x: 1095, startPoint y: 274, endPoint x: 994, endPoint y: 274, distance: 101.0
click at [994, 274] on p "Comentario : Usuario reportado bajo ID ROS 545942418" at bounding box center [1215, 276] width 602 height 17
click at [199, 281] on button "Archivos adjuntos" at bounding box center [160, 281] width 194 height 39
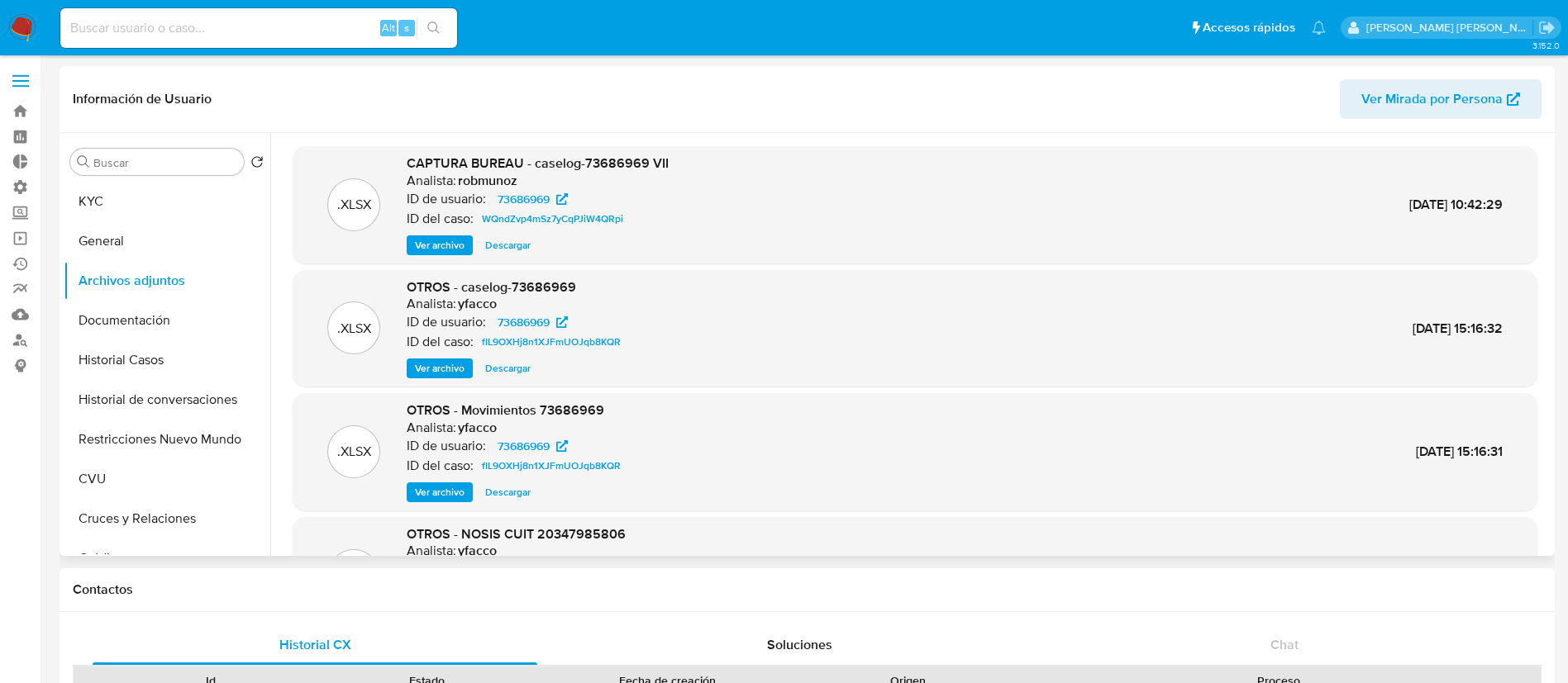
click at [438, 373] on span "Ver archivo" at bounding box center [439, 368] width 49 height 17
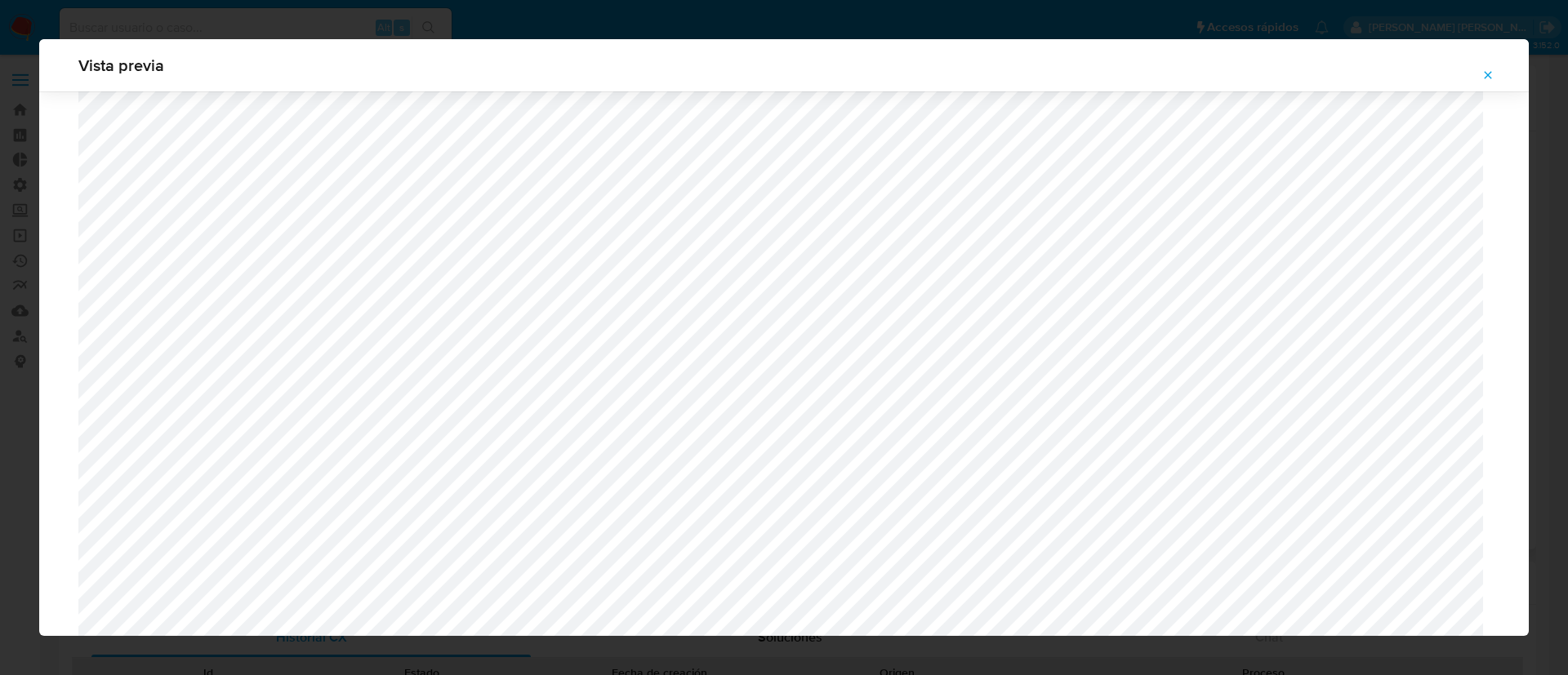
scroll to position [1192, 0]
click at [1488, 75] on icon "Attachment preview" at bounding box center [1488, 74] width 7 height 7
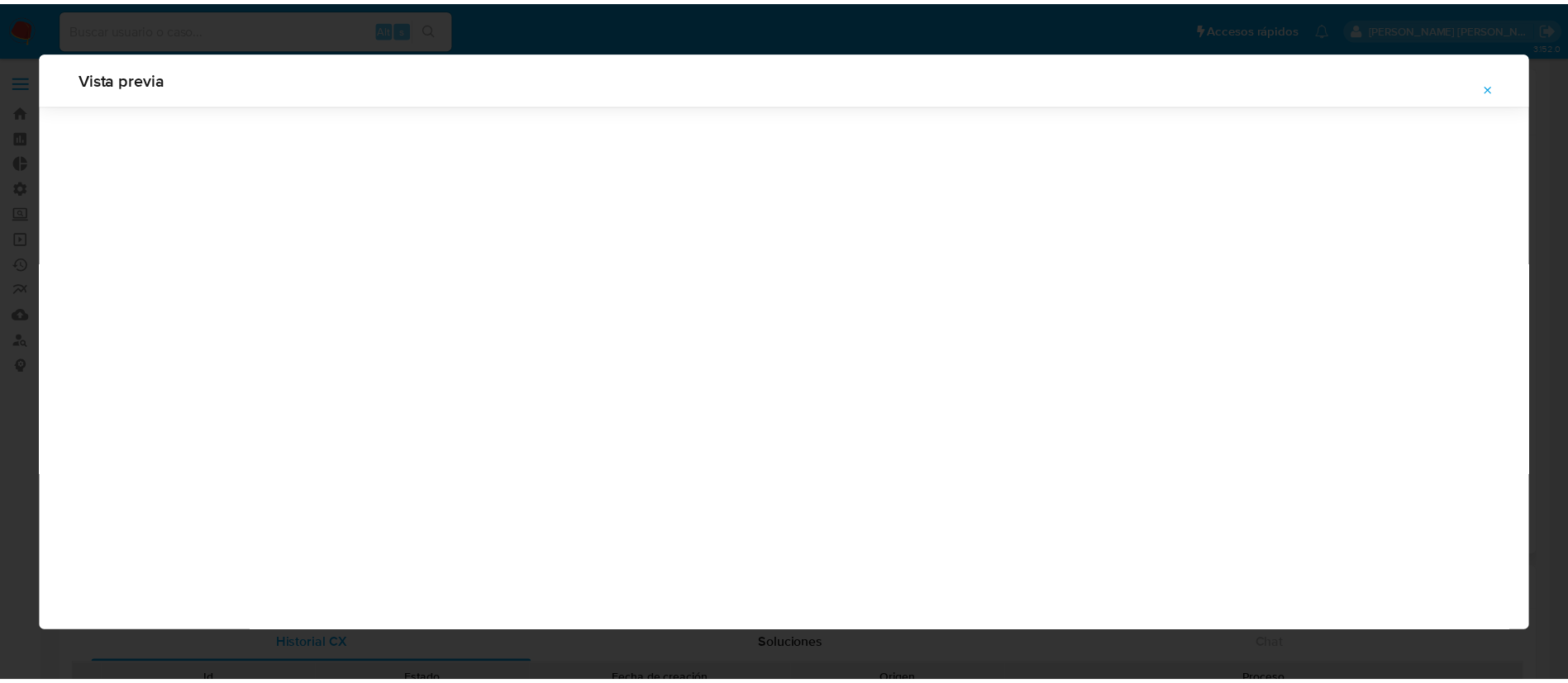
scroll to position [0, 0]
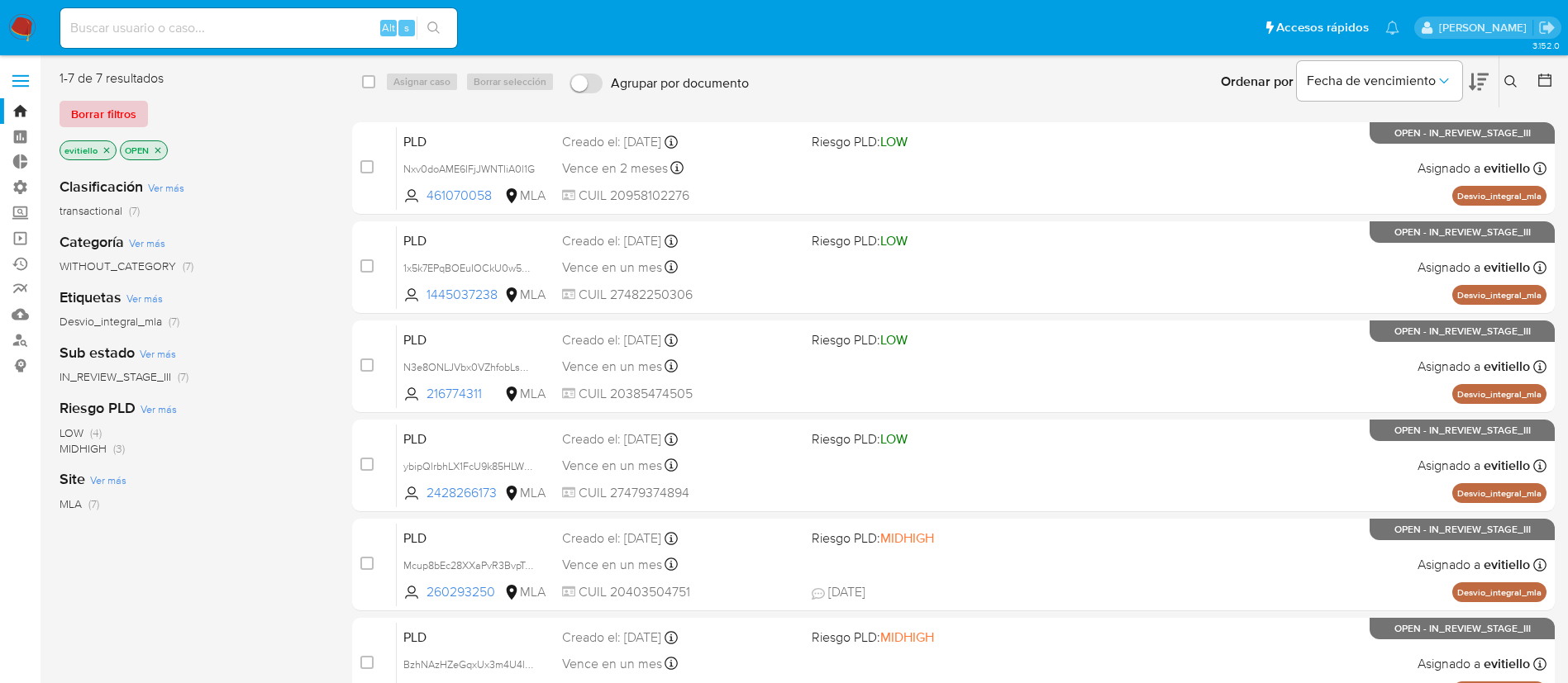
click at [124, 106] on span "Borrar filtros" at bounding box center [104, 114] width 65 height 23
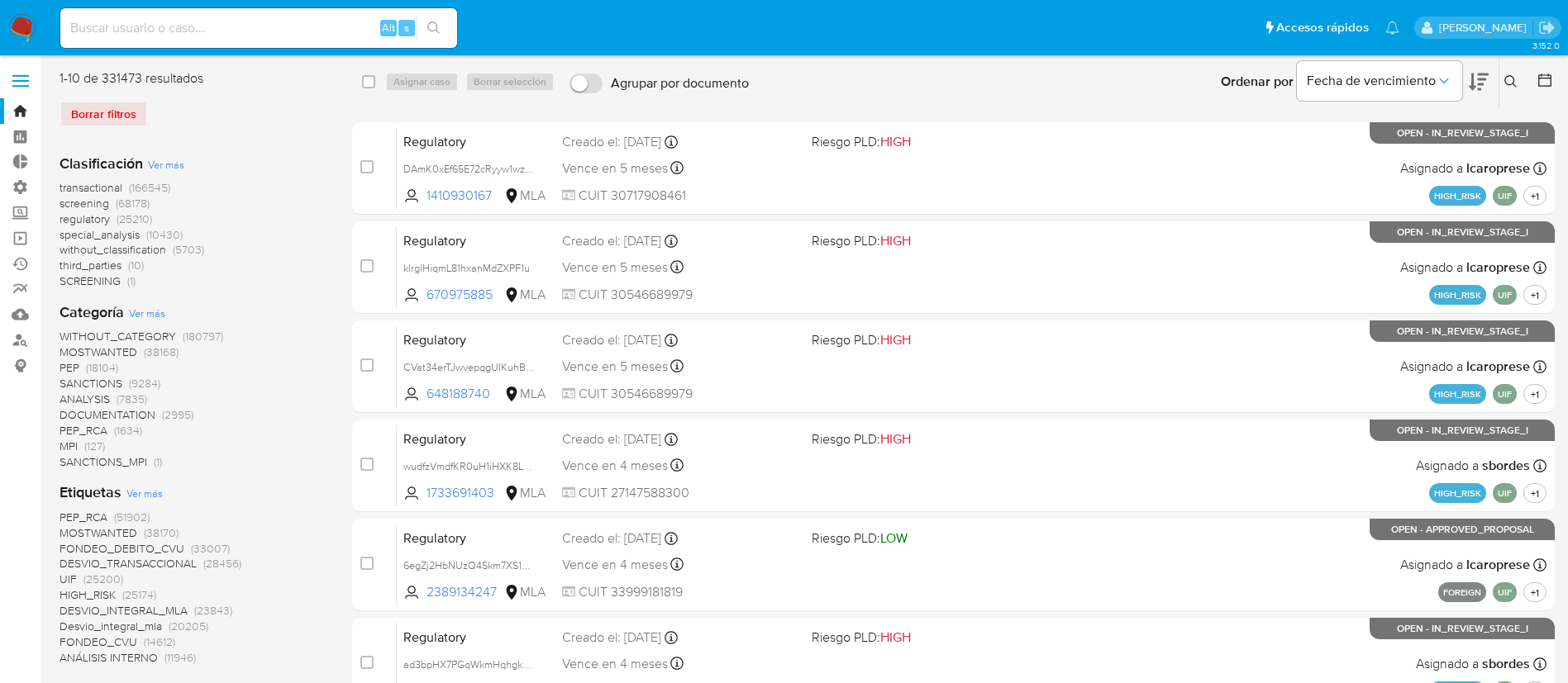
click at [1512, 76] on icon at bounding box center [1510, 81] width 13 height 13
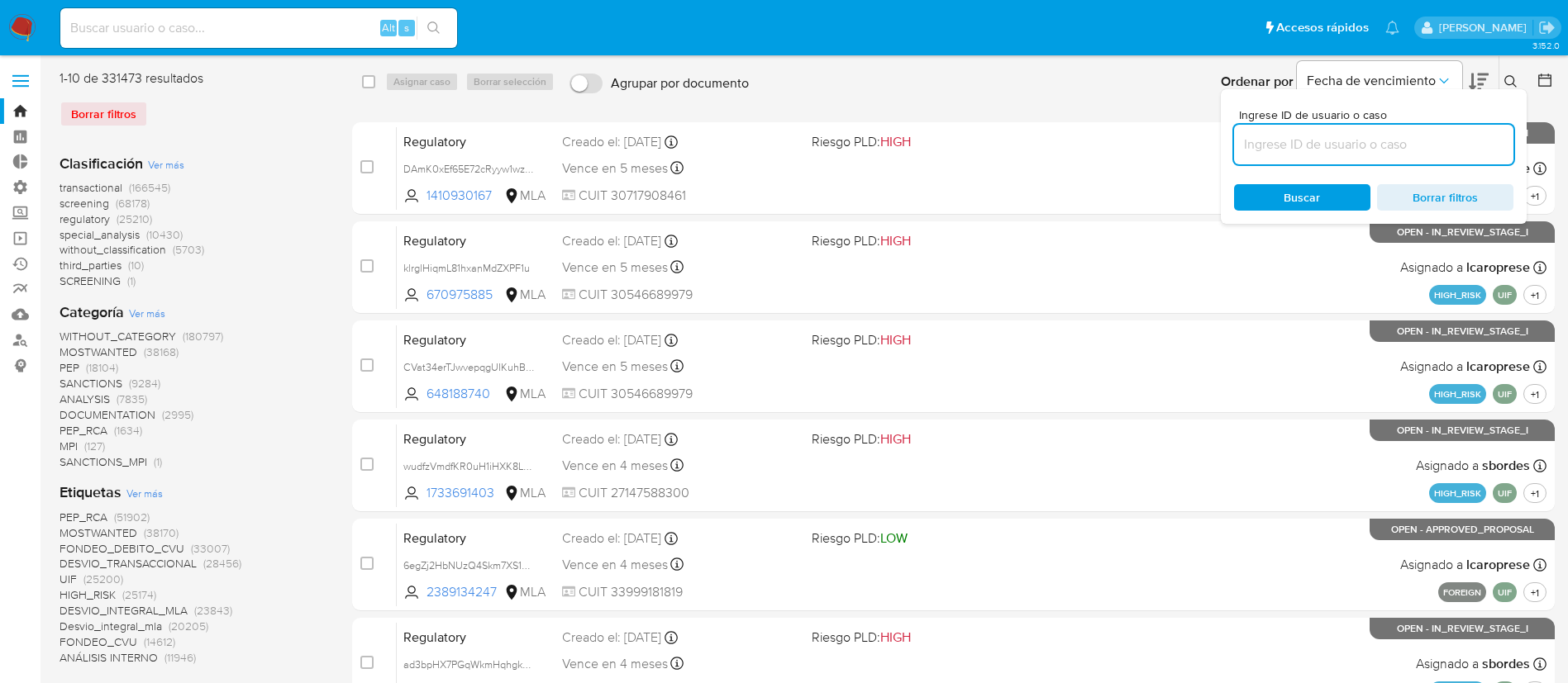
click at [1392, 147] on input at bounding box center [1373, 144] width 279 height 22
type input "ZzZkJscoVfyry3IDhWy6AirM"
click at [1507, 84] on div at bounding box center [1509, 87] width 7 height 7
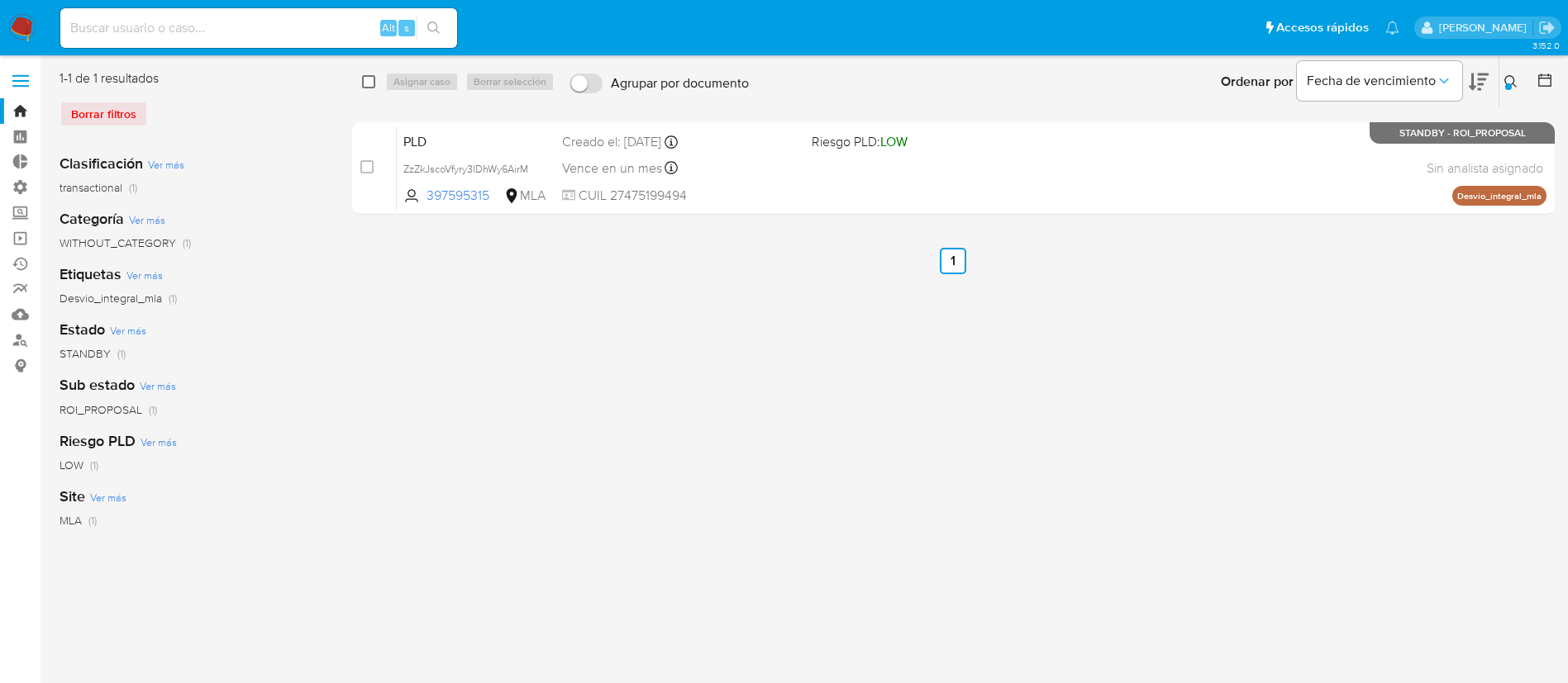
click at [369, 83] on input "checkbox" at bounding box center [368, 82] width 13 height 13
checkbox input "true"
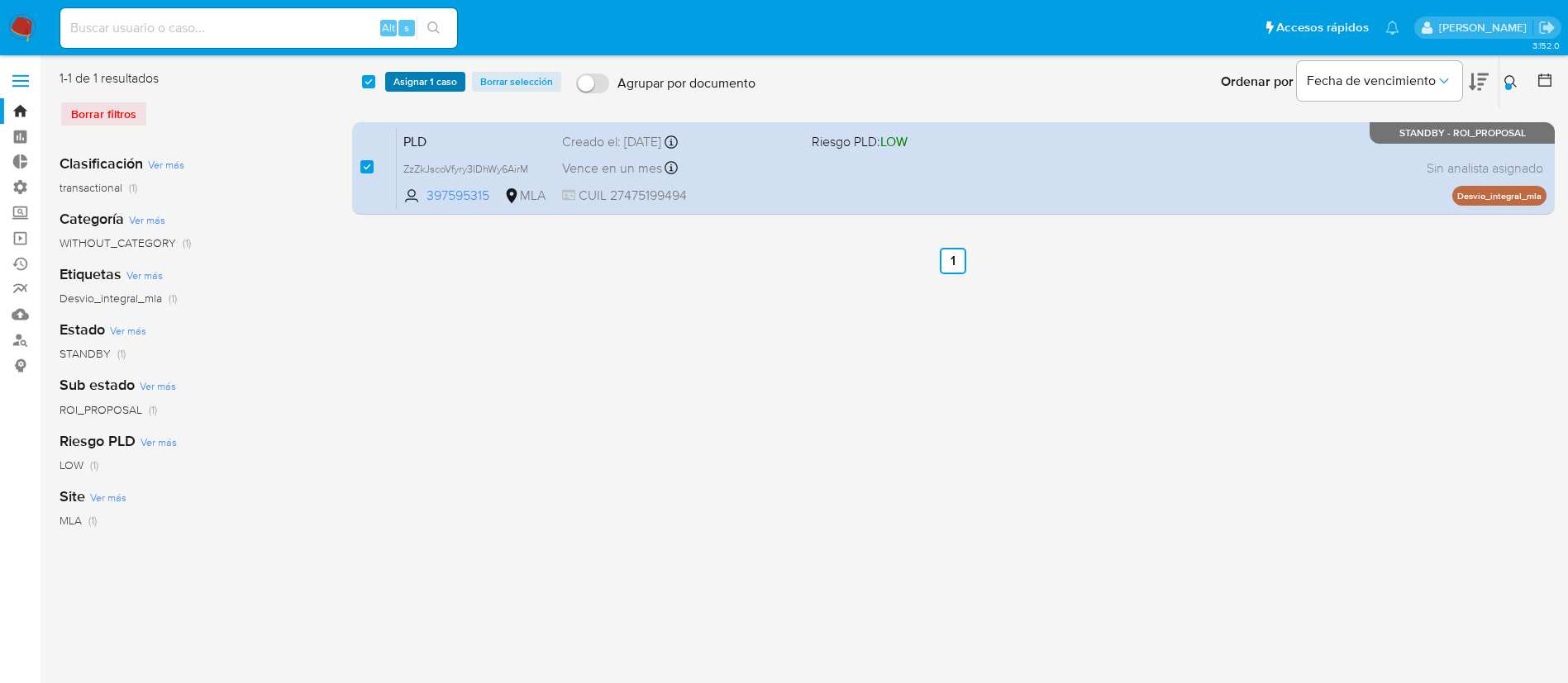
click at [433, 83] on span "Asignar 1 caso" at bounding box center [425, 82] width 63 height 17
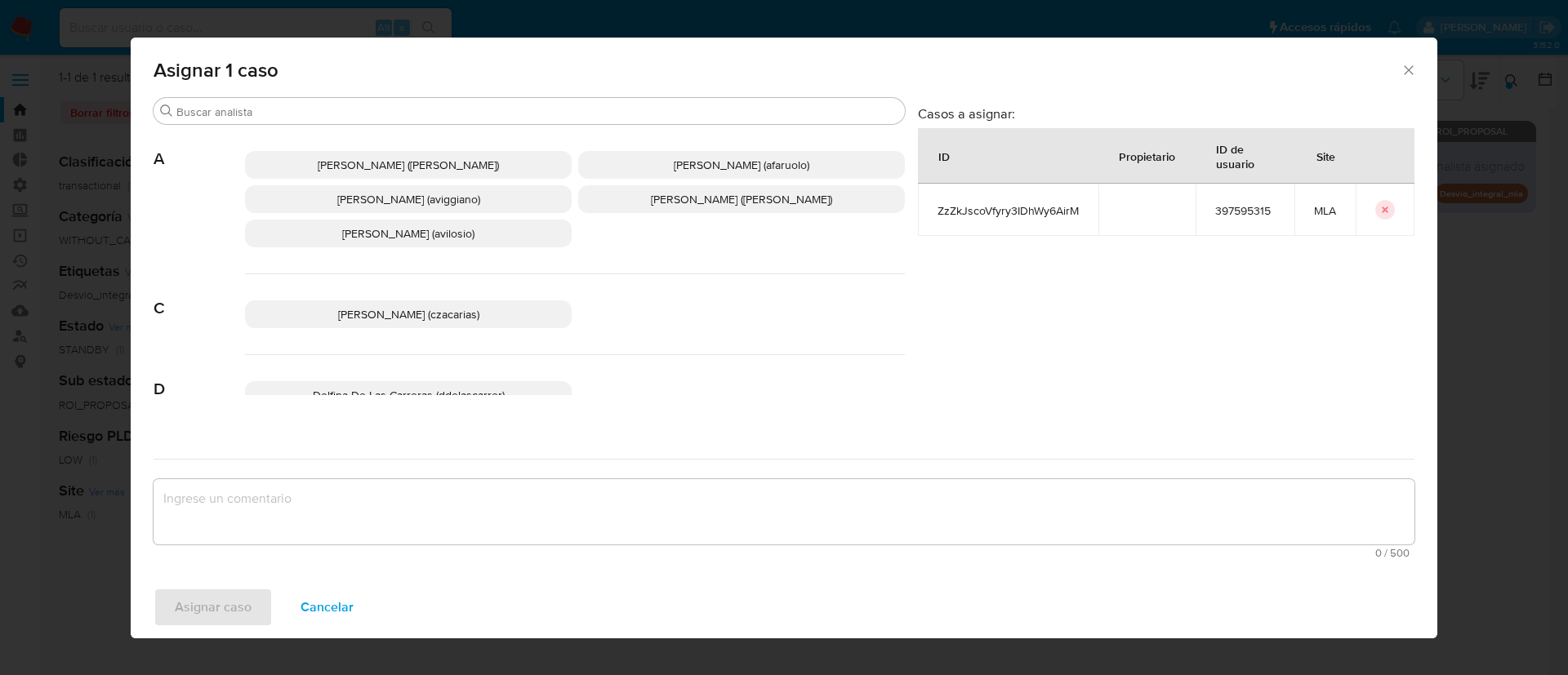
click at [360, 92] on div "Asignar 1 caso" at bounding box center [783, 68] width 1306 height 59
click at [349, 106] on input "Buscar" at bounding box center [537, 112] width 722 height 15
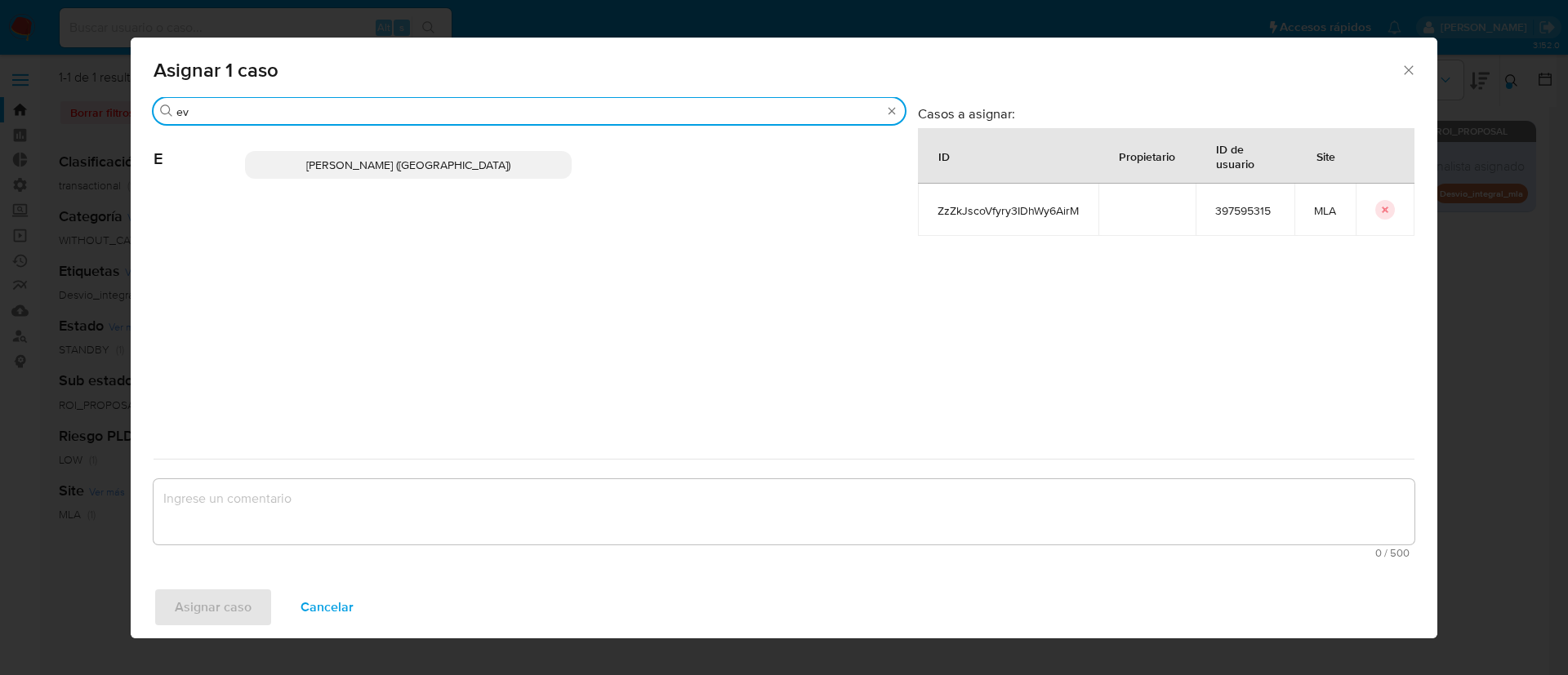
type input "ev"
click at [408, 174] on p "Emmanuel Hernan Vitiello (evitiello)" at bounding box center [409, 165] width 327 height 28
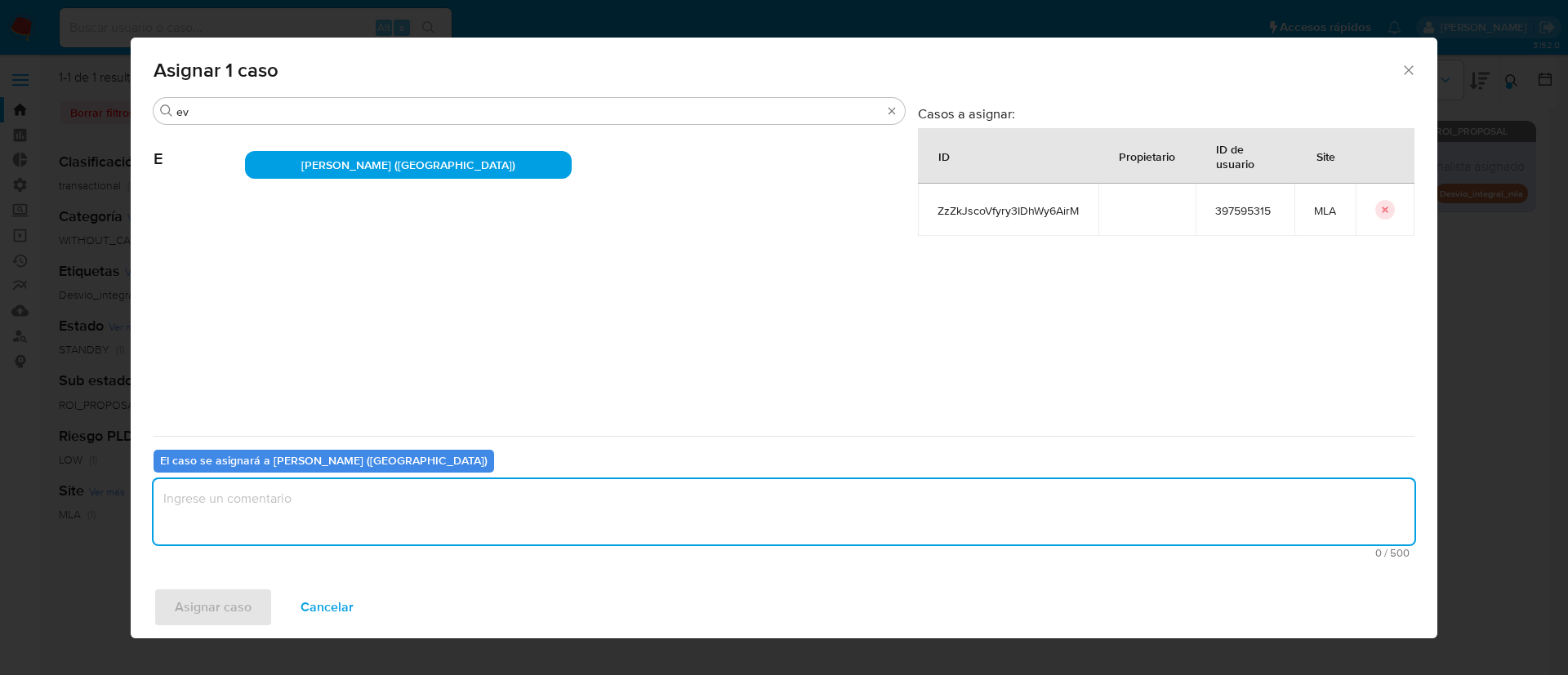
click at [271, 503] on textarea "assign-modal" at bounding box center [784, 512] width 1261 height 65
click at [226, 601] on span "Asignar caso" at bounding box center [213, 607] width 77 height 36
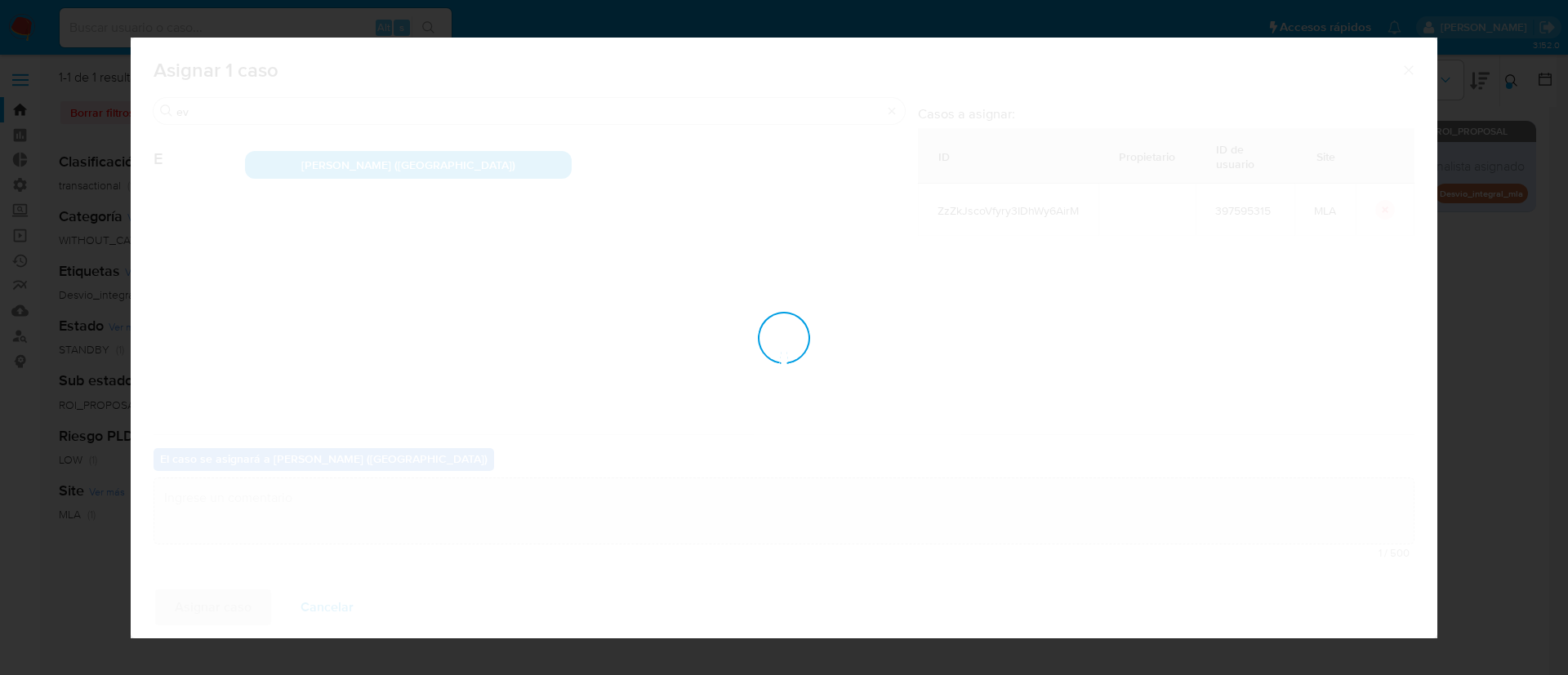
checkbox input "false"
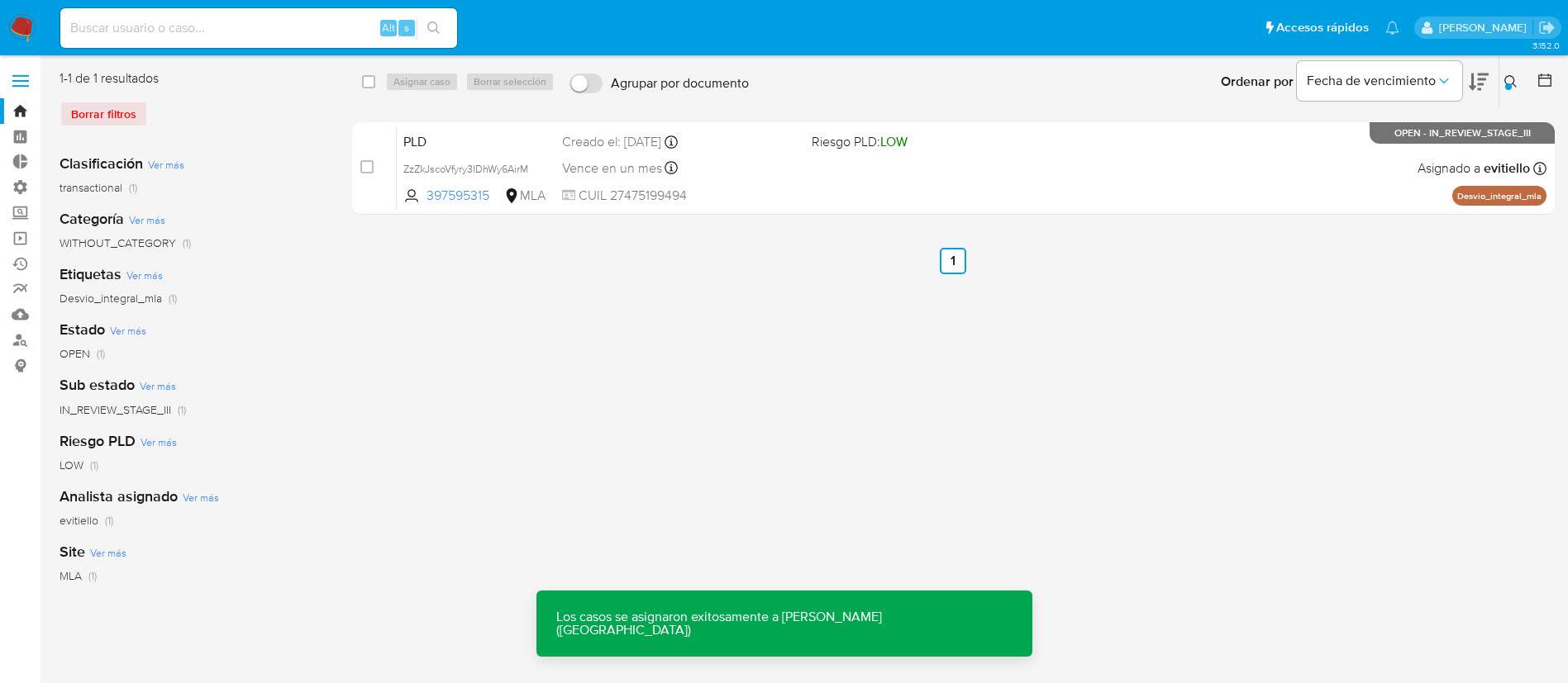
click at [902, 184] on div "PLD ZzZkJscoVfyry3IDhWy6AirM 397595315 MLA Riesgo PLD: LOW Creado el: 12/06/202…" at bounding box center [972, 168] width 1149 height 83
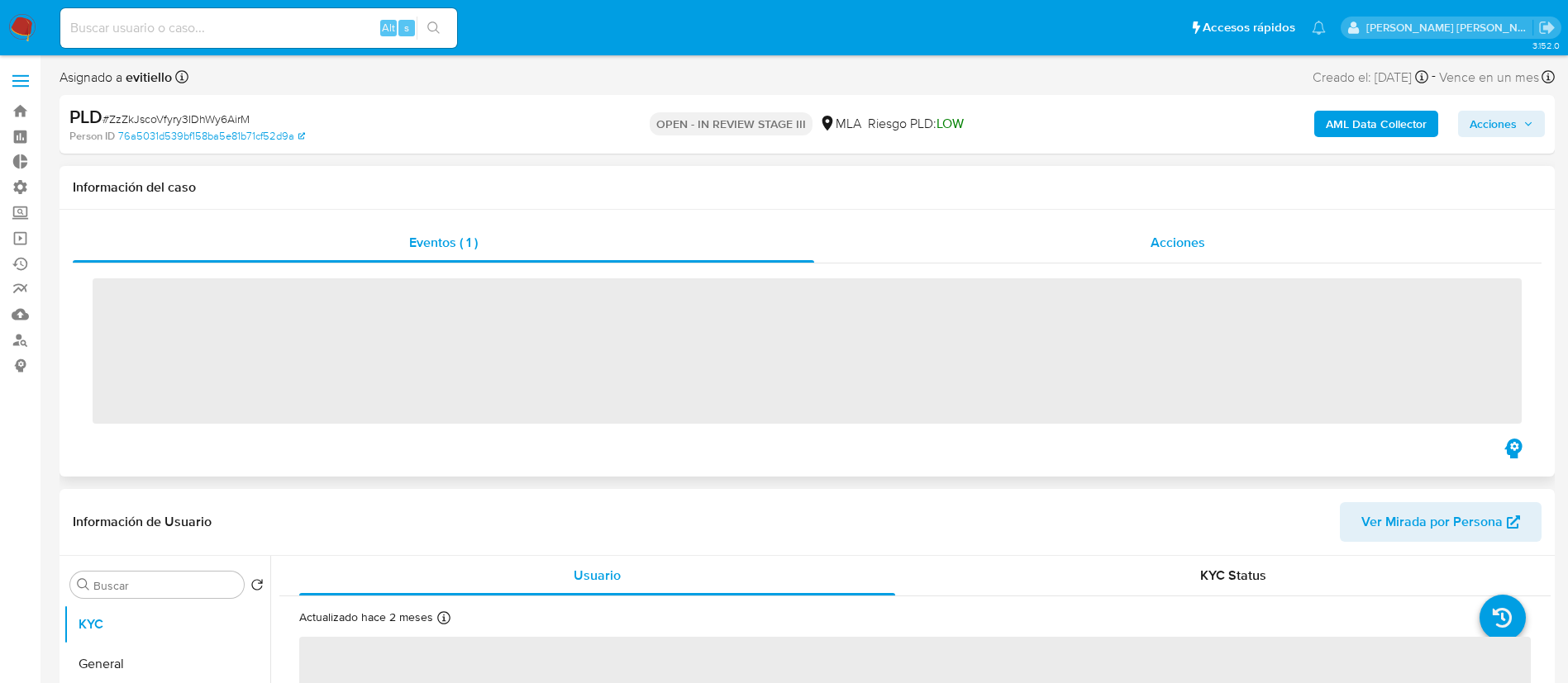
click at [1168, 259] on div "Acciones" at bounding box center [1178, 242] width 728 height 39
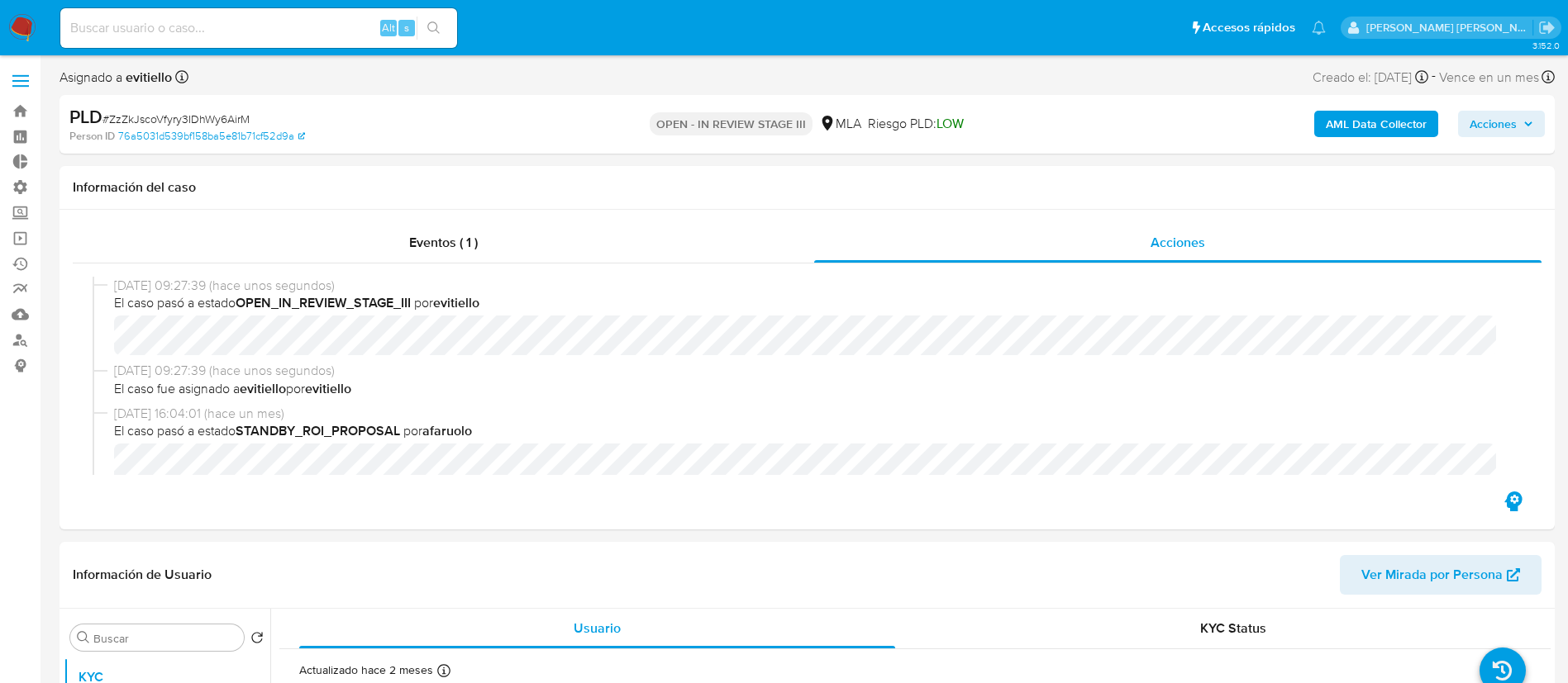
select select "10"
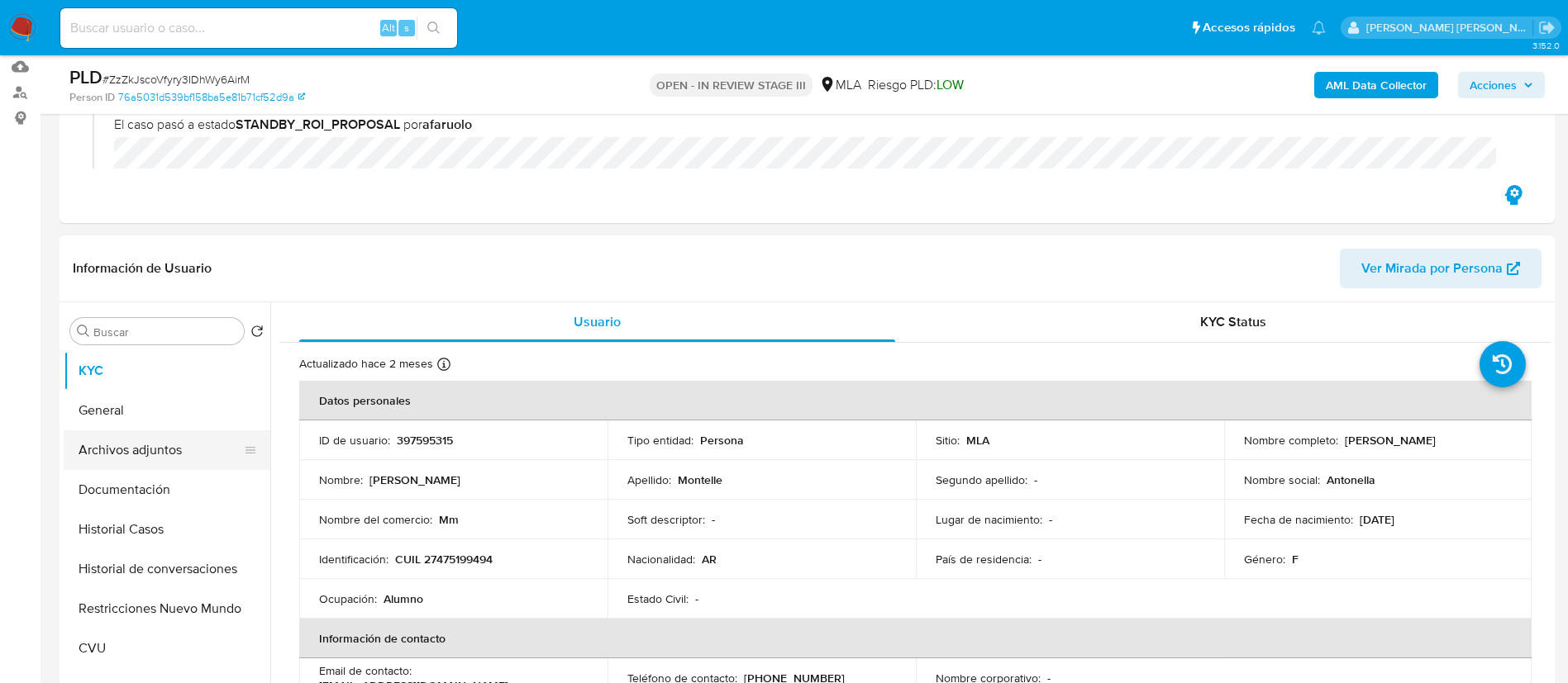
click at [207, 448] on button "Archivos adjuntos" at bounding box center [160, 449] width 194 height 39
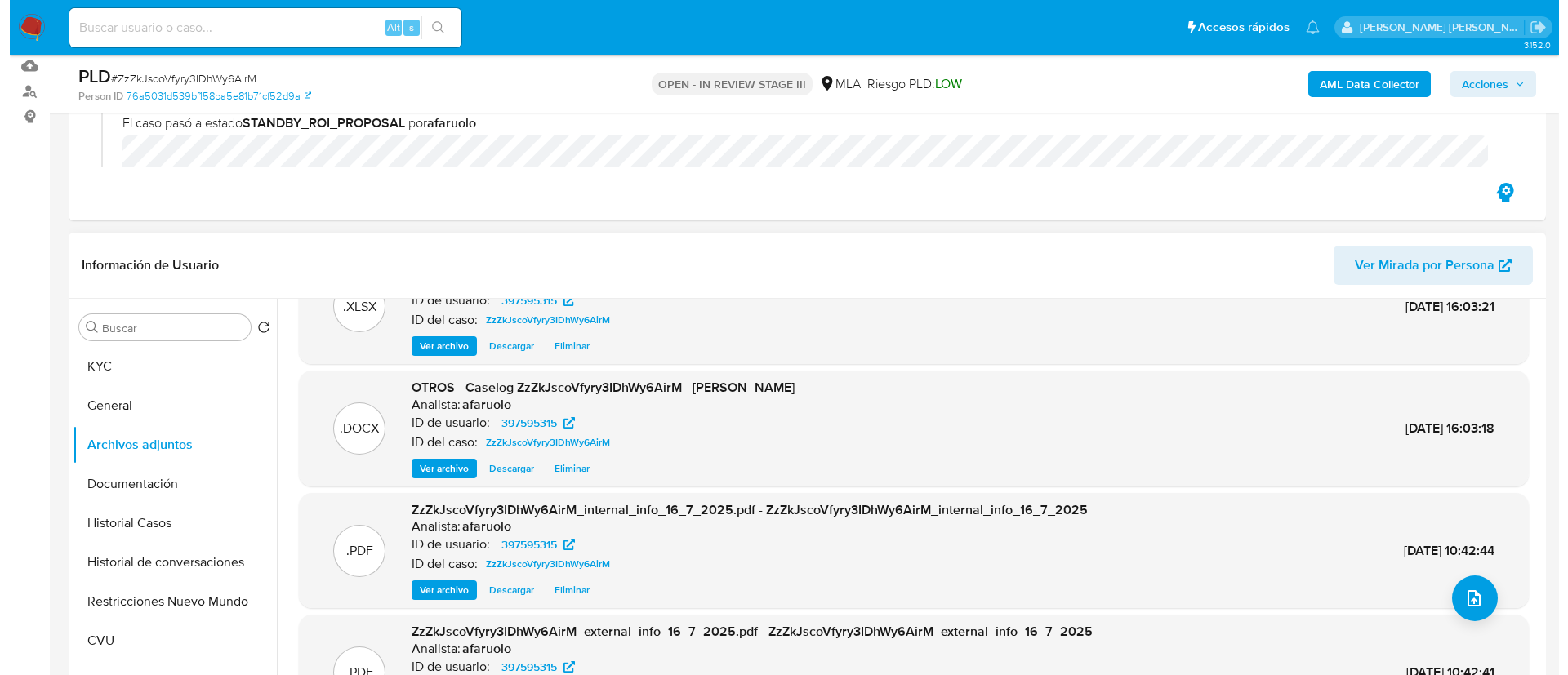
scroll to position [92, 0]
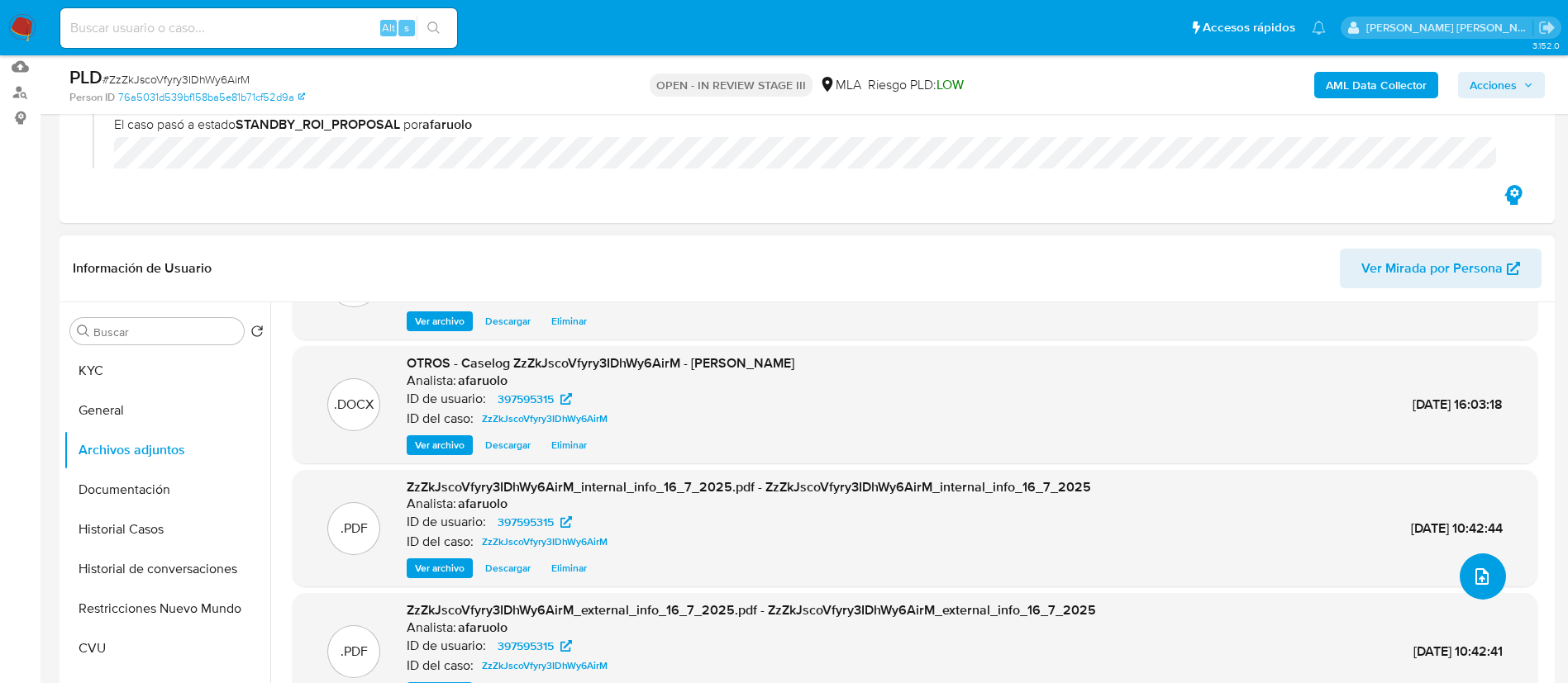
click at [1472, 574] on icon "upload-file" at bounding box center [1482, 577] width 20 height 20
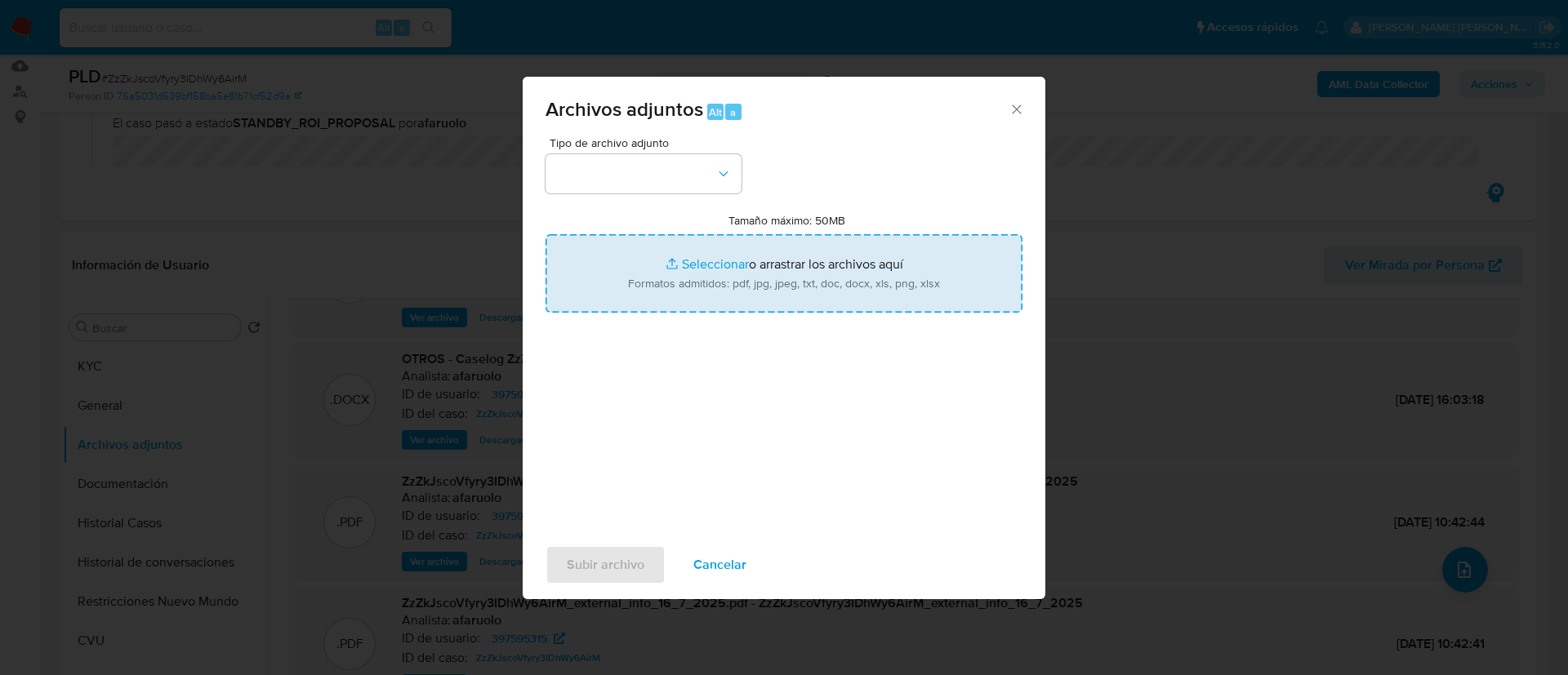
click at [691, 275] on input "Tamaño máximo: 50MB Seleccionar archivos" at bounding box center [784, 273] width 477 height 78
type input "C:\fakepath\v2Caselog ZzZkJscoVfyry3IDhWy6AirM - [PERSON_NAME].docx"
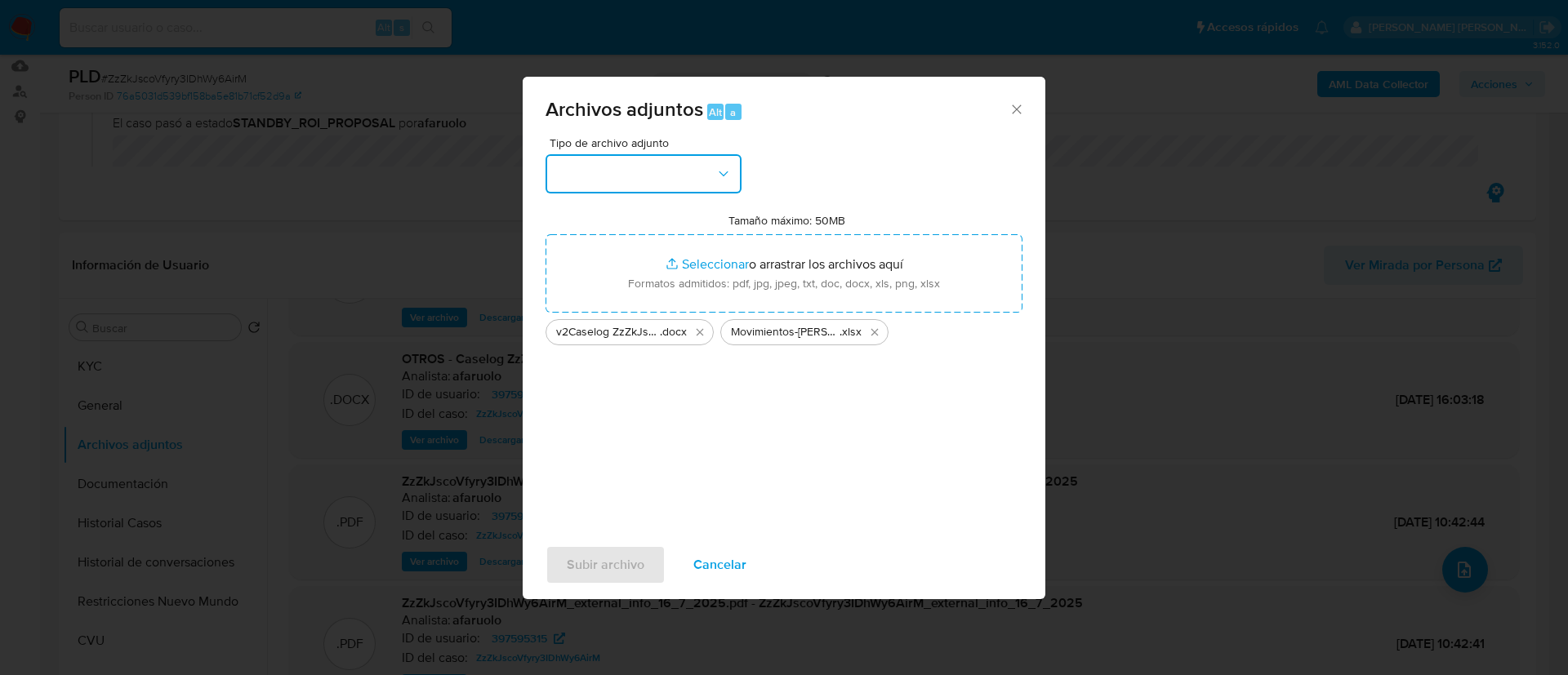
click at [610, 182] on button "button" at bounding box center [643, 173] width 196 height 39
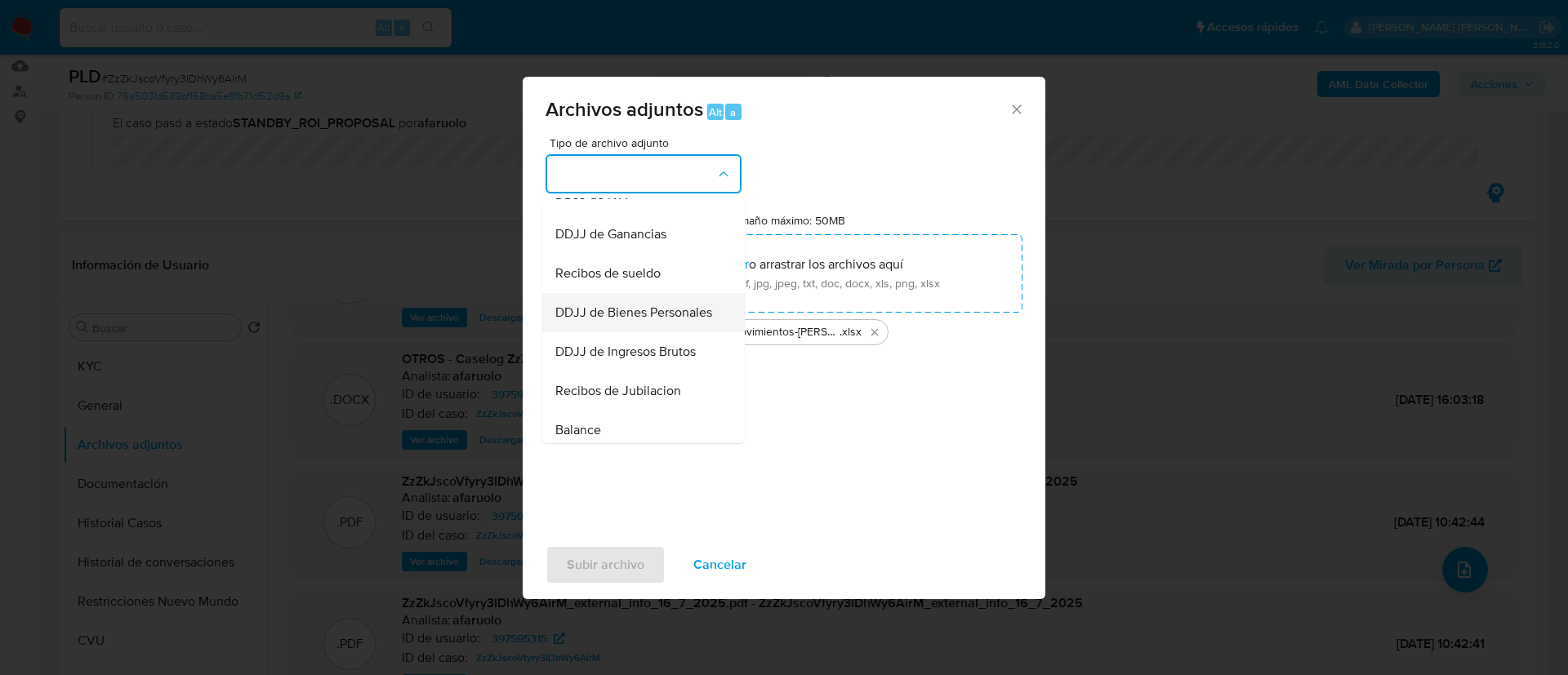
scroll to position [292, 0]
click at [626, 281] on div "OTROS" at bounding box center [639, 278] width 167 height 39
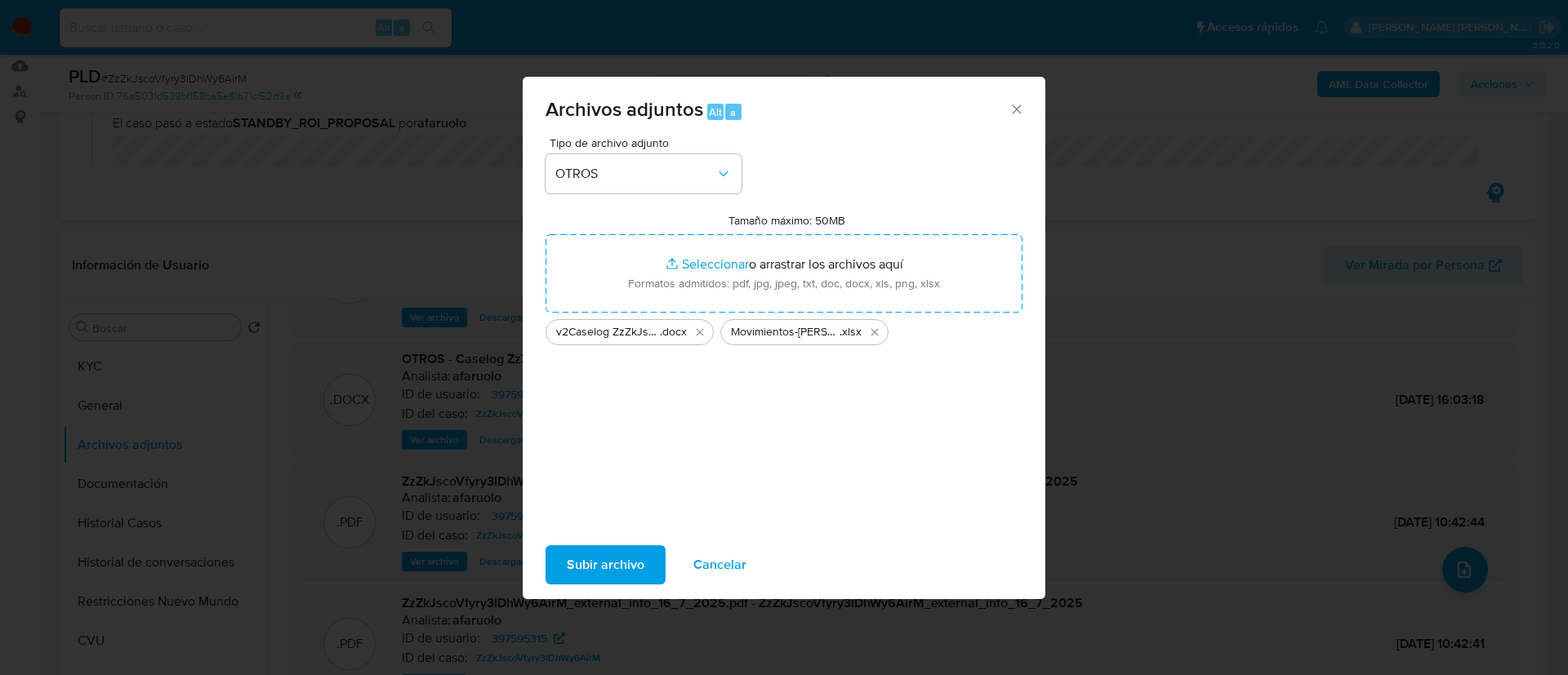
click at [606, 562] on span "Subir archivo" at bounding box center [606, 565] width 78 height 36
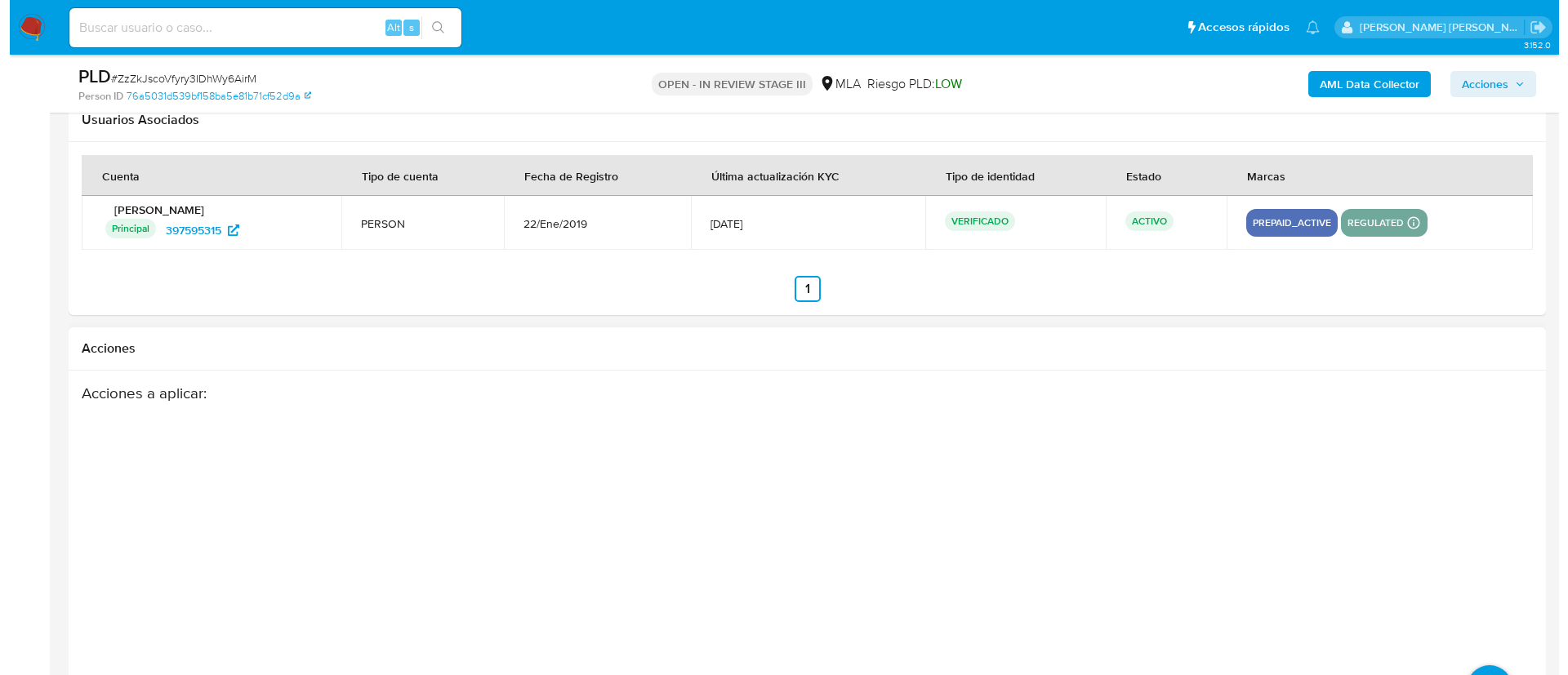
scroll to position [2651, 0]
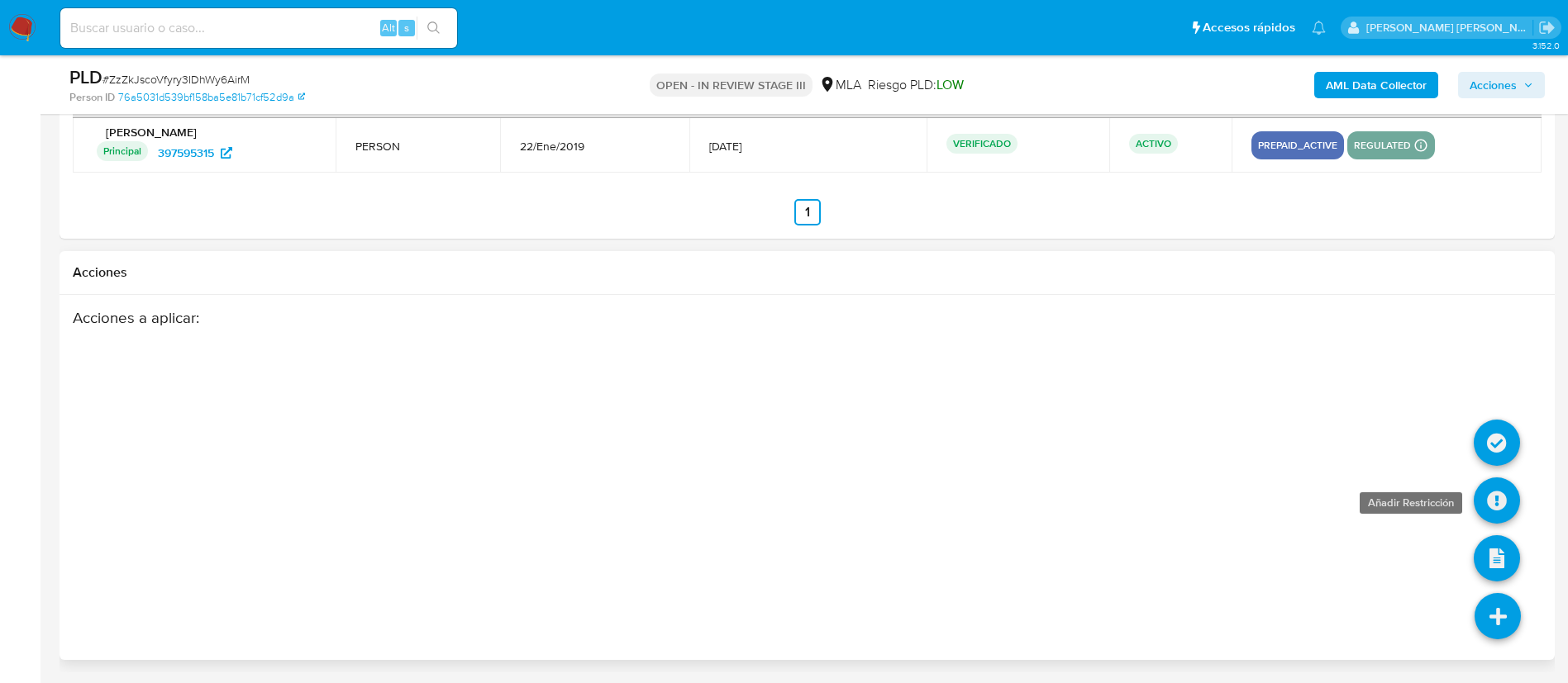
click at [1504, 509] on icon at bounding box center [1496, 500] width 46 height 46
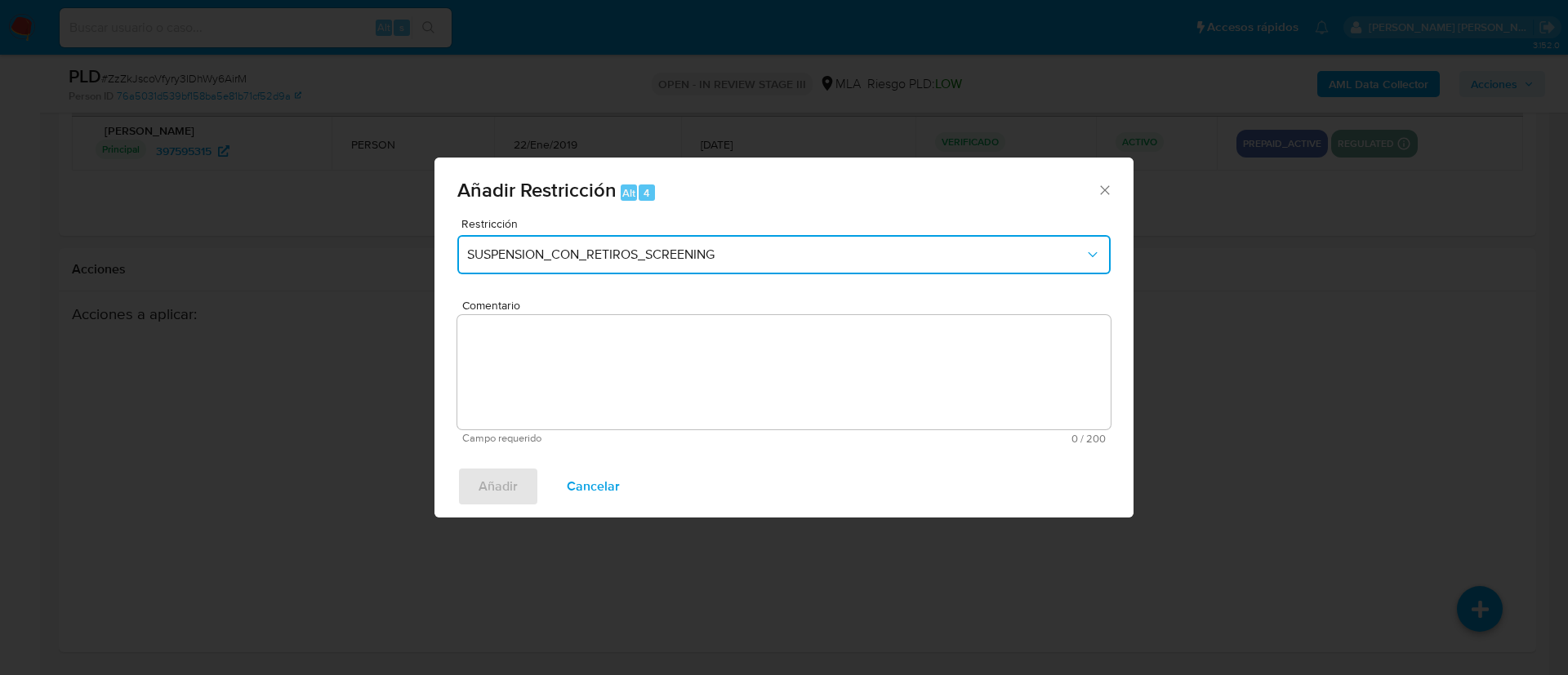
click at [684, 265] on button "SUSPENSION_CON_RETIROS_SCREENING" at bounding box center [784, 254] width 654 height 39
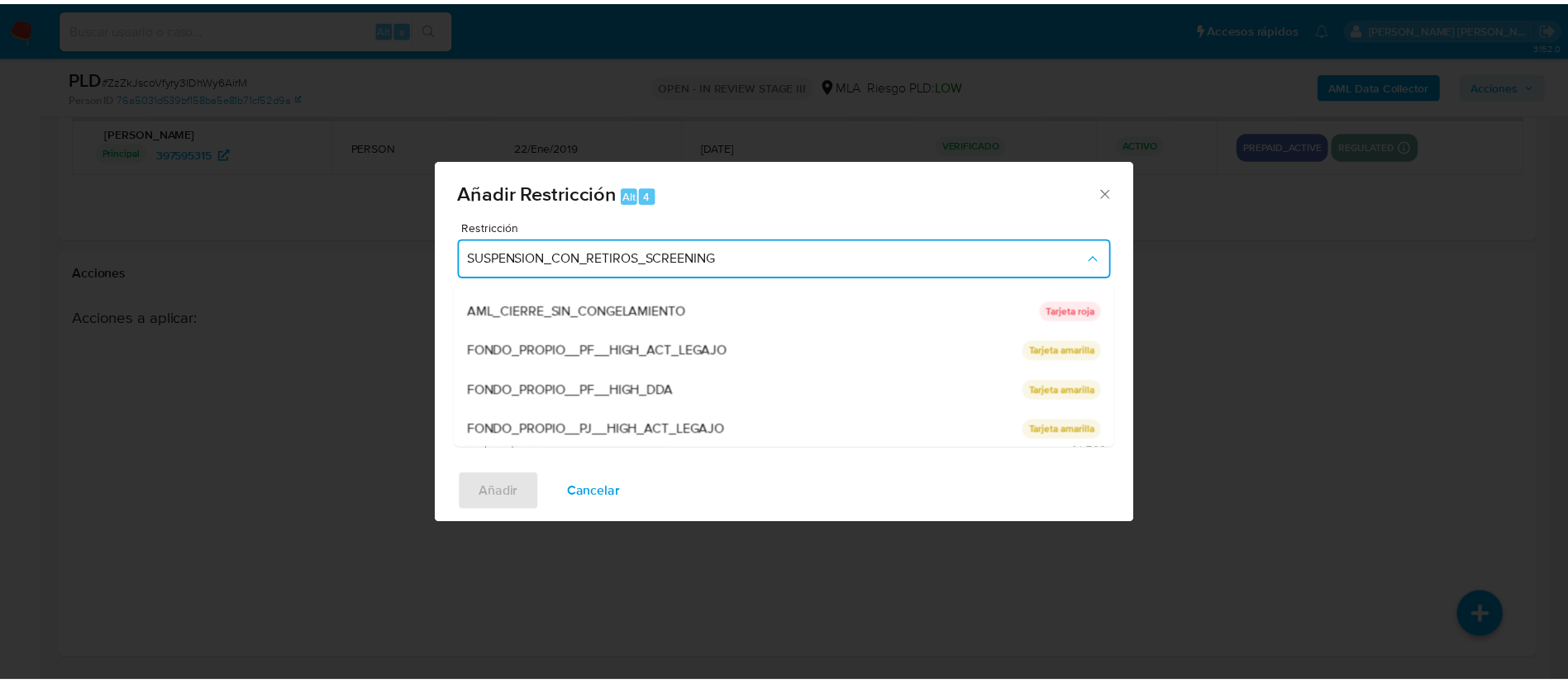
scroll to position [271, 0]
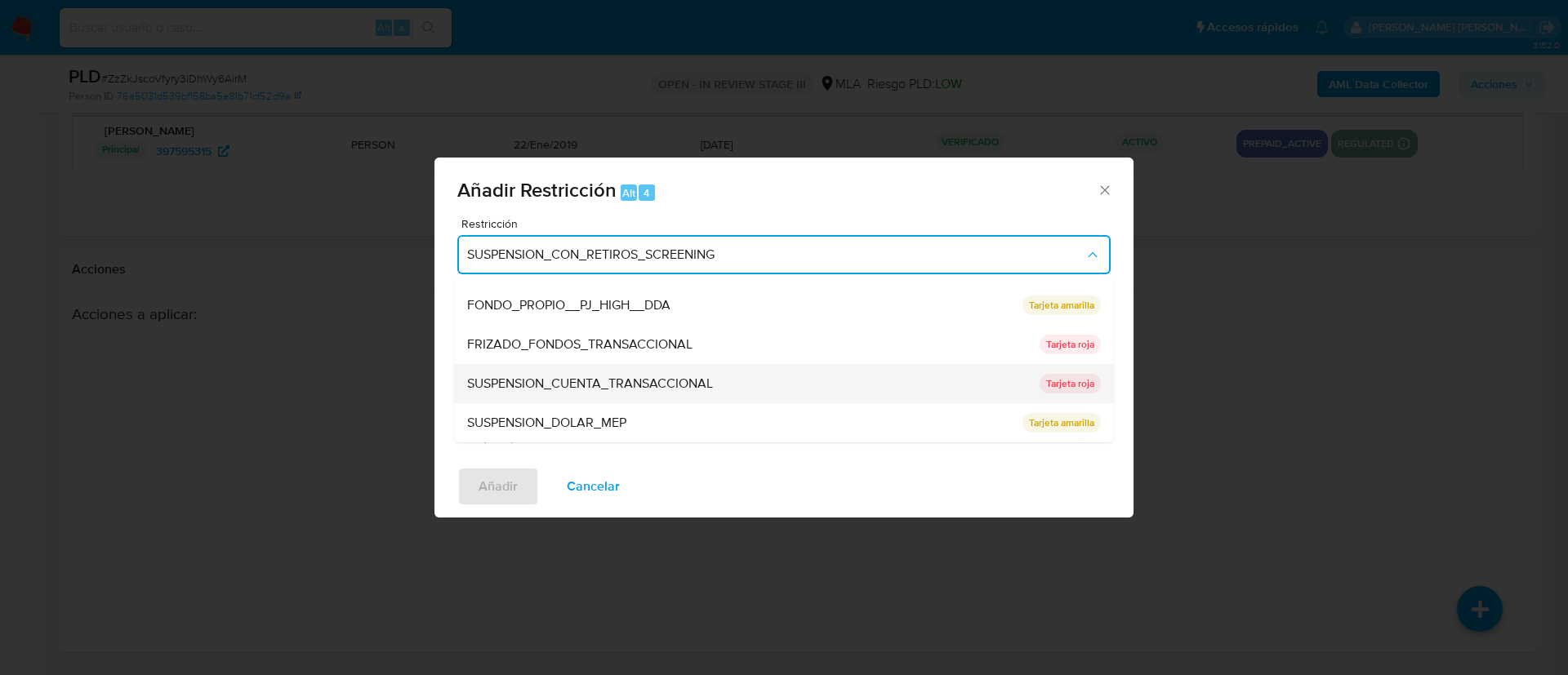
click at [708, 388] on span "SUSPENSION_CUENTA_TRANSACCIONAL" at bounding box center [590, 384] width 246 height 17
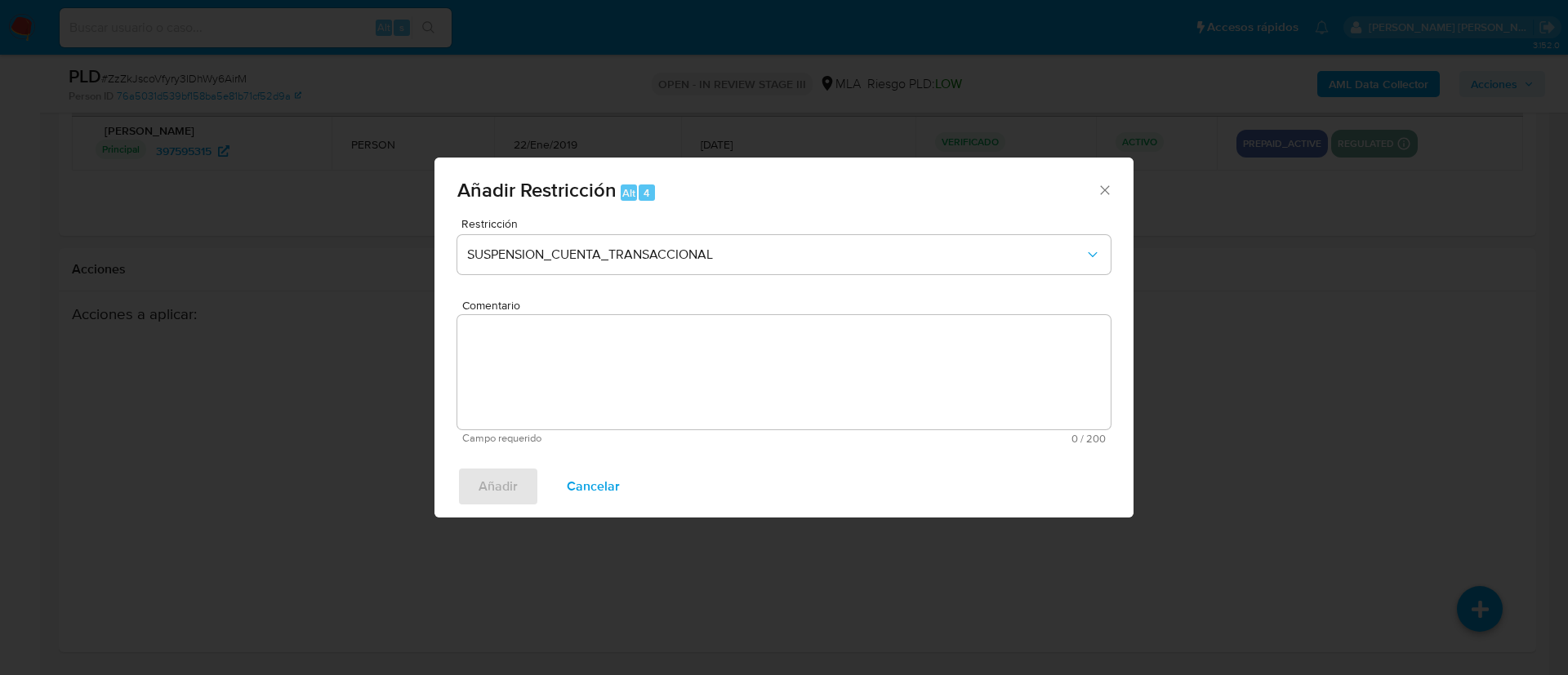
click at [654, 384] on textarea "Comentario" at bounding box center [784, 372] width 654 height 115
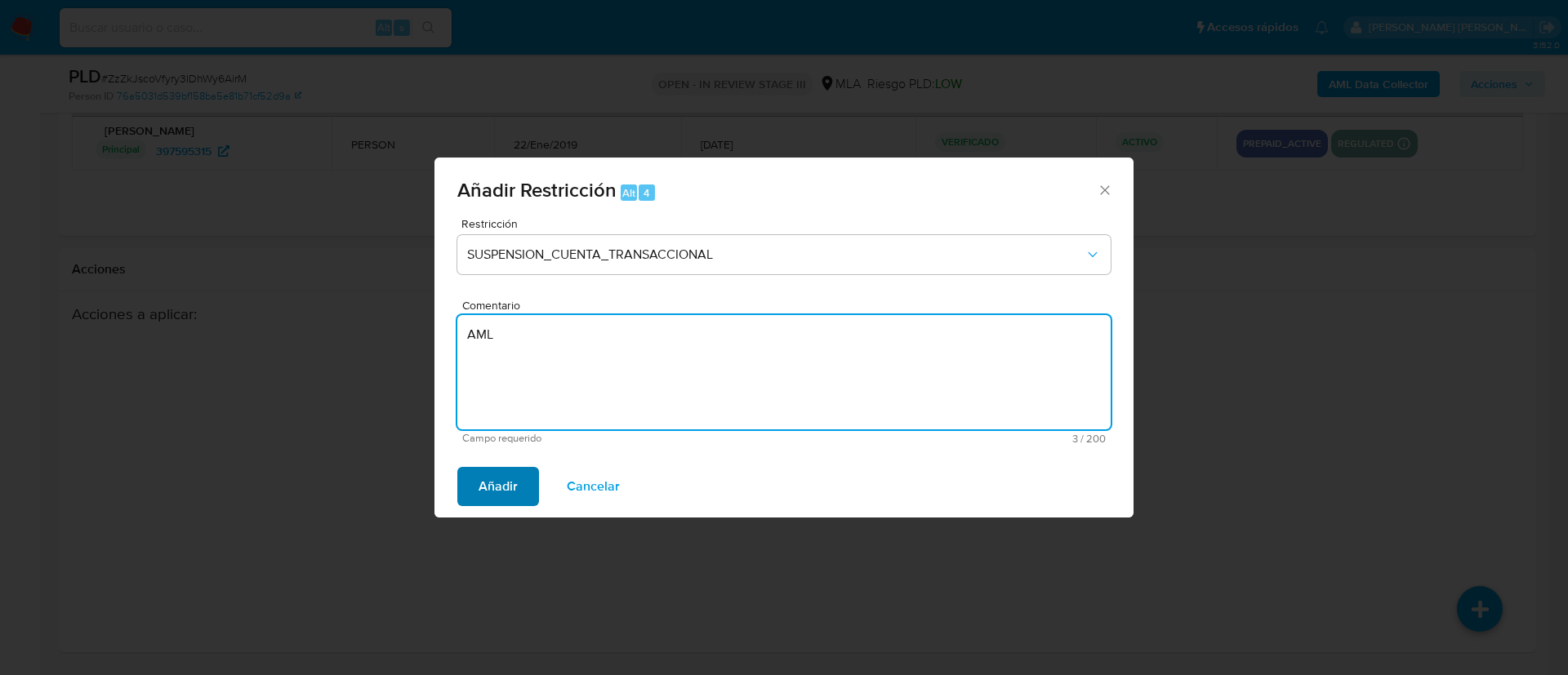
type textarea "AML"
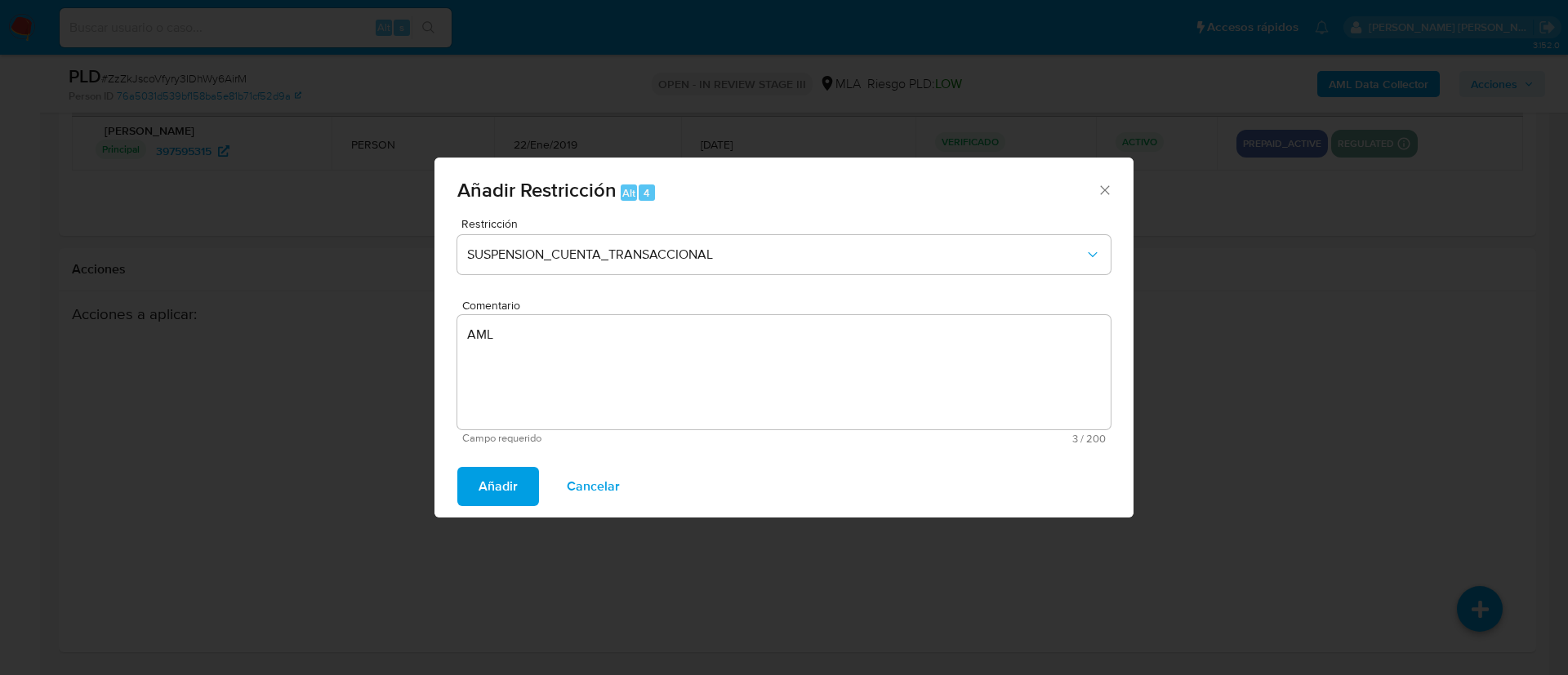
click at [513, 497] on span "Añadir" at bounding box center [498, 487] width 39 height 36
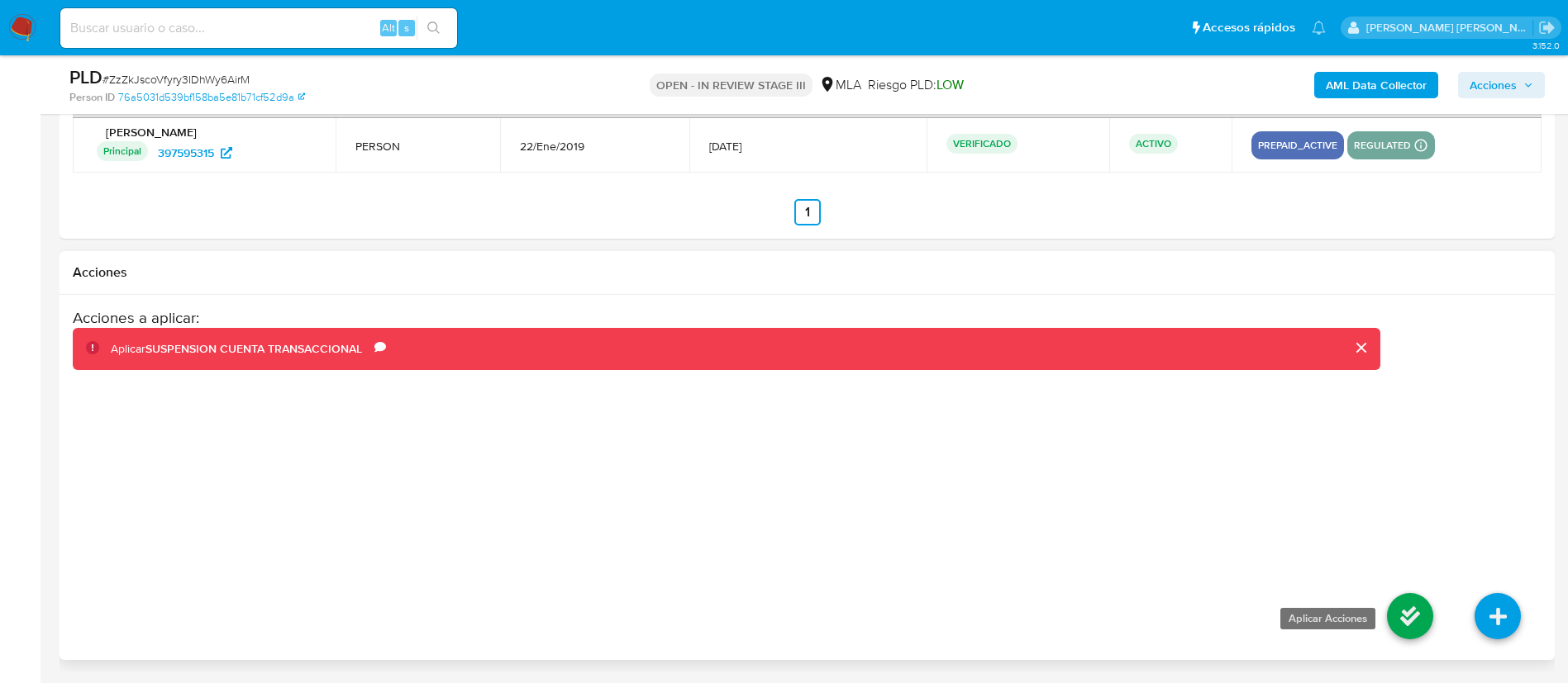
click at [1419, 619] on icon at bounding box center [1409, 615] width 46 height 46
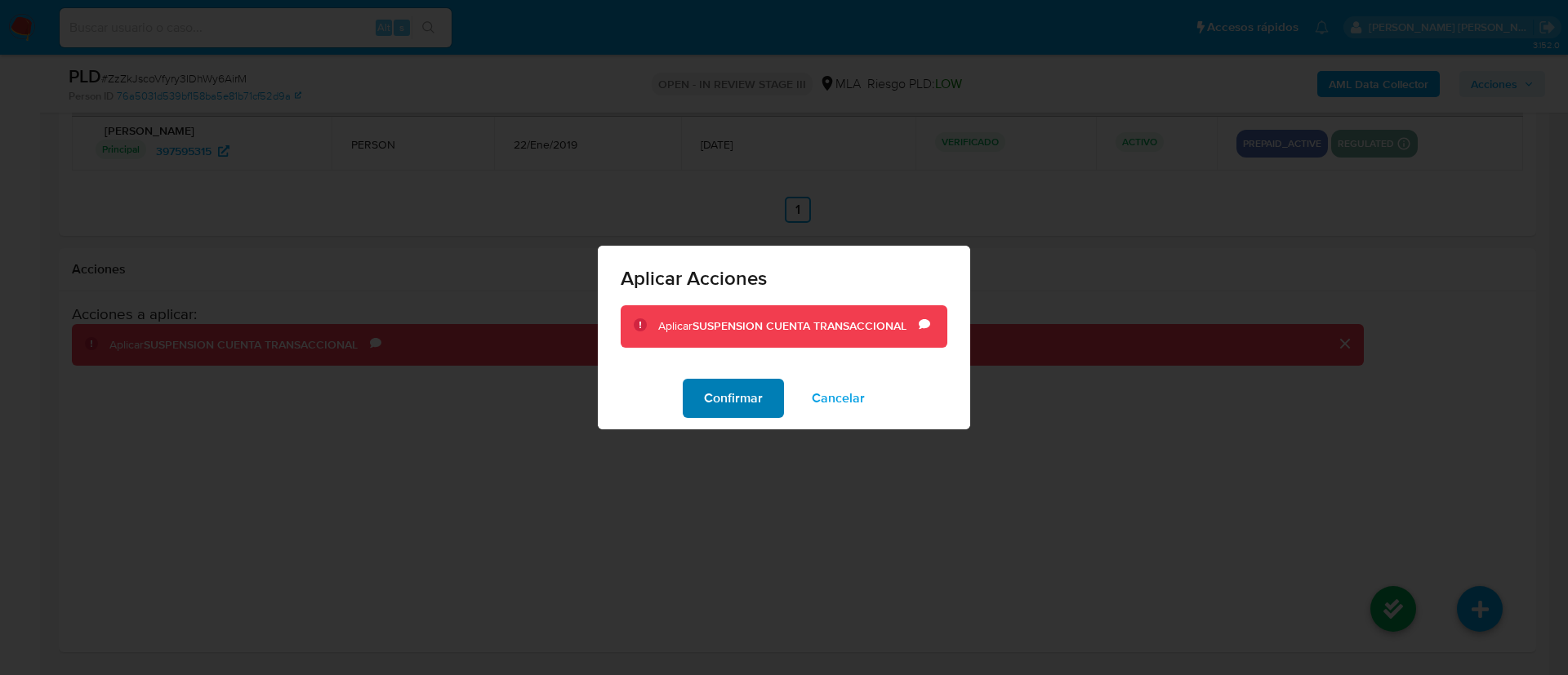
click at [713, 412] on span "Confirmar" at bounding box center [733, 399] width 59 height 36
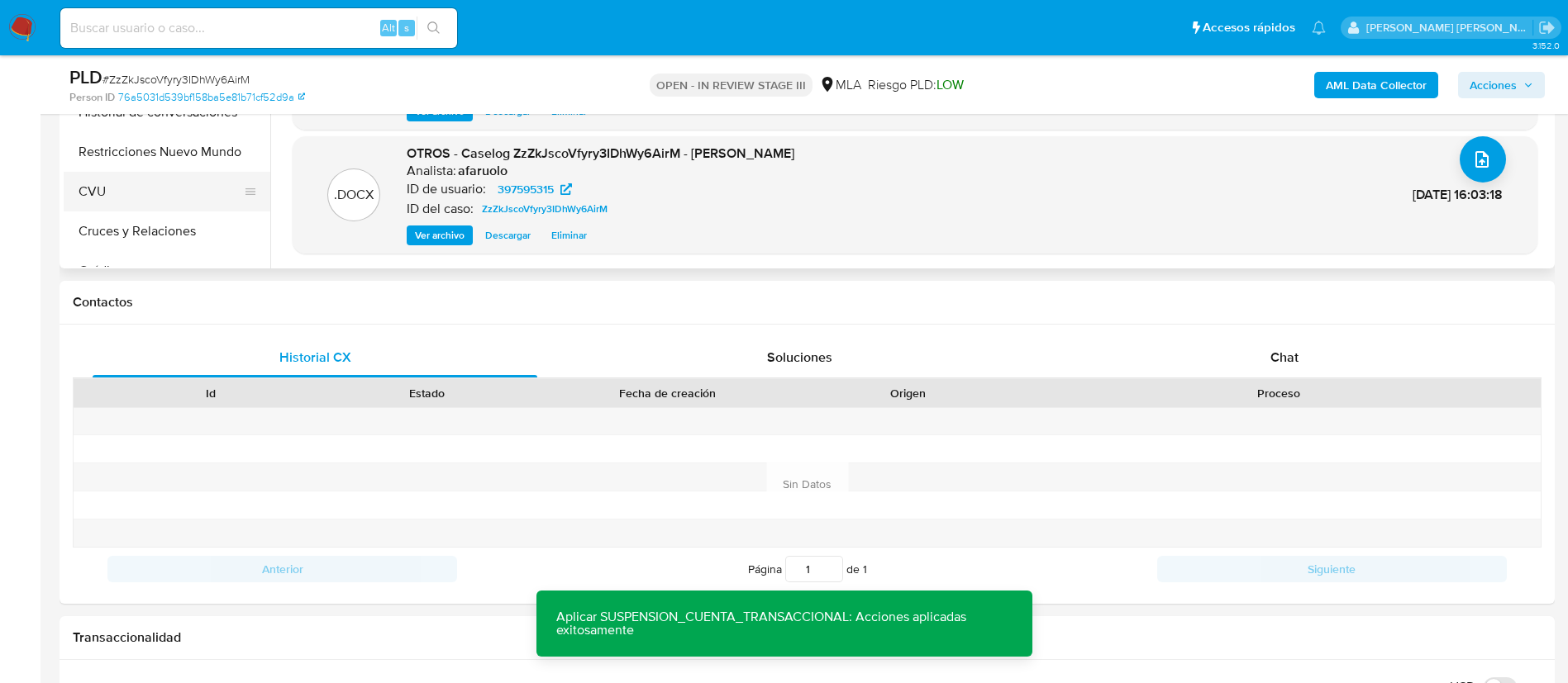
scroll to position [452, 0]
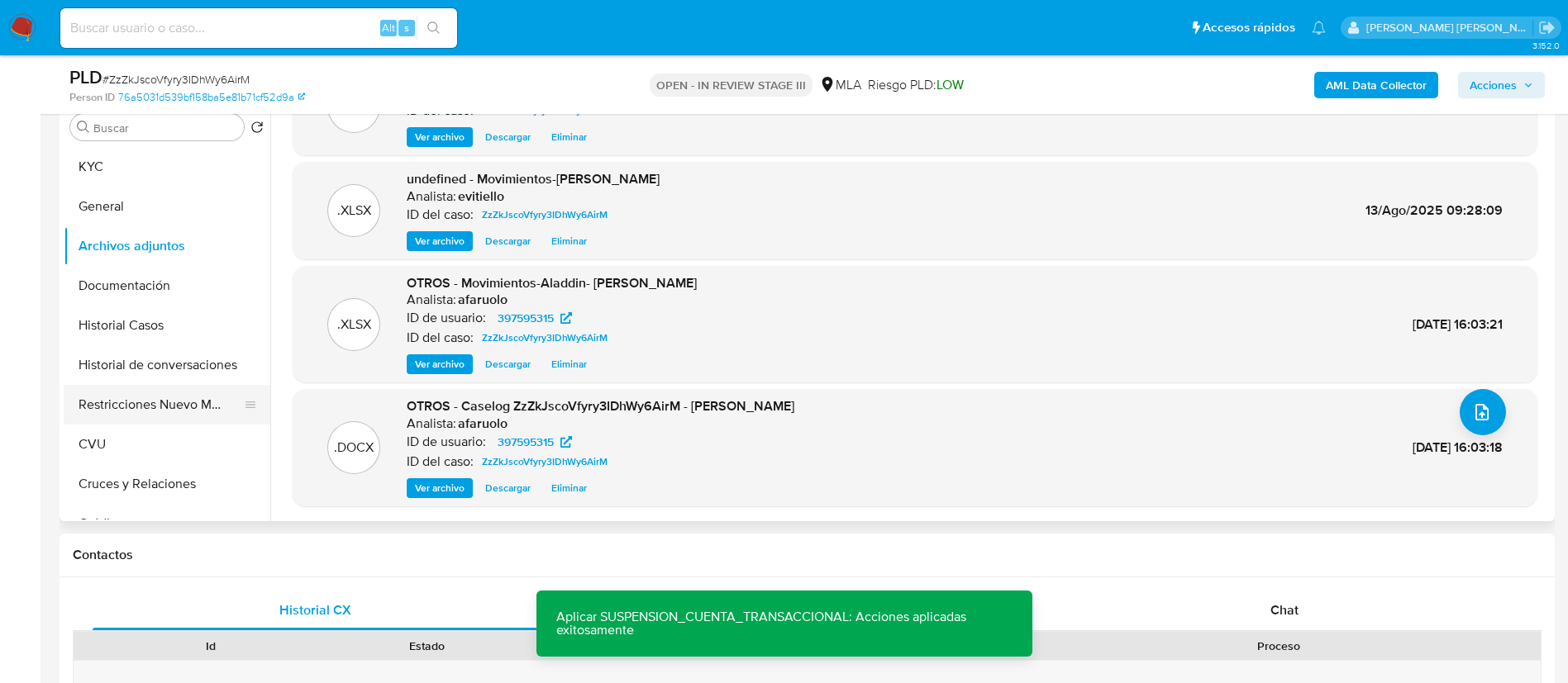
click at [140, 407] on button "Restricciones Nuevo Mundo" at bounding box center [160, 404] width 194 height 39
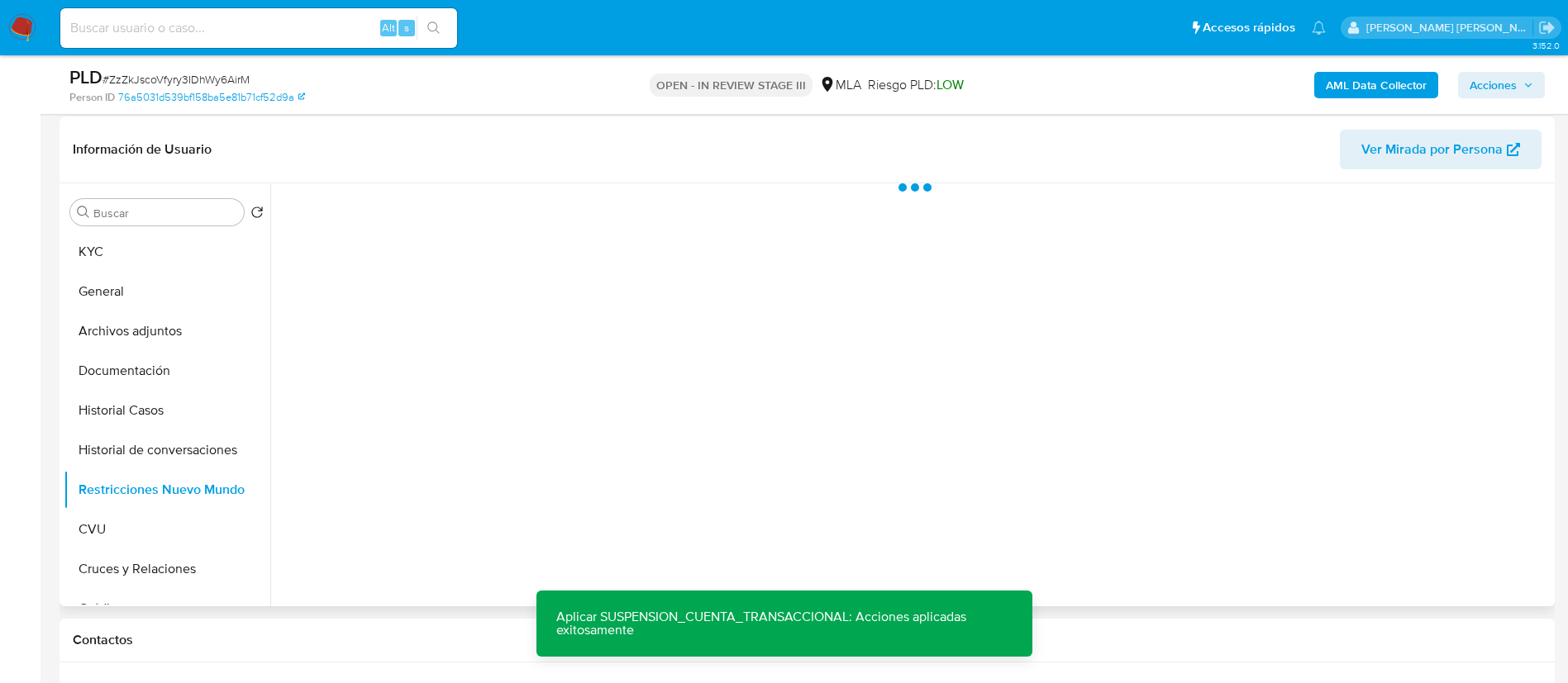
scroll to position [328, 0]
